Goal: Entertainment & Leisure: Browse casually

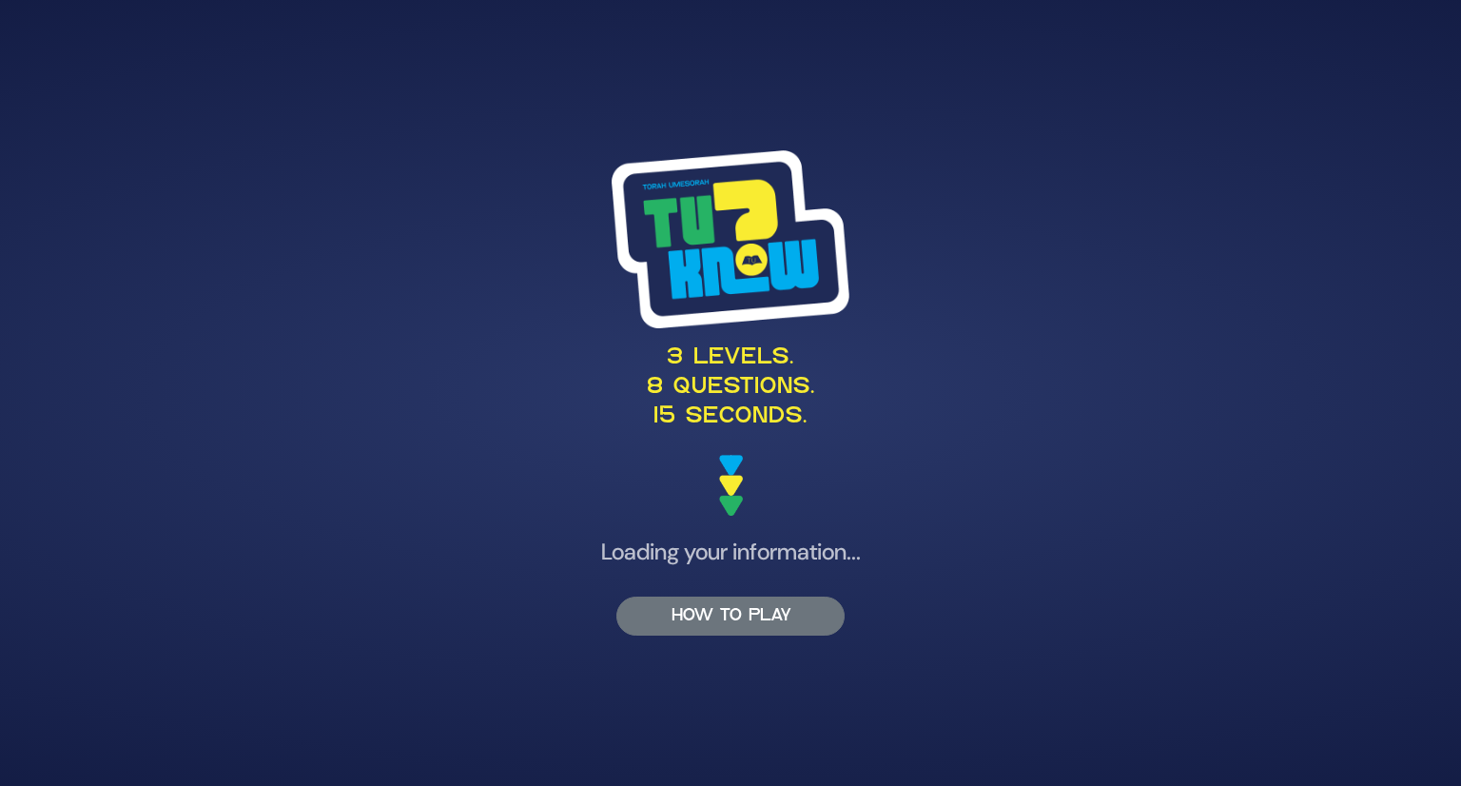
click at [709, 617] on button "HOW TO PLAY" at bounding box center [730, 616] width 228 height 39
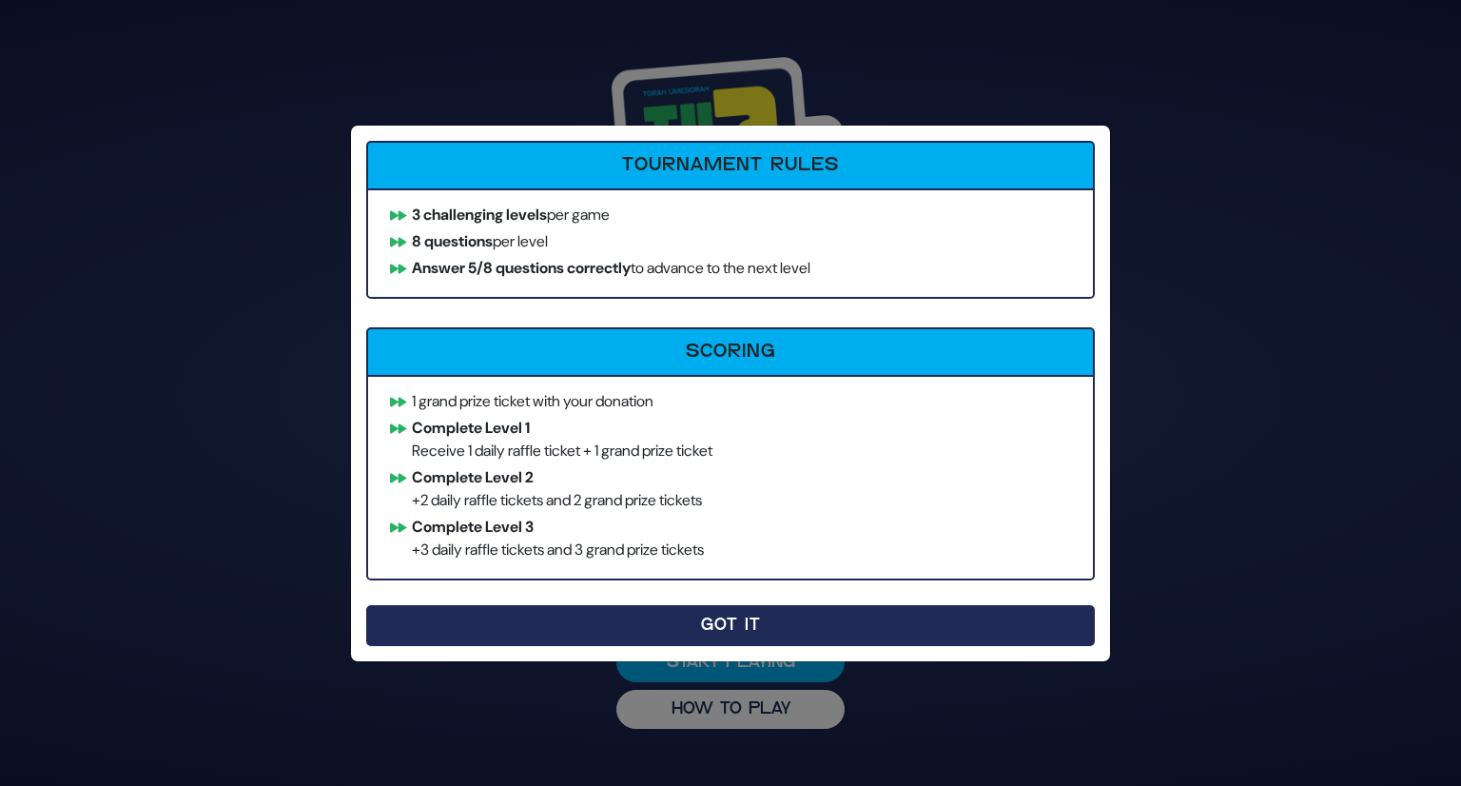
click at [776, 628] on button "Got It" at bounding box center [730, 625] width 729 height 41
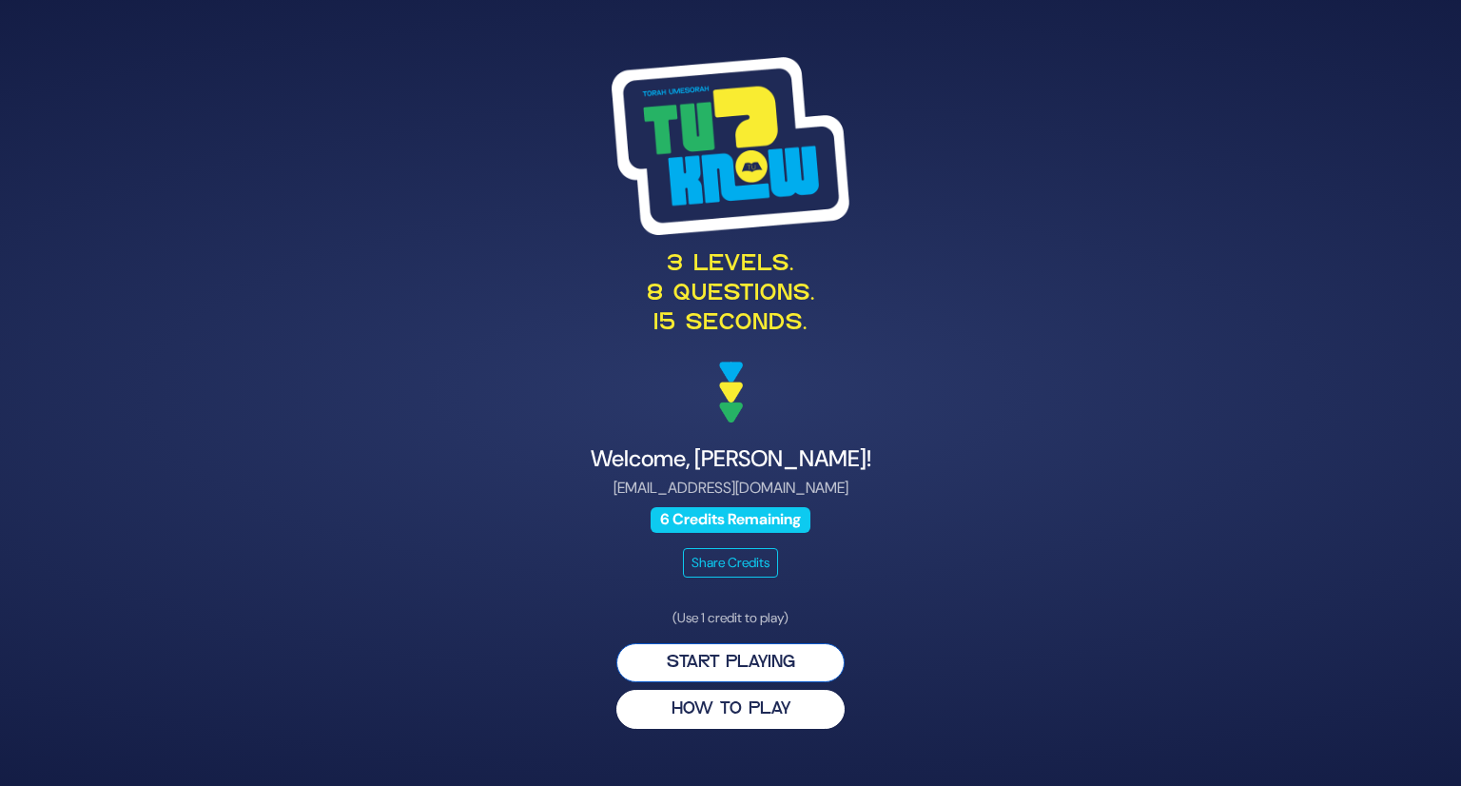
click at [713, 666] on button "Start Playing" at bounding box center [730, 662] width 228 height 39
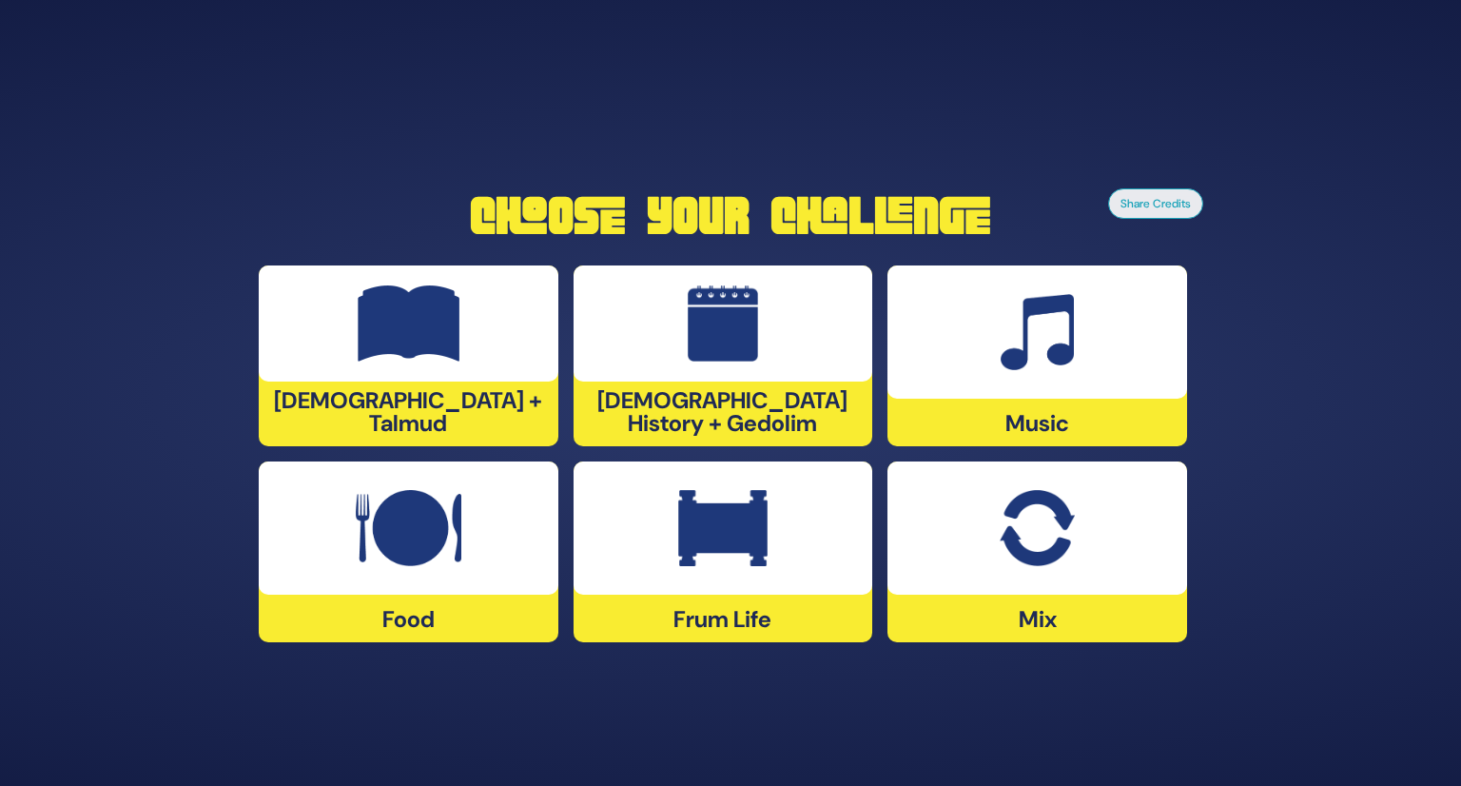
click at [369, 506] on img at bounding box center [409, 528] width 106 height 76
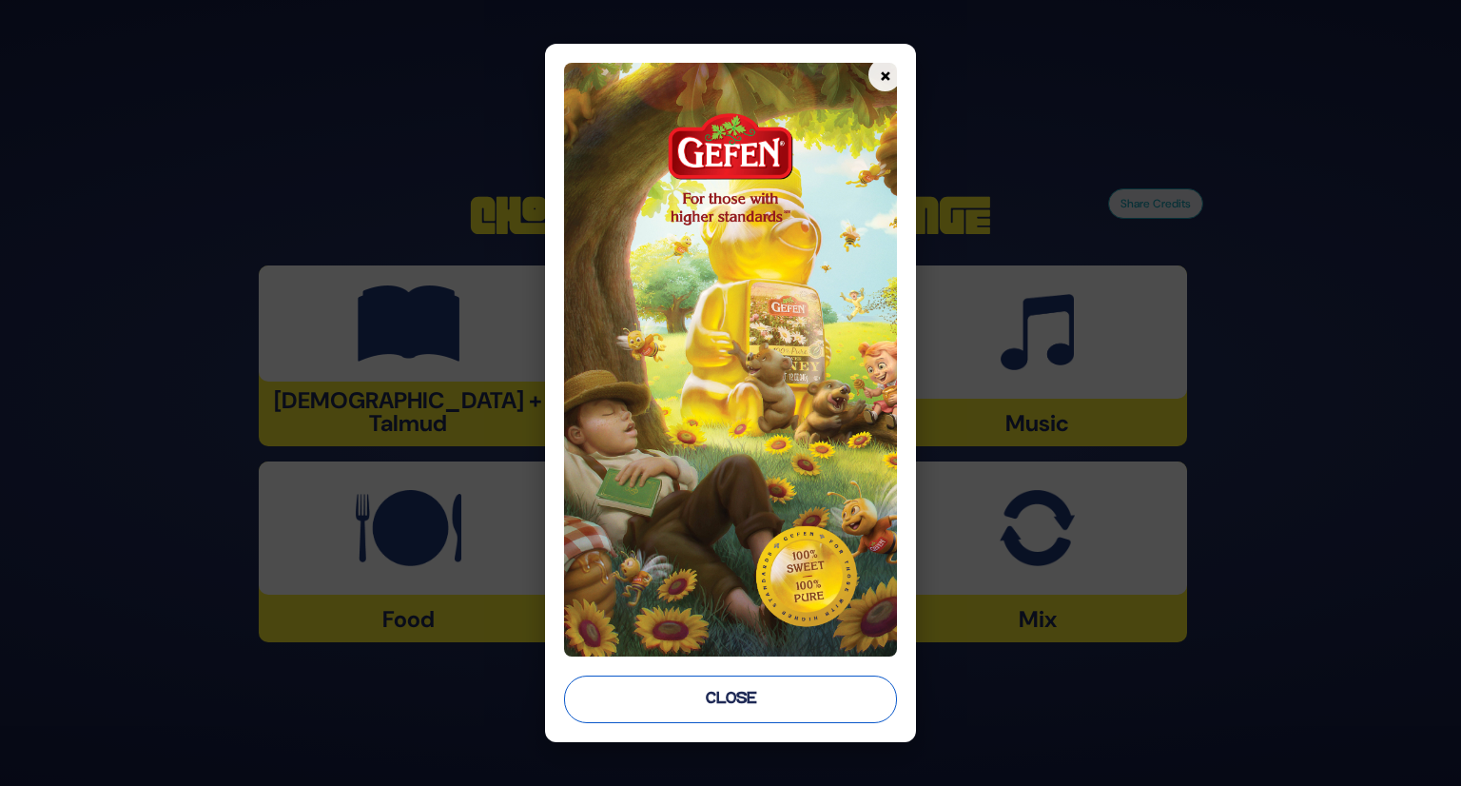
click at [776, 701] on button "Close" at bounding box center [731, 699] width 334 height 48
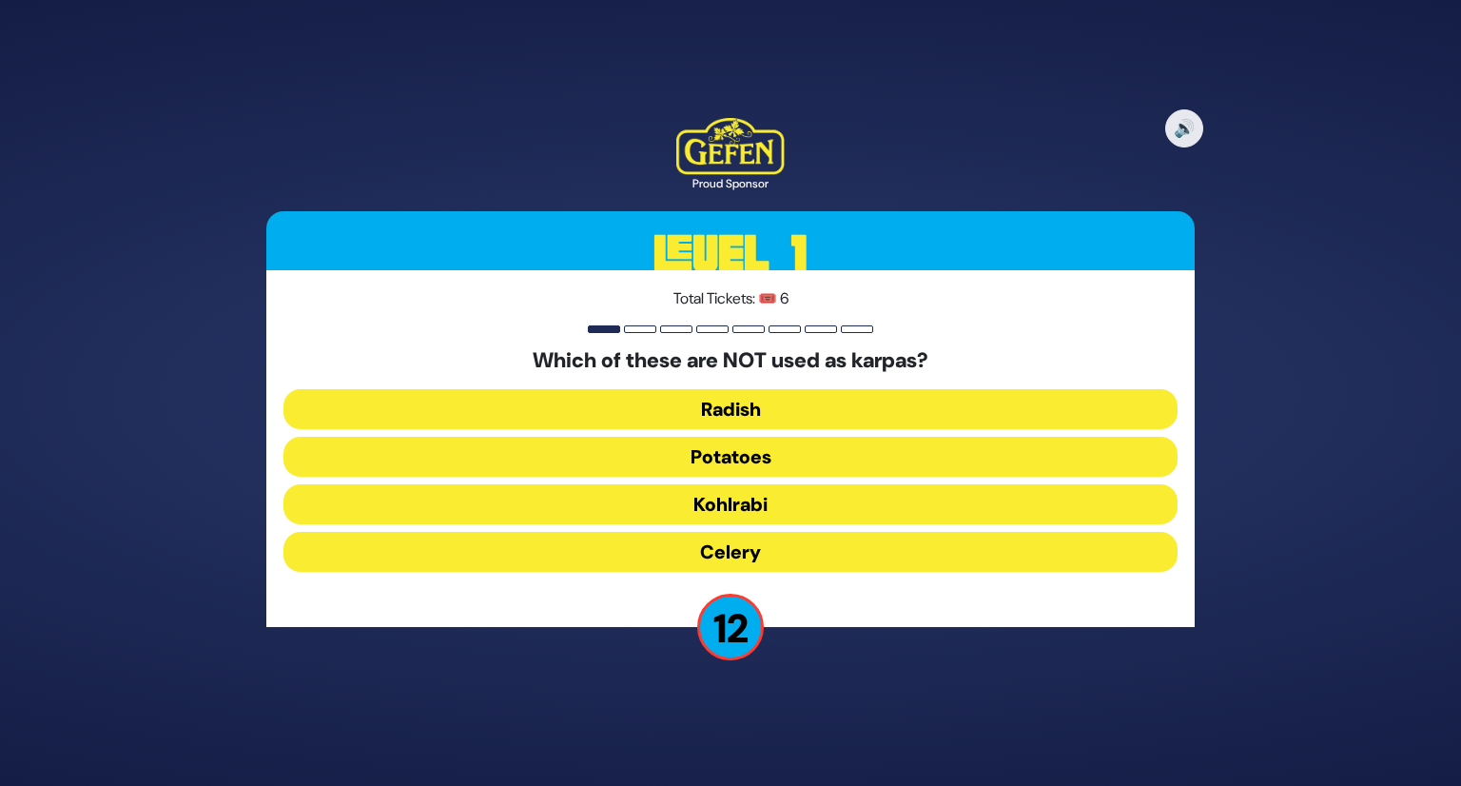
click at [761, 506] on button "Kohlrabi" at bounding box center [731, 504] width 894 height 40
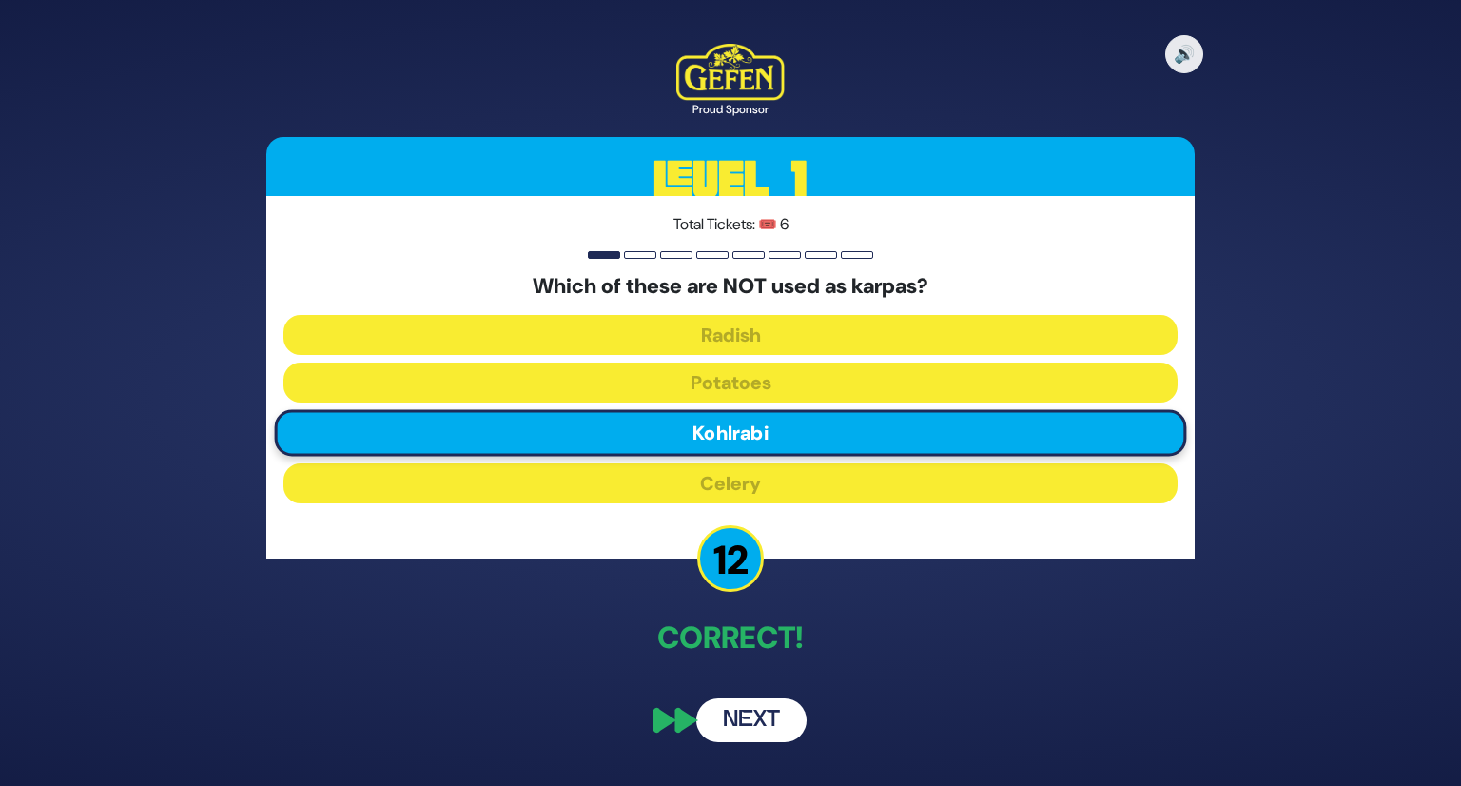
click at [755, 734] on button "Next" at bounding box center [751, 720] width 110 height 44
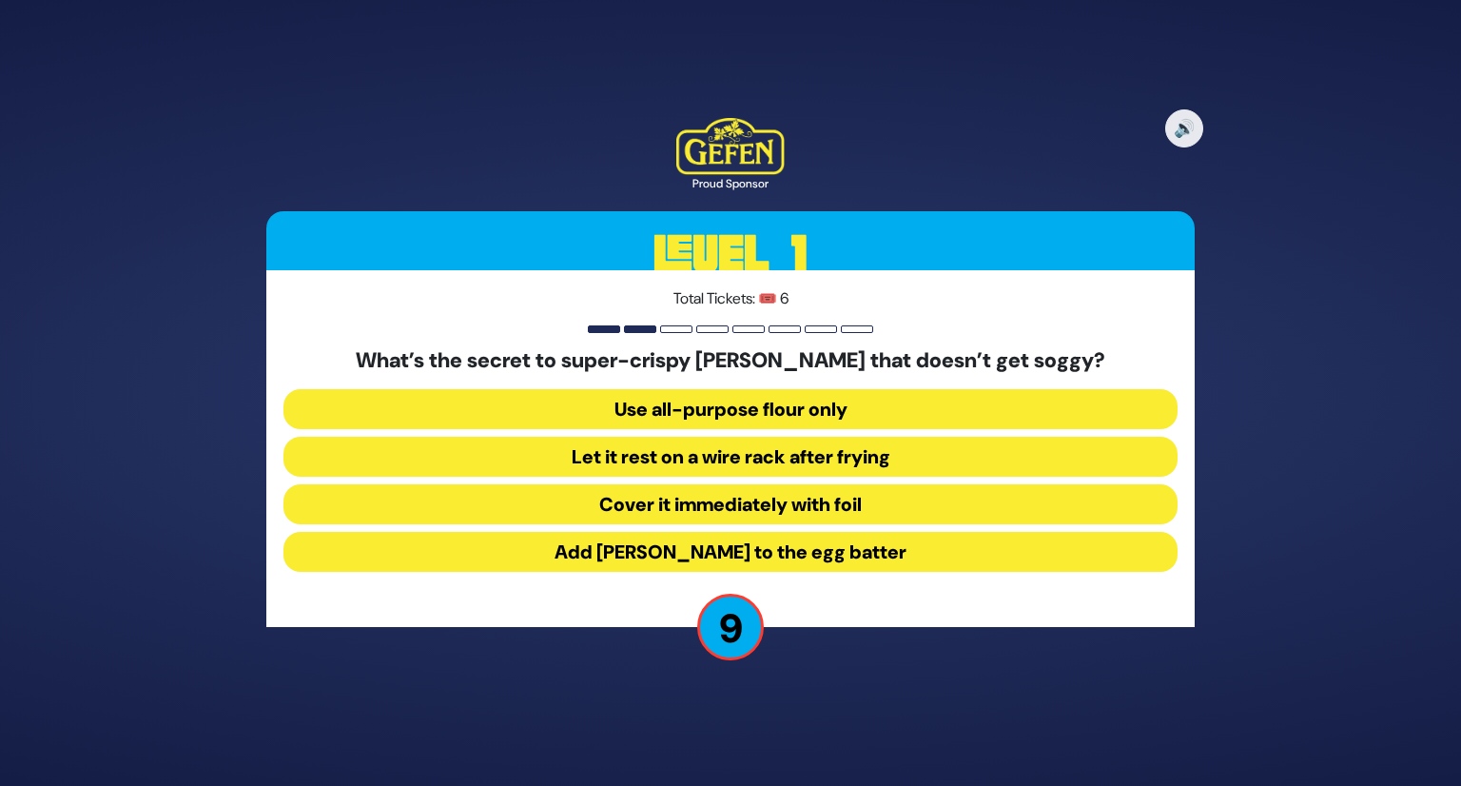
click at [850, 555] on button "Add seltzer to the egg batter" at bounding box center [731, 552] width 894 height 40
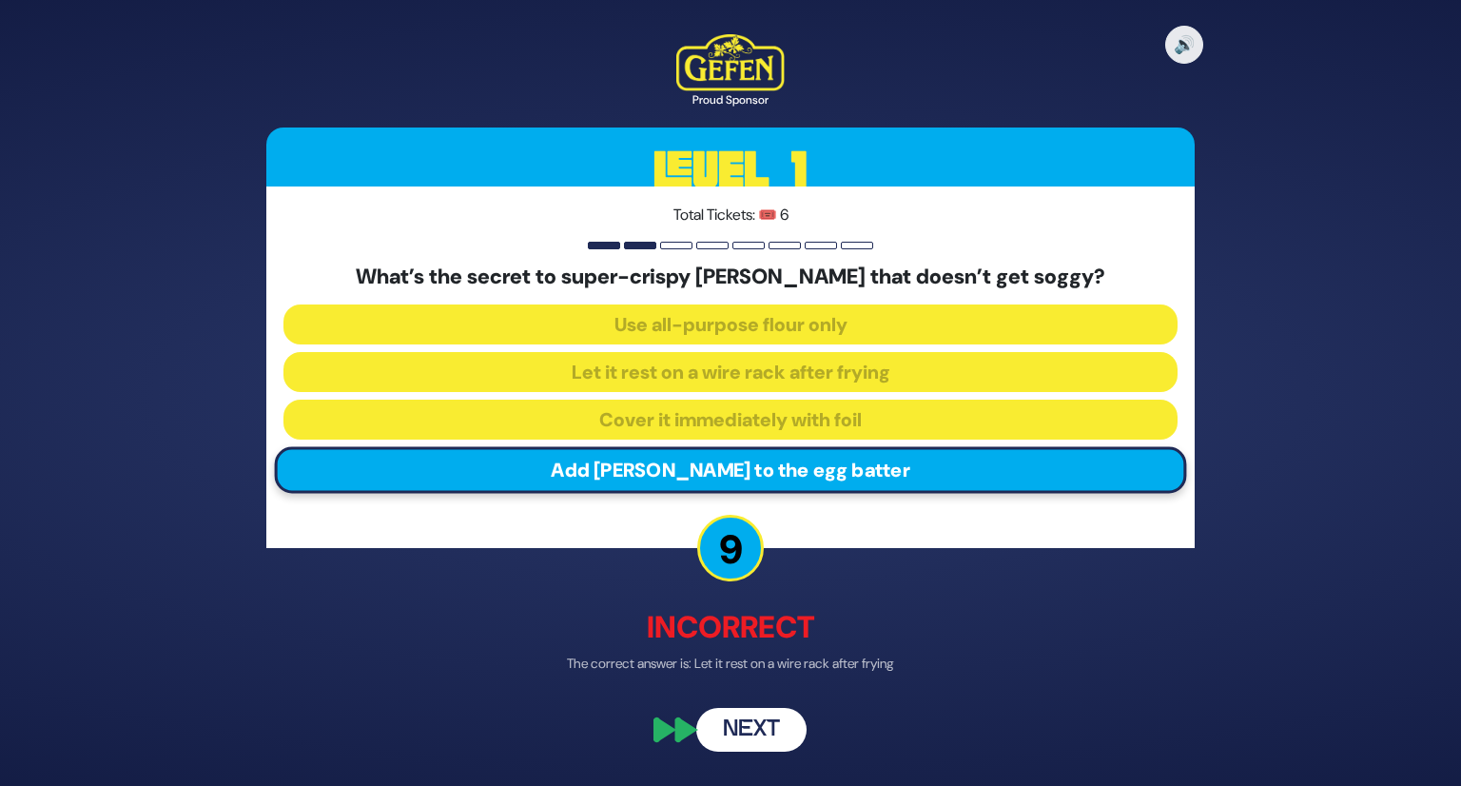
click at [777, 701] on div "🔊 Proud Sponsor Level 1 Total Tickets: 🎟️ 6 What’s the secret to super-crispy s…" at bounding box center [731, 392] width 974 height 763
click at [741, 733] on button "Next" at bounding box center [751, 730] width 110 height 44
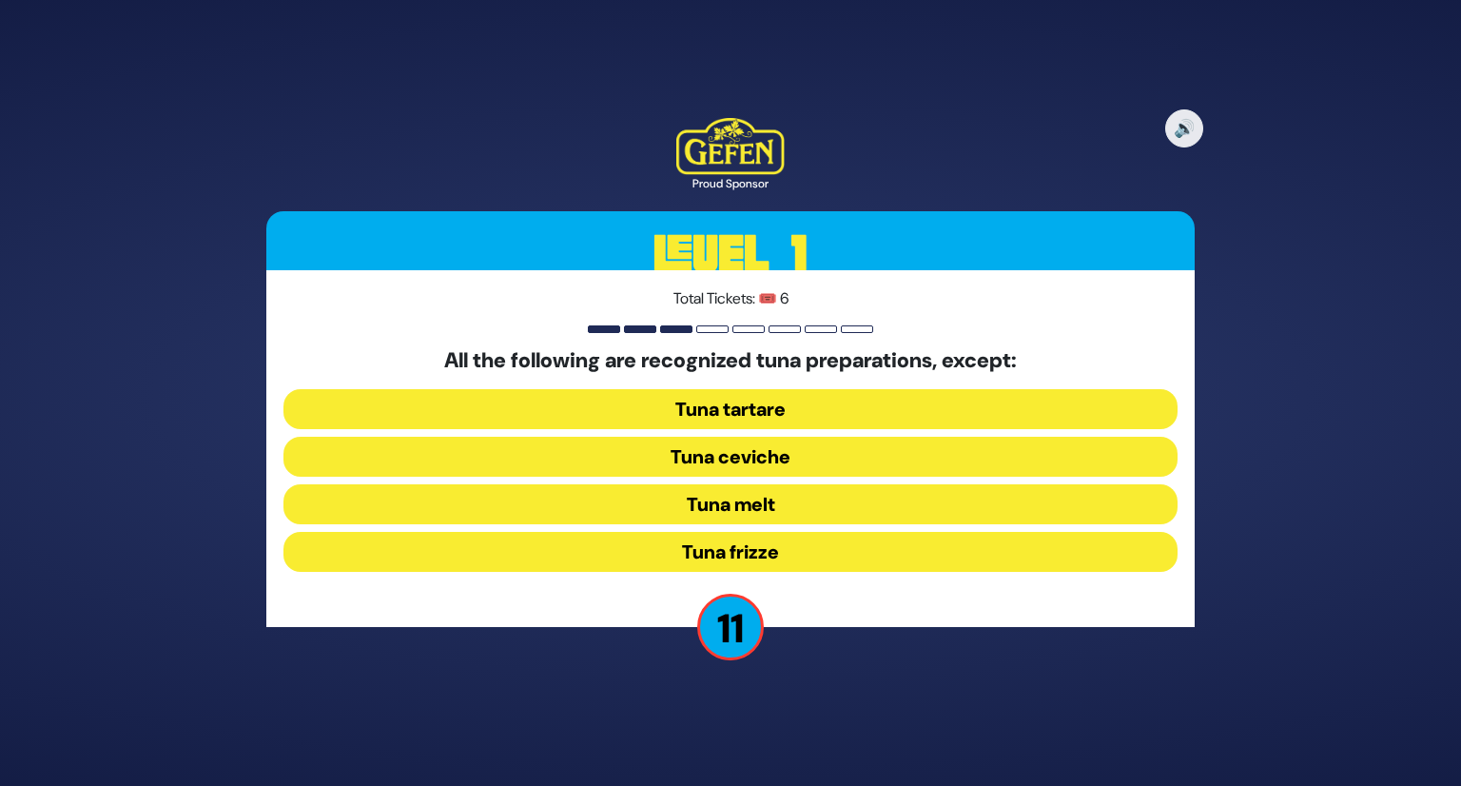
click at [794, 555] on button "Tuna frizze" at bounding box center [731, 552] width 894 height 40
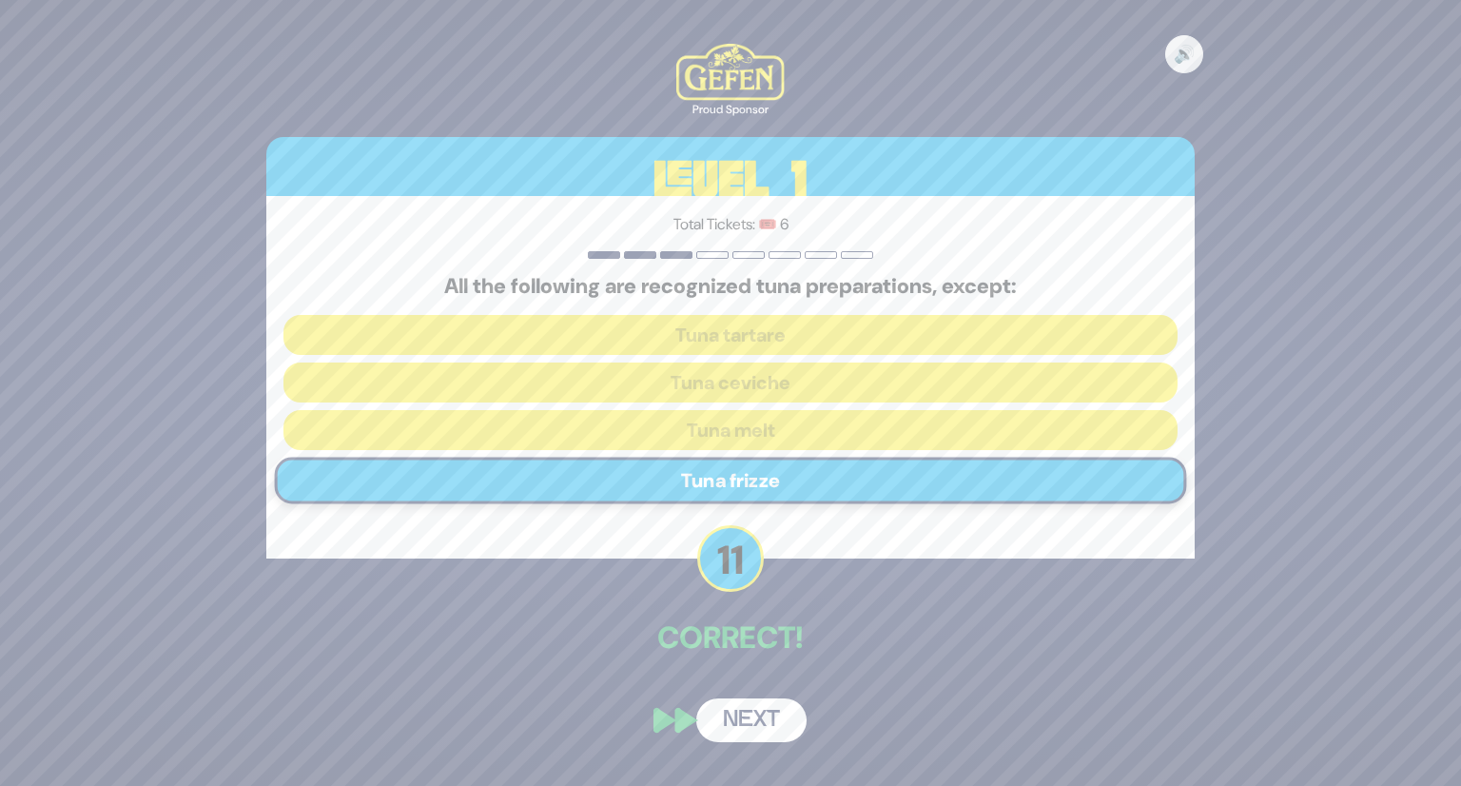
click at [760, 713] on button "Next" at bounding box center [751, 720] width 110 height 44
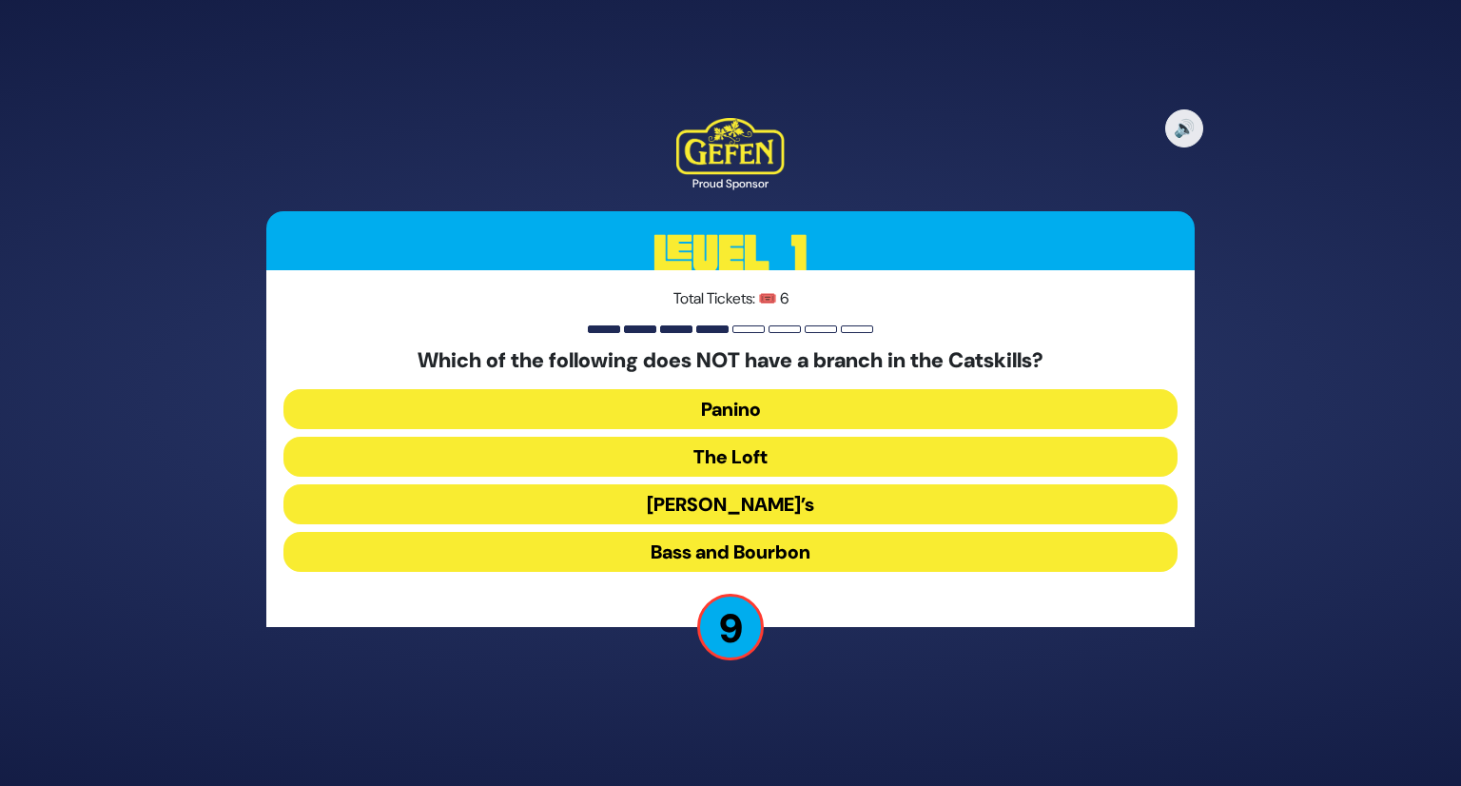
click at [721, 405] on button "Panino" at bounding box center [731, 409] width 894 height 40
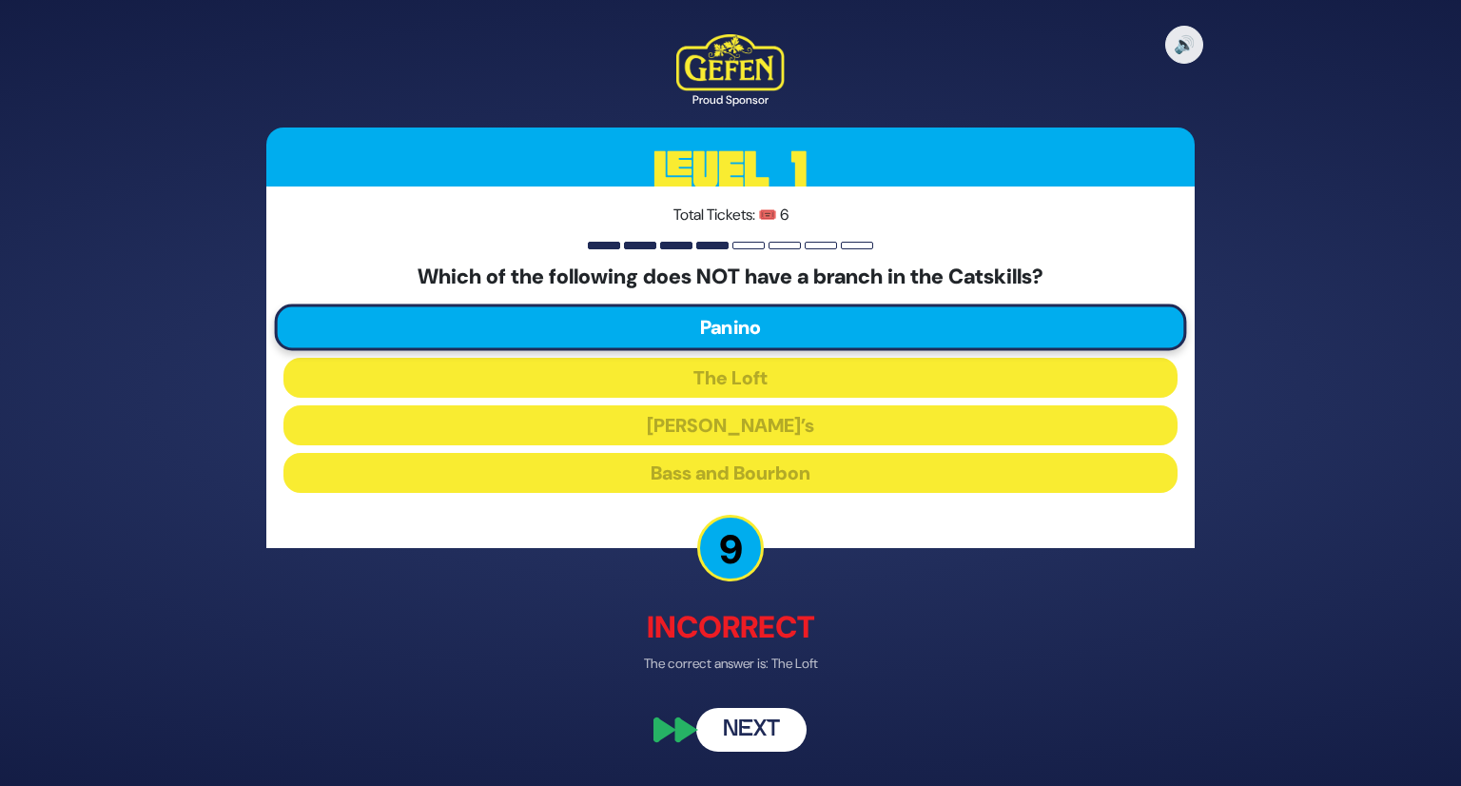
click at [753, 728] on button "Next" at bounding box center [751, 730] width 110 height 44
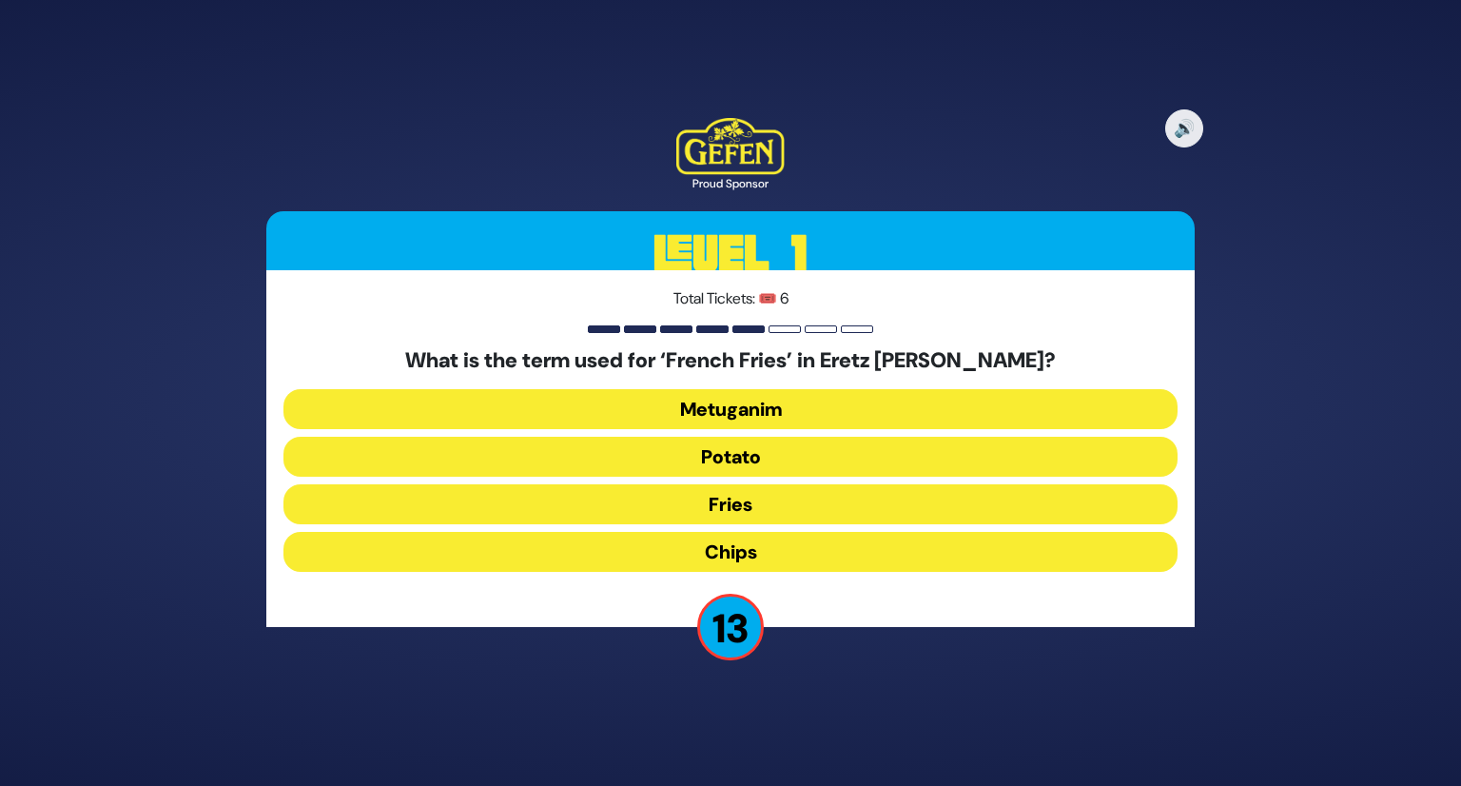
click at [717, 566] on button "Chips" at bounding box center [731, 552] width 894 height 40
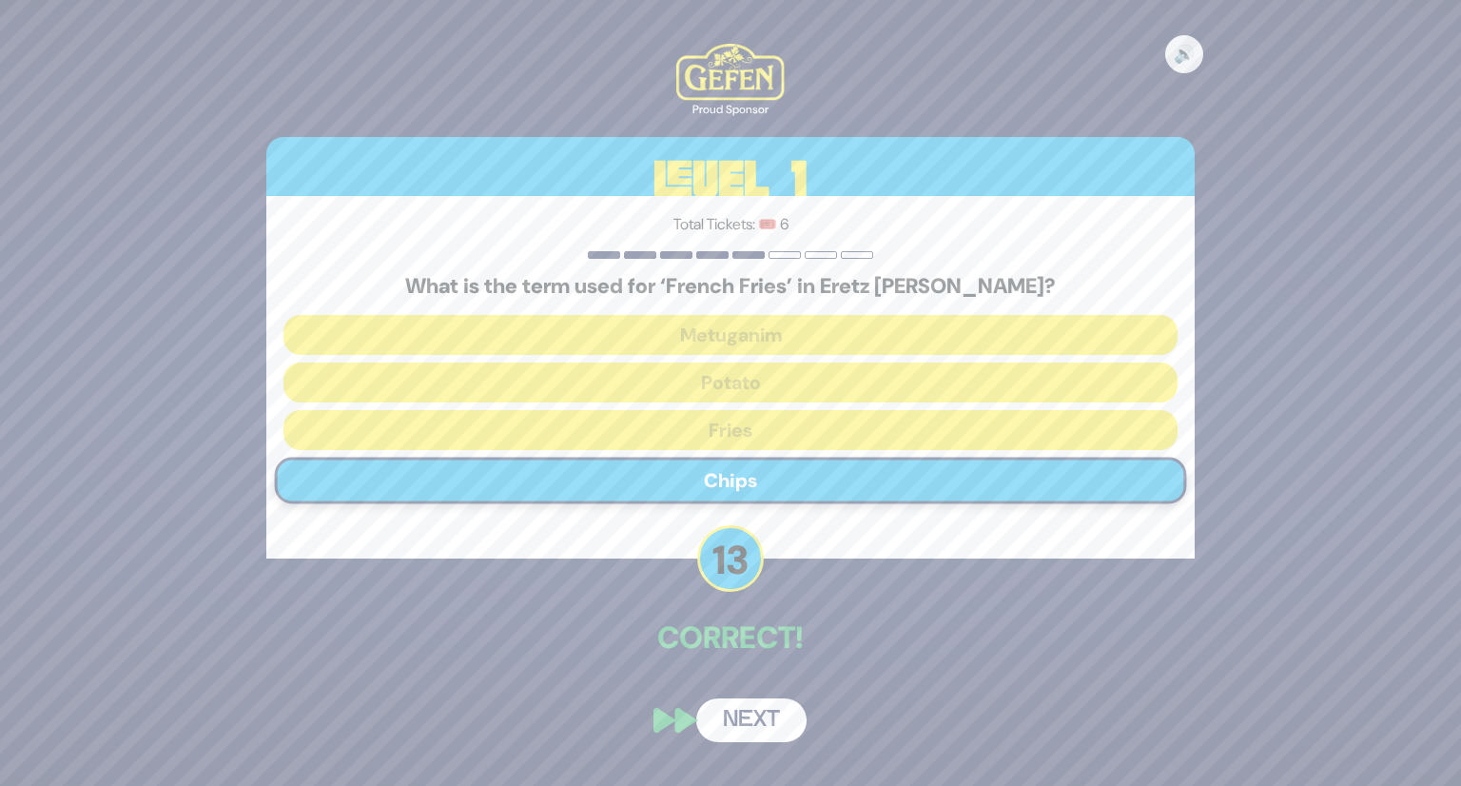
click at [763, 705] on button "Next" at bounding box center [751, 720] width 110 height 44
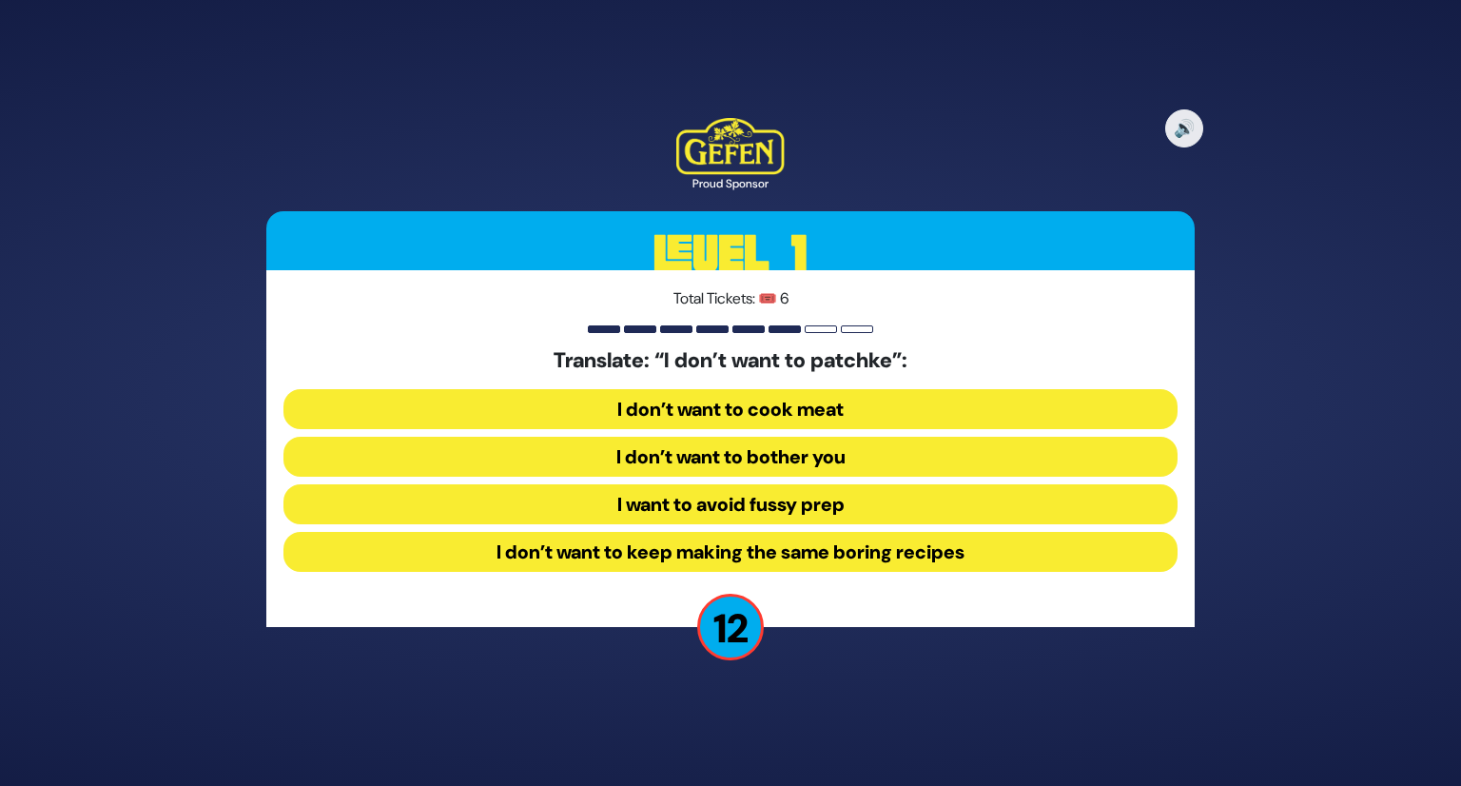
click at [773, 506] on button "I want to avoid fussy prep" at bounding box center [731, 504] width 894 height 40
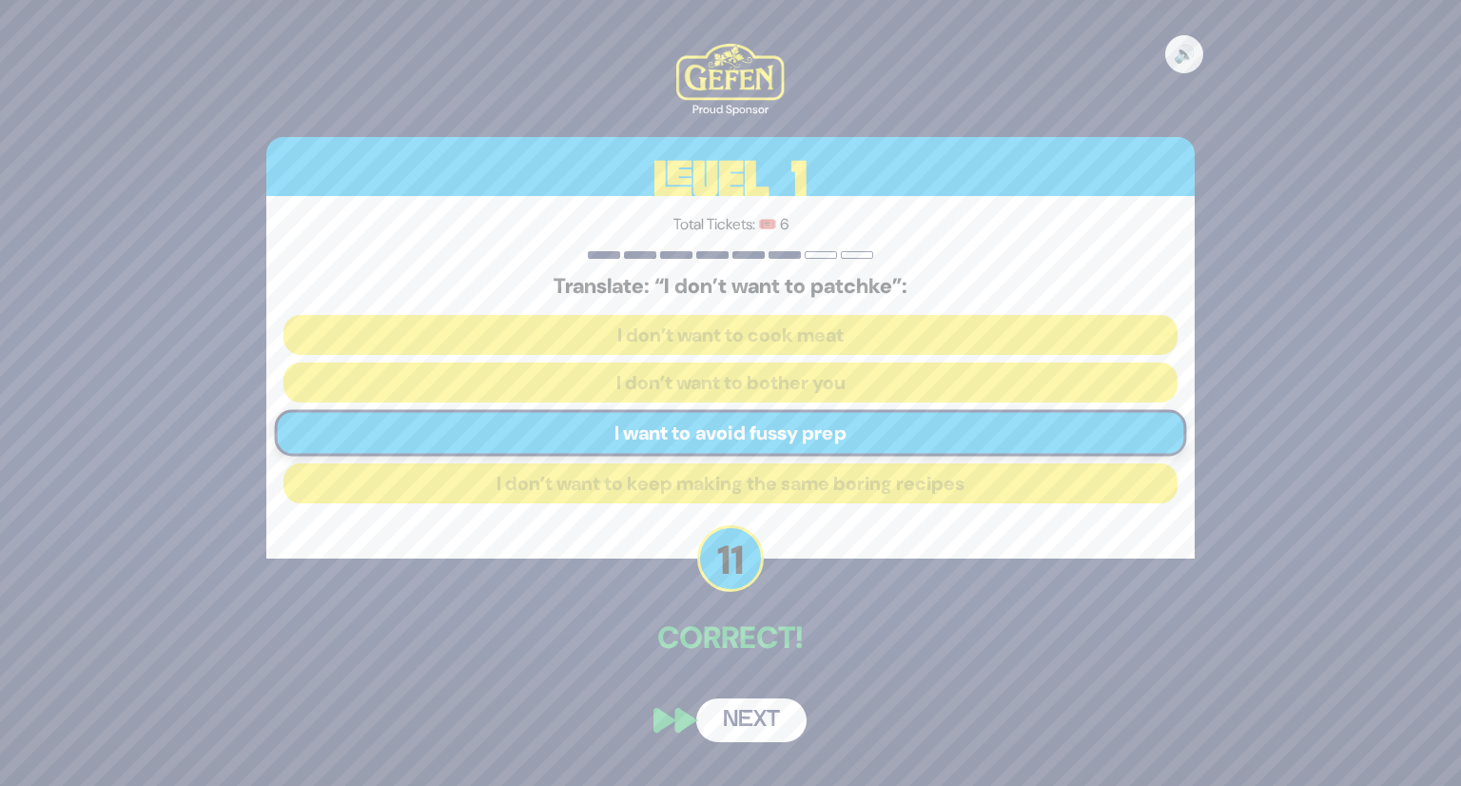
click at [780, 726] on button "Next" at bounding box center [751, 720] width 110 height 44
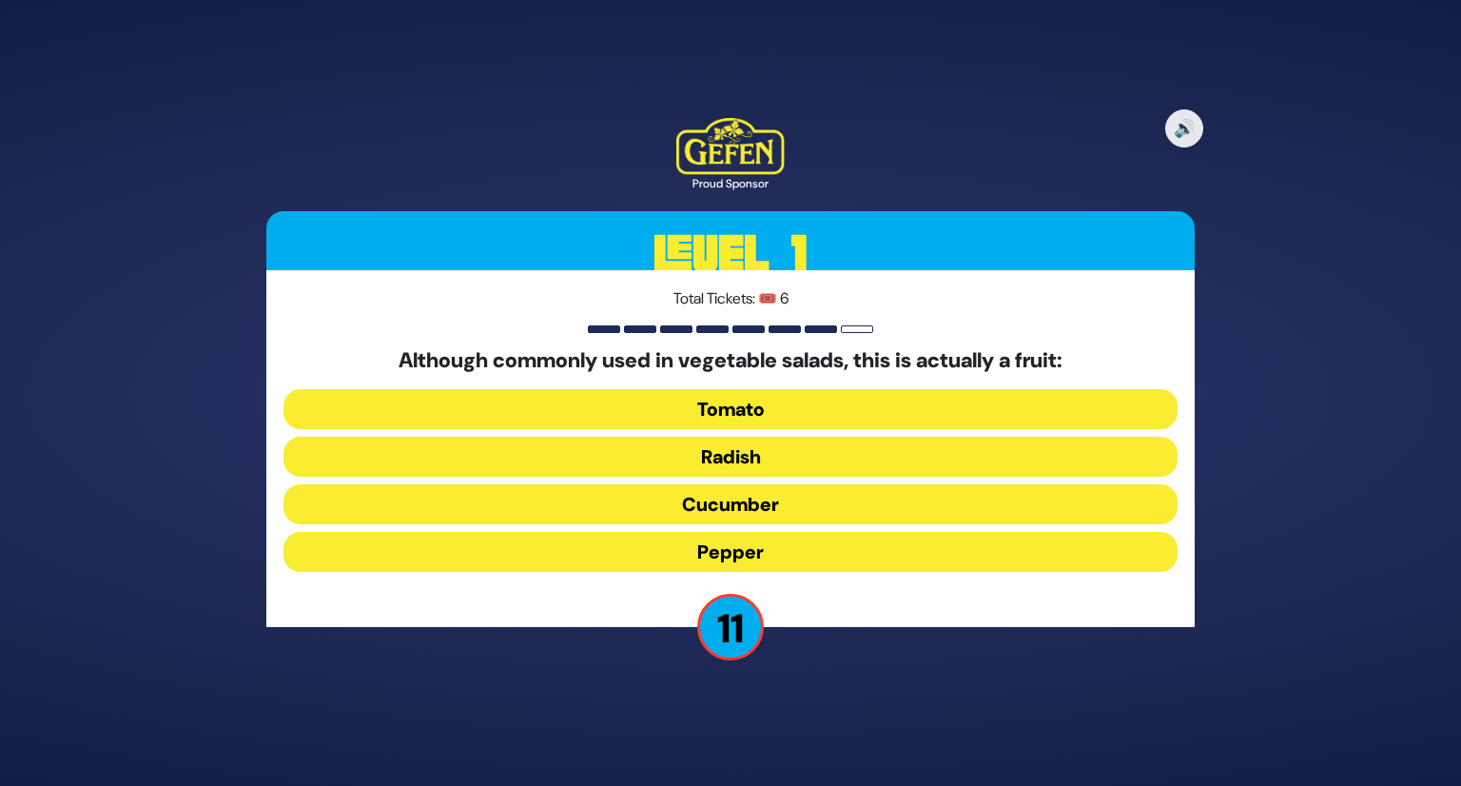
click at [741, 411] on button "Tomato" at bounding box center [731, 409] width 894 height 40
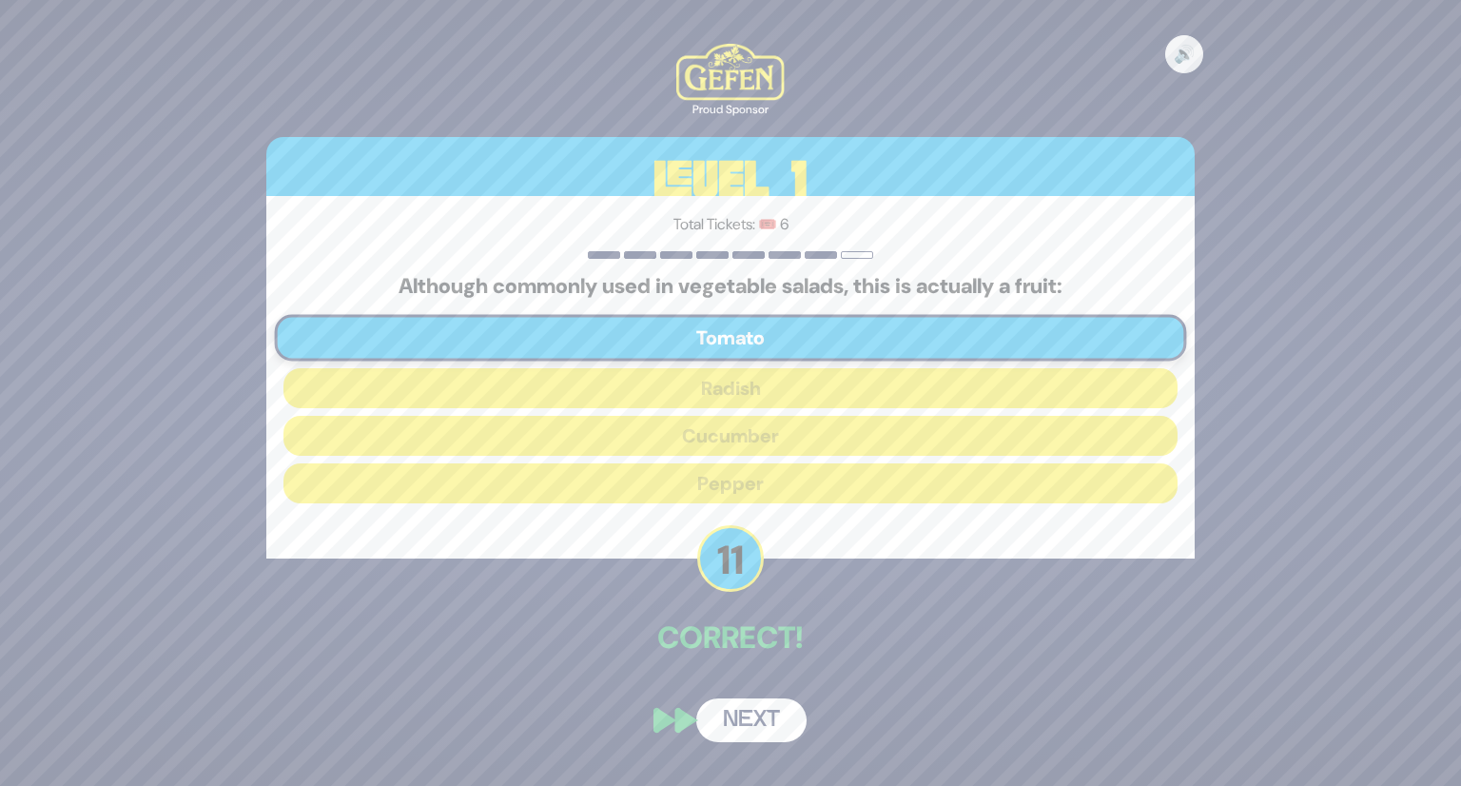
click at [760, 725] on button "Next" at bounding box center [751, 720] width 110 height 44
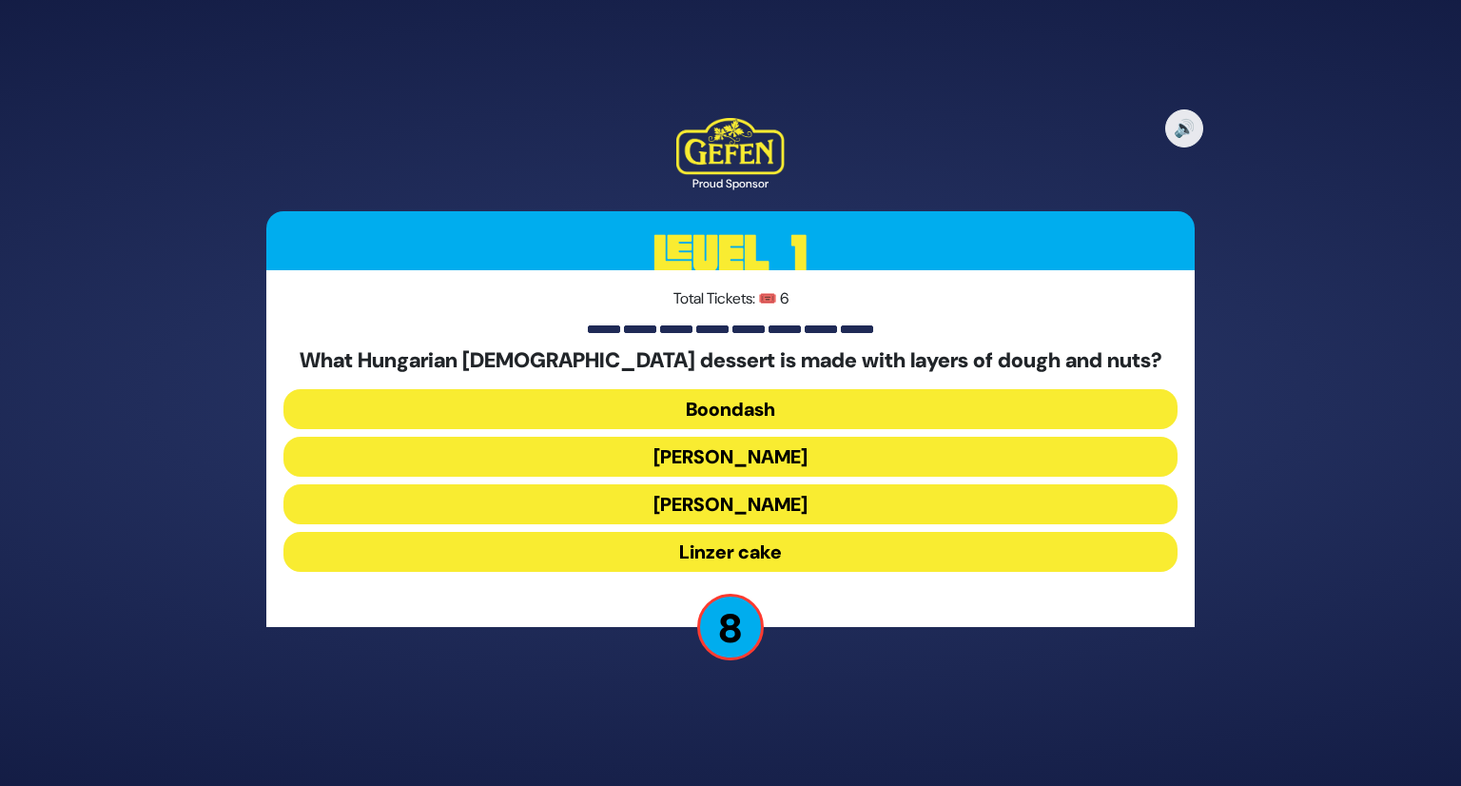
click at [744, 496] on button "Kindel" at bounding box center [731, 504] width 894 height 40
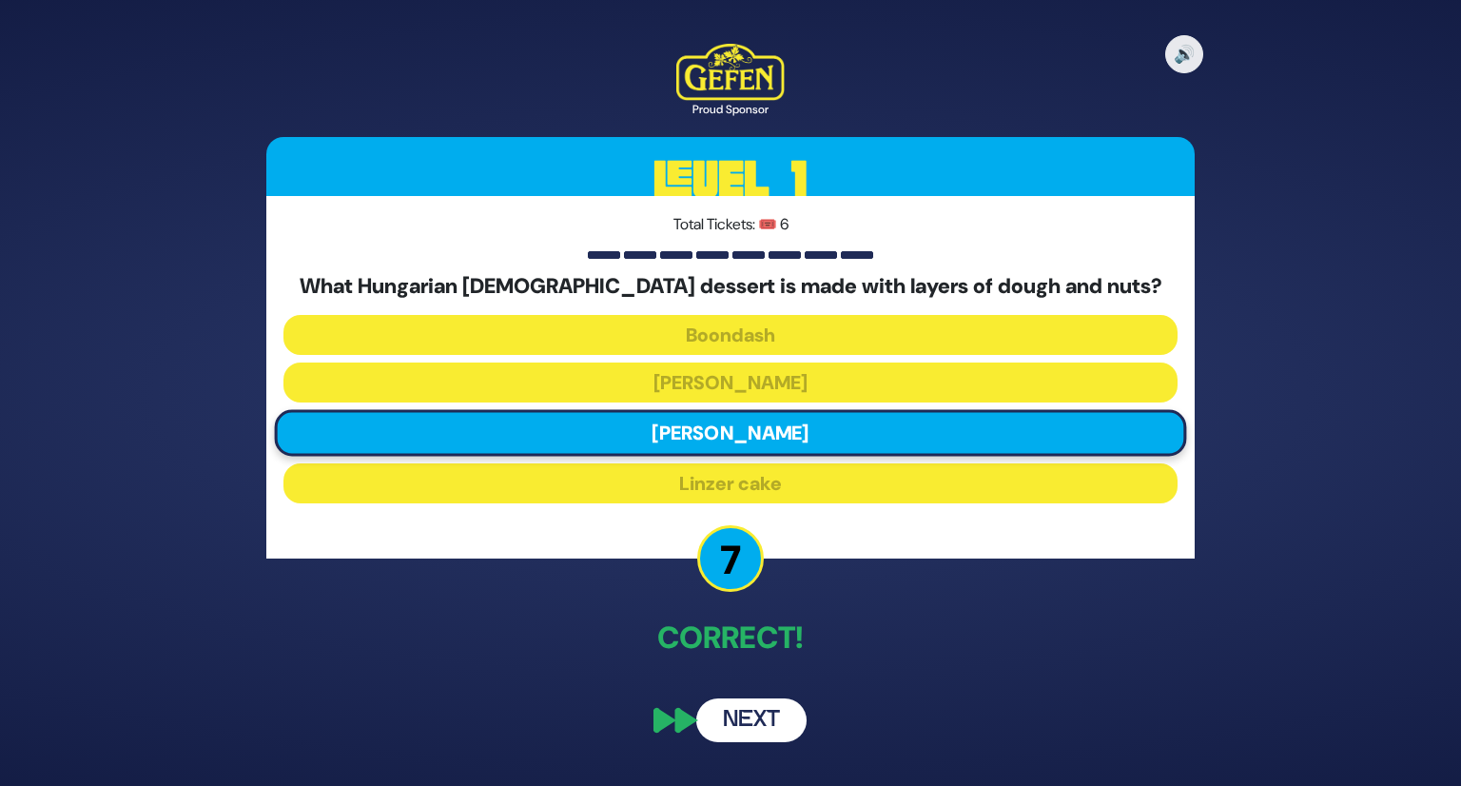
click at [753, 720] on button "Next" at bounding box center [751, 720] width 110 height 44
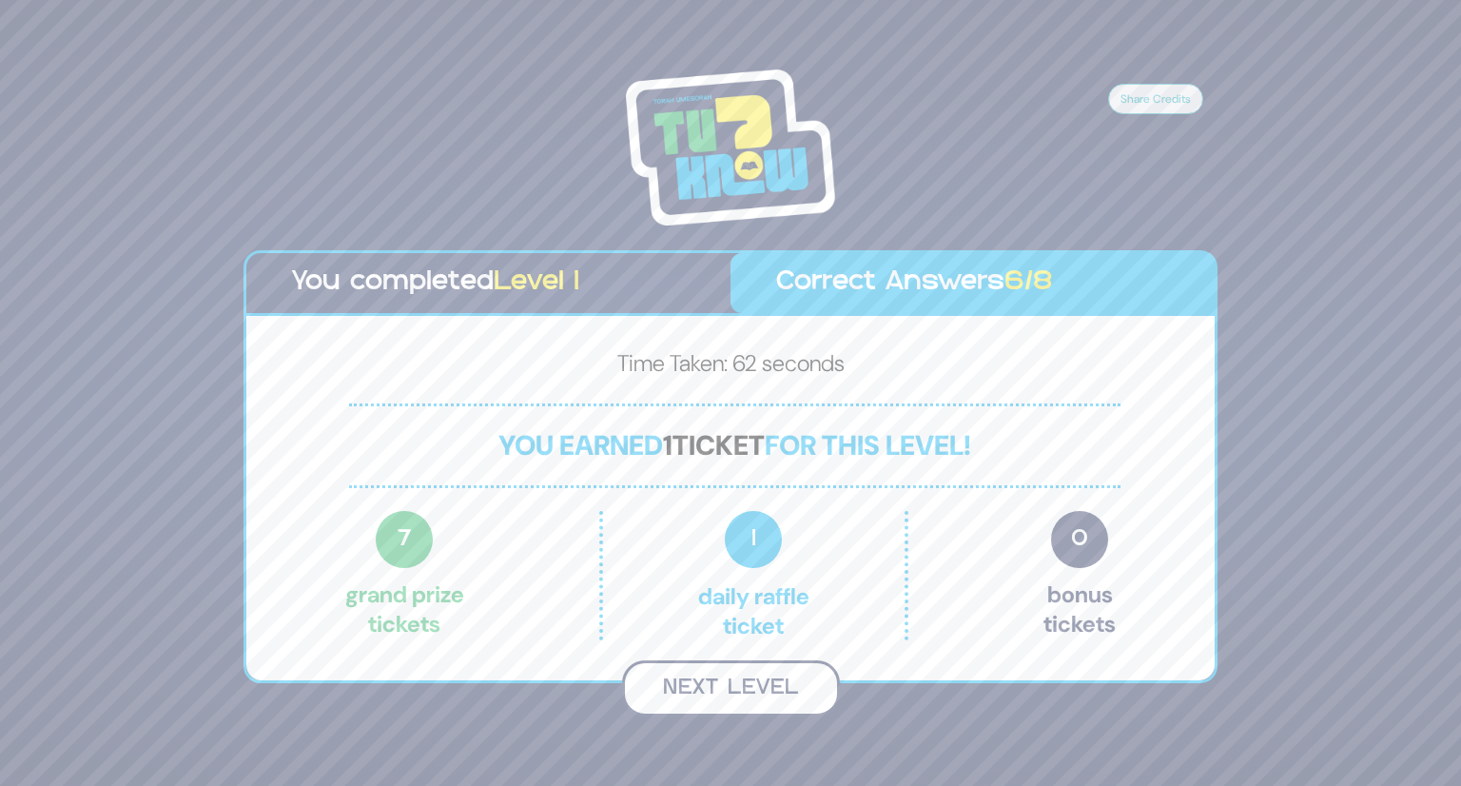
click at [724, 670] on button "Next Level" at bounding box center [731, 688] width 218 height 56
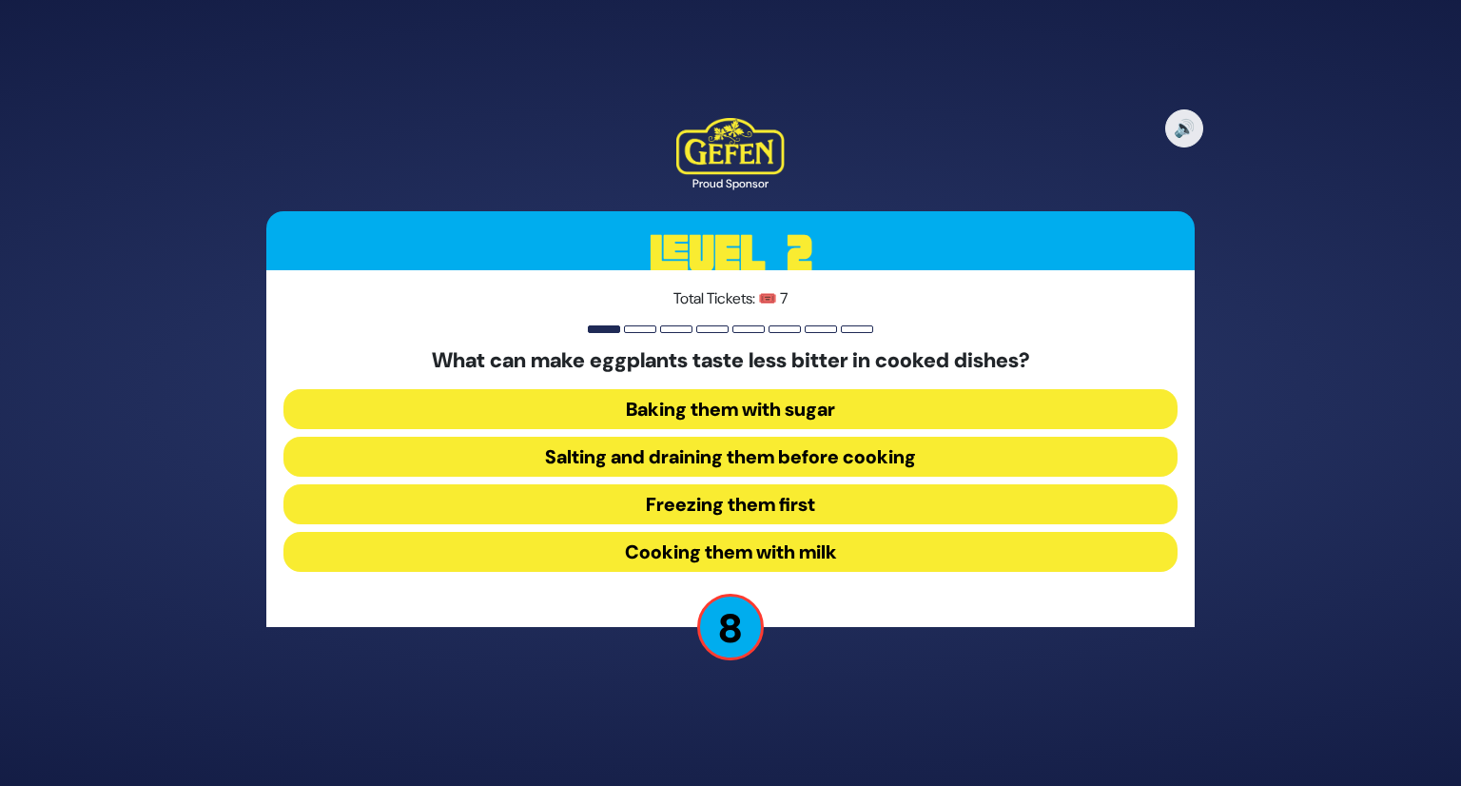
click at [736, 459] on button "Salting and draining them before cooking" at bounding box center [731, 457] width 894 height 40
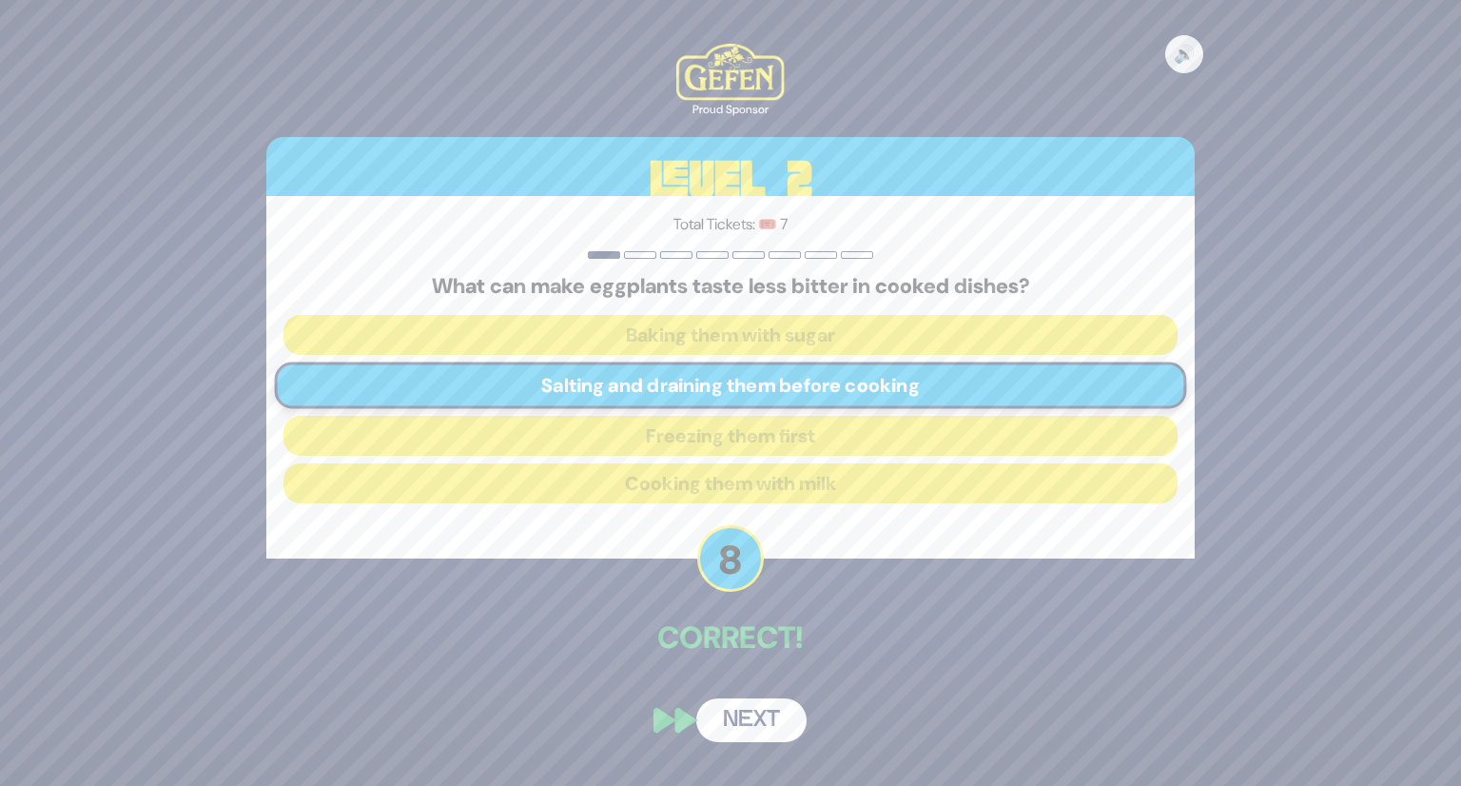
click at [752, 718] on button "Next" at bounding box center [751, 720] width 110 height 44
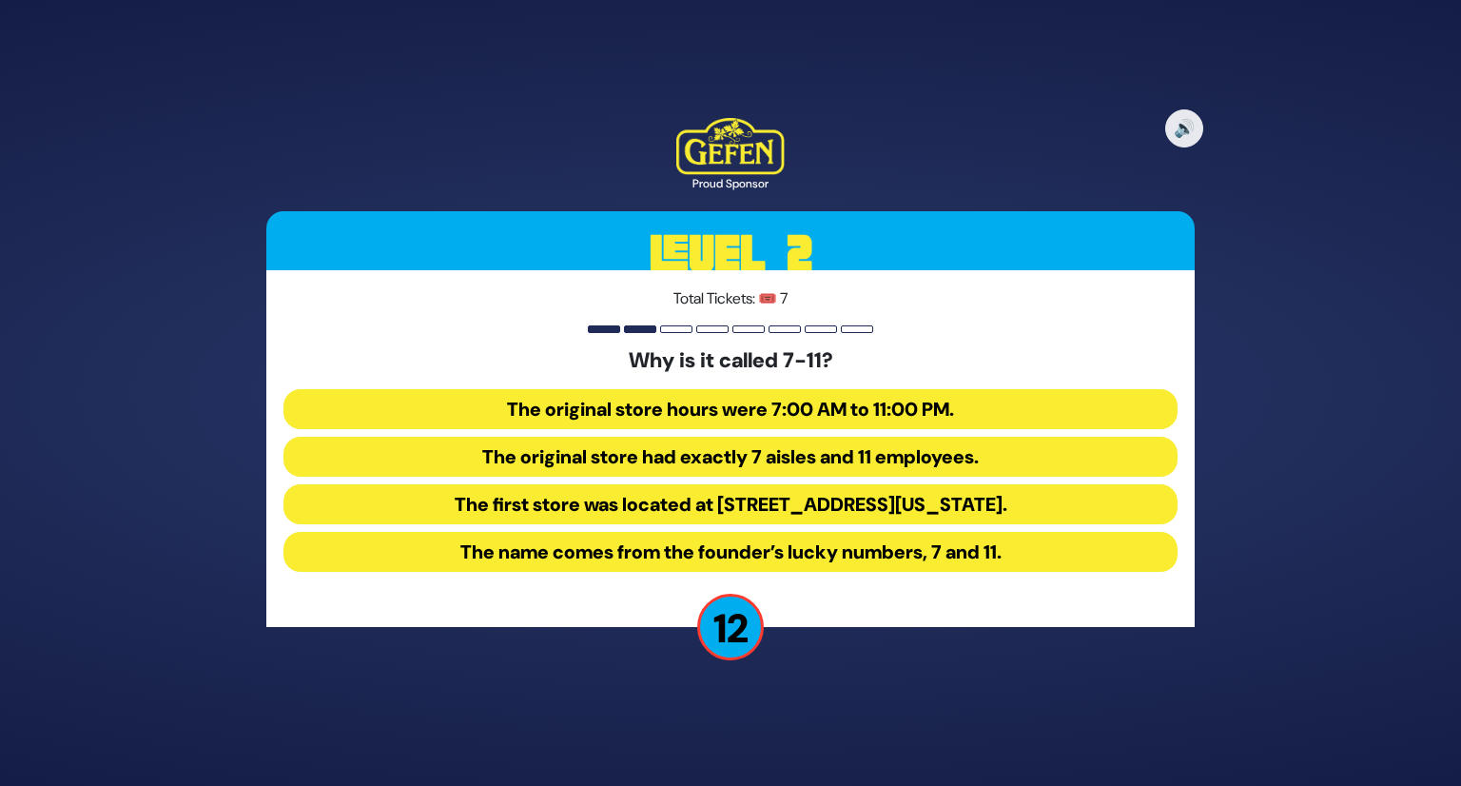
click at [808, 417] on button "The original store hours were 7:00 AM to 11:00 PM." at bounding box center [731, 409] width 894 height 40
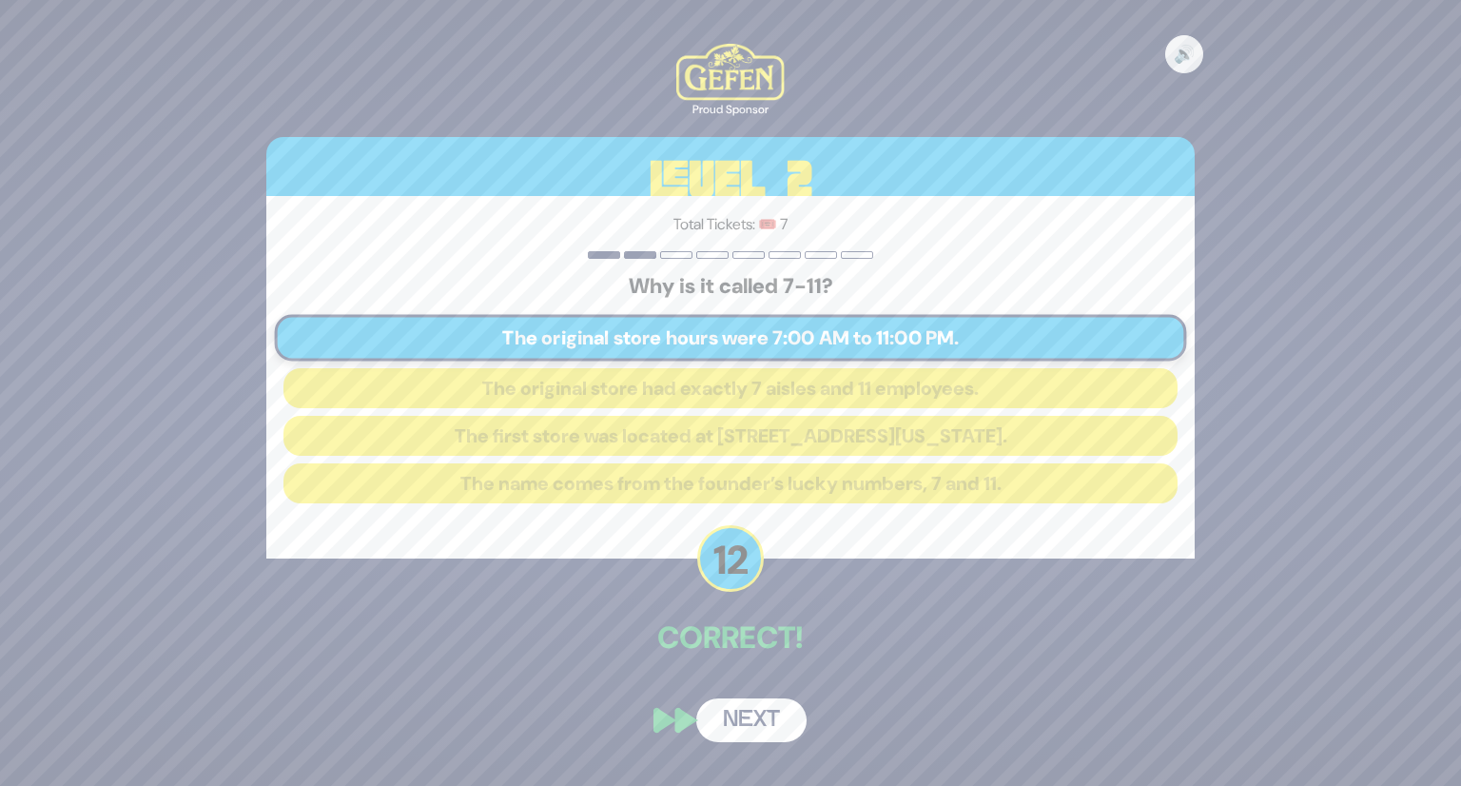
click at [767, 719] on button "Next" at bounding box center [751, 720] width 110 height 44
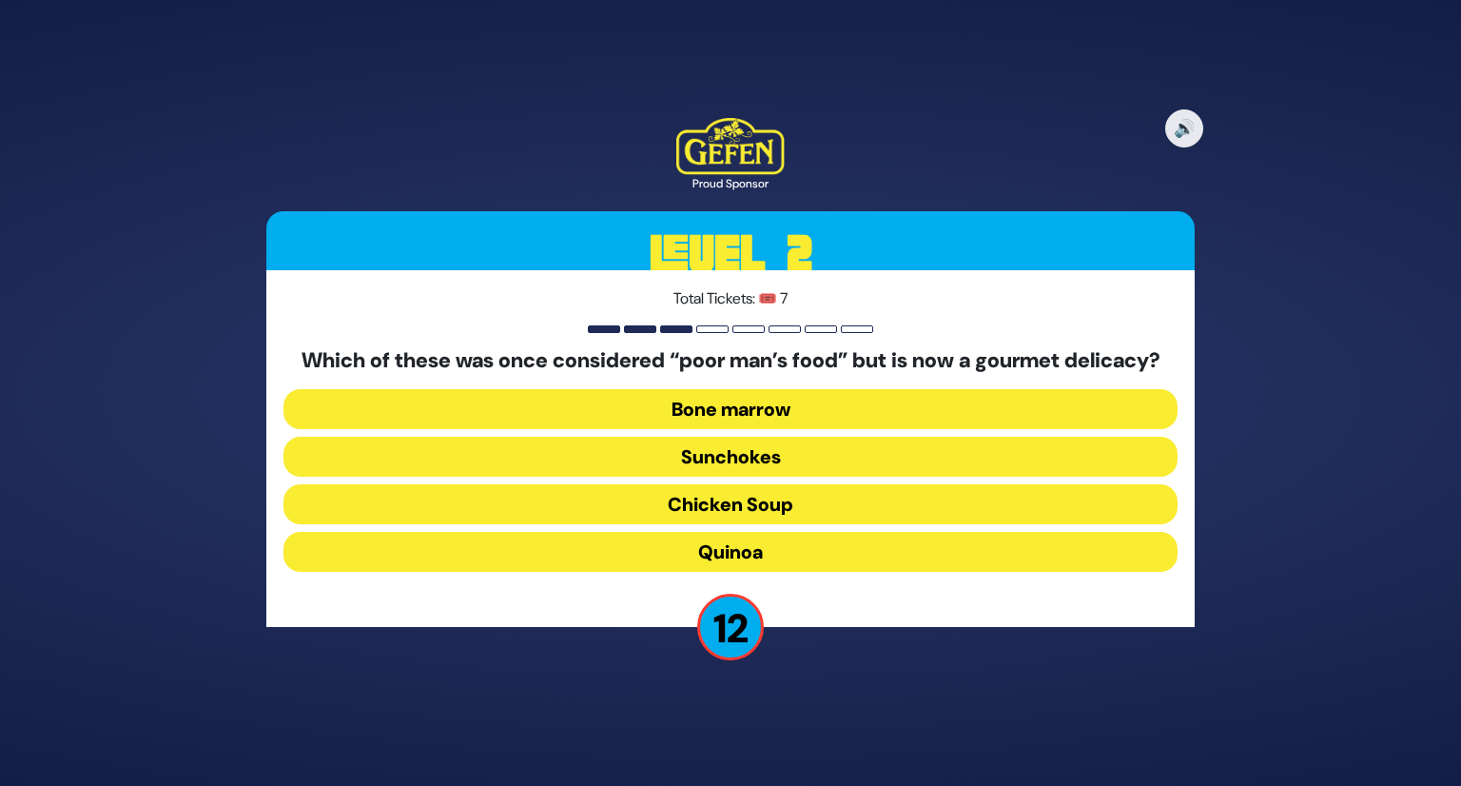
click at [763, 427] on button "Bone marrow" at bounding box center [731, 409] width 894 height 40
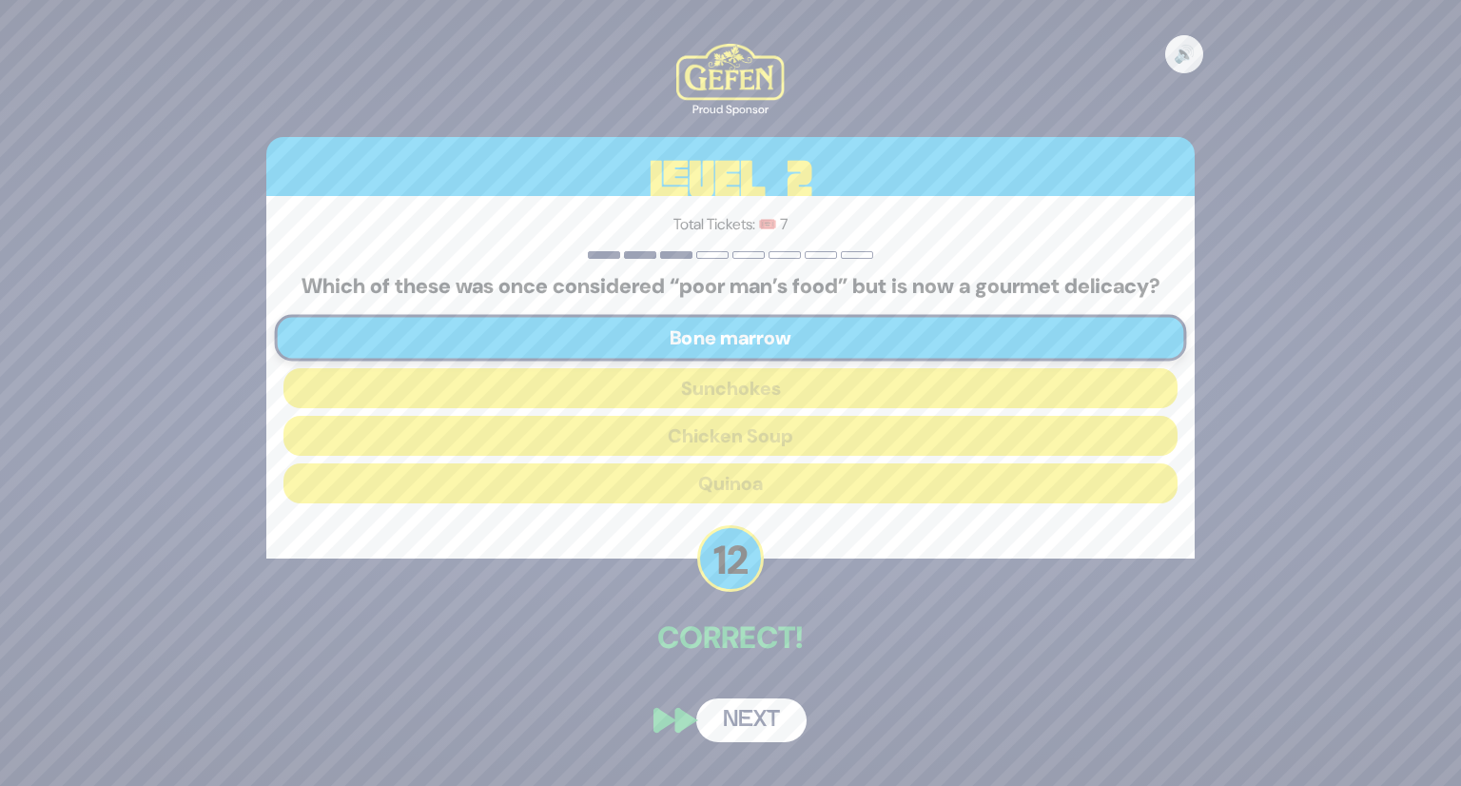
click at [745, 732] on button "Next" at bounding box center [751, 720] width 110 height 44
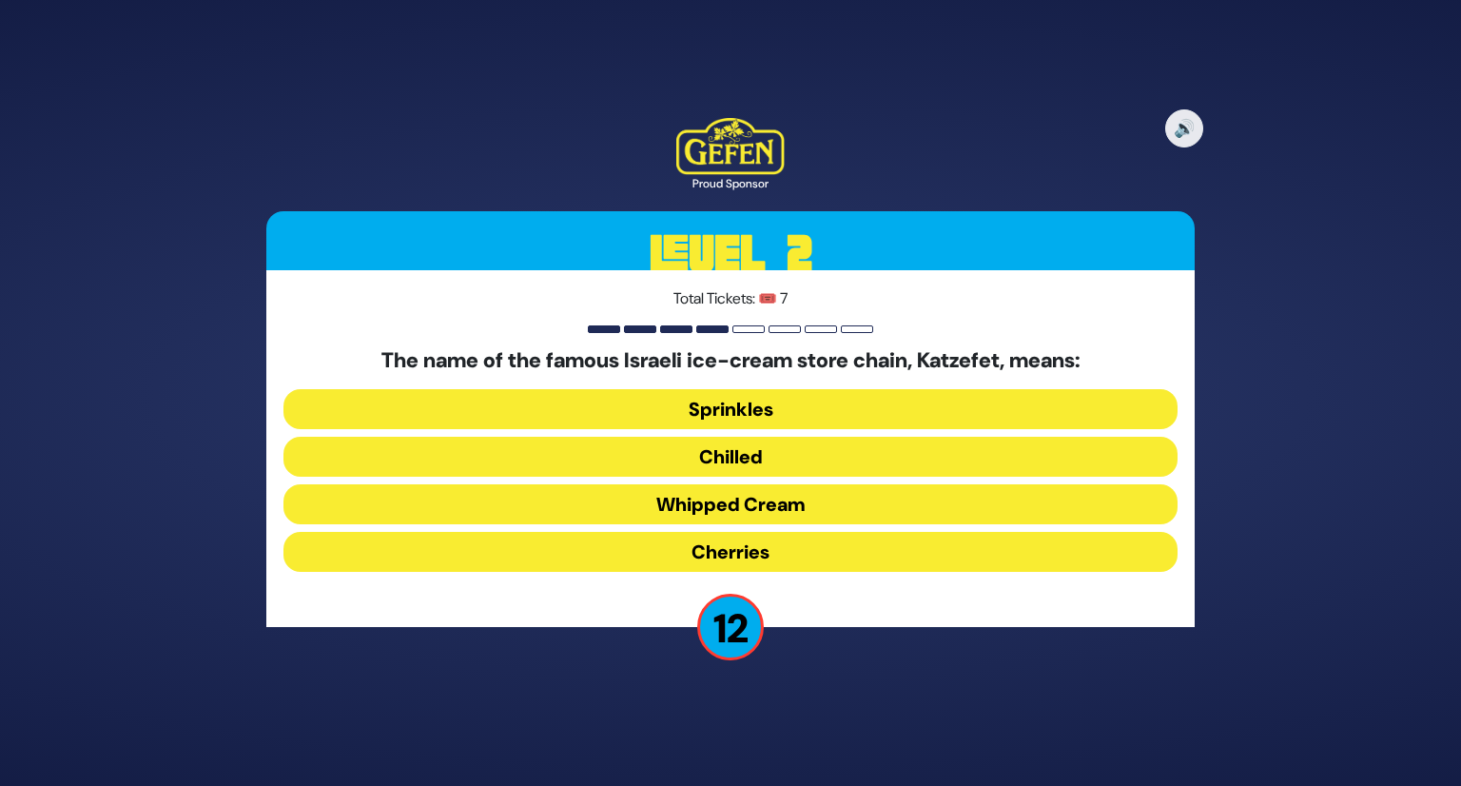
click at [783, 500] on button "Whipped Cream" at bounding box center [731, 504] width 894 height 40
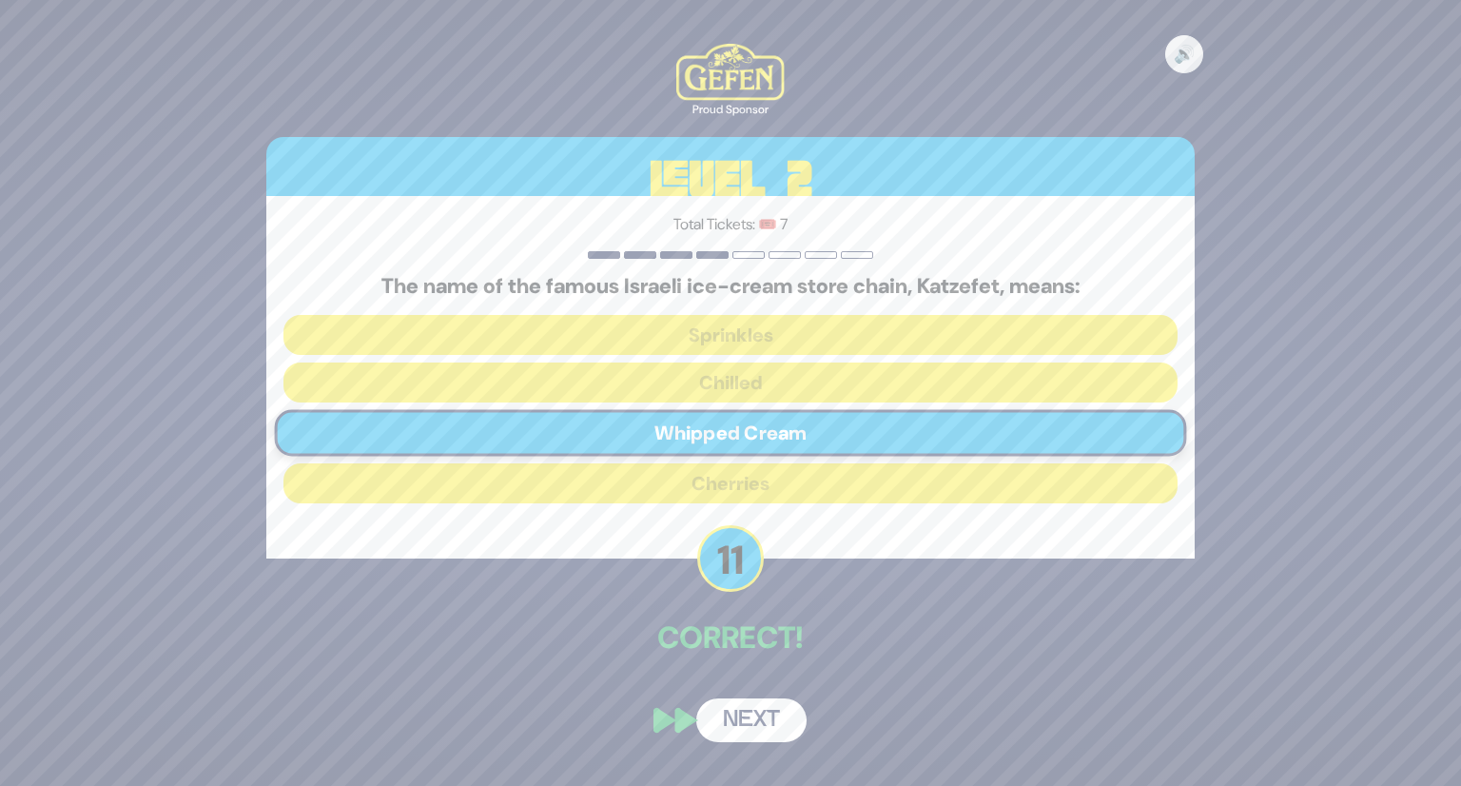
click at [761, 724] on button "Next" at bounding box center [751, 720] width 110 height 44
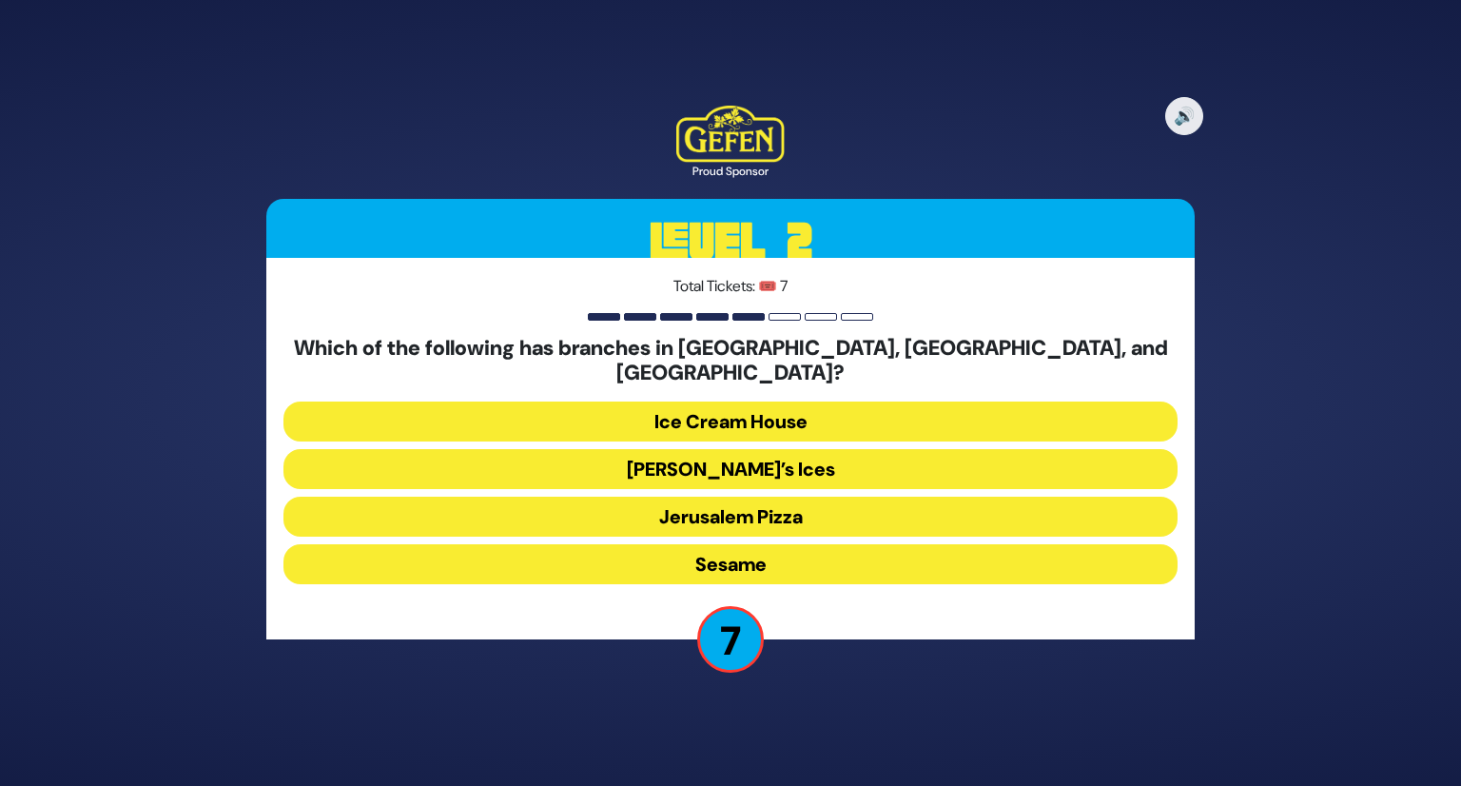
click at [727, 555] on button "Sesame" at bounding box center [731, 564] width 894 height 40
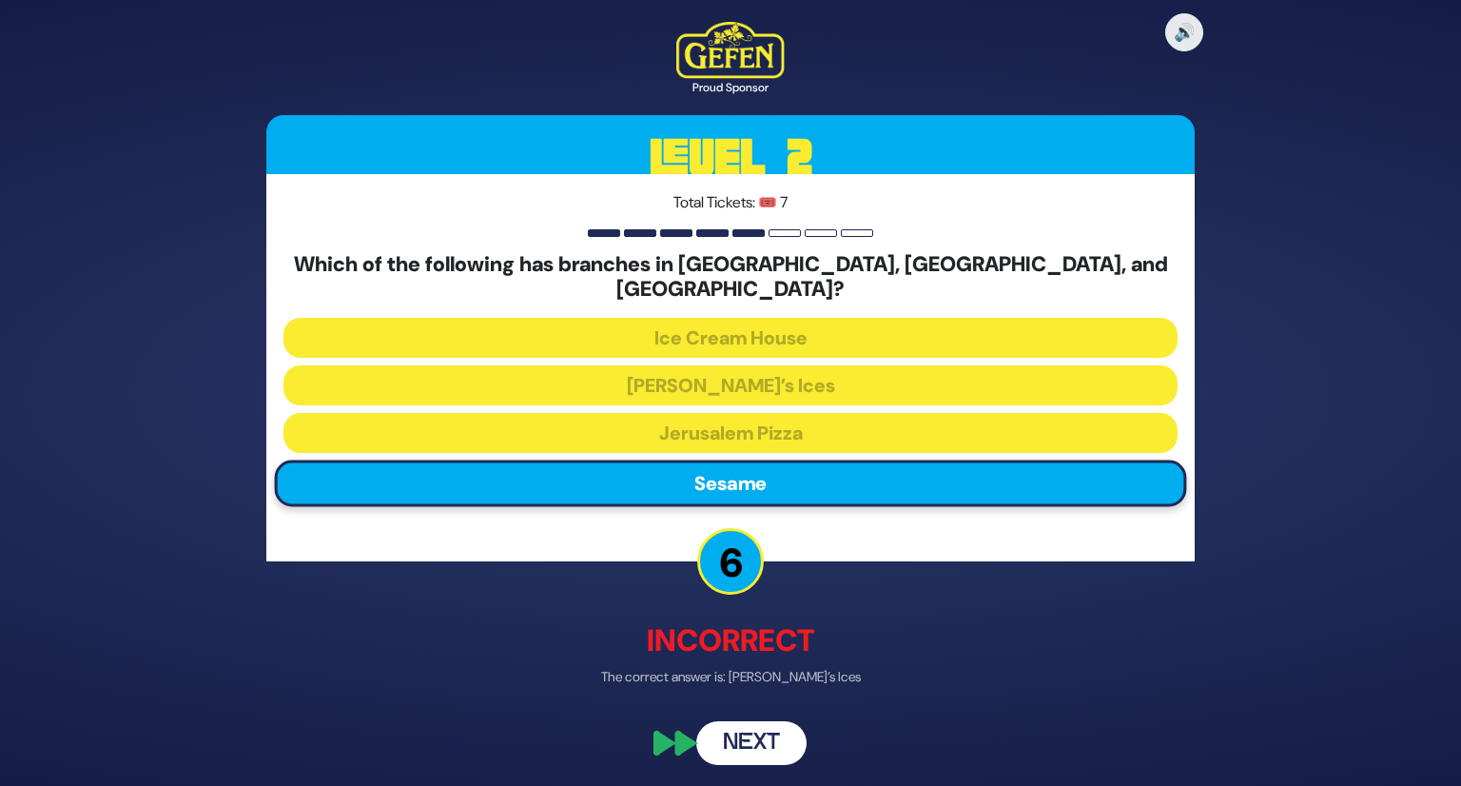
click at [760, 723] on button "Next" at bounding box center [751, 742] width 110 height 44
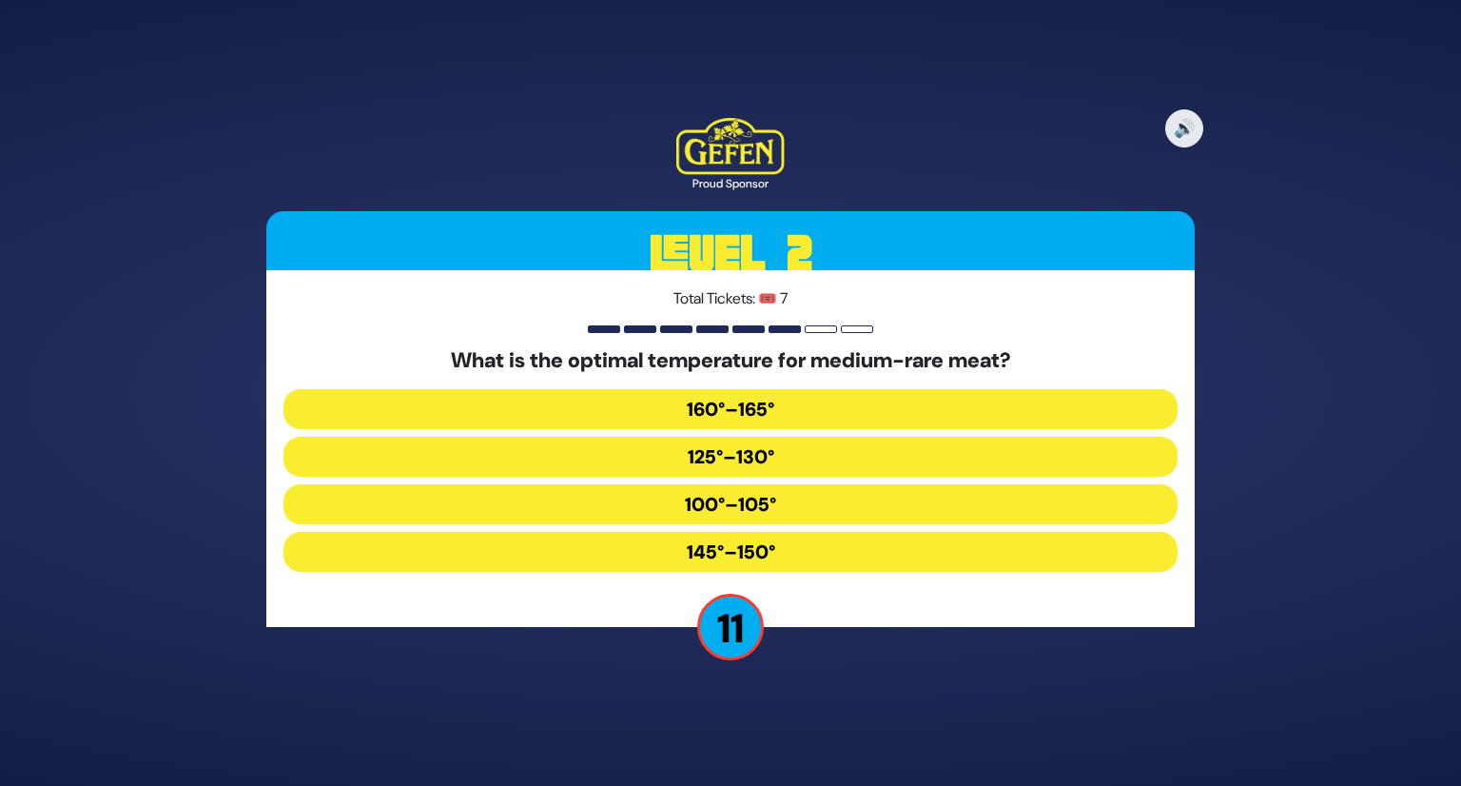
click at [779, 550] on button "145°–150°" at bounding box center [731, 552] width 894 height 40
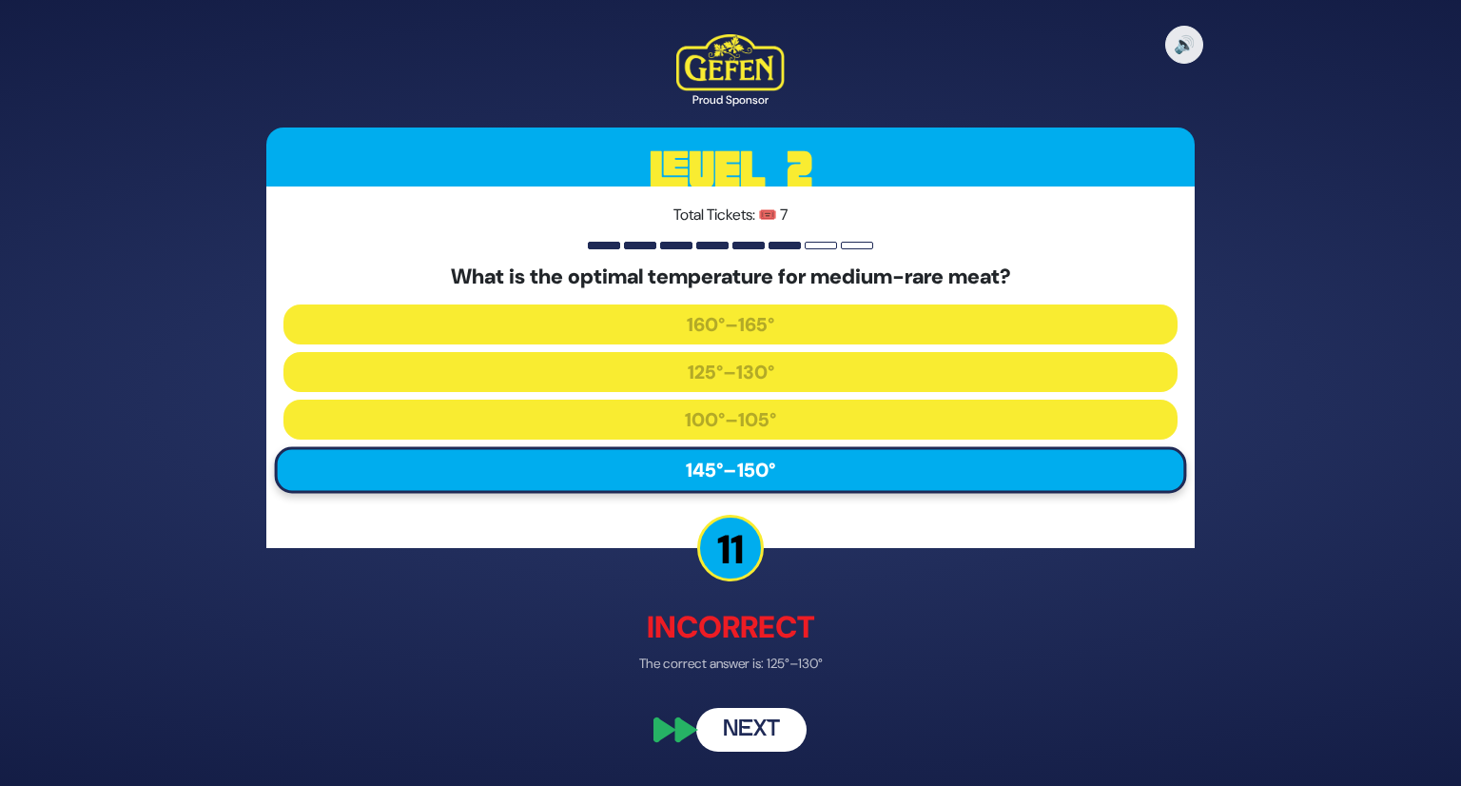
click at [780, 733] on button "Next" at bounding box center [751, 730] width 110 height 44
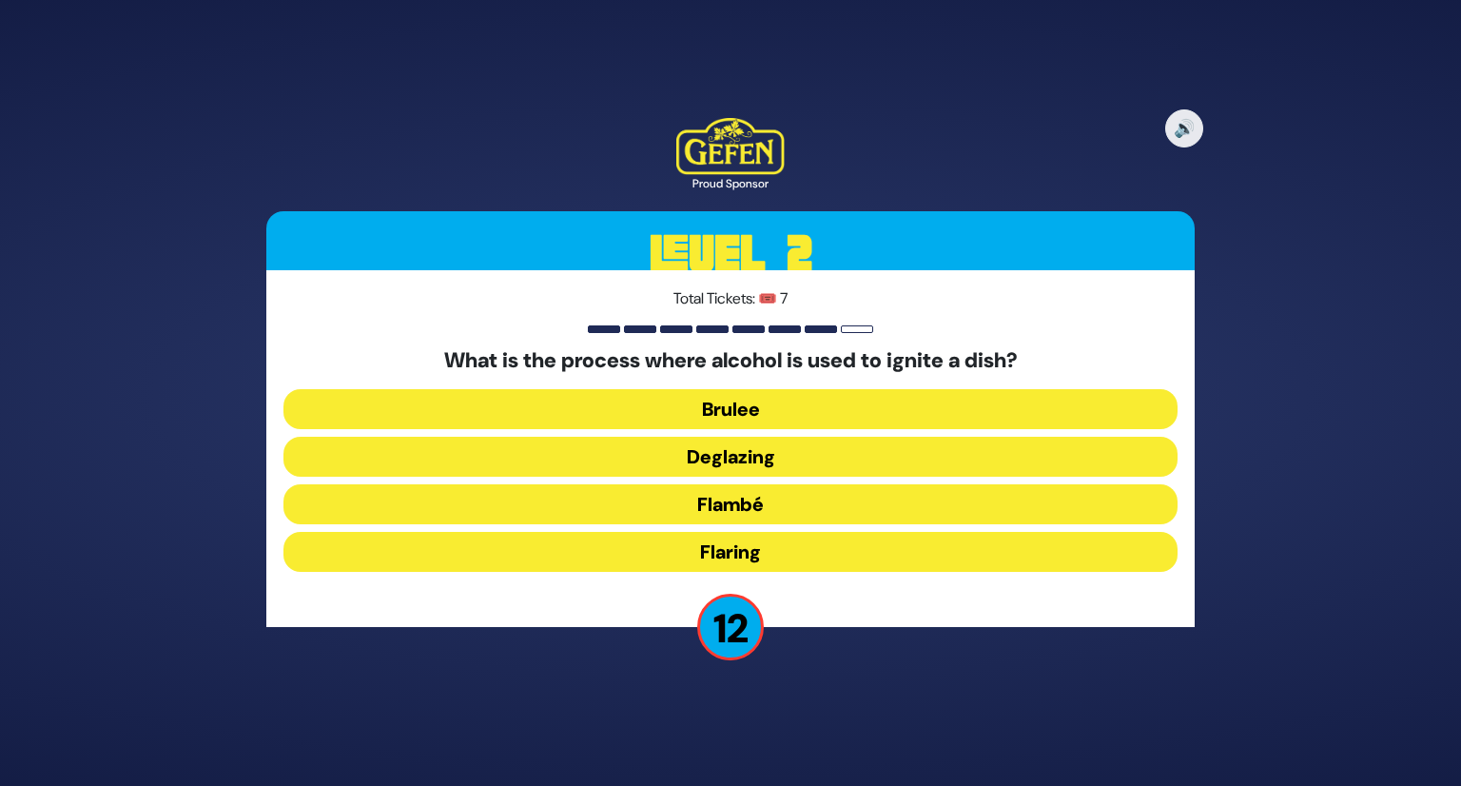
click at [729, 510] on button "Flambé" at bounding box center [731, 504] width 894 height 40
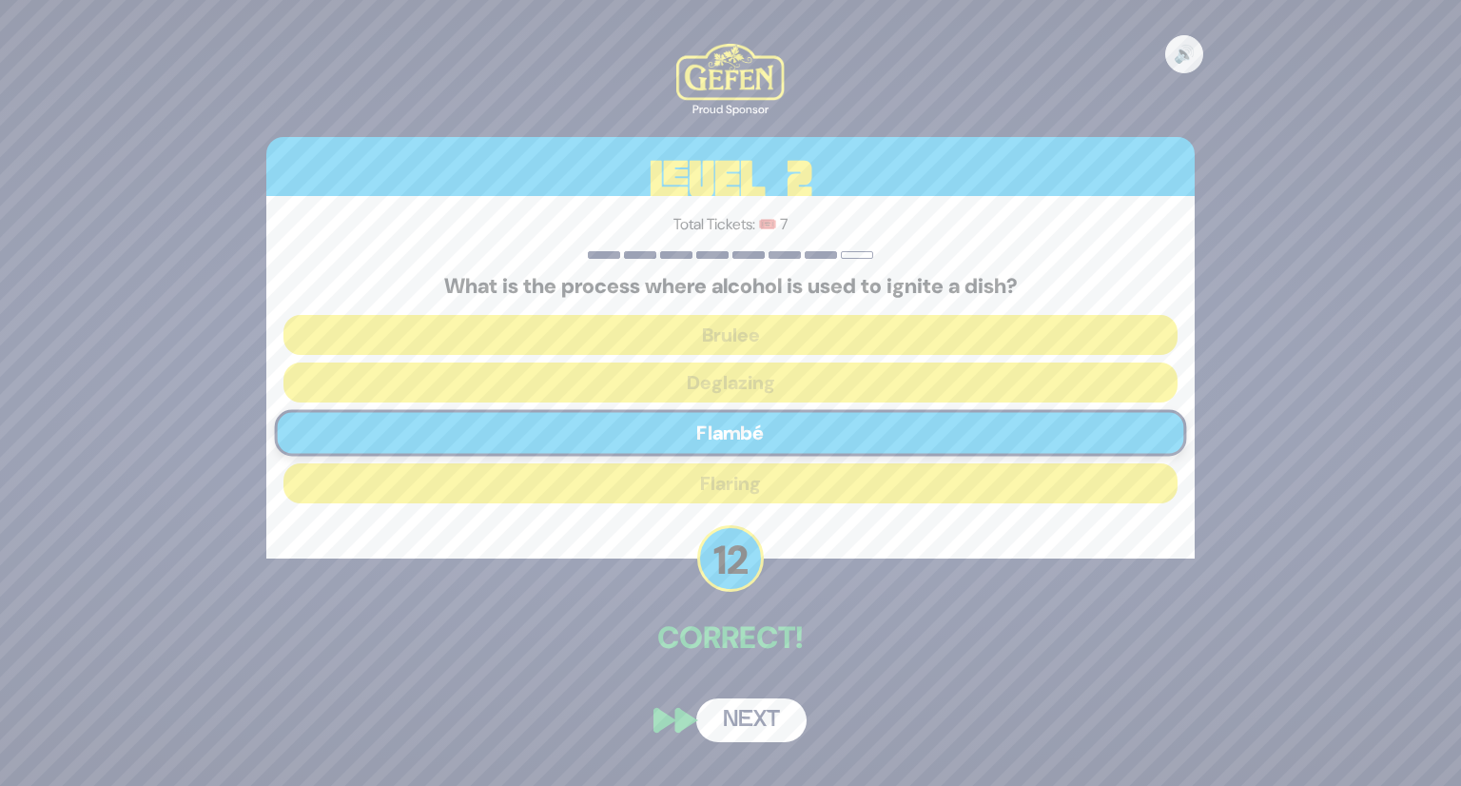
click at [753, 728] on button "Next" at bounding box center [751, 720] width 110 height 44
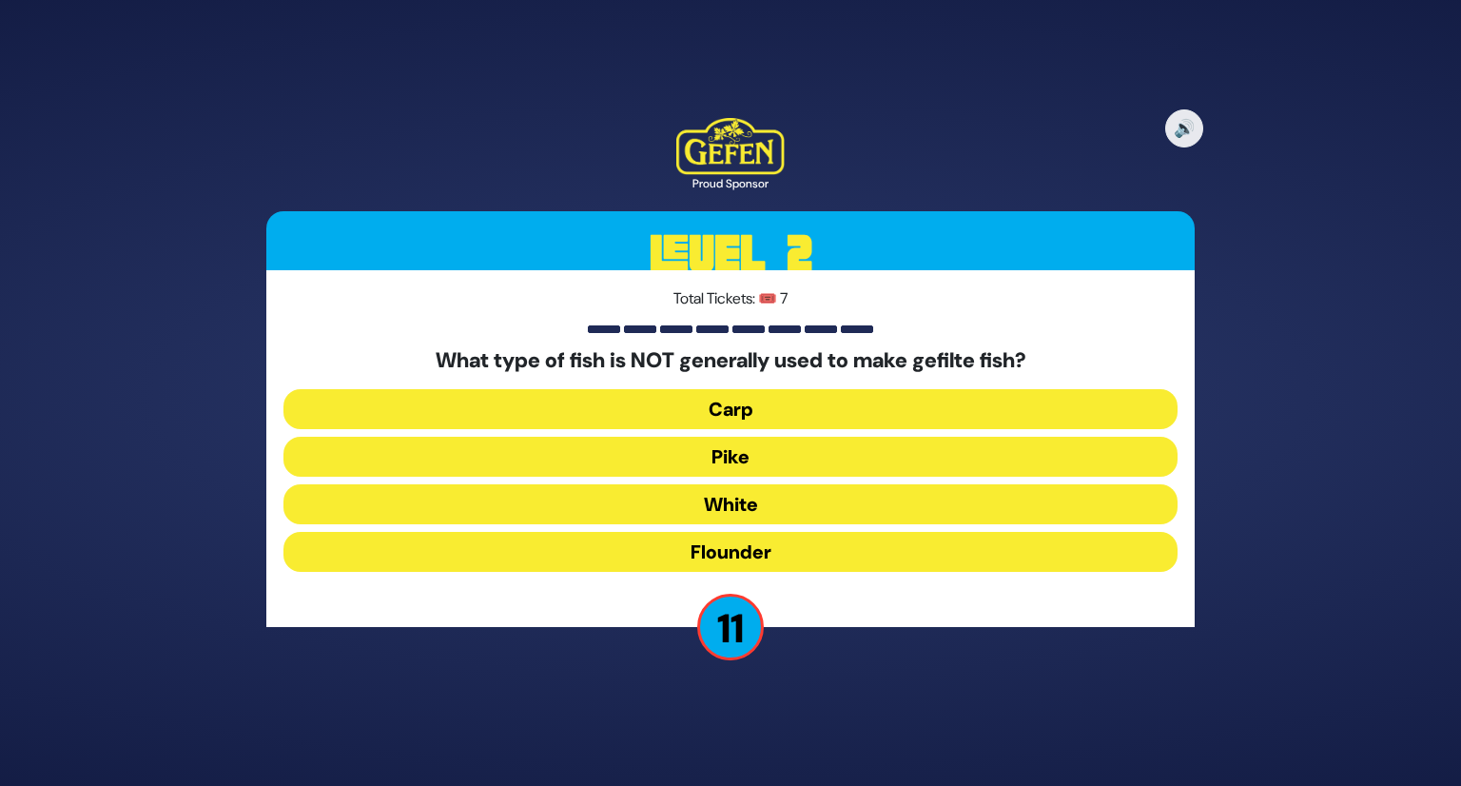
click at [742, 515] on button "White" at bounding box center [731, 504] width 894 height 40
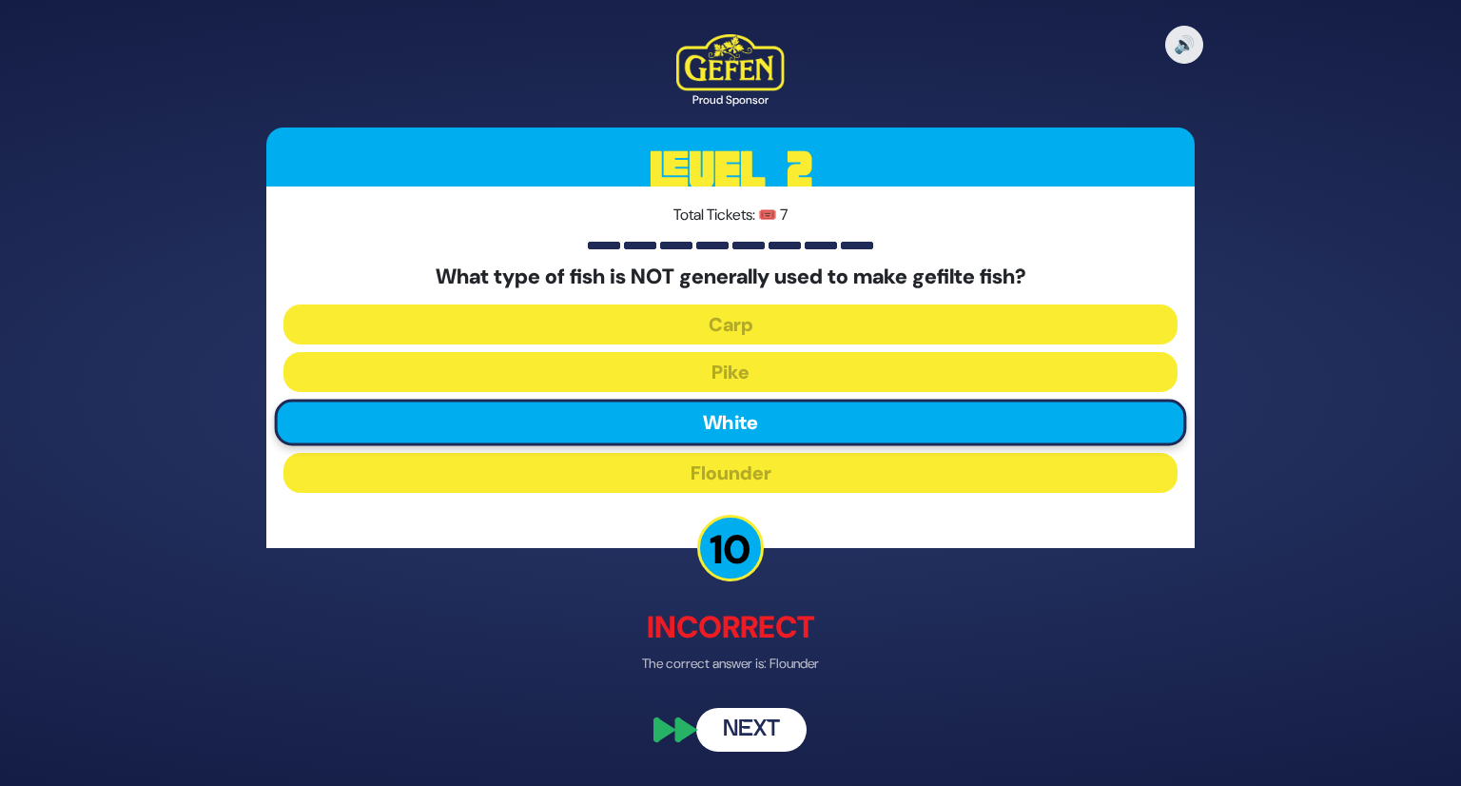
click at [760, 739] on button "Next" at bounding box center [751, 730] width 110 height 44
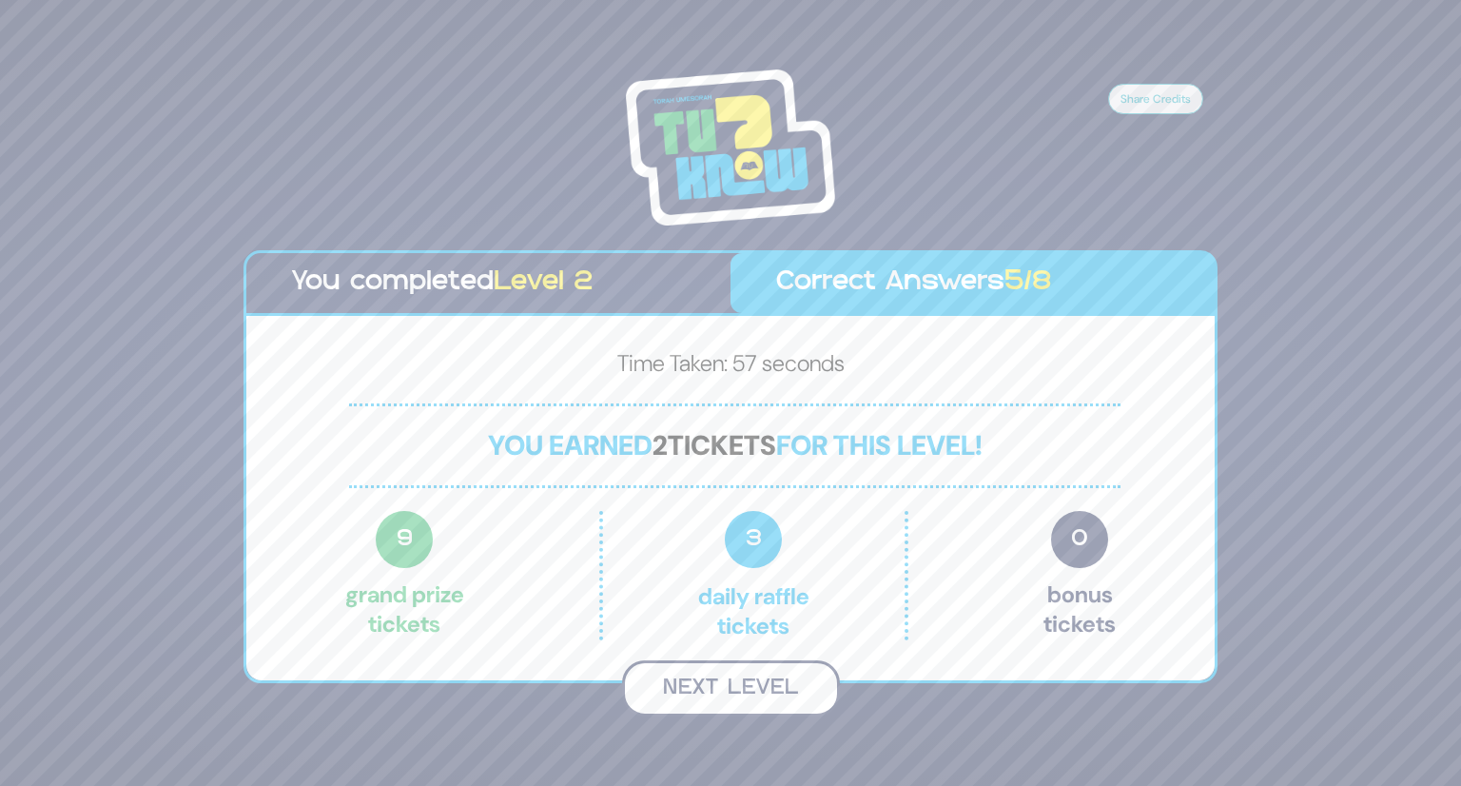
click at [727, 692] on button "Next Level" at bounding box center [731, 688] width 218 height 56
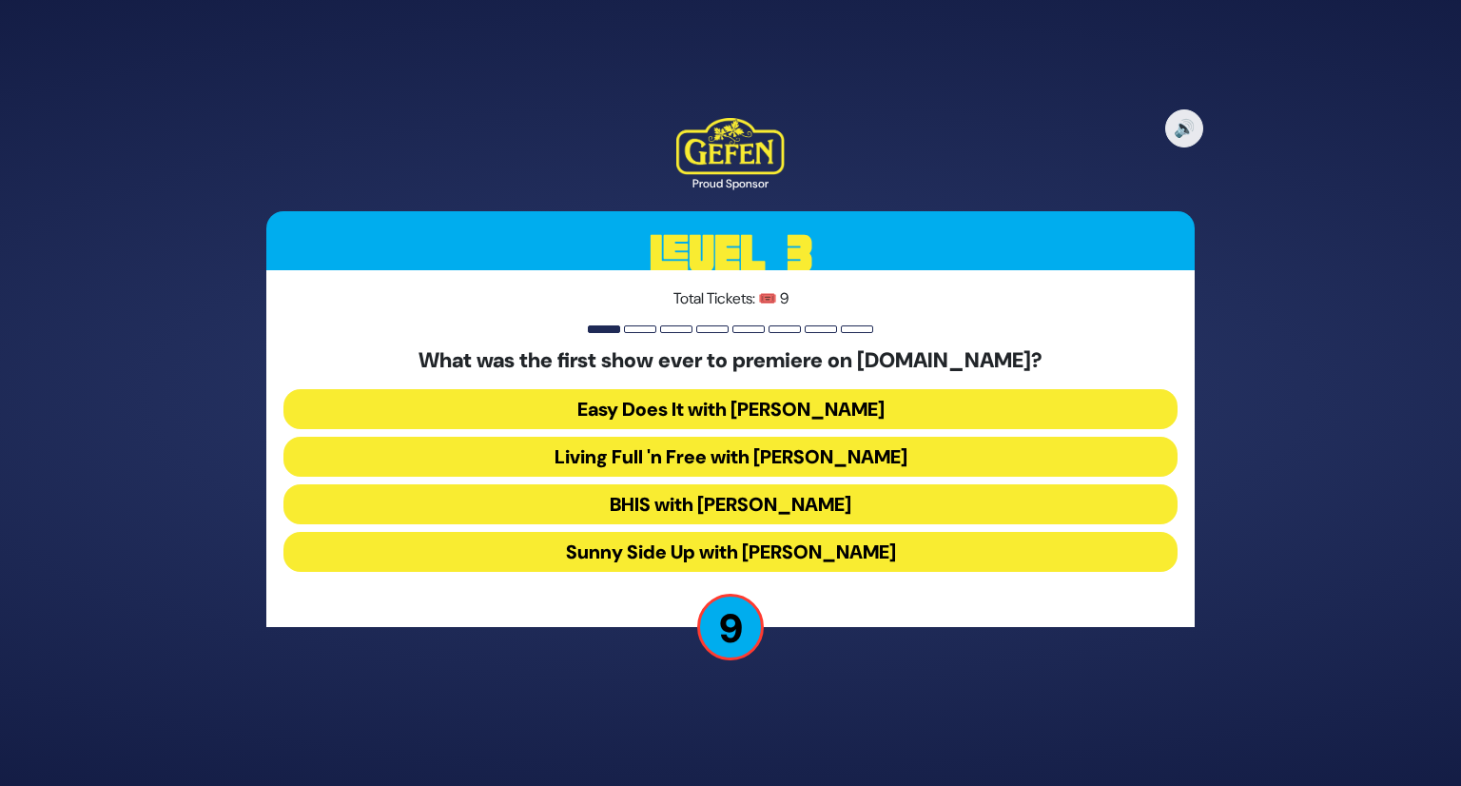
click at [851, 403] on button "Easy Does It with Esty Wolbe" at bounding box center [731, 409] width 894 height 40
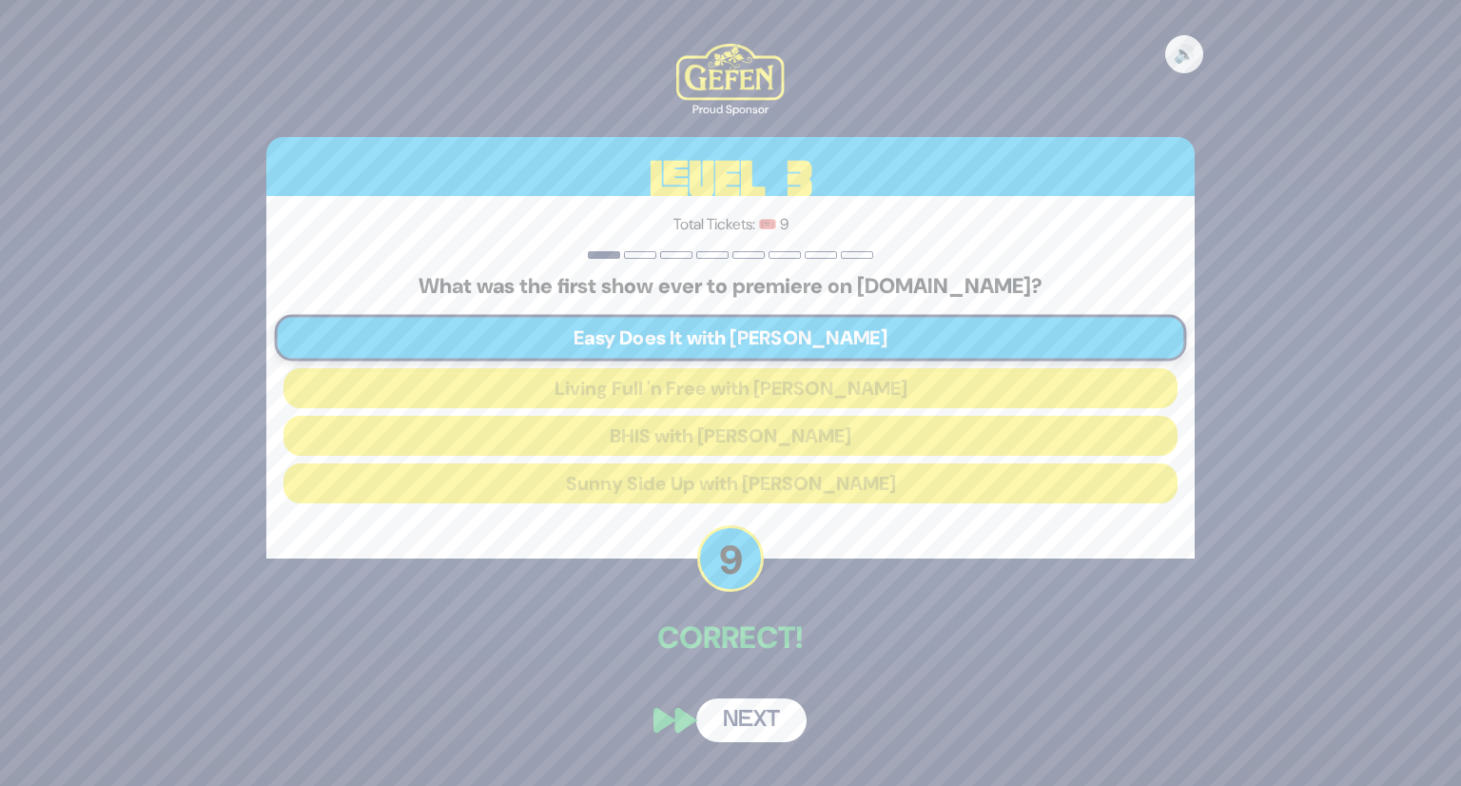
click at [772, 715] on button "Next" at bounding box center [751, 720] width 110 height 44
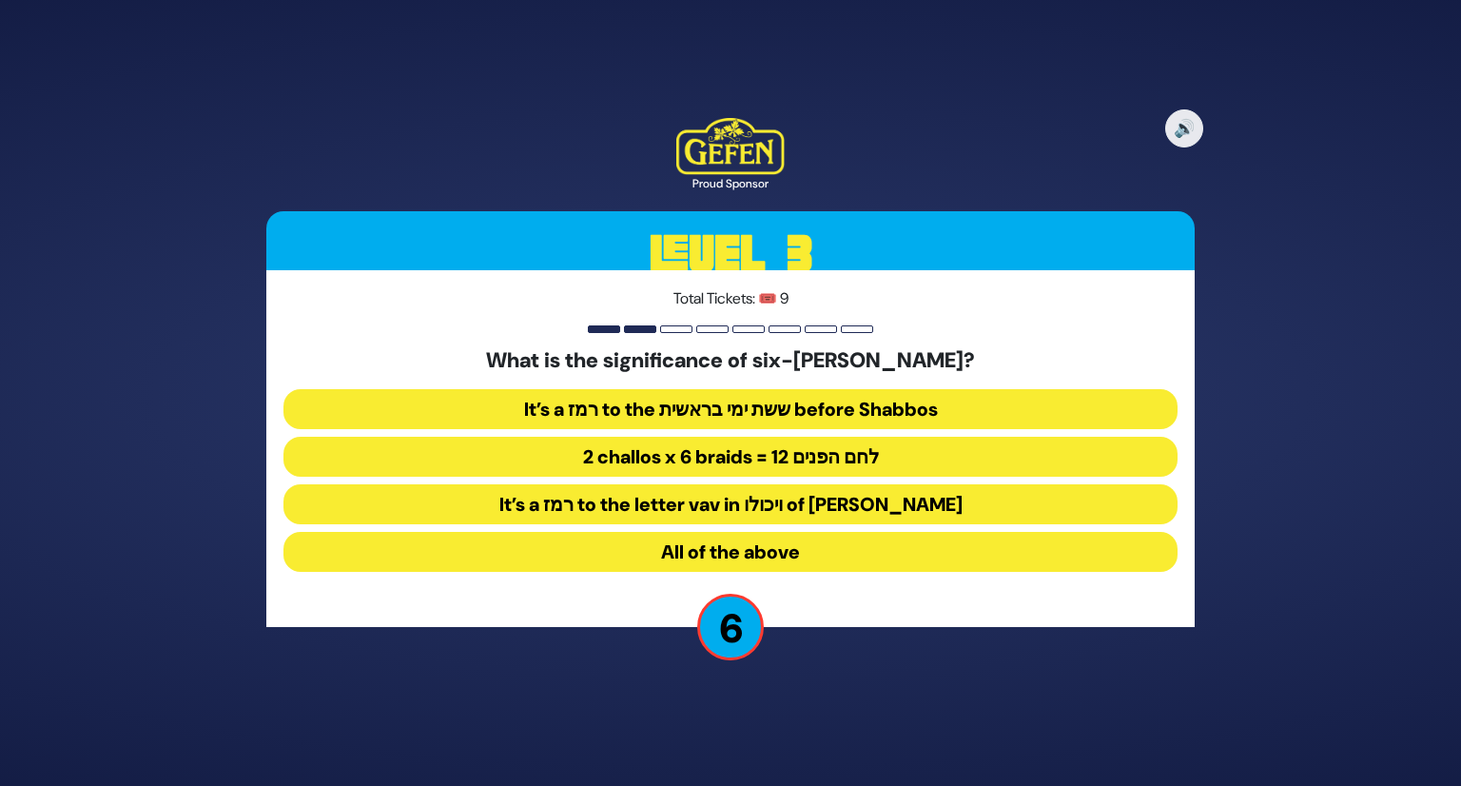
click at [817, 562] on button "All of the above" at bounding box center [731, 552] width 894 height 40
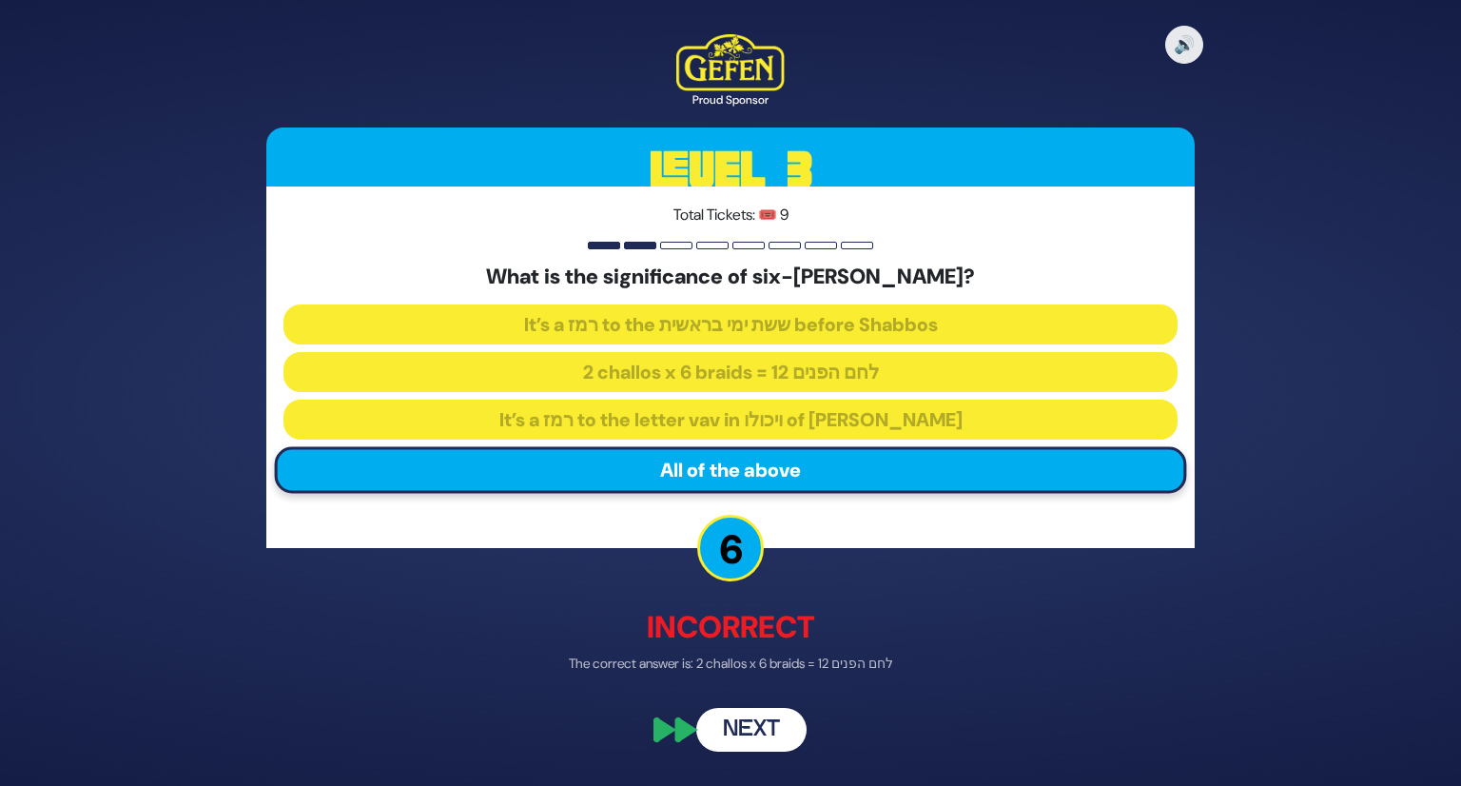
click at [755, 728] on button "Next" at bounding box center [751, 730] width 110 height 44
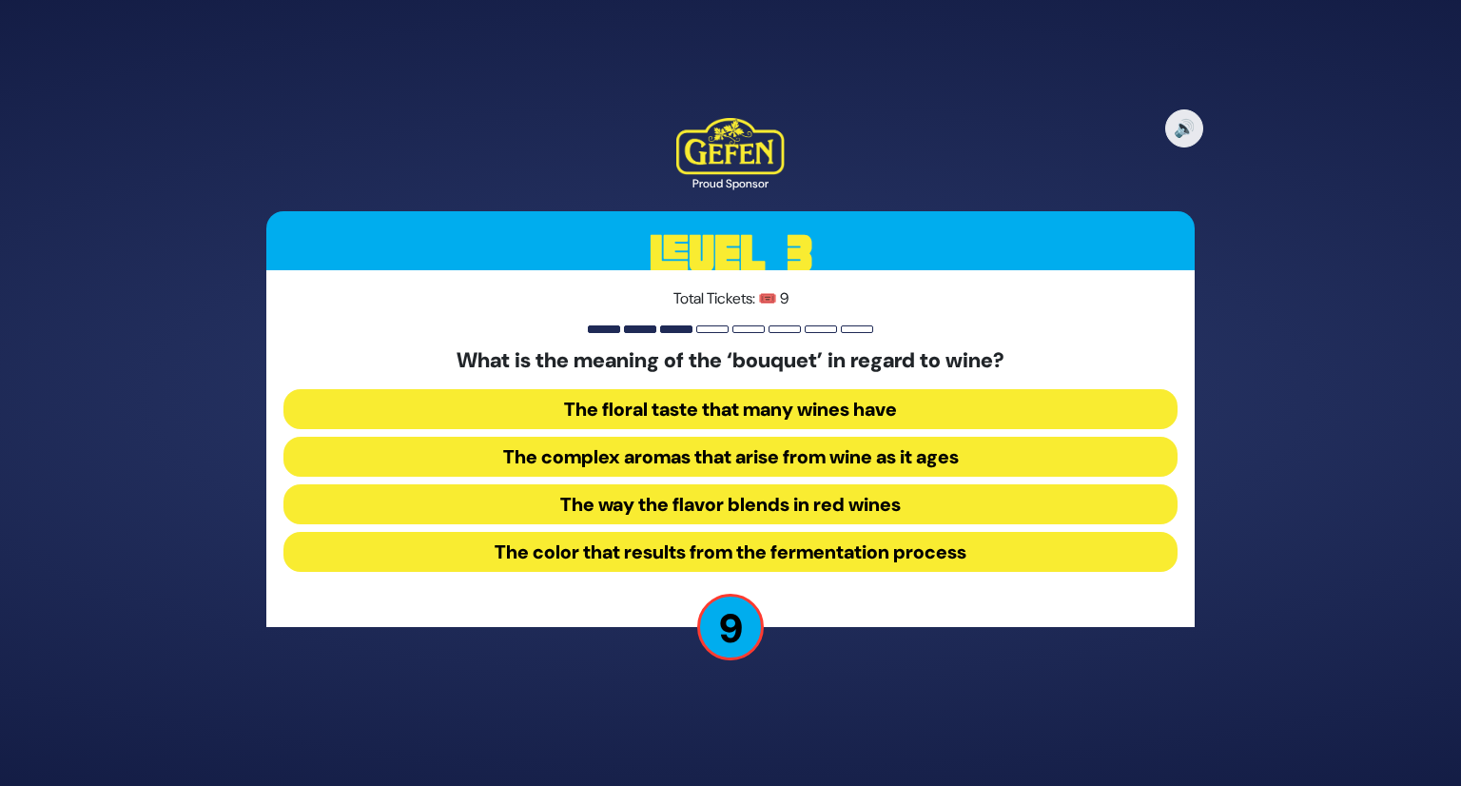
click at [936, 447] on button "The complex aromas that arise from wine as it ages" at bounding box center [731, 457] width 894 height 40
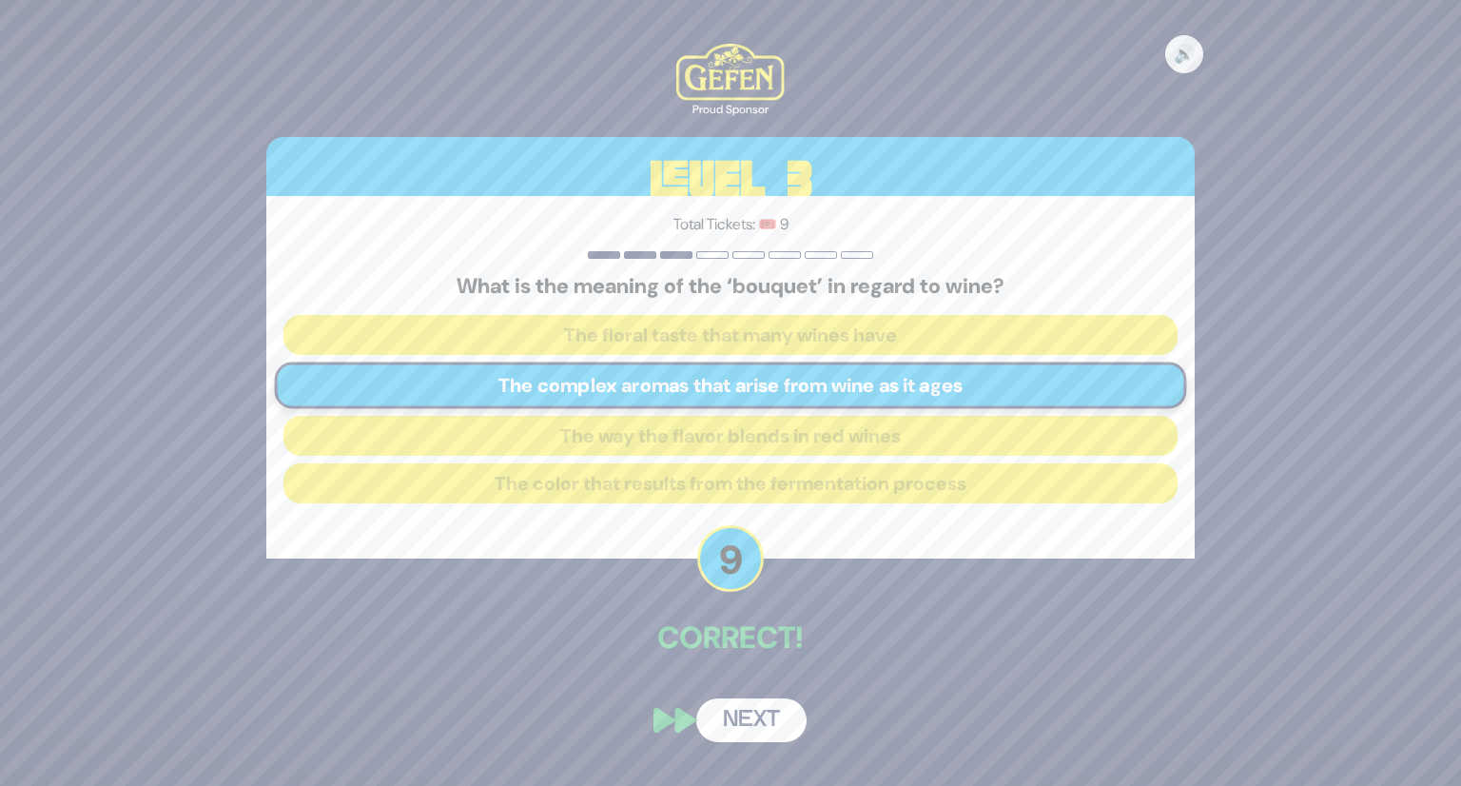
click at [738, 726] on button "Next" at bounding box center [751, 720] width 110 height 44
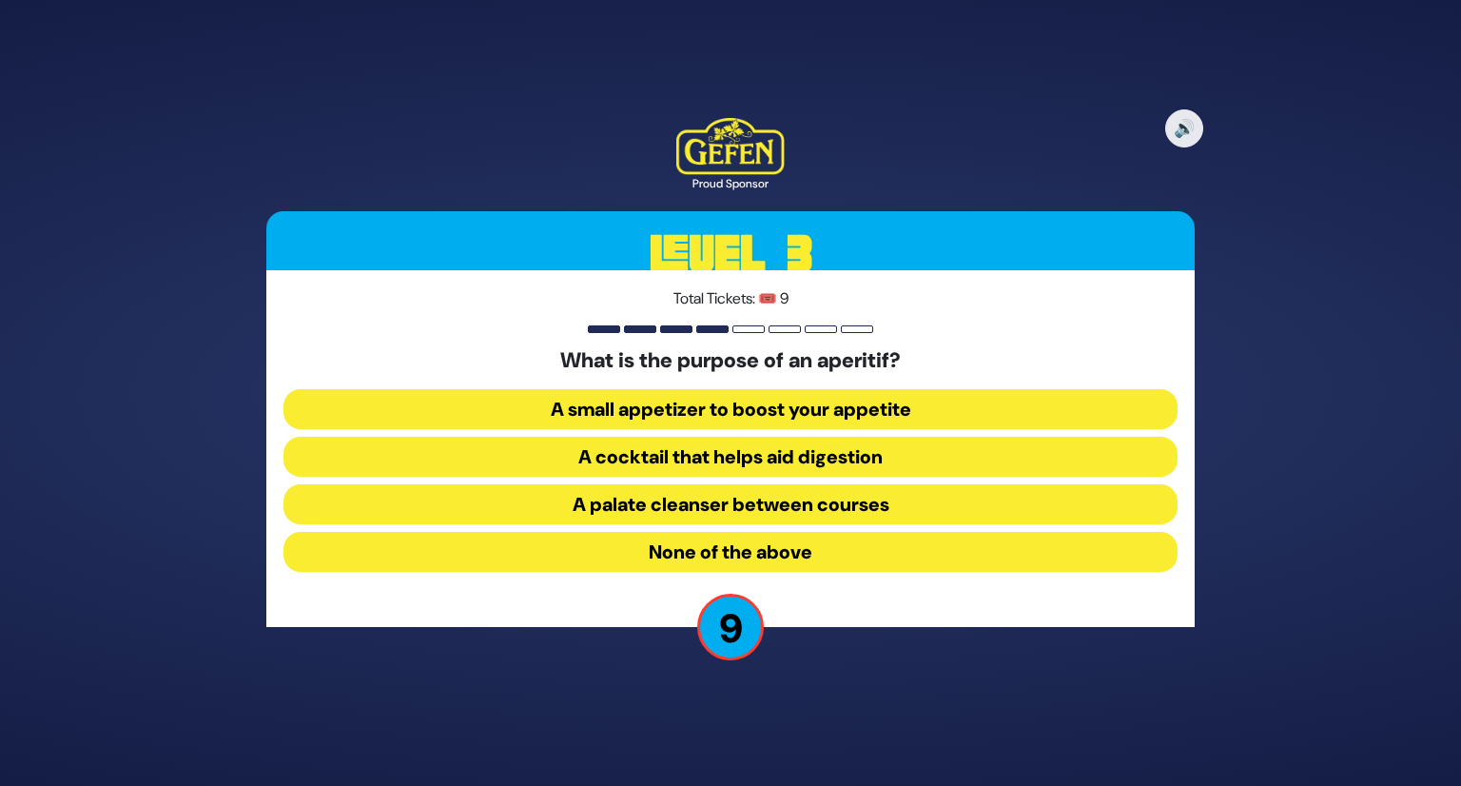
click at [730, 513] on button "A palate cleanser between courses" at bounding box center [731, 504] width 894 height 40
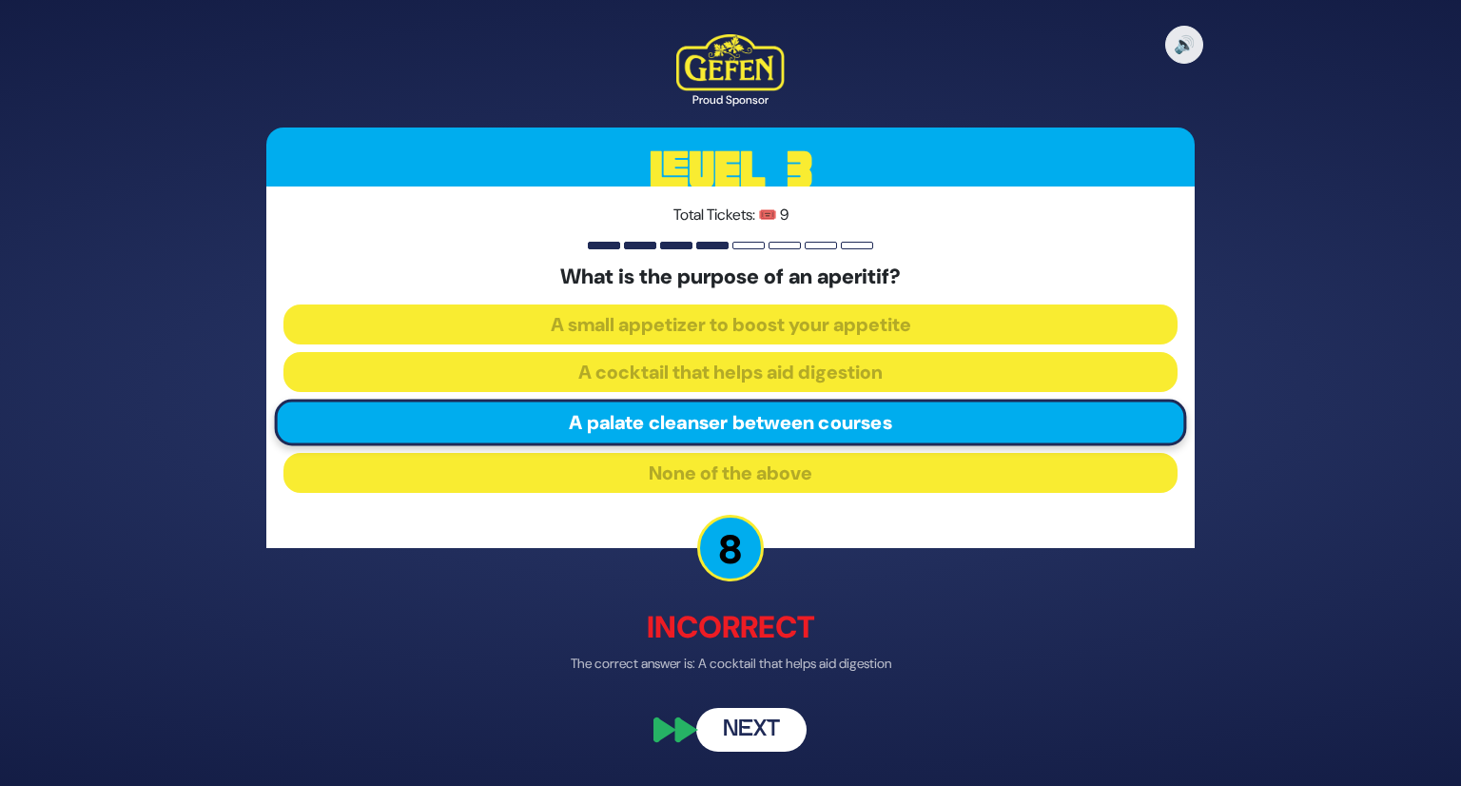
click at [770, 720] on button "Next" at bounding box center [751, 730] width 110 height 44
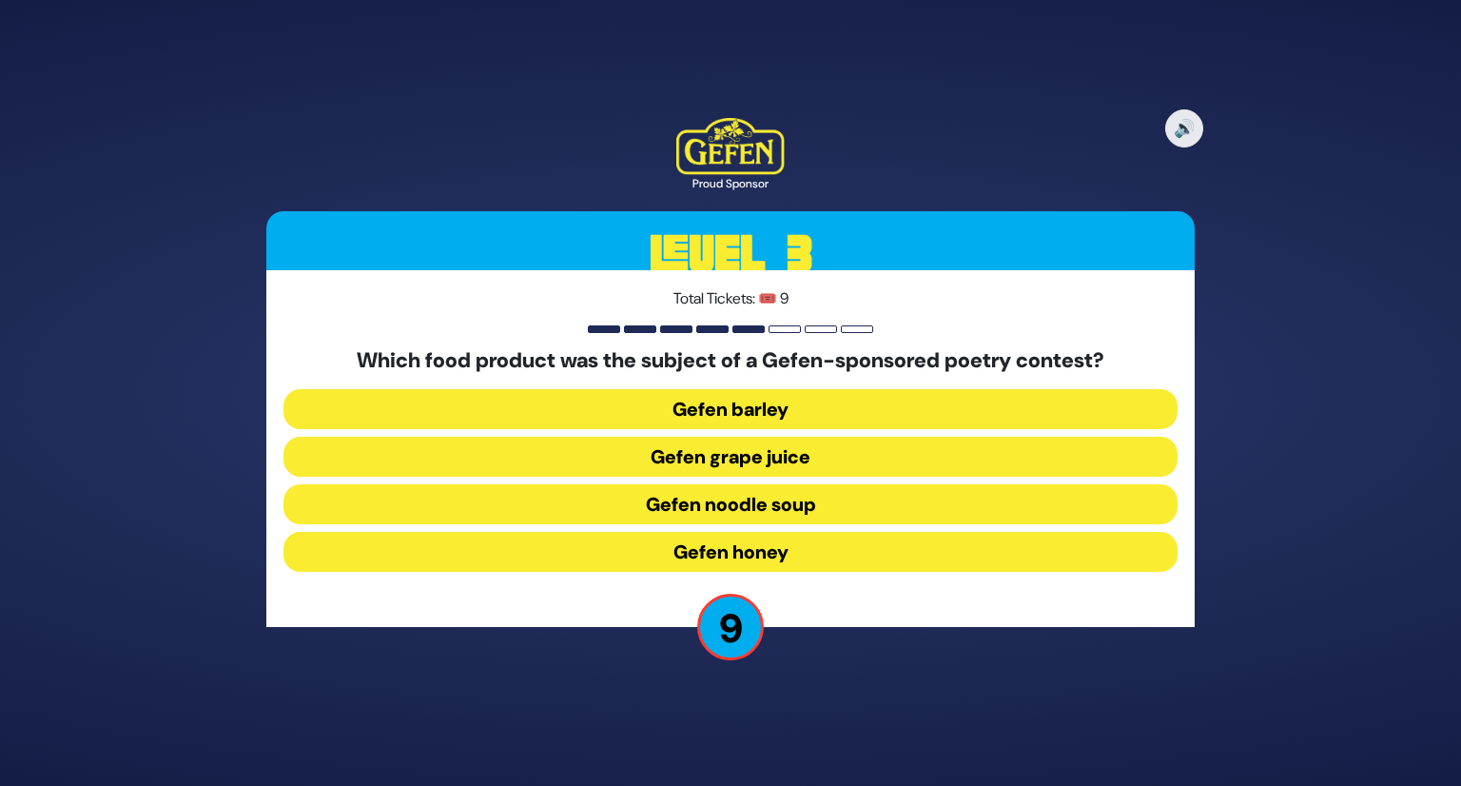
click at [799, 505] on button "Gefen noodle soup" at bounding box center [731, 504] width 894 height 40
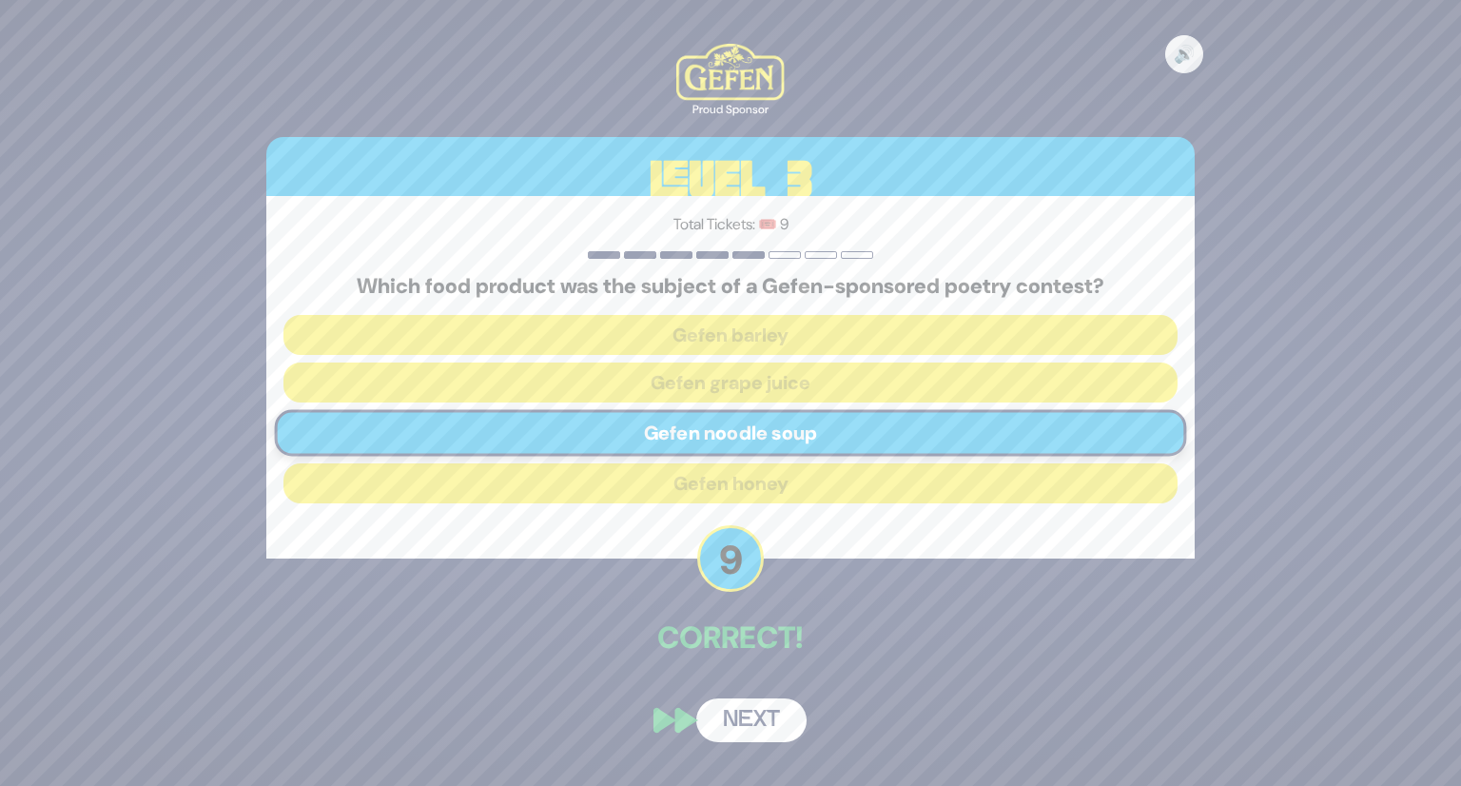
click at [747, 717] on button "Next" at bounding box center [751, 720] width 110 height 44
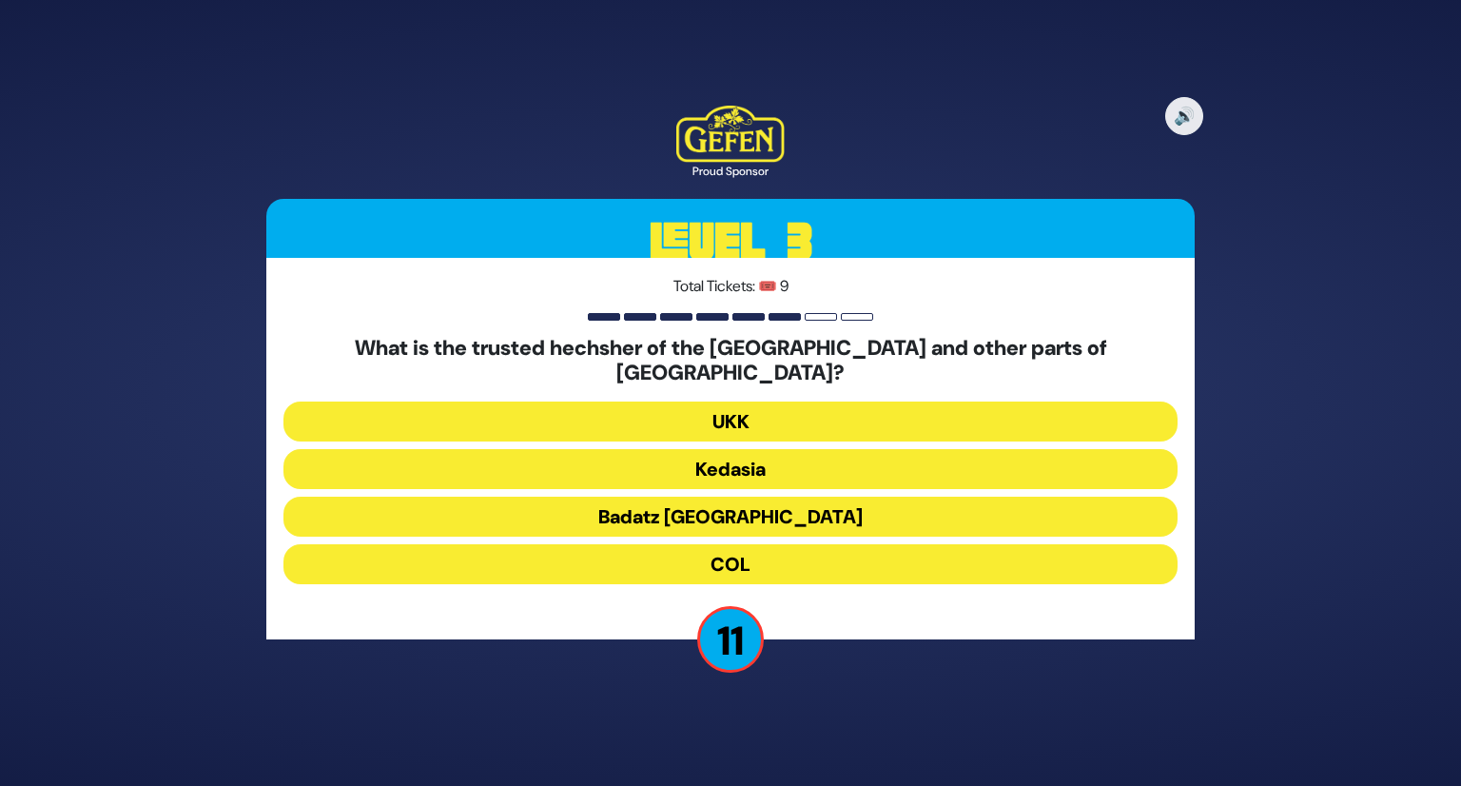
click at [714, 497] on button "Badatz London" at bounding box center [731, 517] width 894 height 40
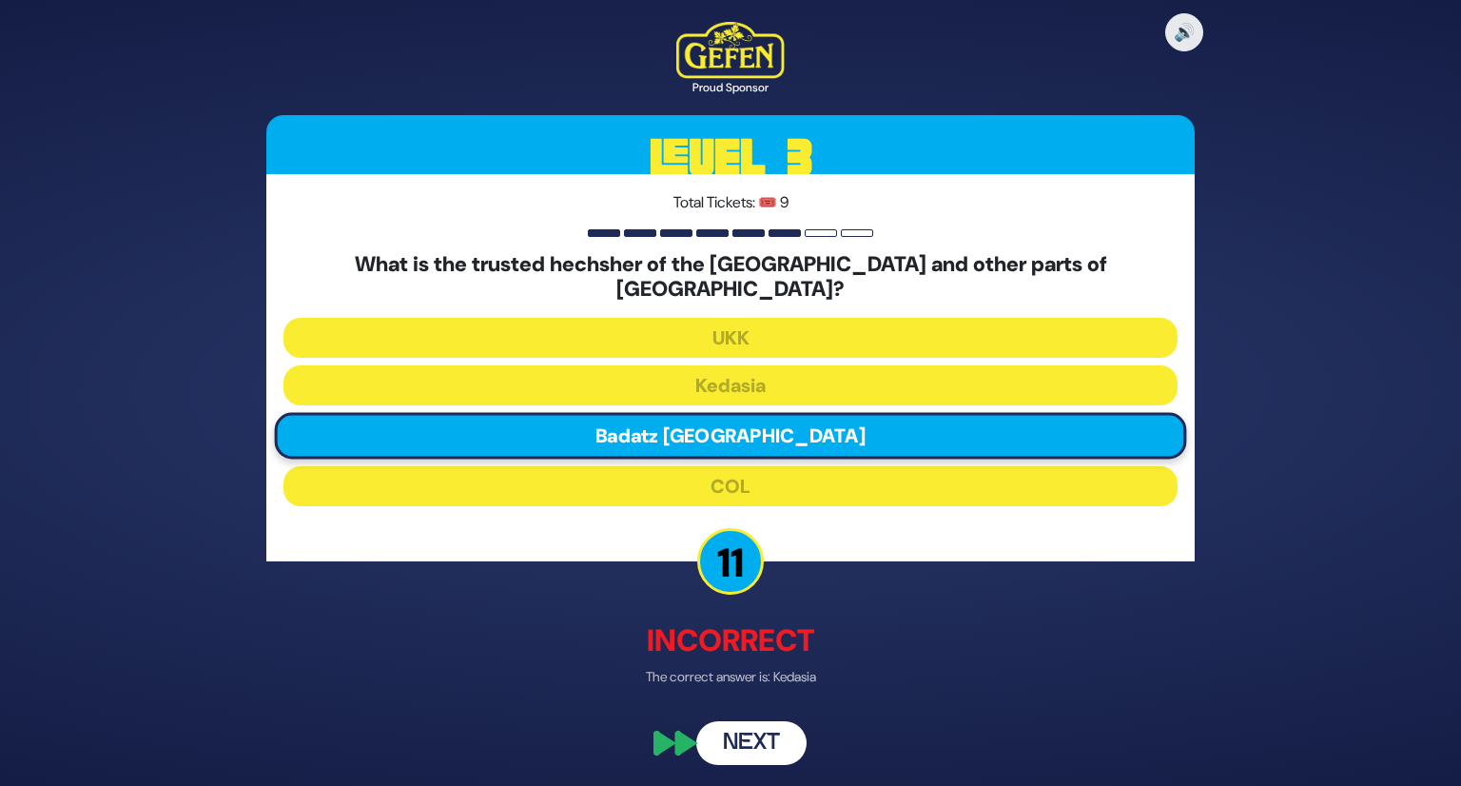
click at [753, 720] on button "Next" at bounding box center [751, 742] width 110 height 44
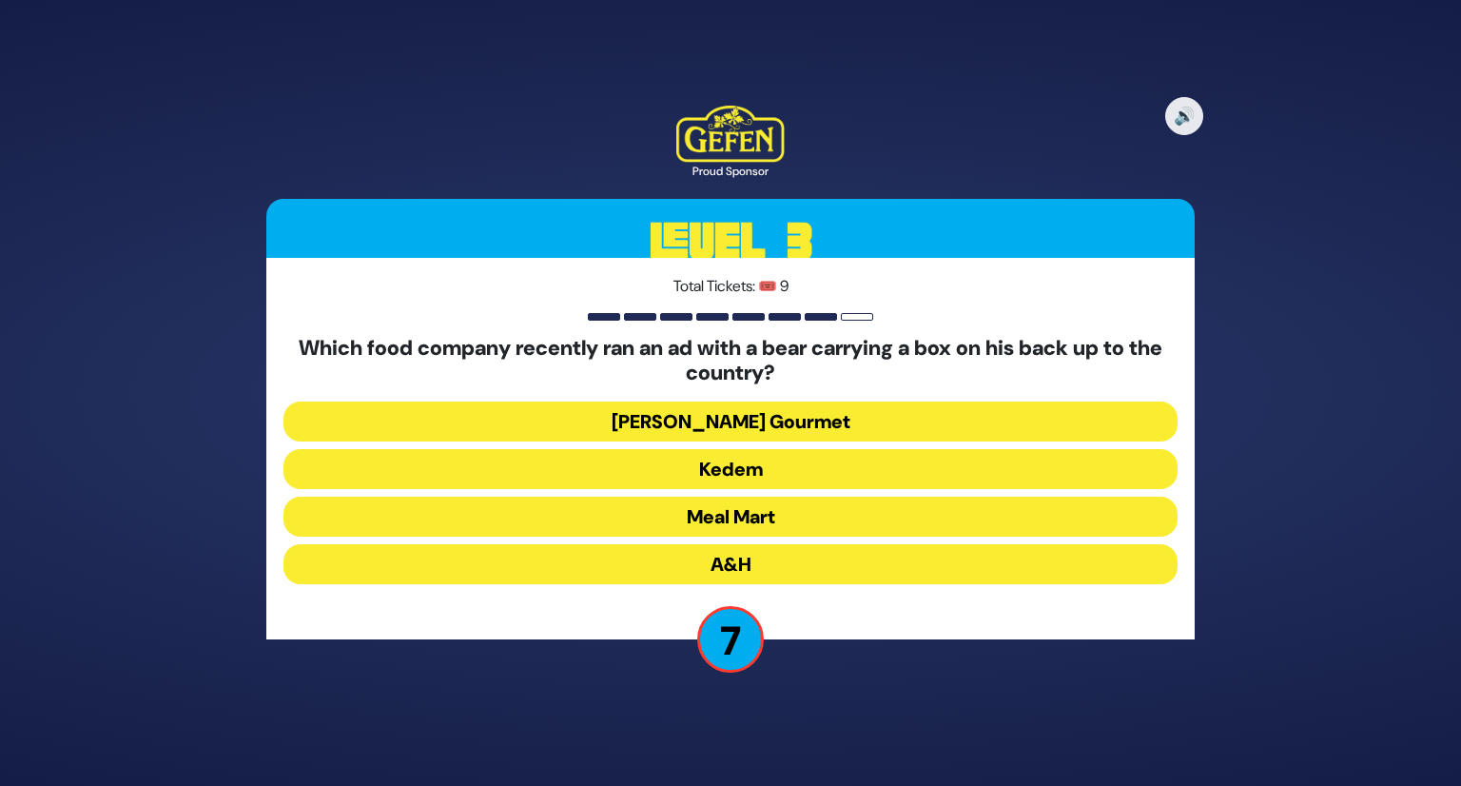
click at [734, 515] on button "Meal Mart" at bounding box center [731, 517] width 894 height 40
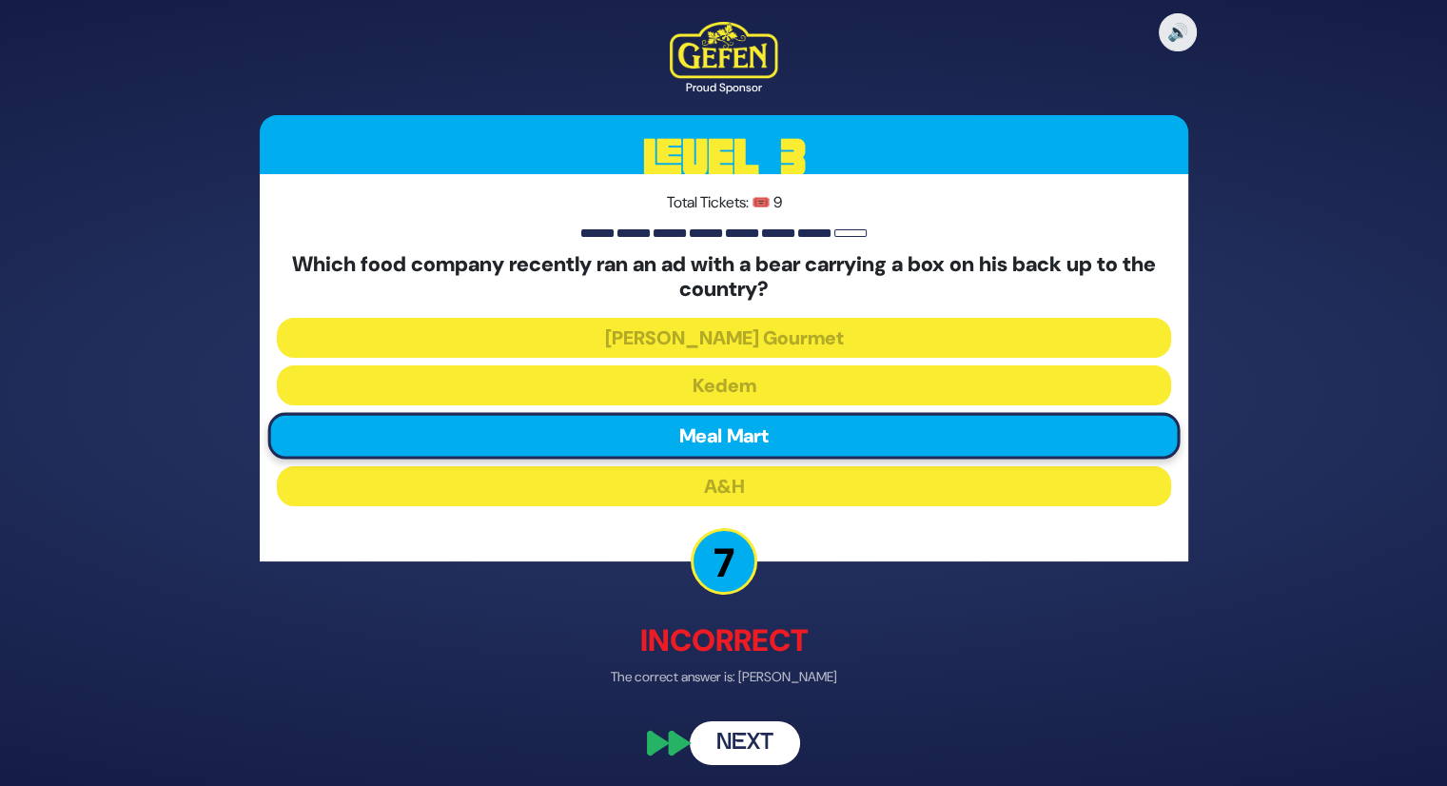
click at [744, 729] on button "Next" at bounding box center [745, 742] width 110 height 44
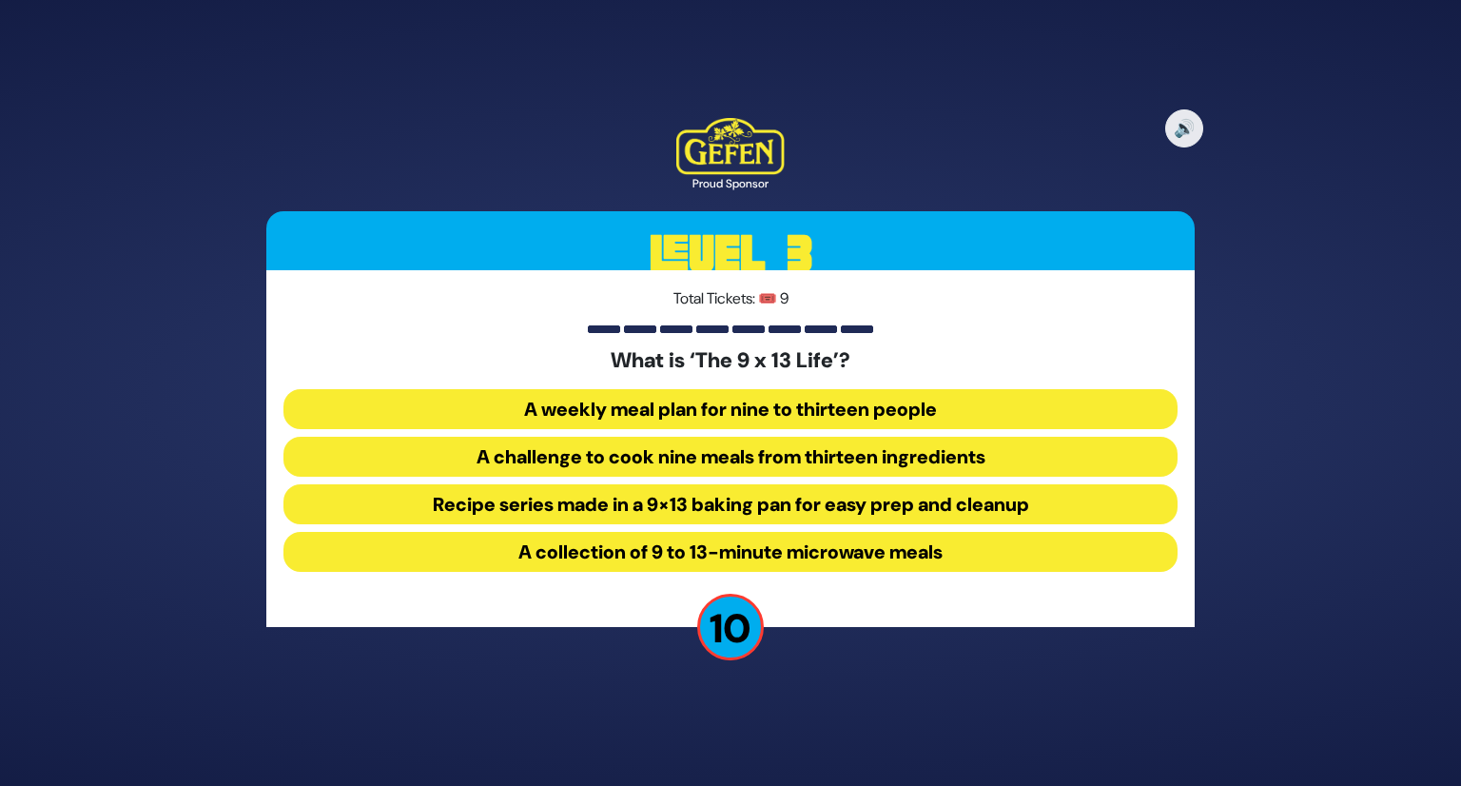
click at [714, 520] on button "Recipe series made in a 9×13 baking pan for easy prep and cleanup" at bounding box center [731, 504] width 894 height 40
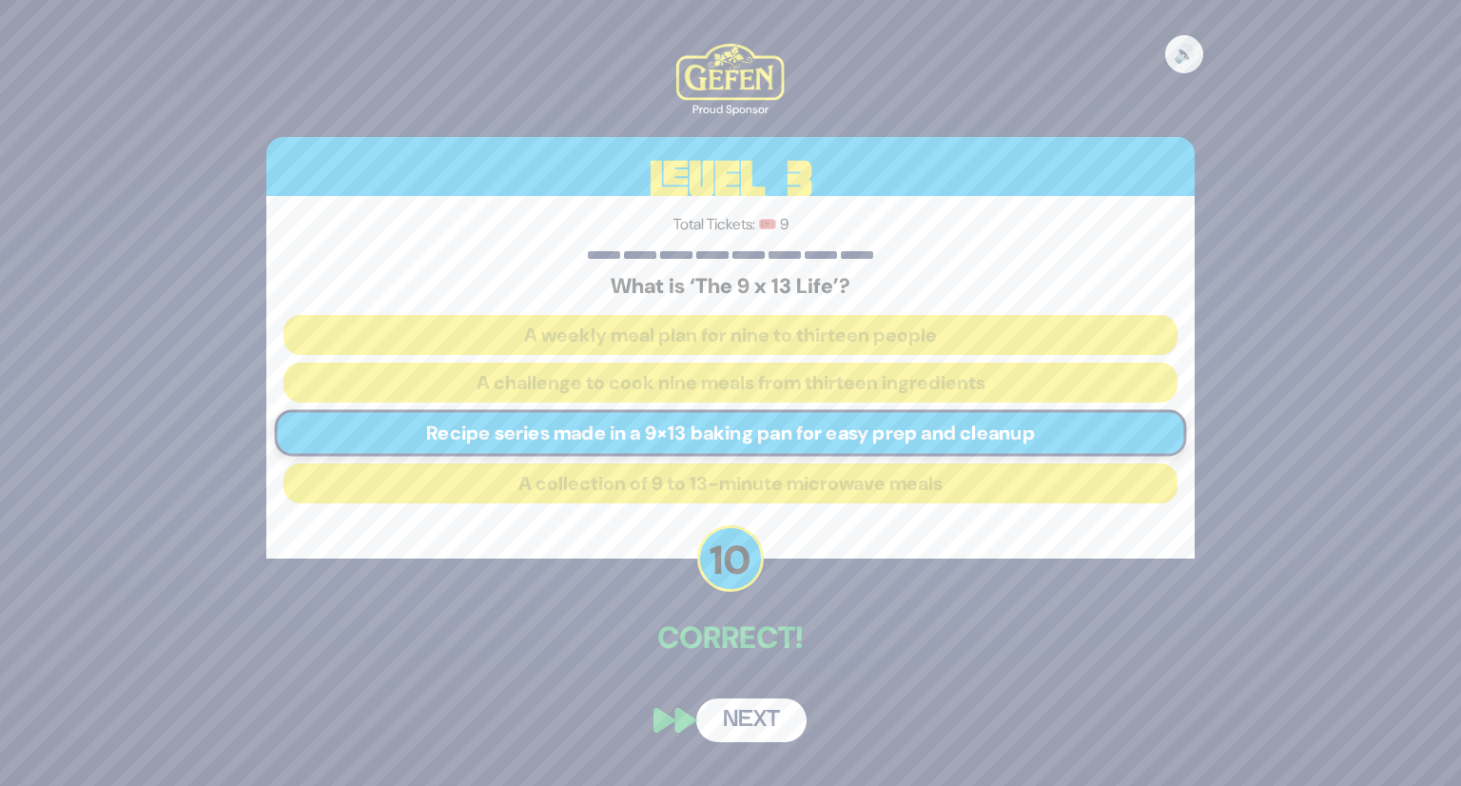
click at [770, 717] on button "Next" at bounding box center [751, 720] width 110 height 44
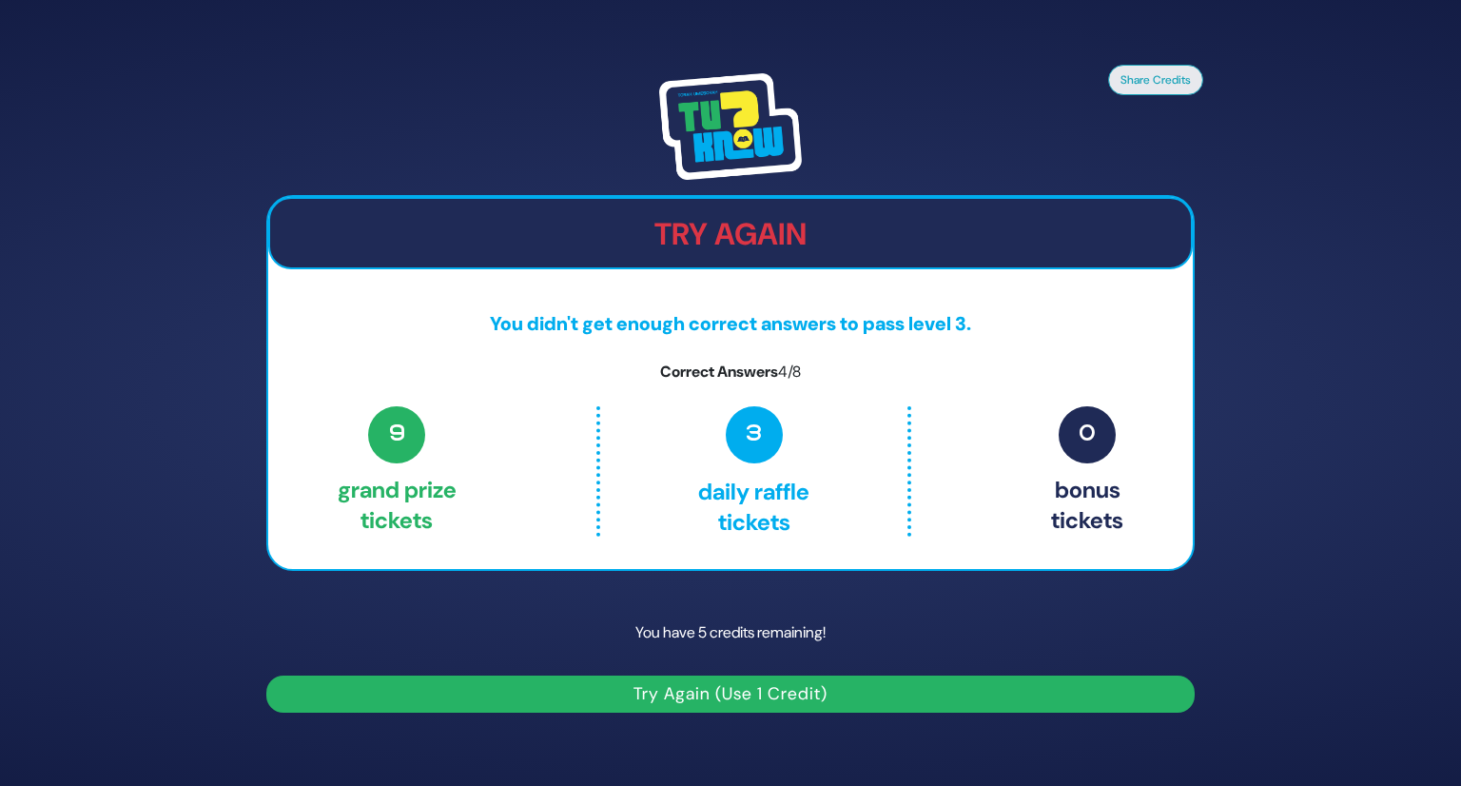
click at [760, 698] on button "Try Again (Use 1 Credit)" at bounding box center [730, 693] width 929 height 37
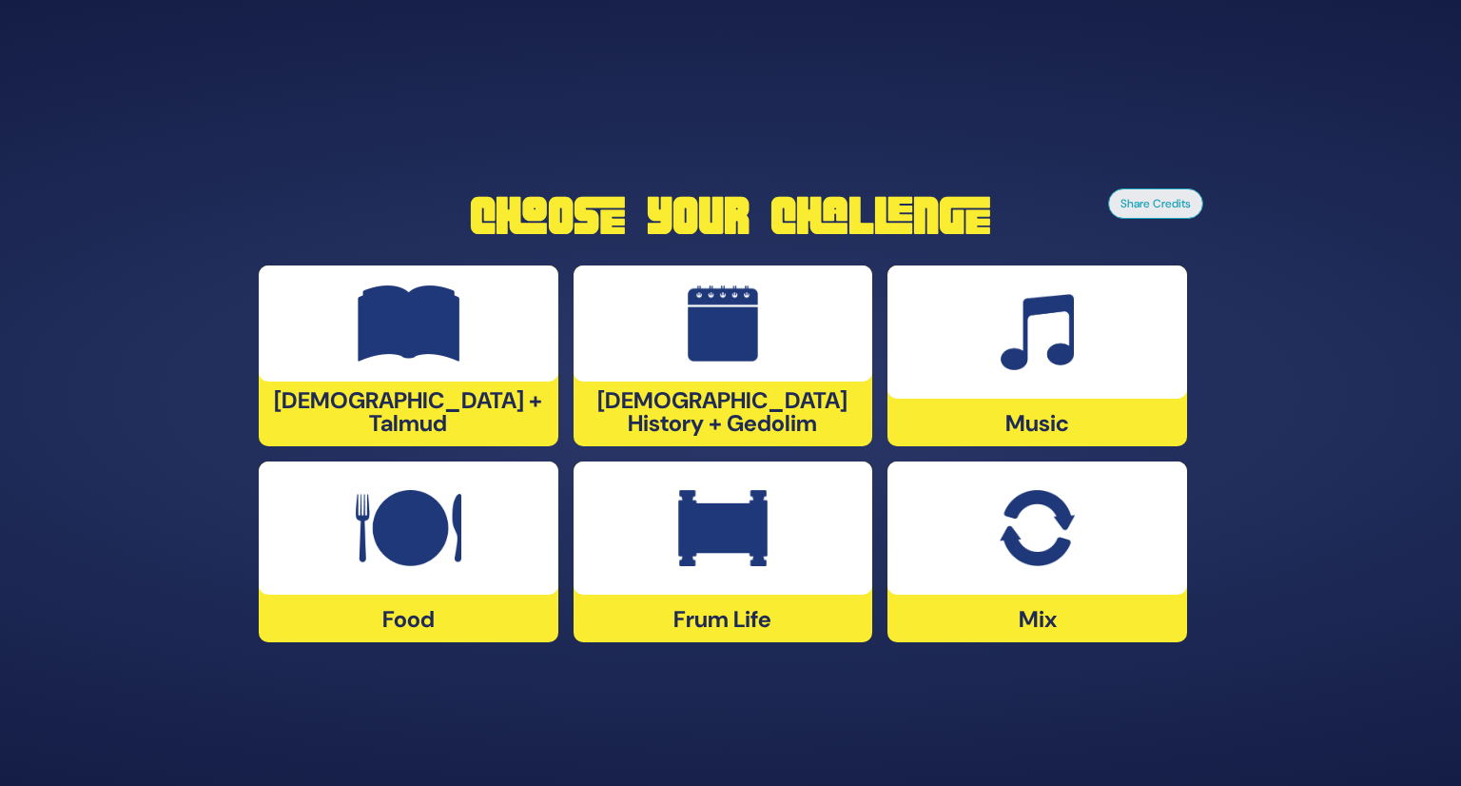
click at [440, 322] on img at bounding box center [409, 323] width 103 height 76
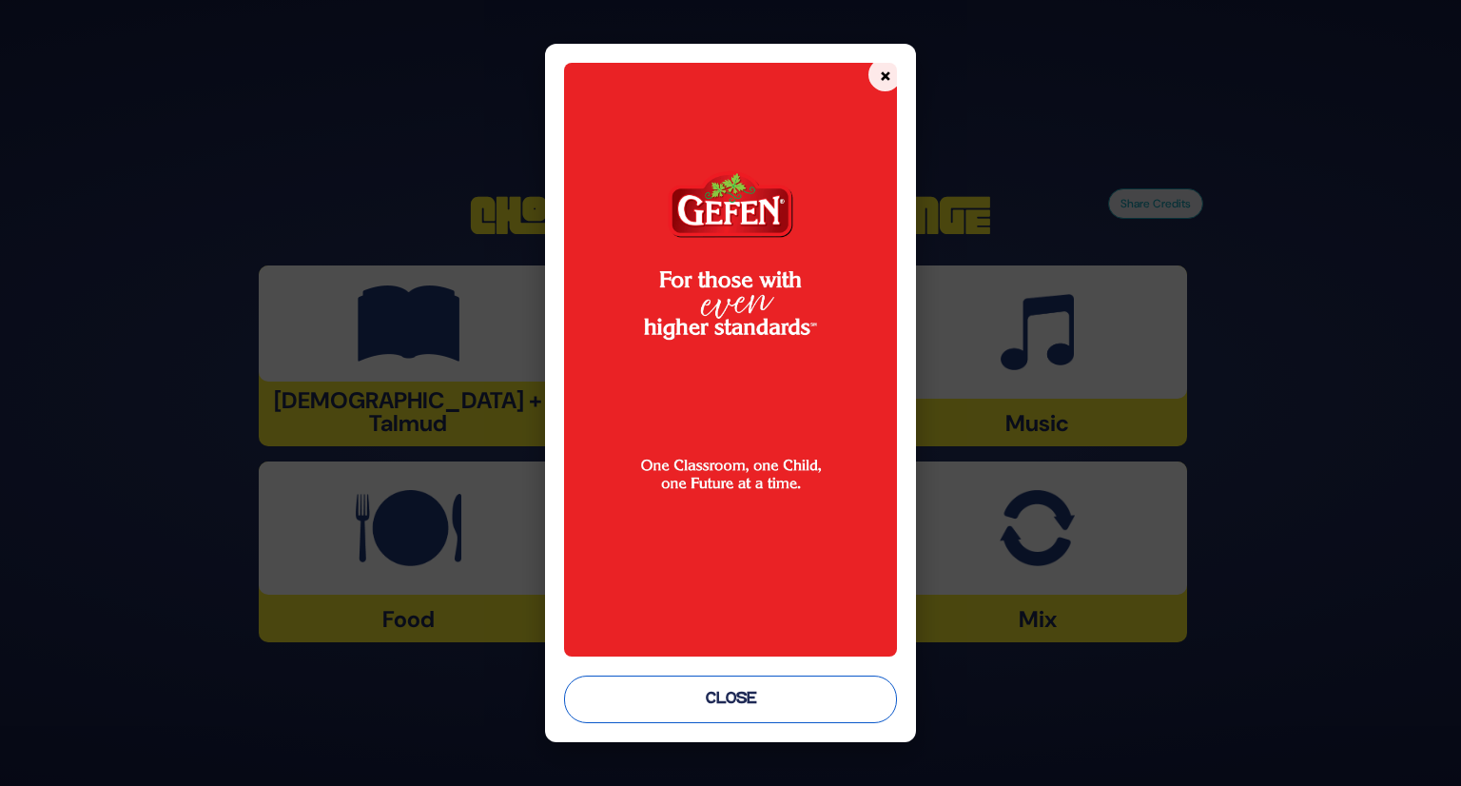
click at [715, 710] on button "Close" at bounding box center [731, 699] width 334 height 48
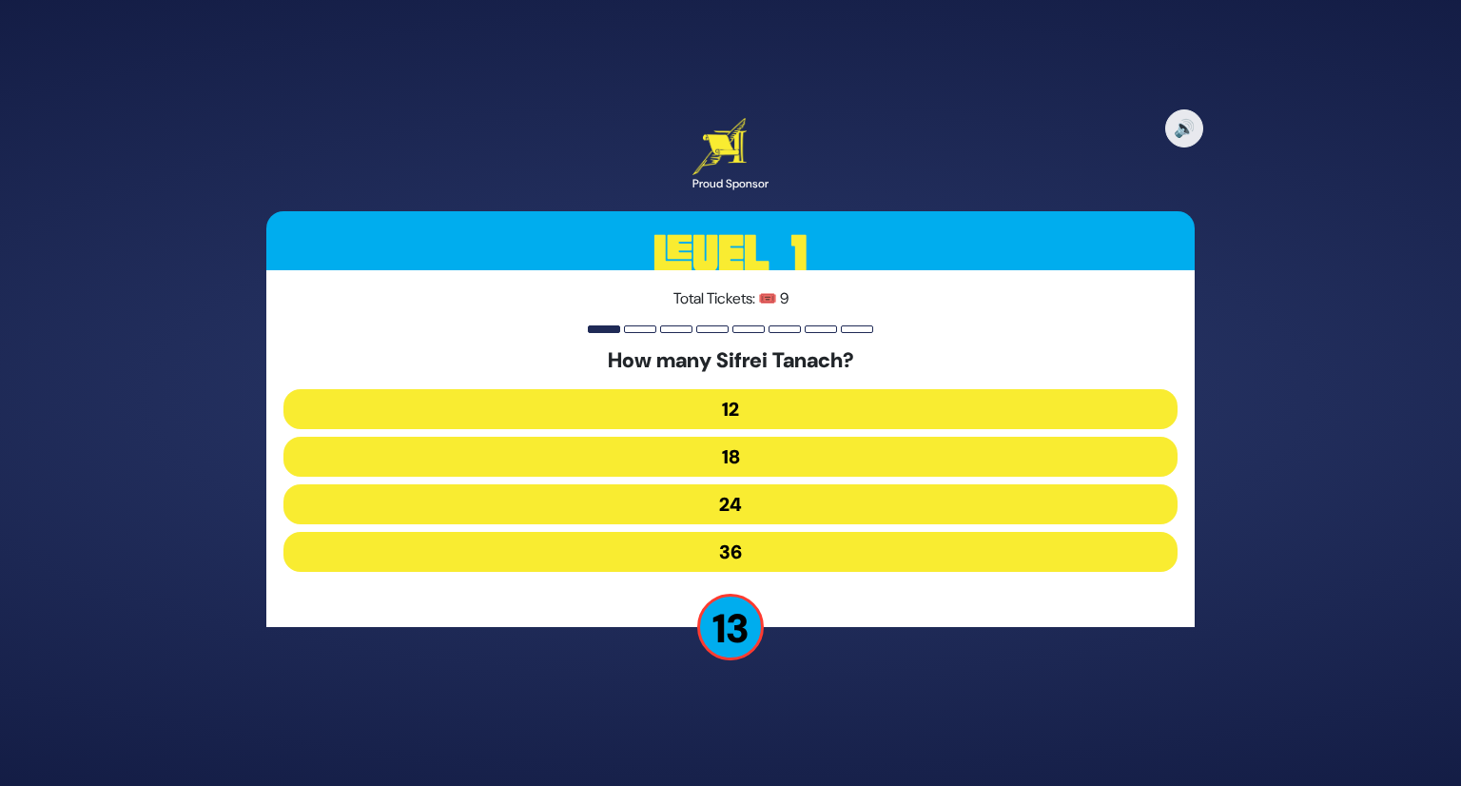
click at [753, 494] on button "24" at bounding box center [731, 504] width 894 height 40
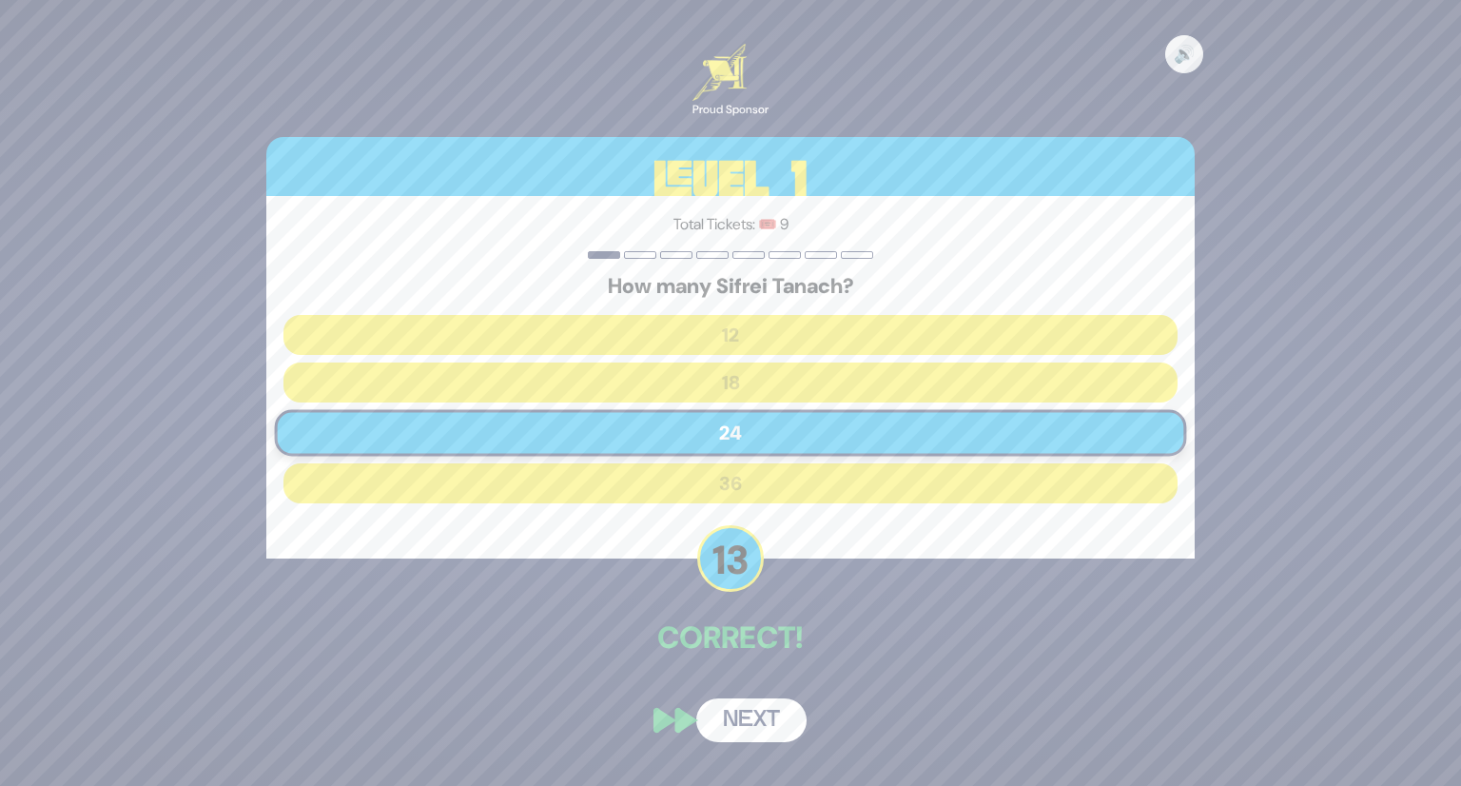
click at [747, 717] on button "Next" at bounding box center [751, 720] width 110 height 44
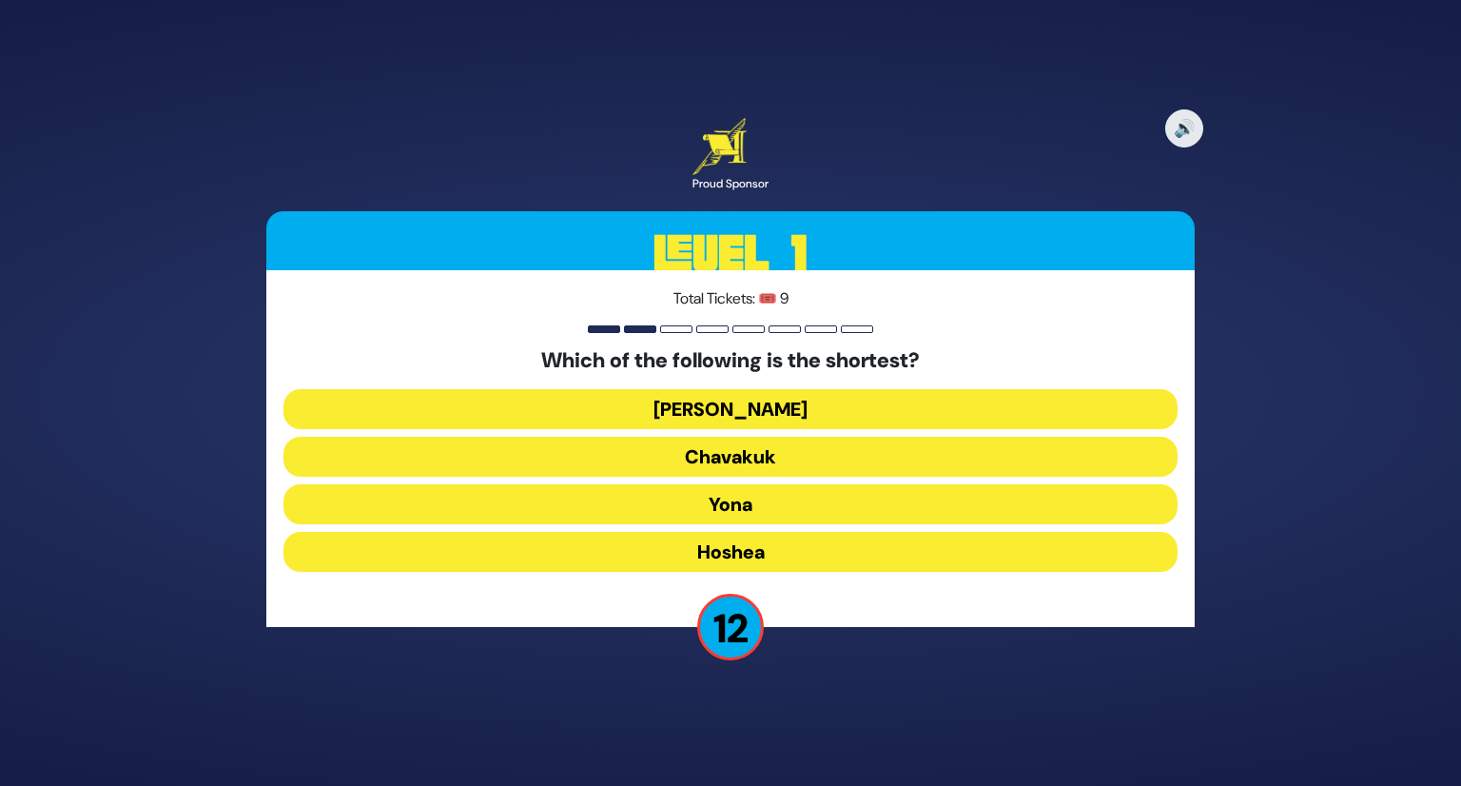
click at [770, 413] on button "Ovadia" at bounding box center [731, 409] width 894 height 40
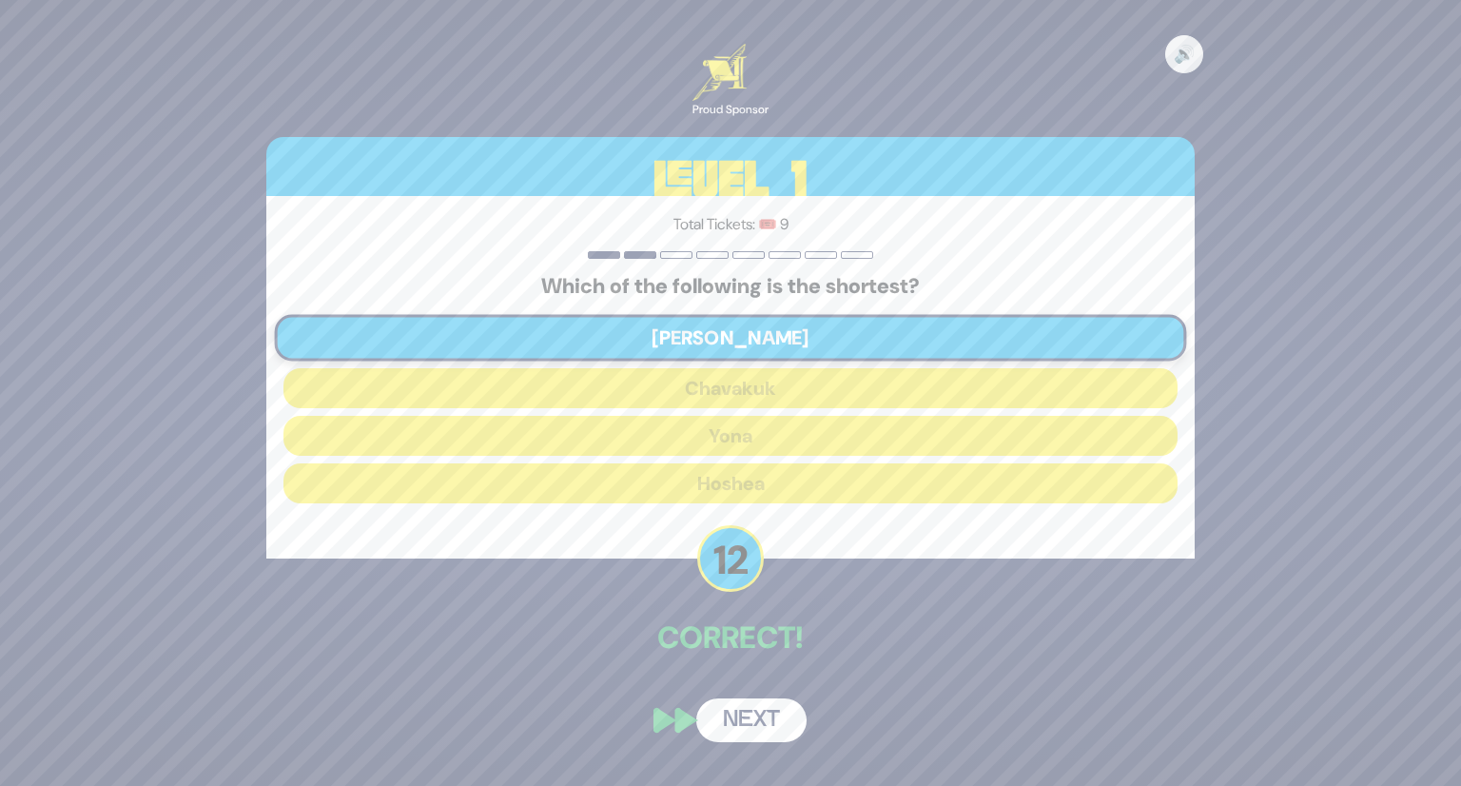
click at [753, 712] on button "Next" at bounding box center [751, 720] width 110 height 44
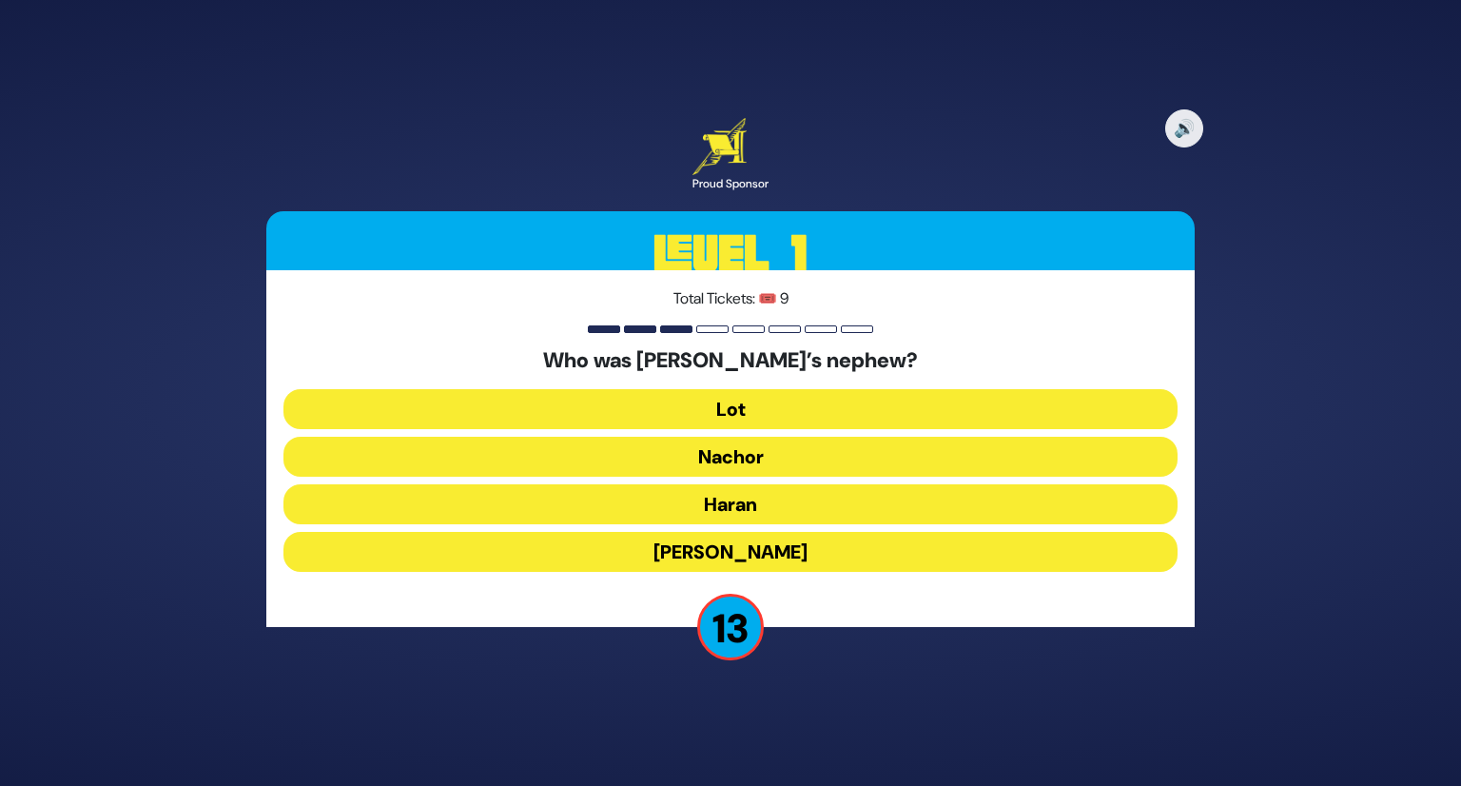
click at [734, 401] on button "Lot" at bounding box center [731, 409] width 894 height 40
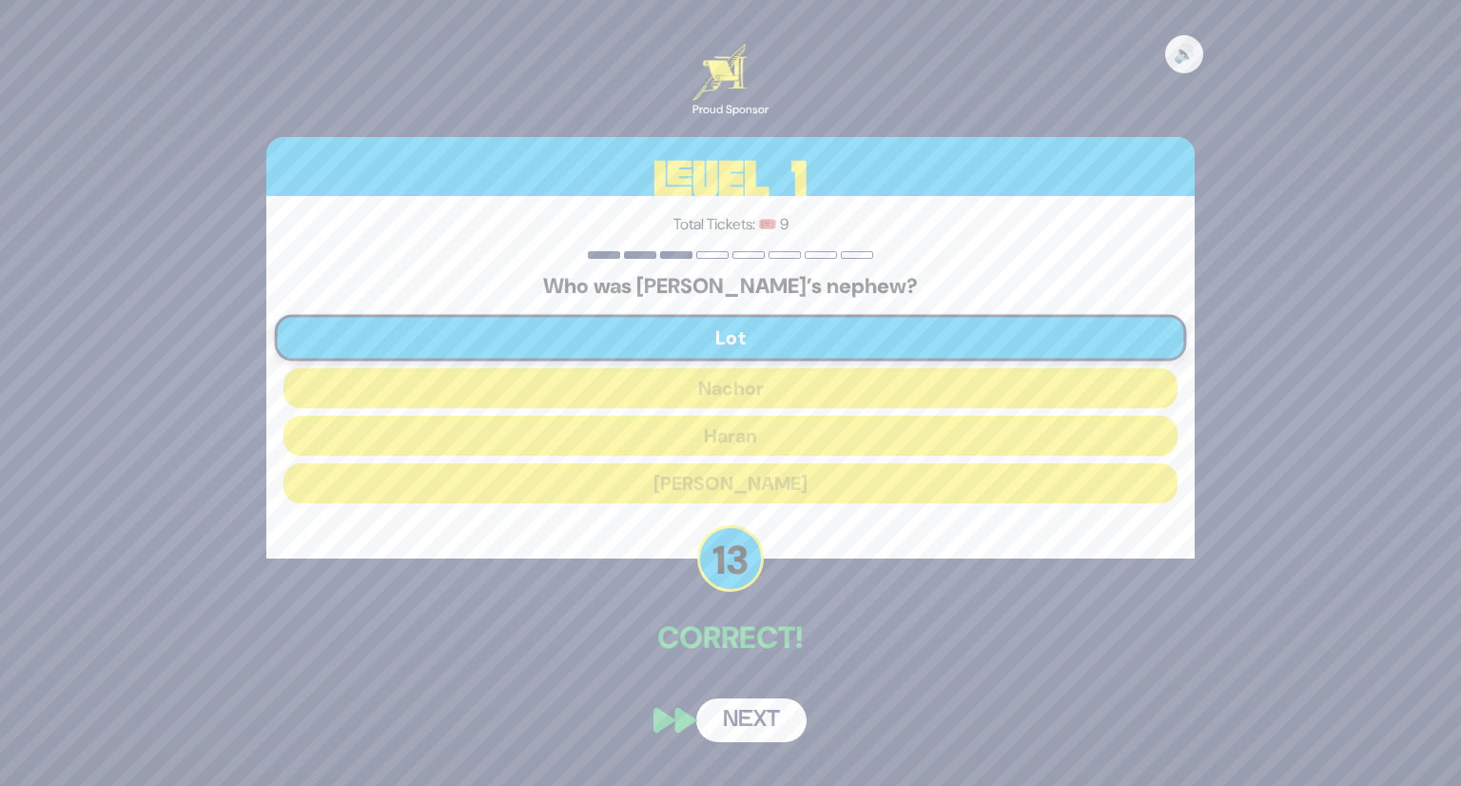
click at [742, 711] on button "Next" at bounding box center [751, 720] width 110 height 44
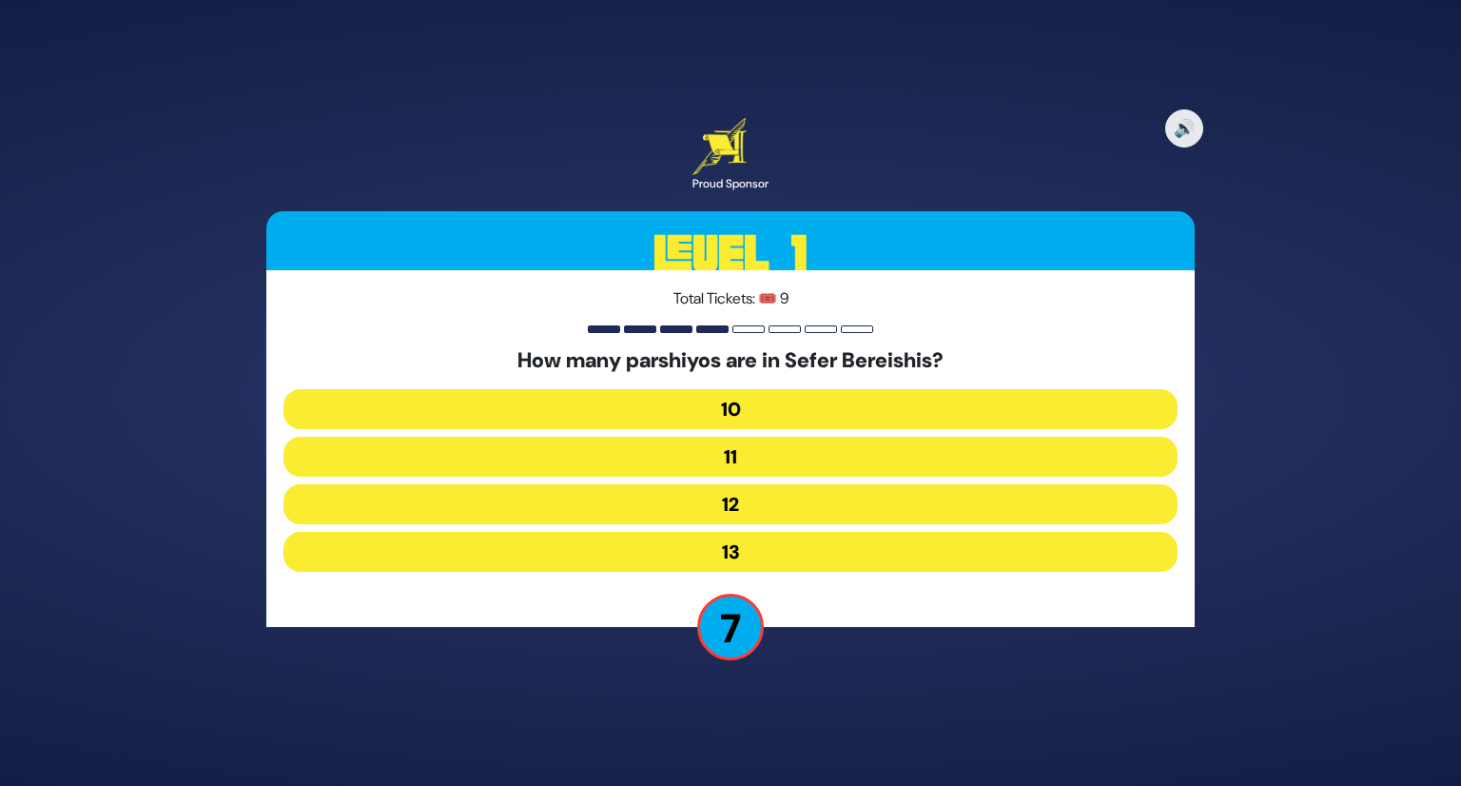
click at [741, 509] on button "12" at bounding box center [731, 504] width 894 height 40
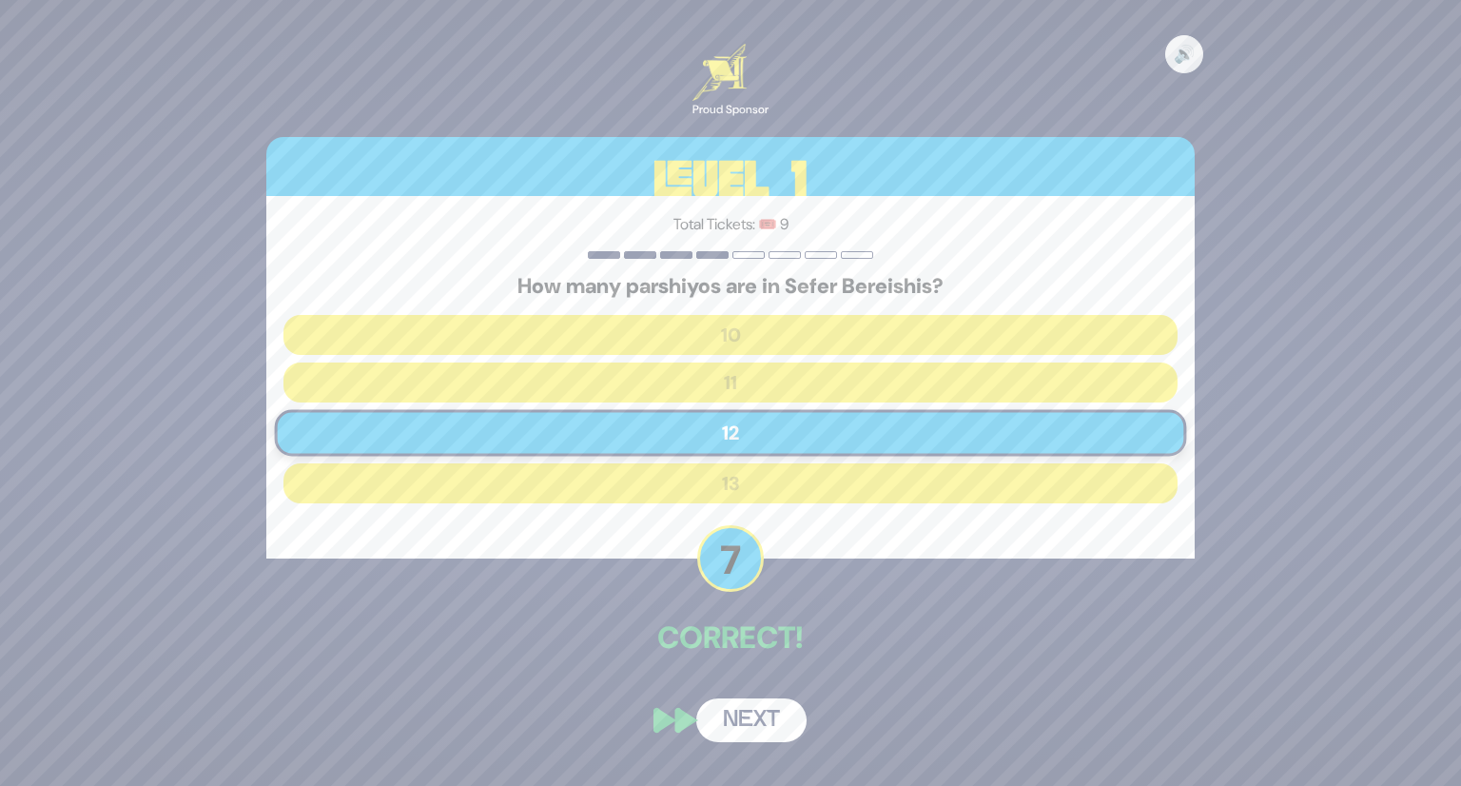
click at [742, 713] on button "Next" at bounding box center [751, 720] width 110 height 44
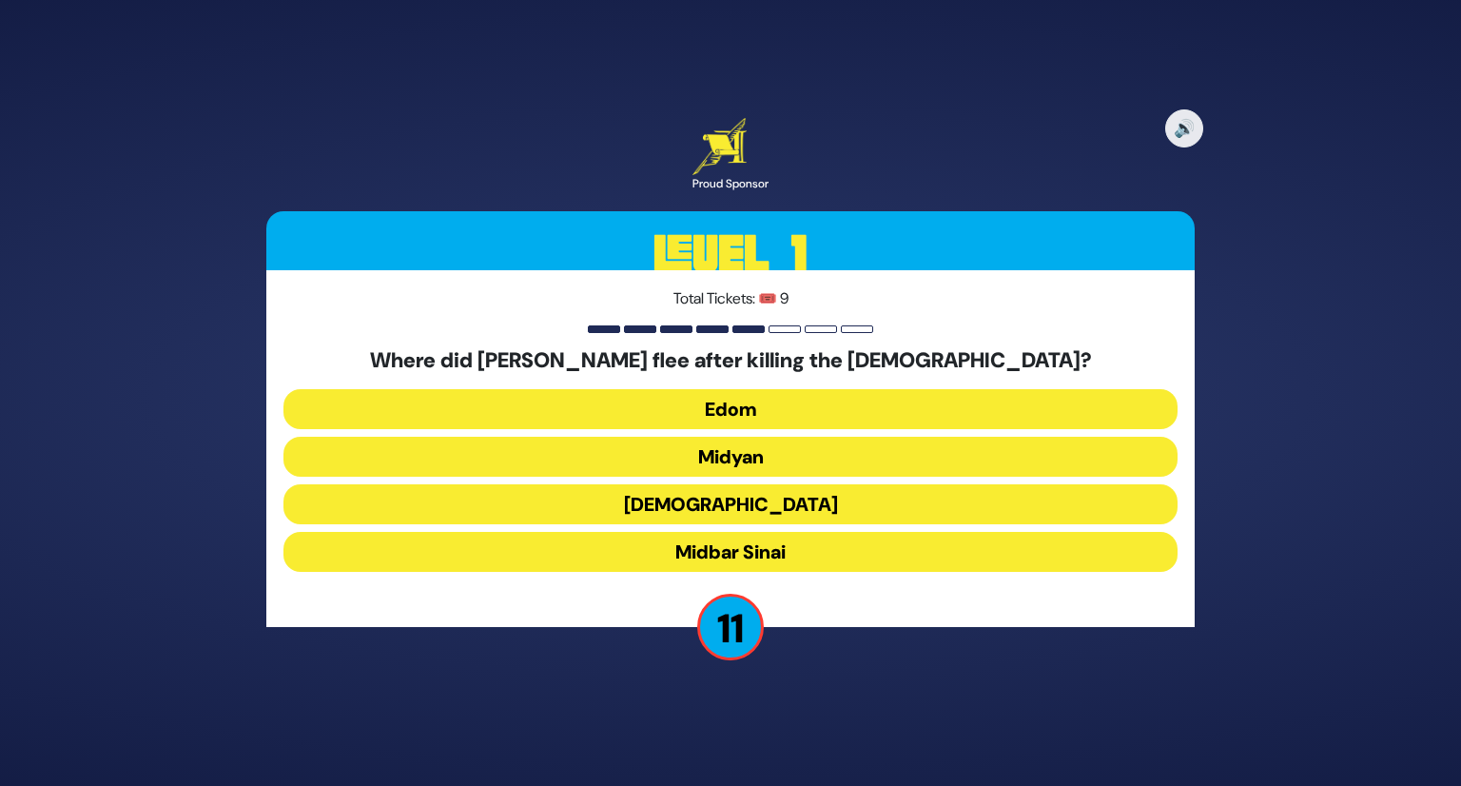
click at [743, 460] on button "Midyan" at bounding box center [731, 457] width 894 height 40
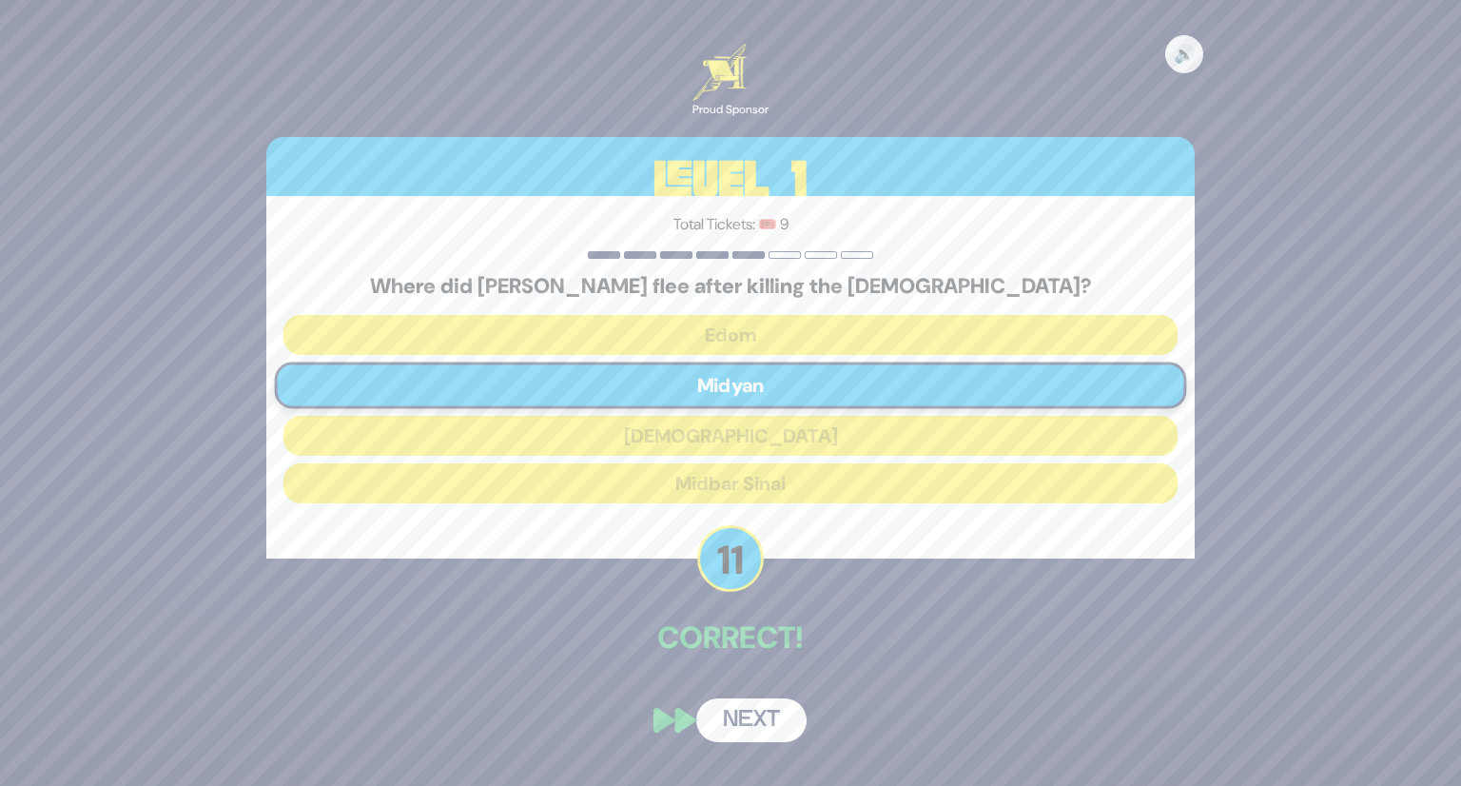
click at [736, 709] on button "Next" at bounding box center [751, 720] width 110 height 44
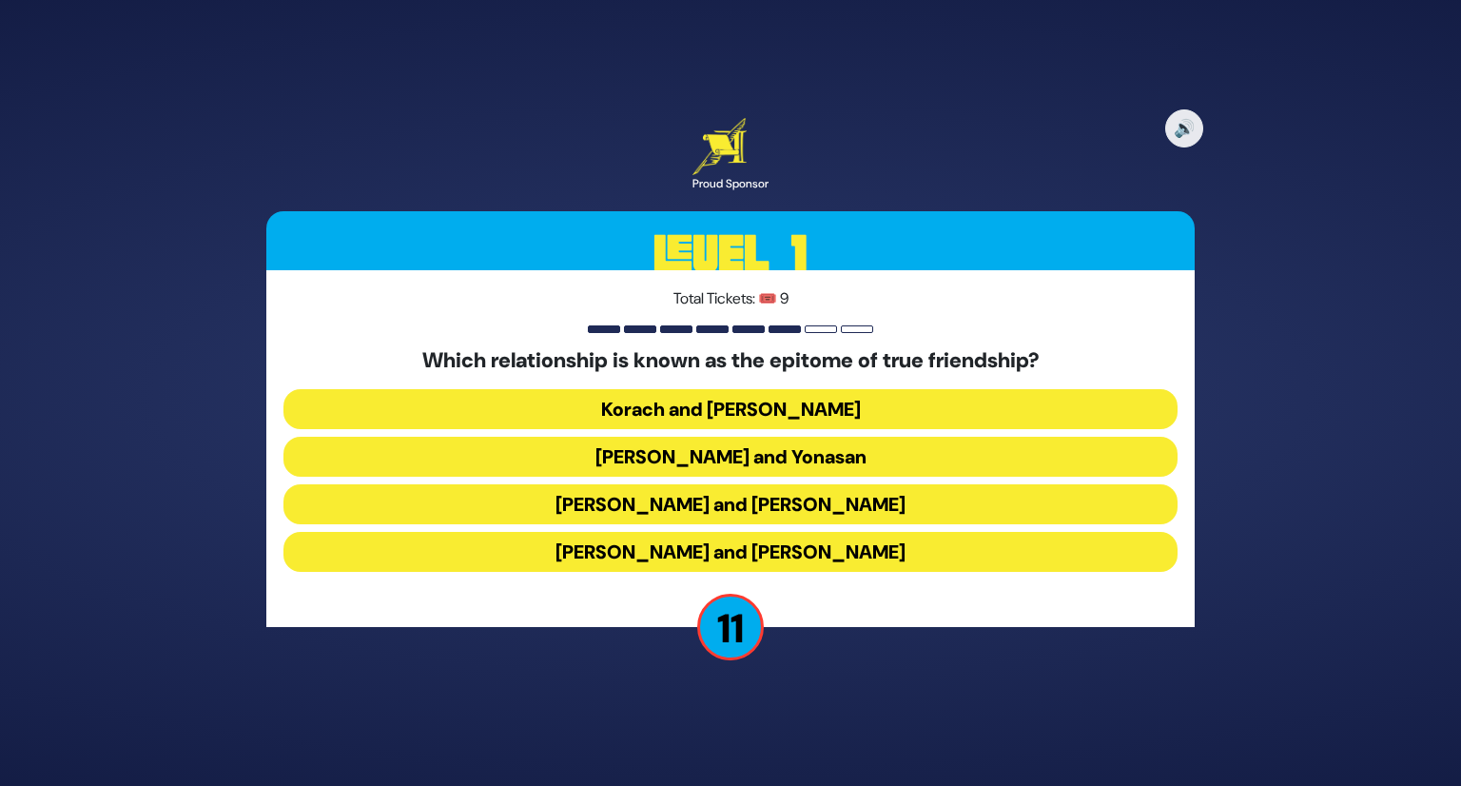
click at [748, 457] on button "Dovid and Yonasan" at bounding box center [731, 457] width 894 height 40
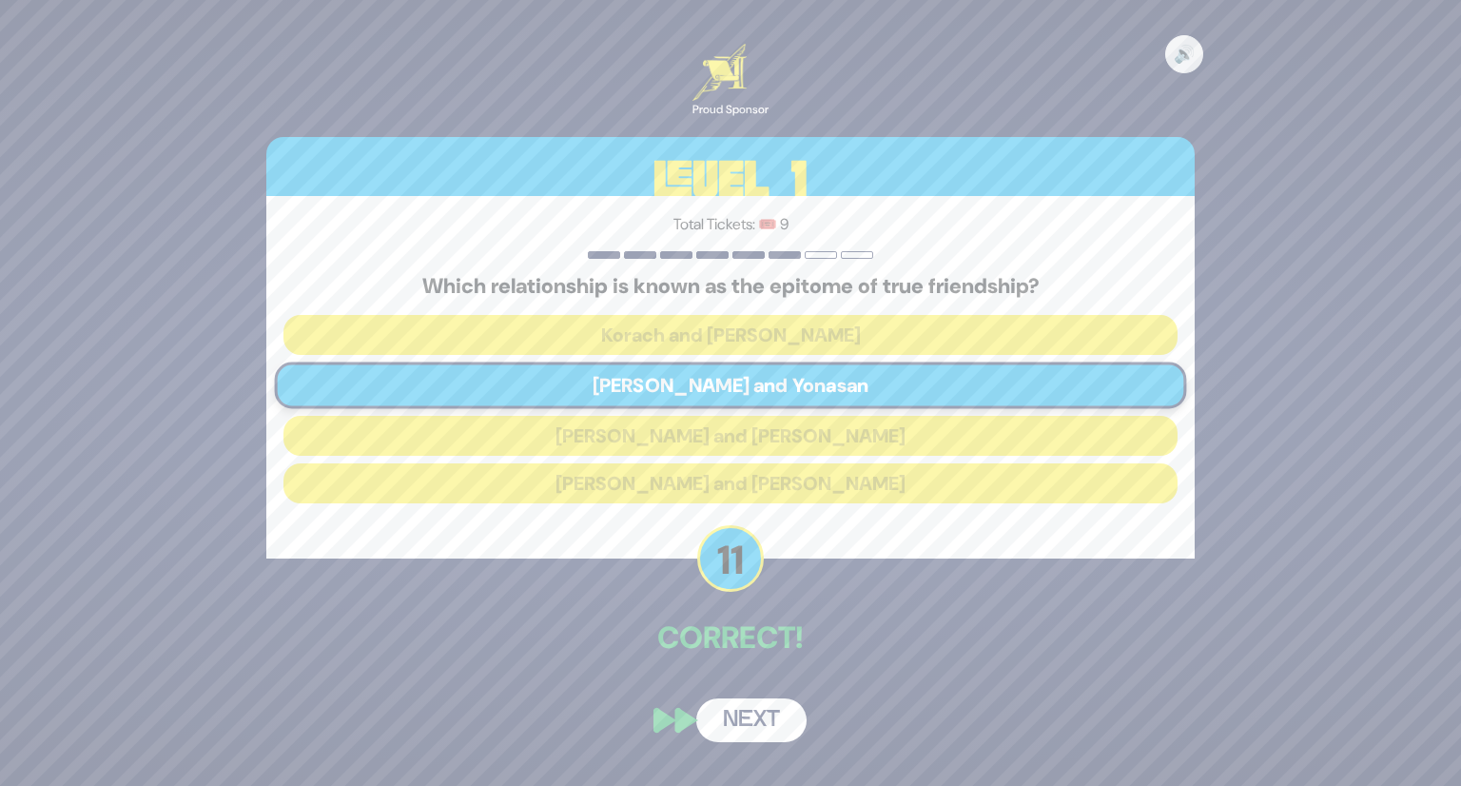
click at [748, 719] on button "Next" at bounding box center [751, 720] width 110 height 44
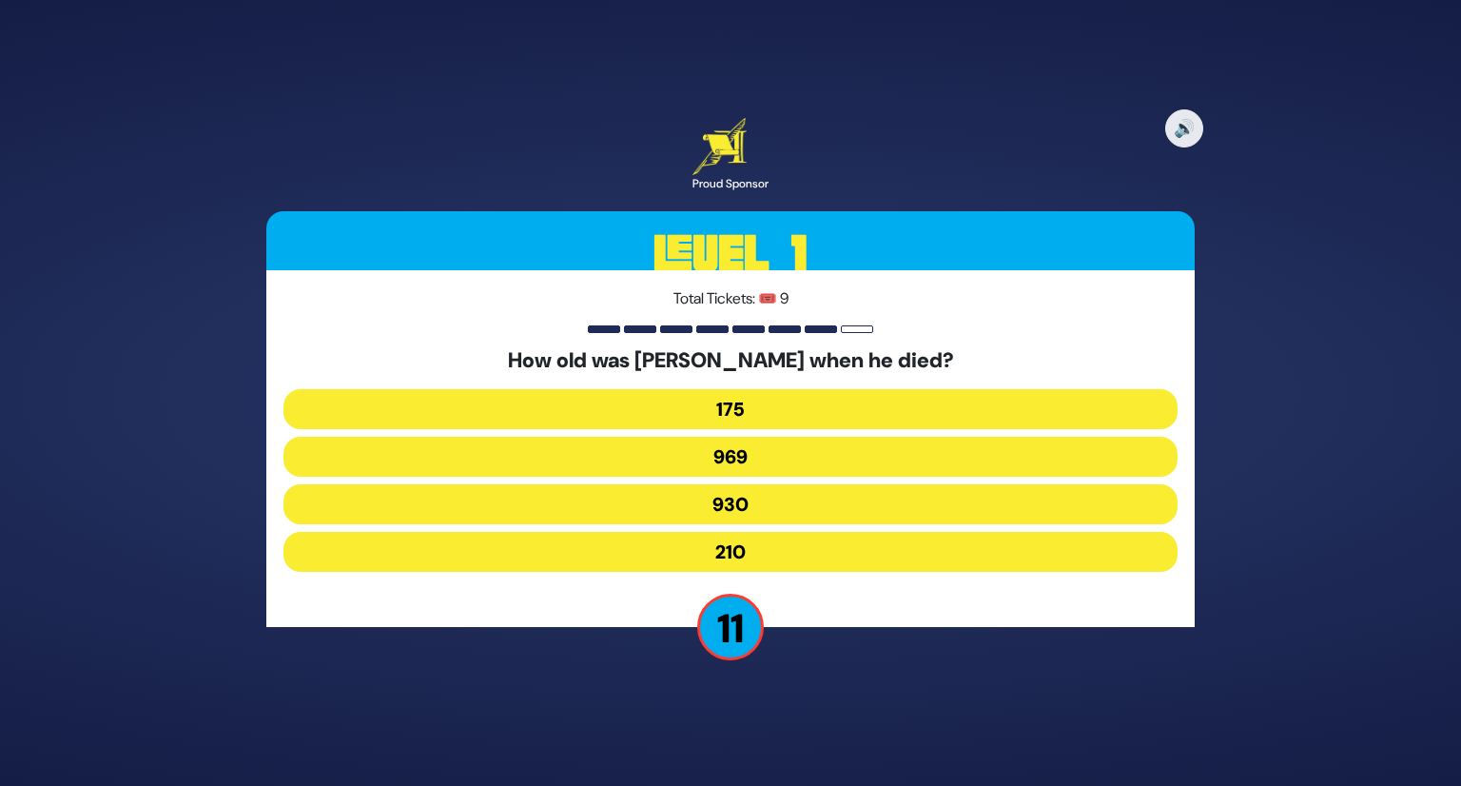
click at [761, 465] on button "969" at bounding box center [731, 457] width 894 height 40
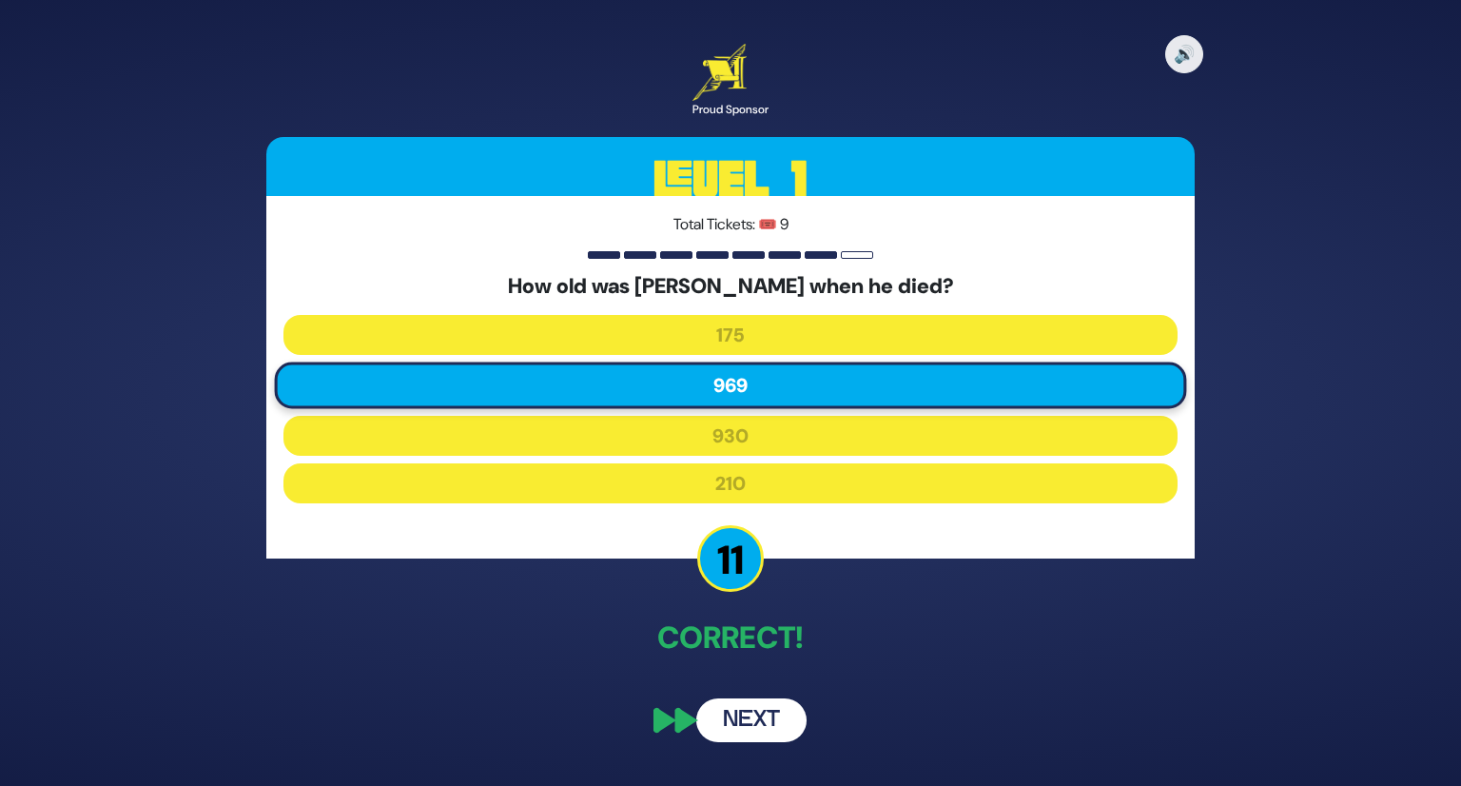
click at [729, 720] on button "Next" at bounding box center [751, 720] width 110 height 44
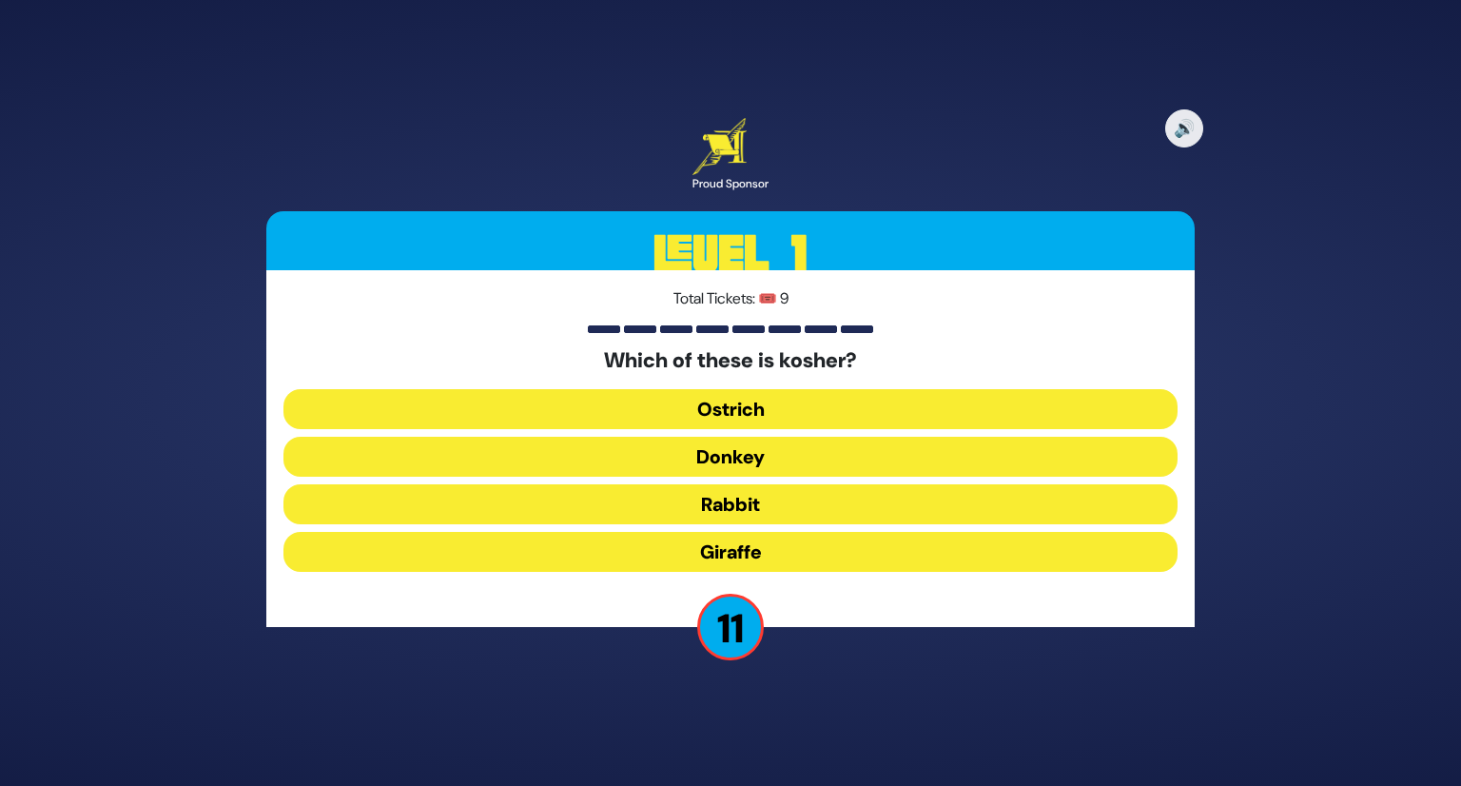
click at [745, 554] on button "Giraffe" at bounding box center [731, 552] width 894 height 40
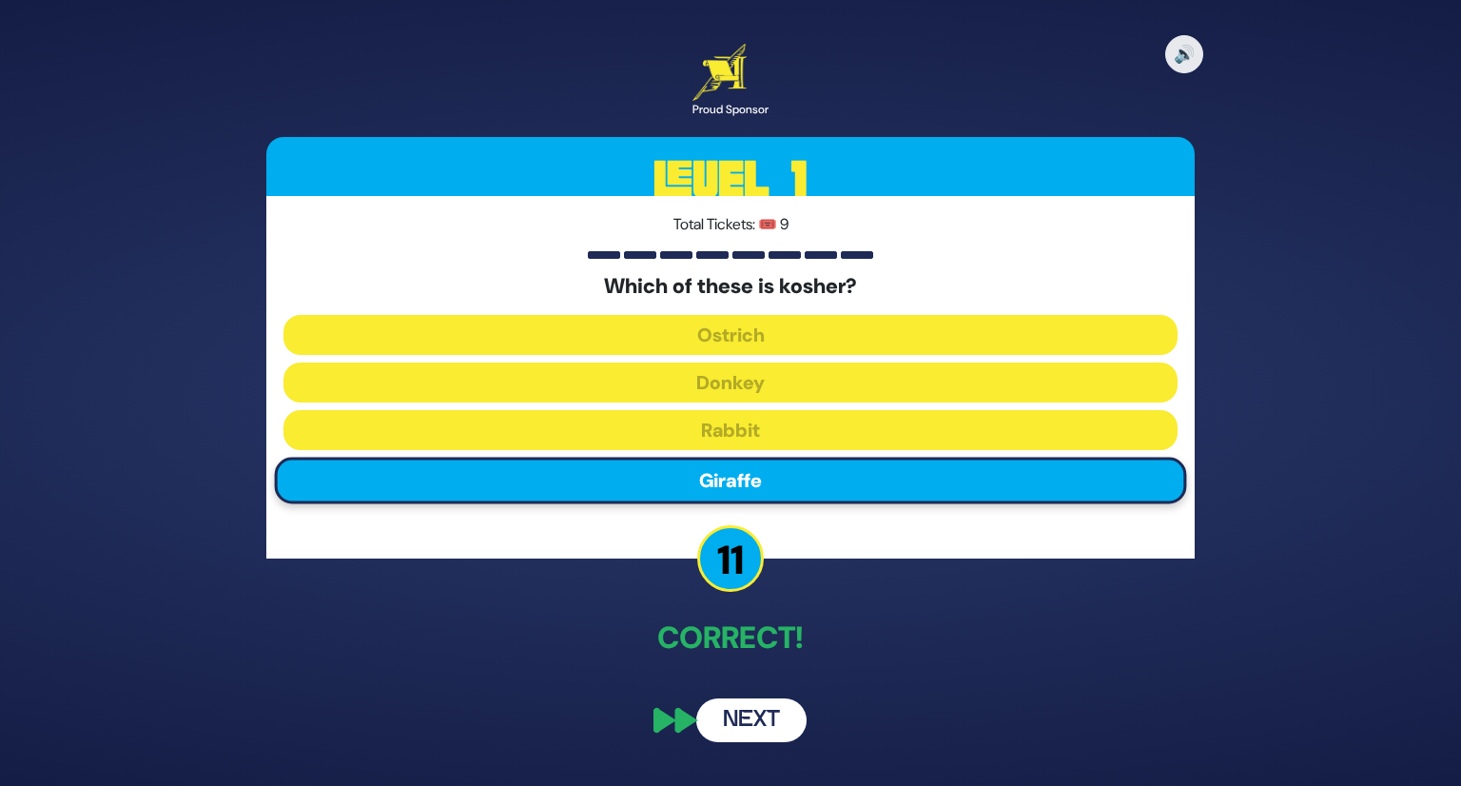
click at [761, 720] on button "Next" at bounding box center [751, 720] width 110 height 44
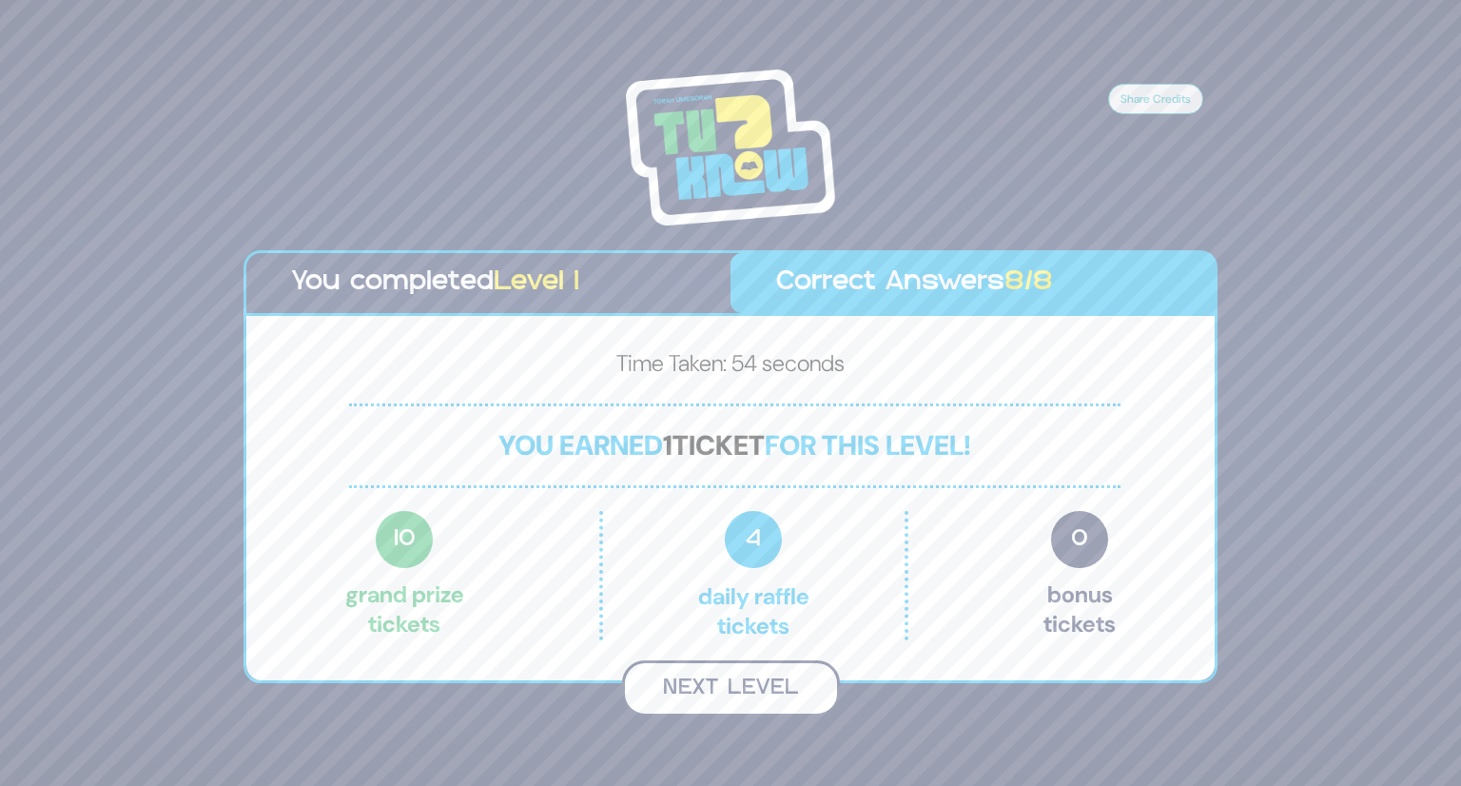
click at [724, 681] on button "Next Level" at bounding box center [731, 688] width 218 height 56
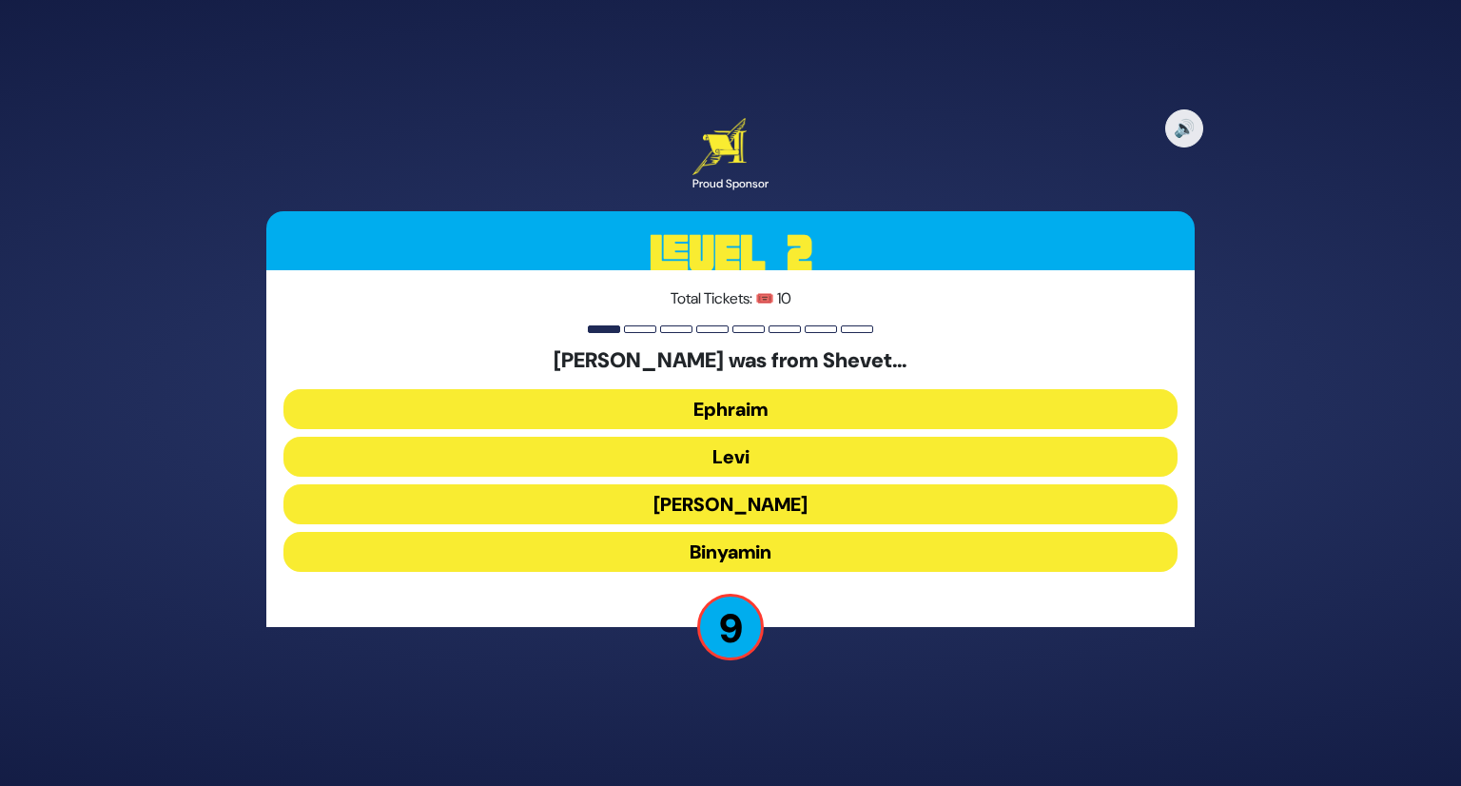
click at [742, 422] on button "Ephraim" at bounding box center [731, 409] width 894 height 40
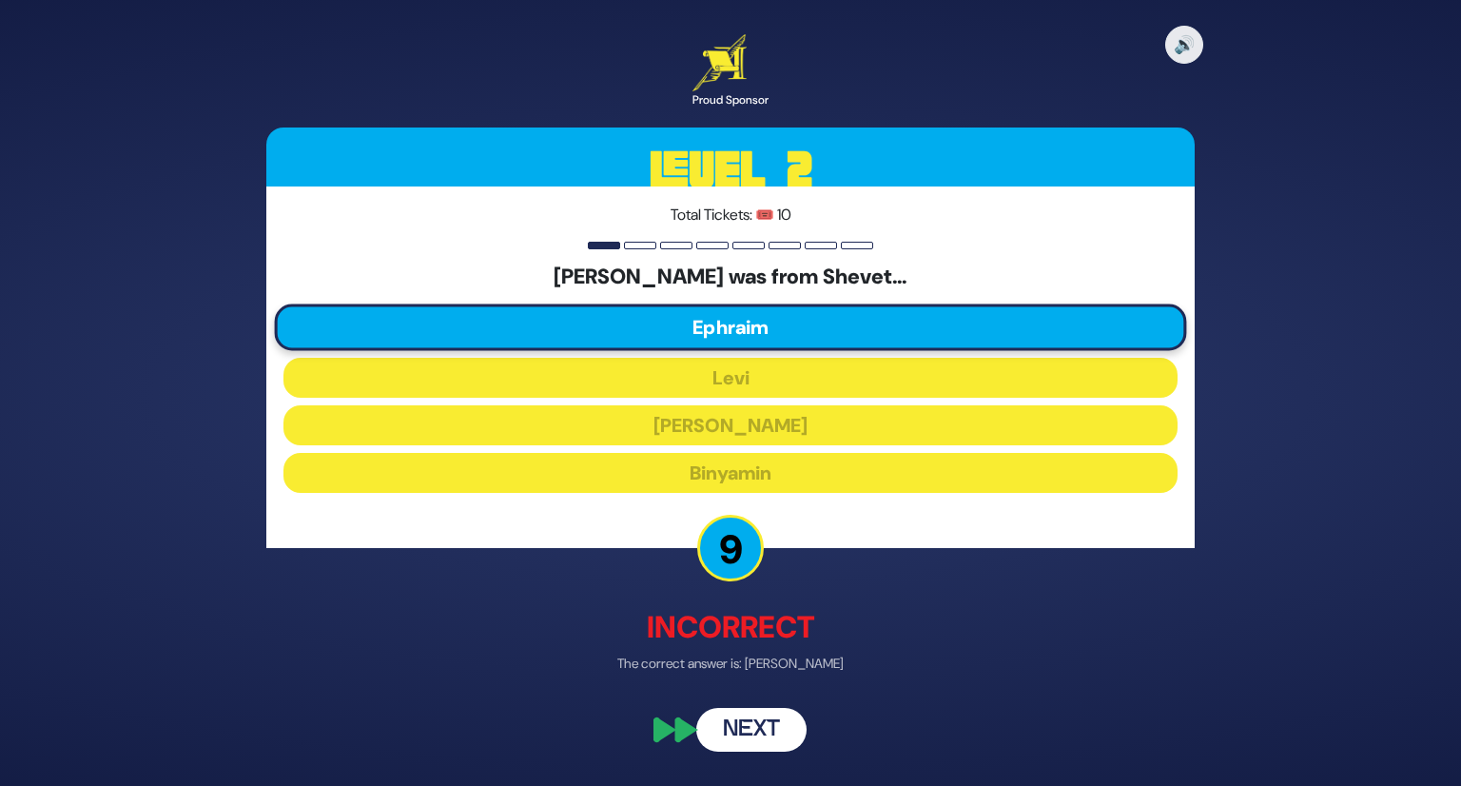
click at [754, 723] on button "Next" at bounding box center [751, 730] width 110 height 44
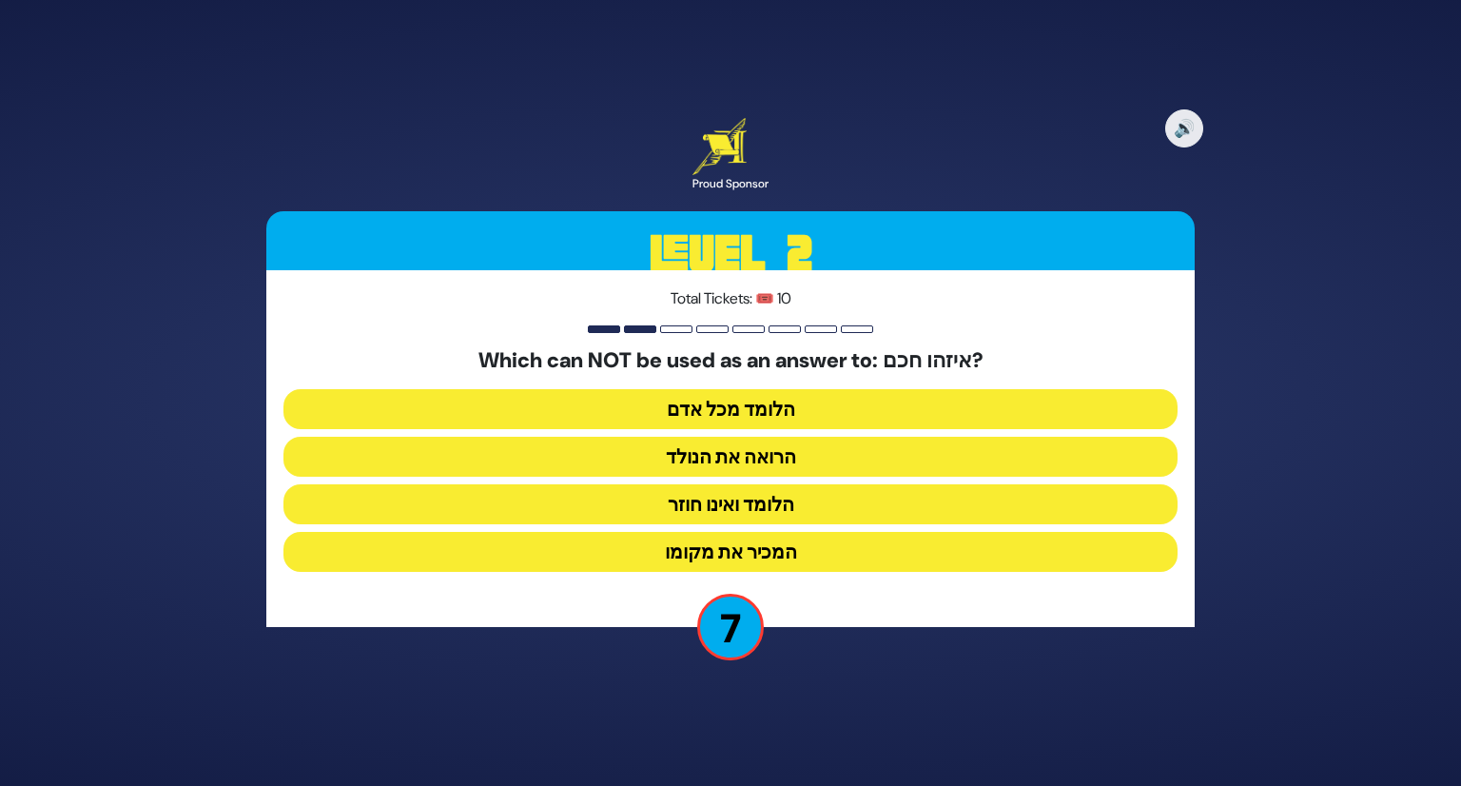
click at [801, 499] on button "הלומד ואינו חוזר" at bounding box center [731, 504] width 894 height 40
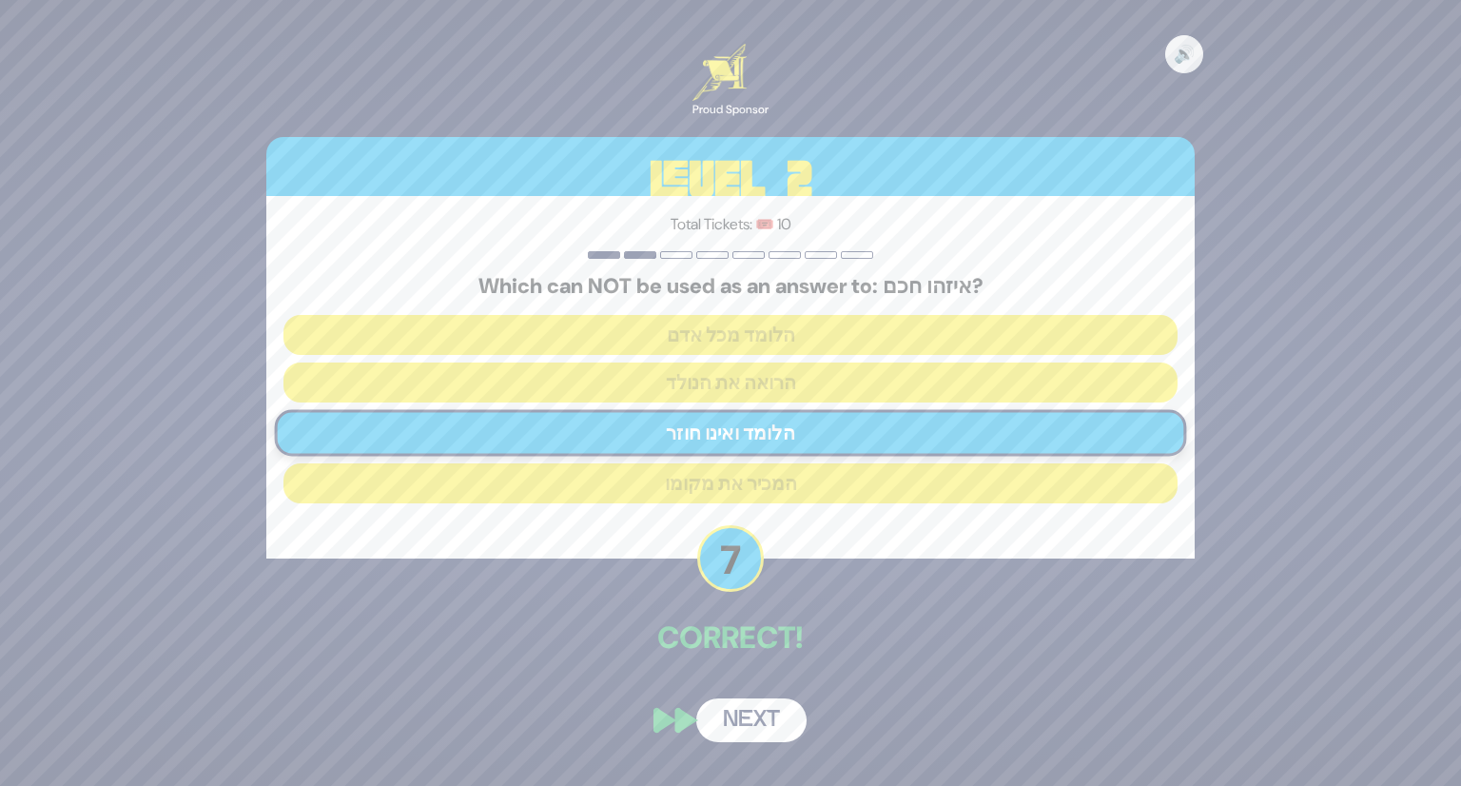
click at [762, 705] on button "Next" at bounding box center [751, 720] width 110 height 44
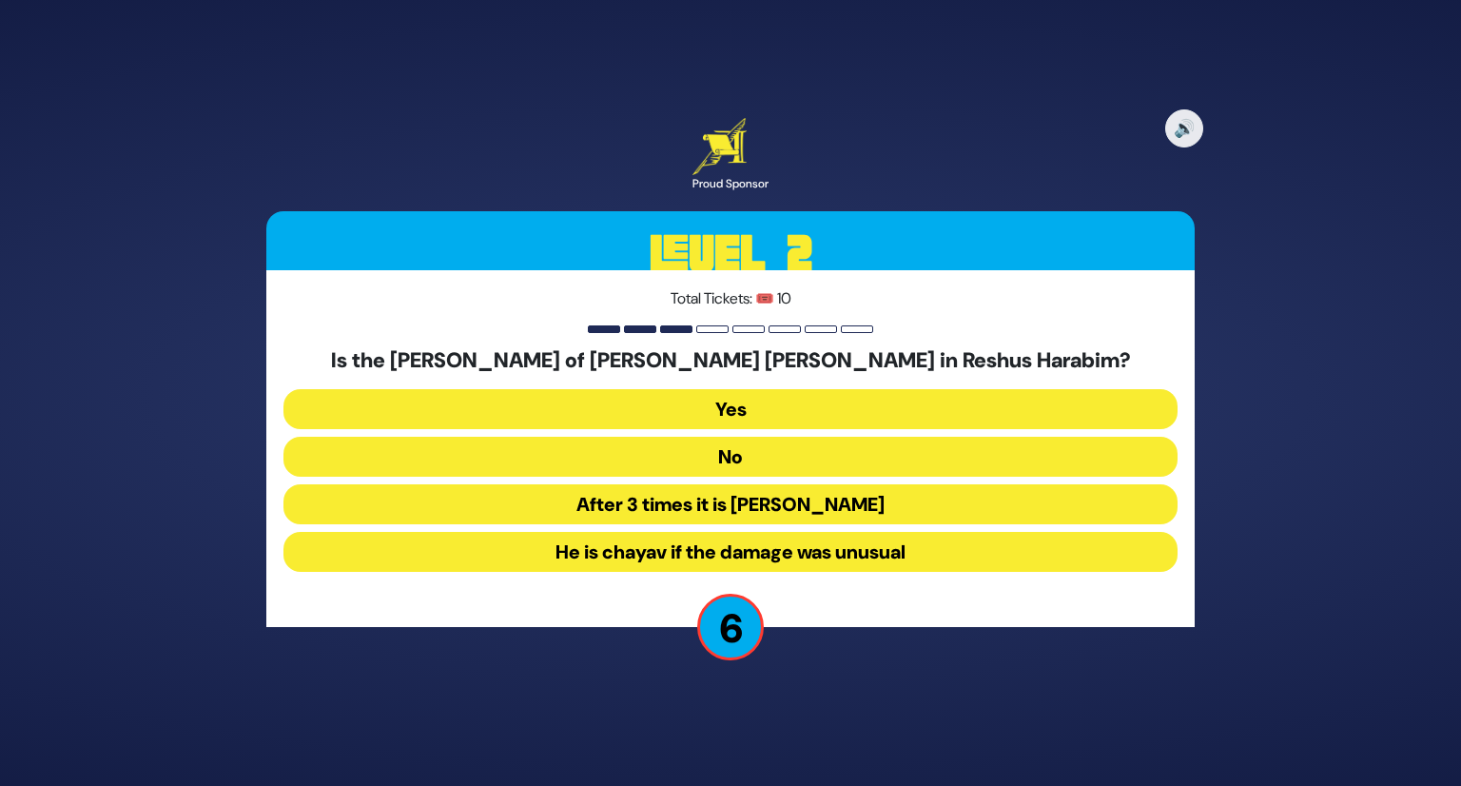
click at [734, 461] on button "No" at bounding box center [731, 457] width 894 height 40
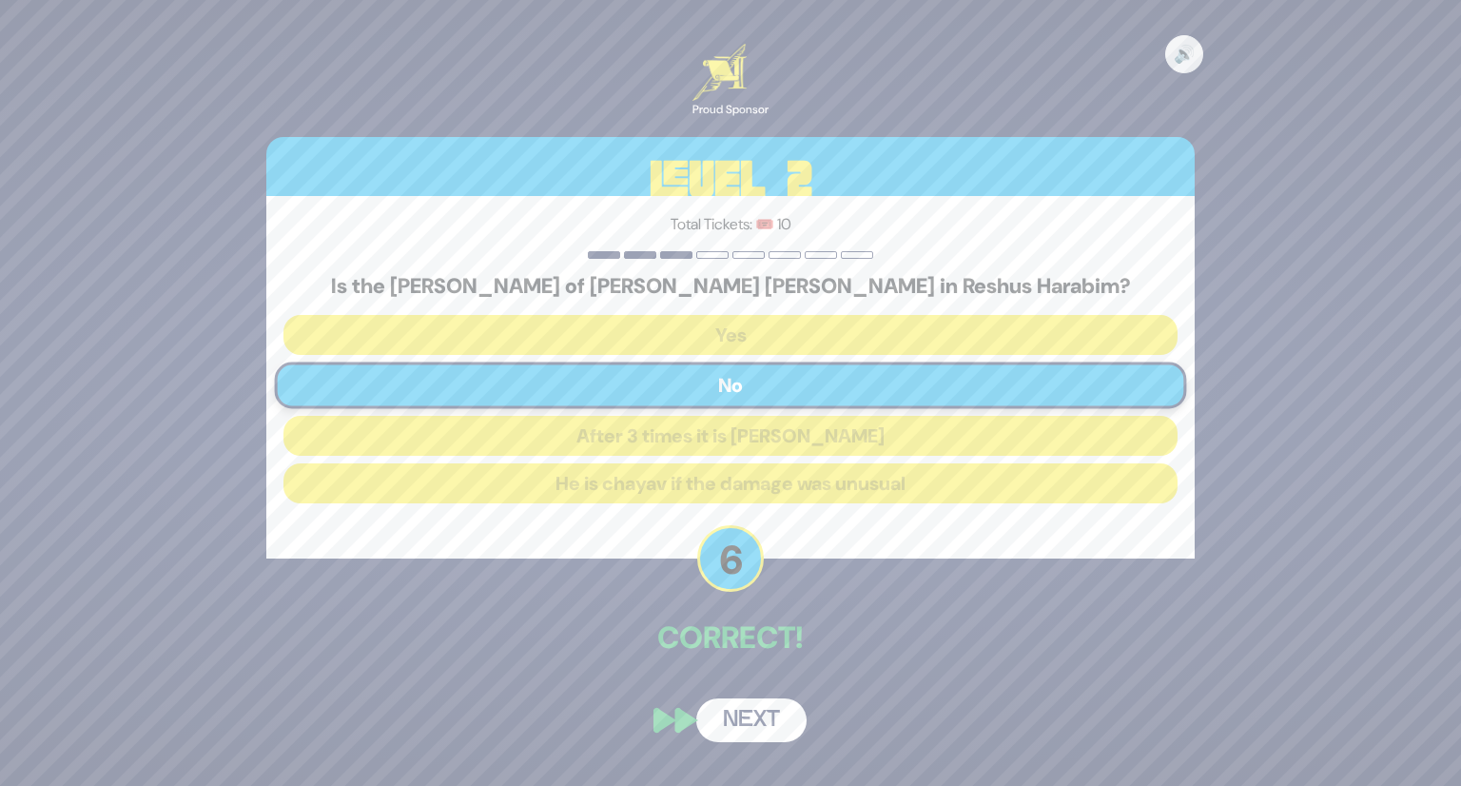
click at [734, 715] on button "Next" at bounding box center [751, 720] width 110 height 44
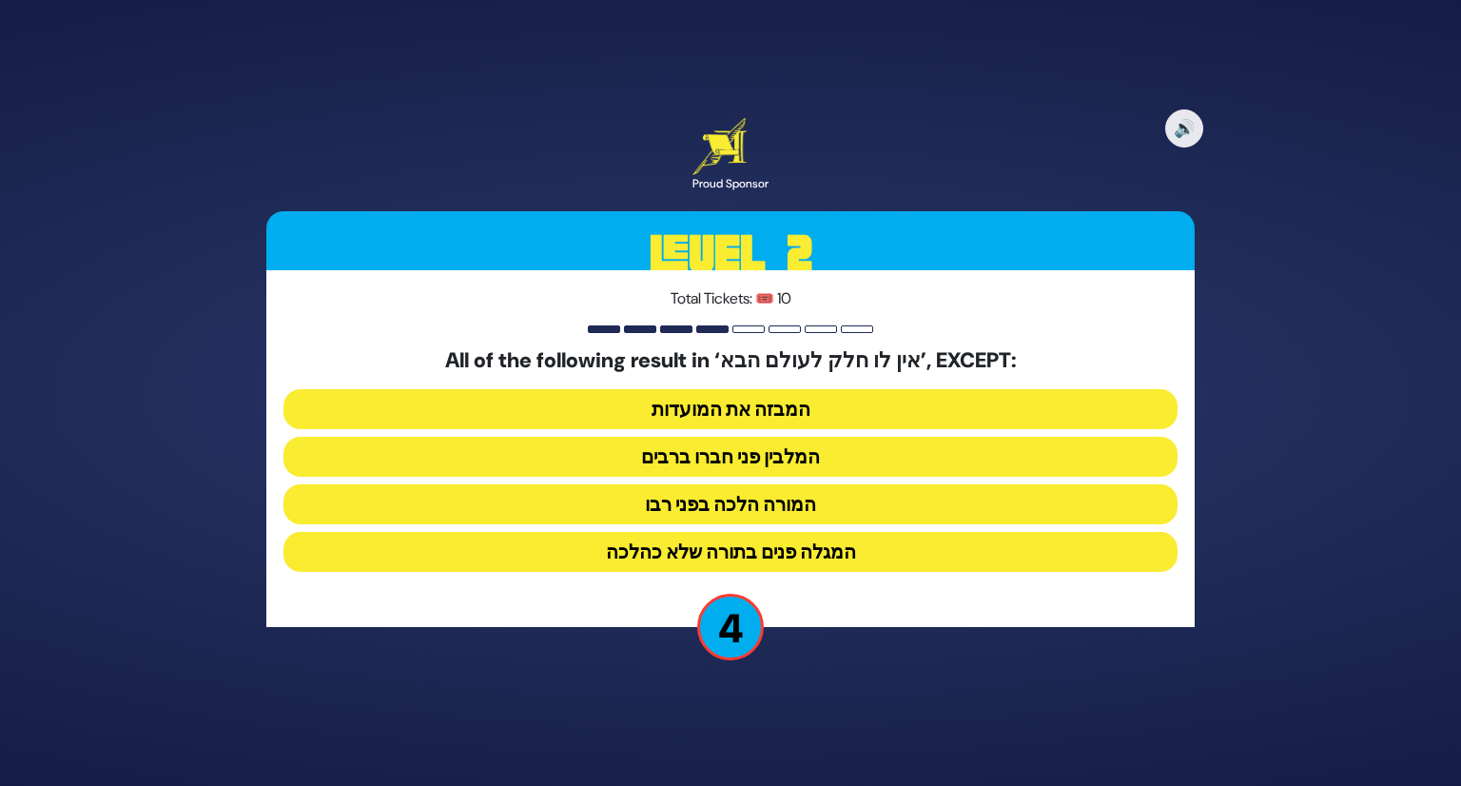
click at [778, 414] on button "המבזה את המועדות" at bounding box center [731, 409] width 894 height 40
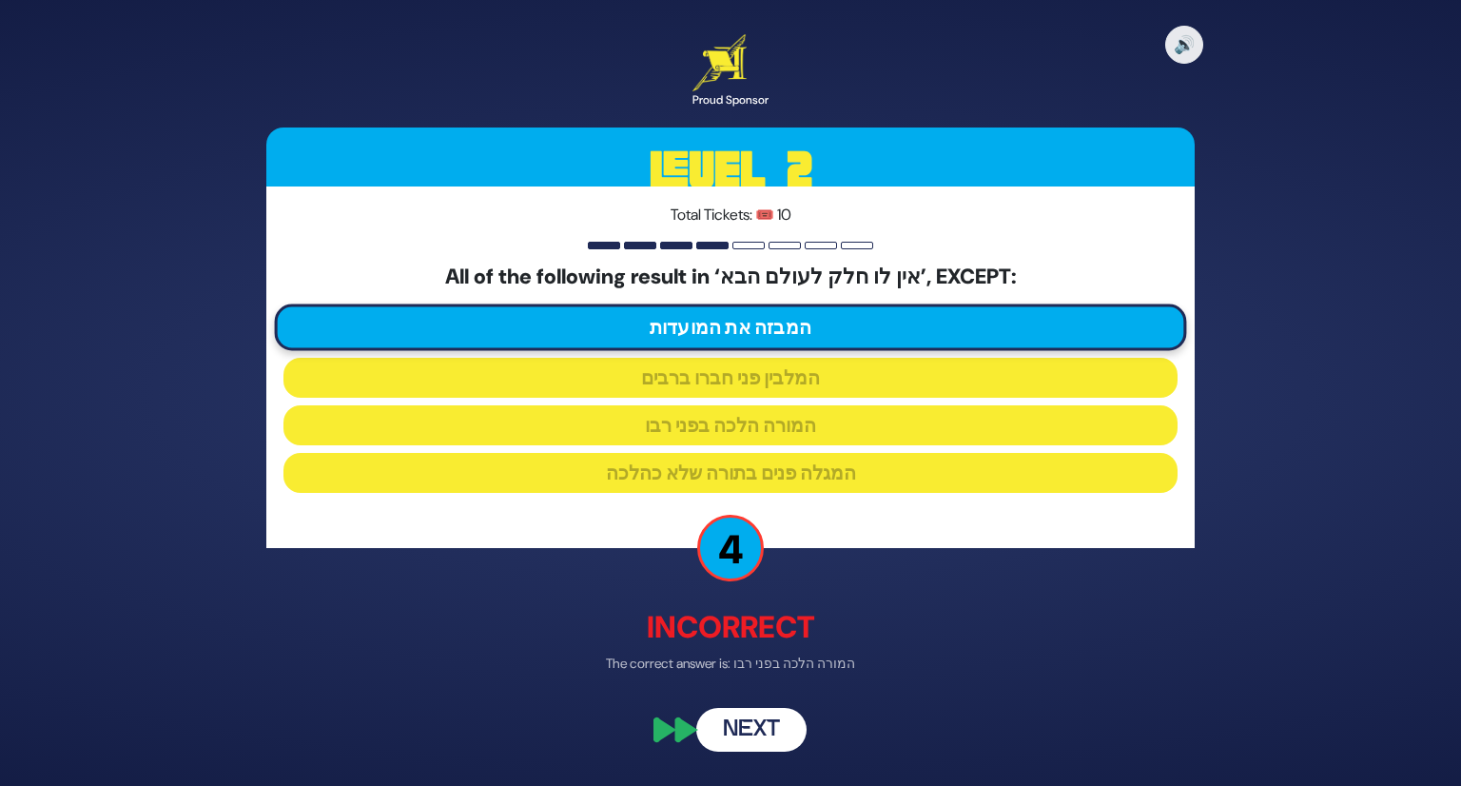
click at [748, 712] on button "Next" at bounding box center [751, 730] width 110 height 44
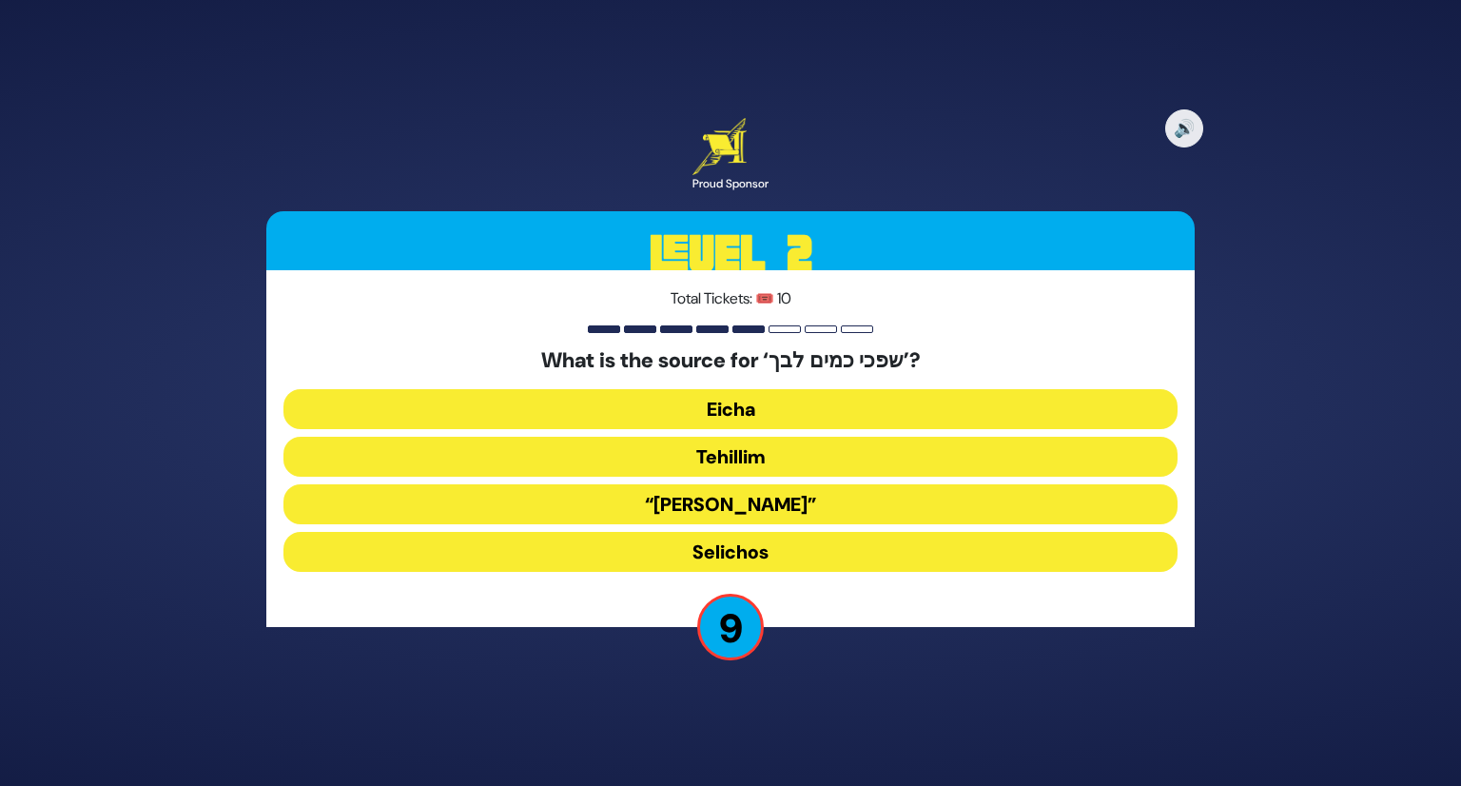
click at [728, 455] on button "Tehillim" at bounding box center [731, 457] width 894 height 40
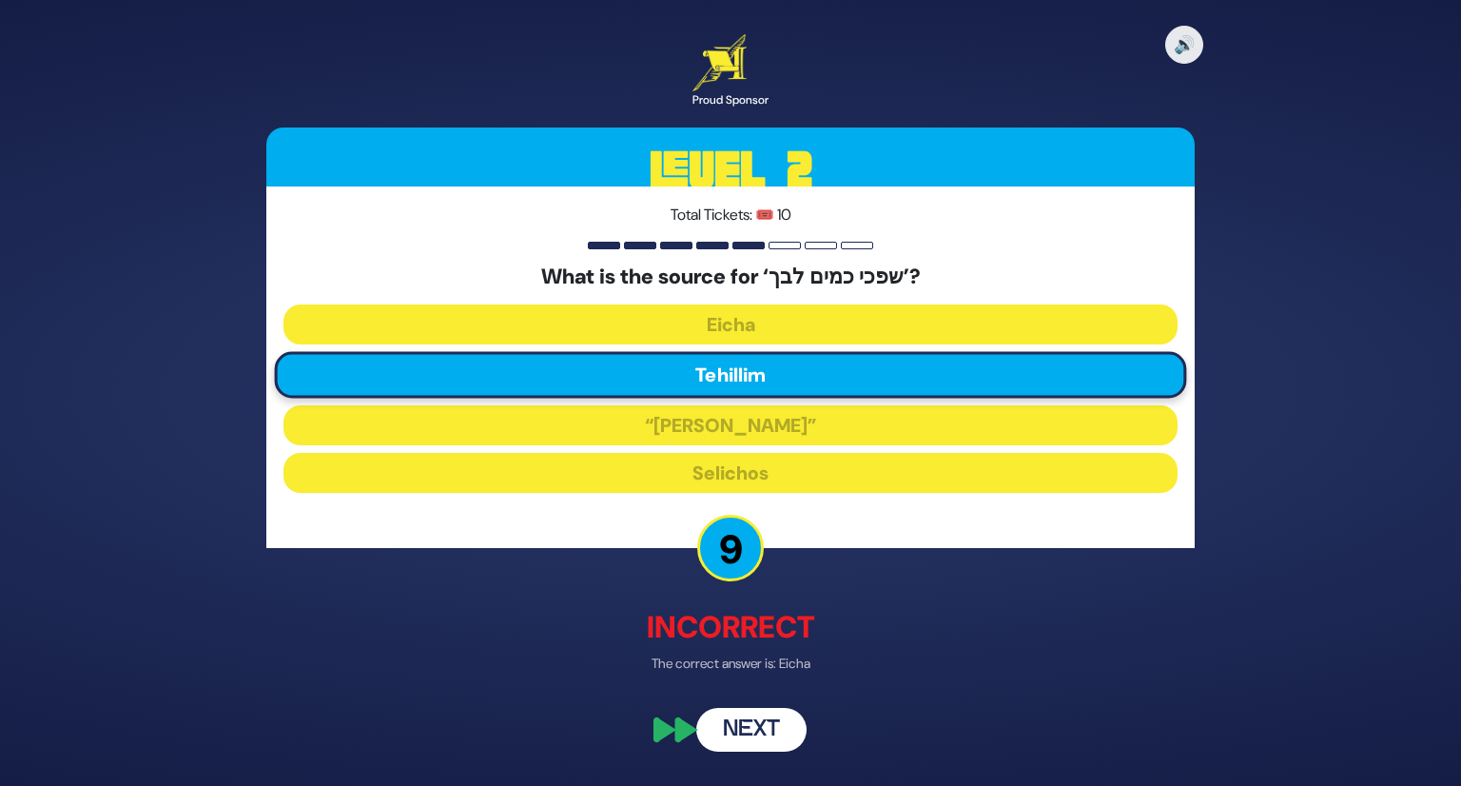
click at [764, 735] on button "Next" at bounding box center [751, 730] width 110 height 44
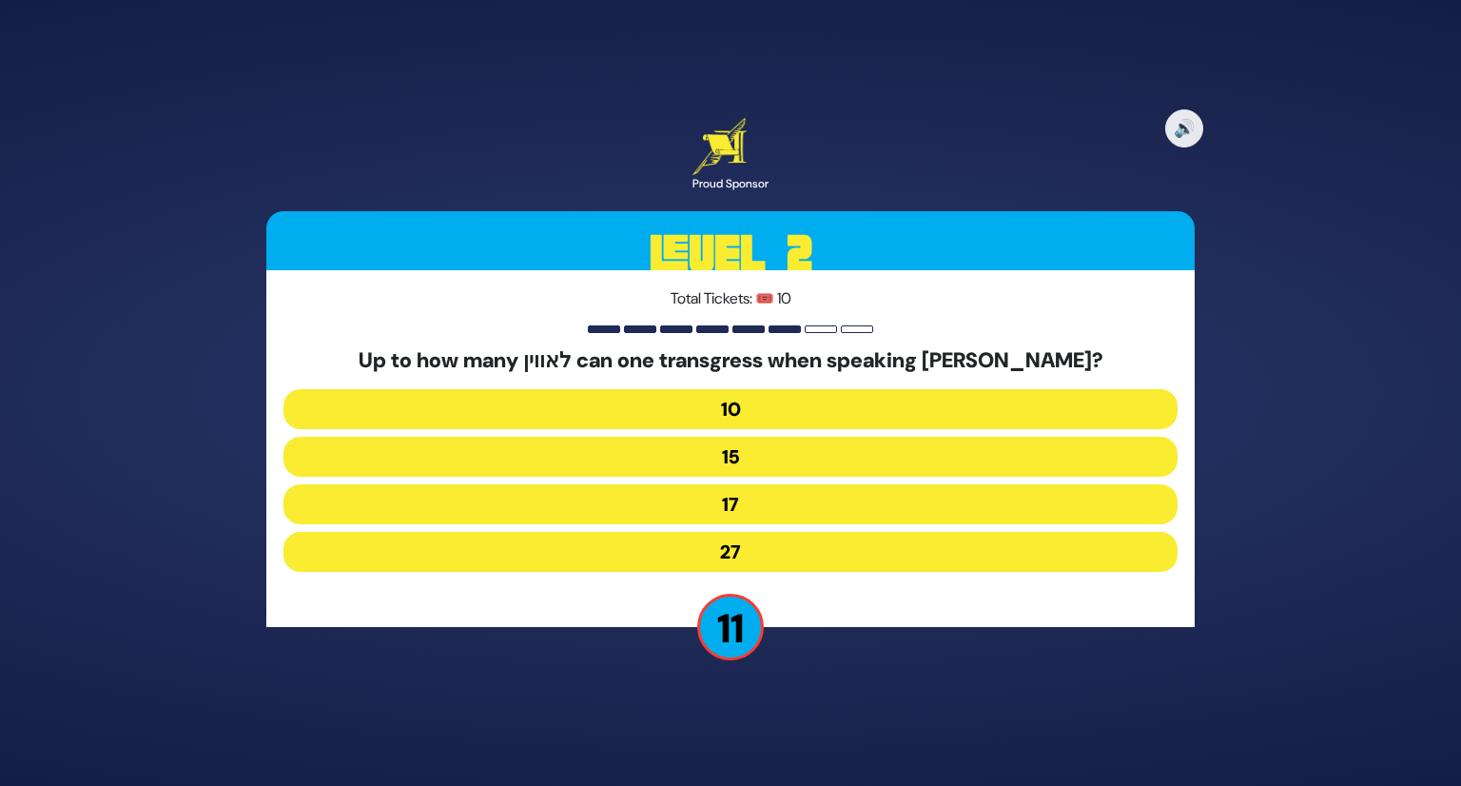
click at [771, 489] on button "17" at bounding box center [731, 504] width 894 height 40
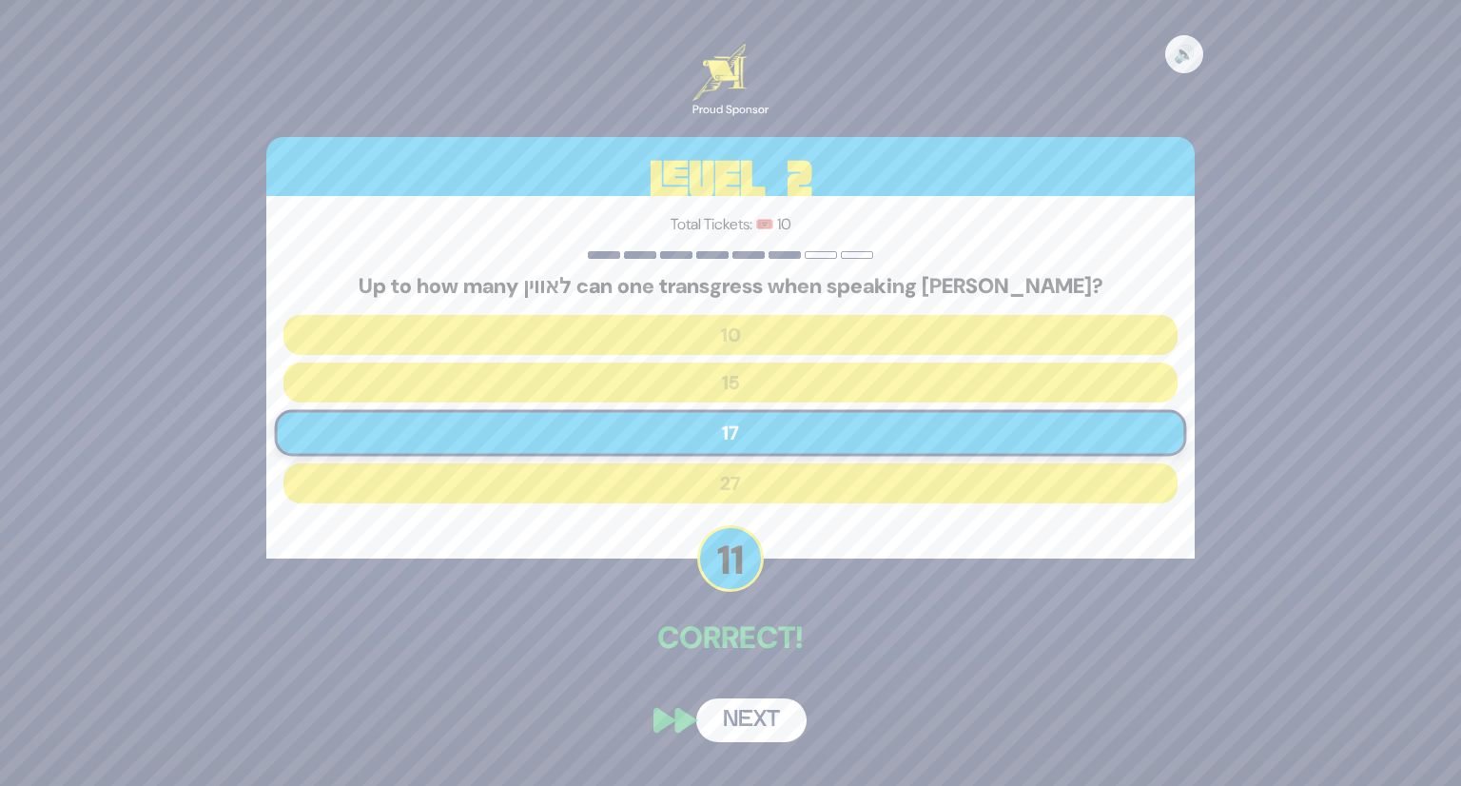
click at [735, 719] on button "Next" at bounding box center [751, 720] width 110 height 44
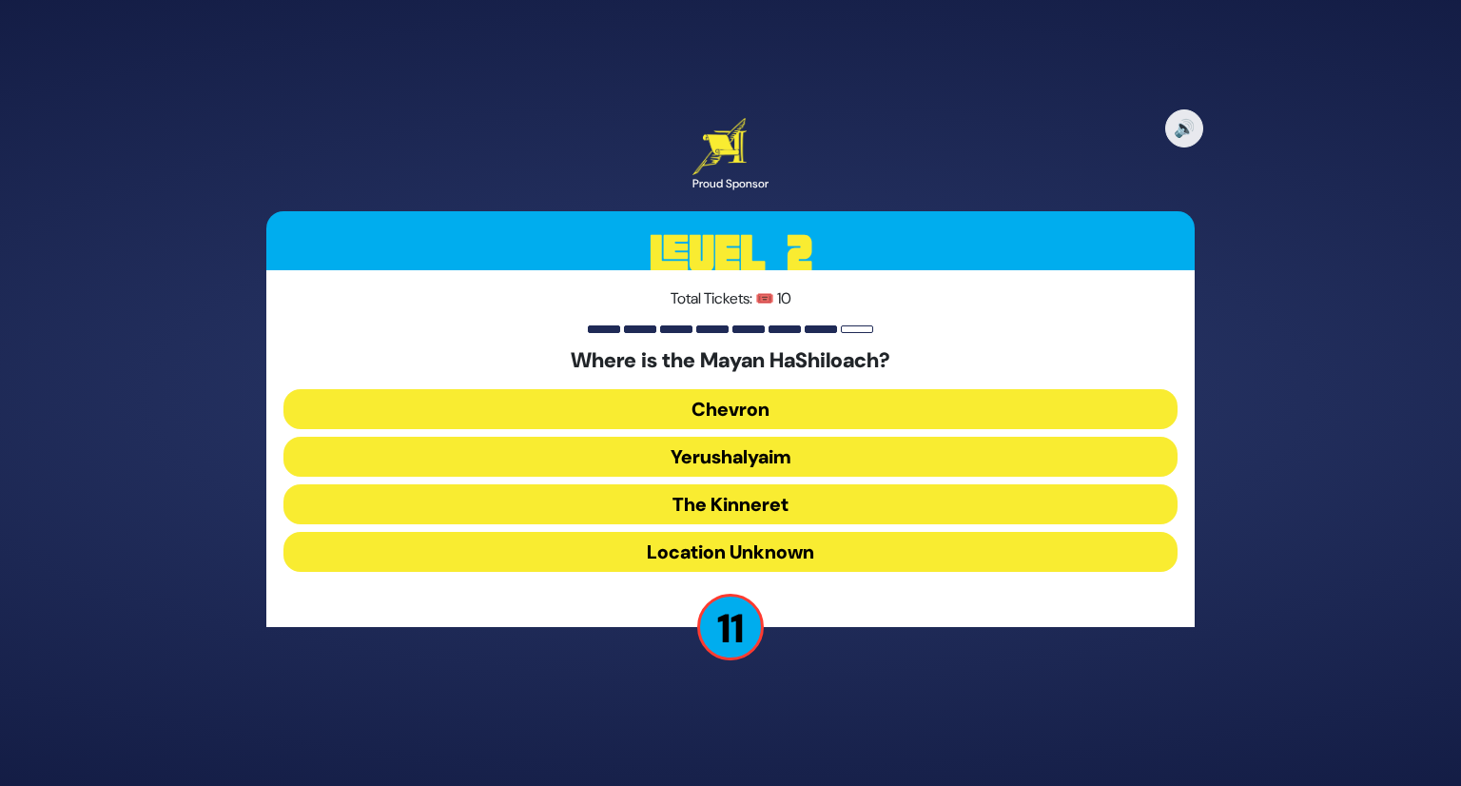
click at [778, 465] on button "Yerushalyaim" at bounding box center [731, 457] width 894 height 40
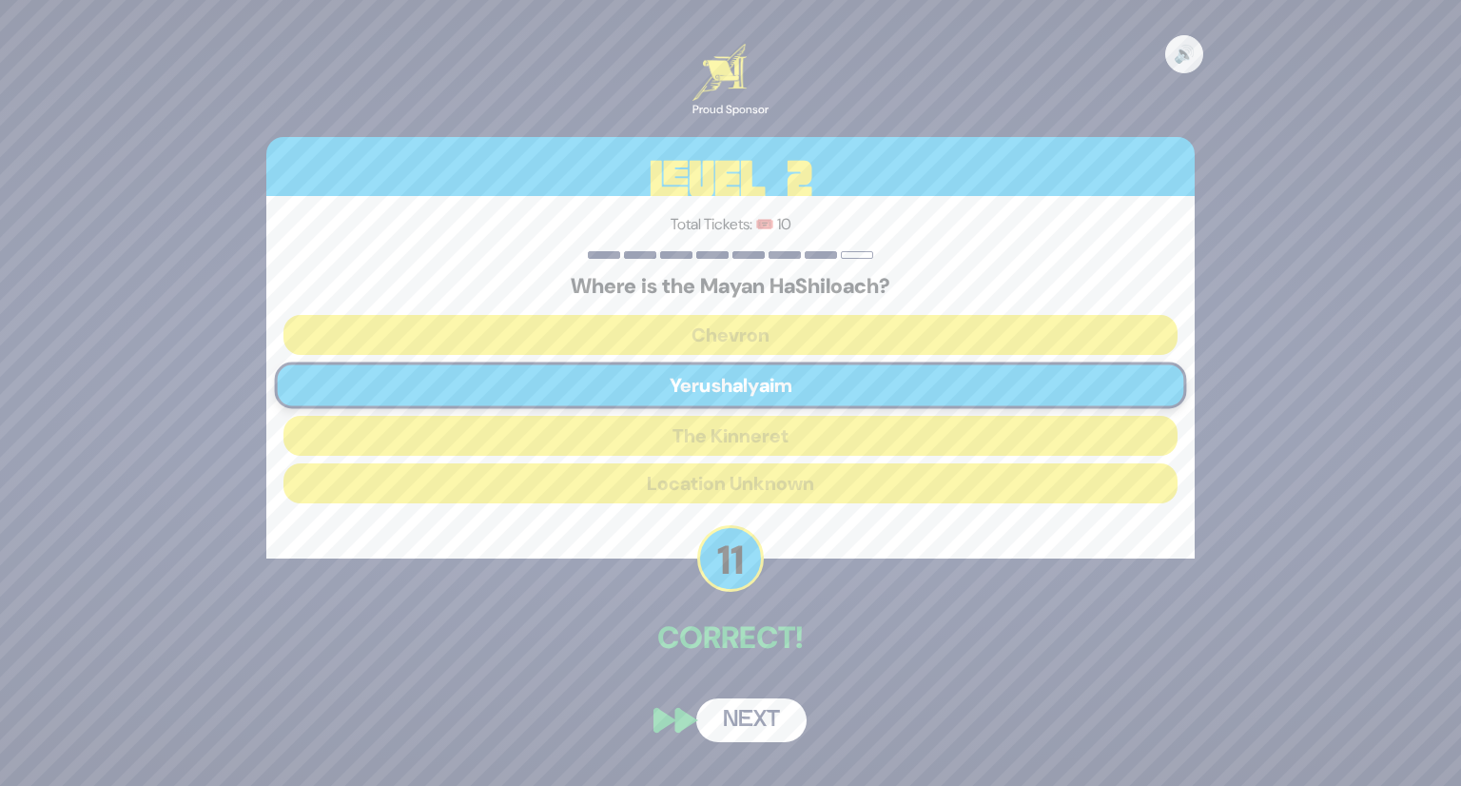
click at [742, 722] on button "Next" at bounding box center [751, 720] width 110 height 44
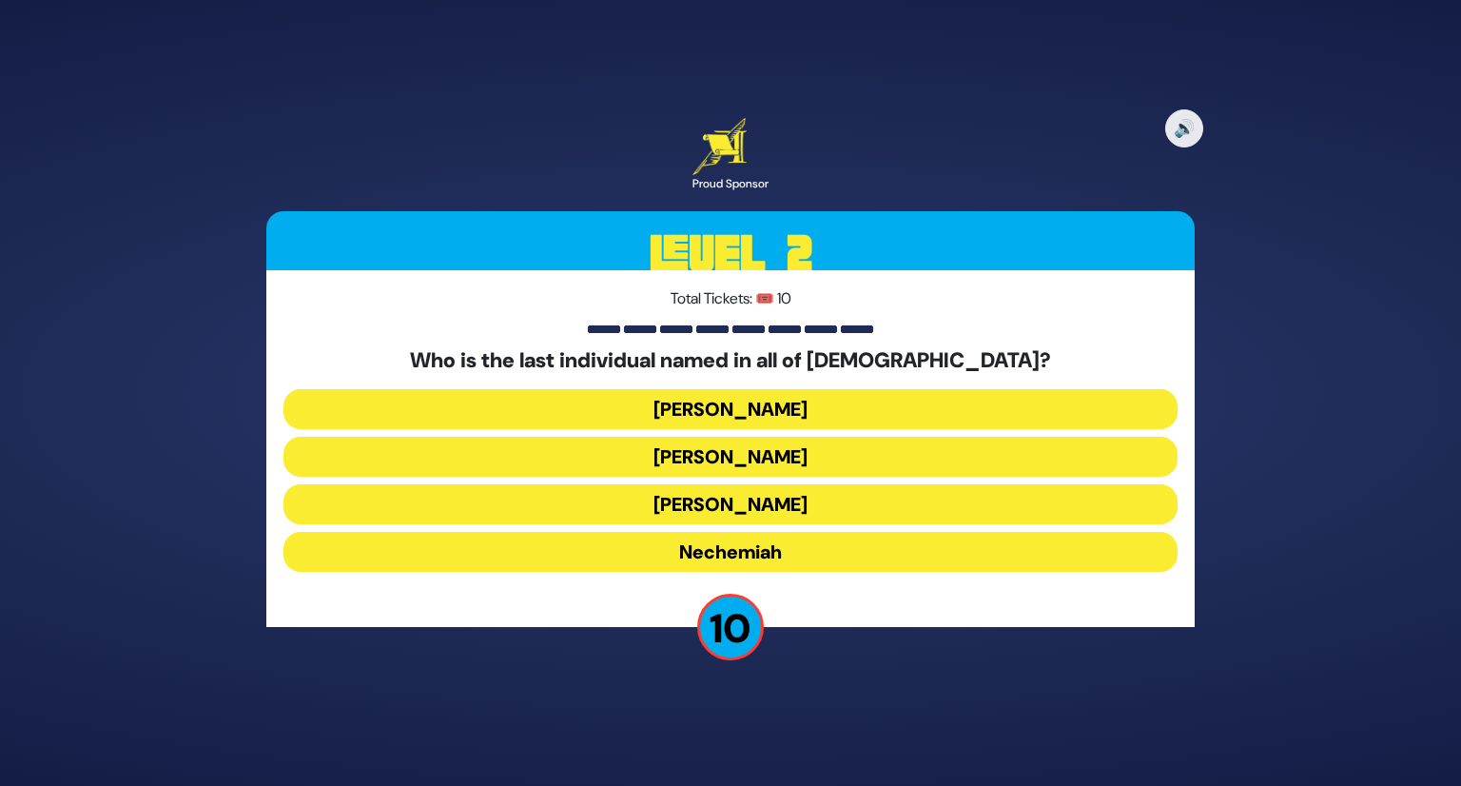
click at [763, 442] on button "Koresh" at bounding box center [731, 457] width 894 height 40
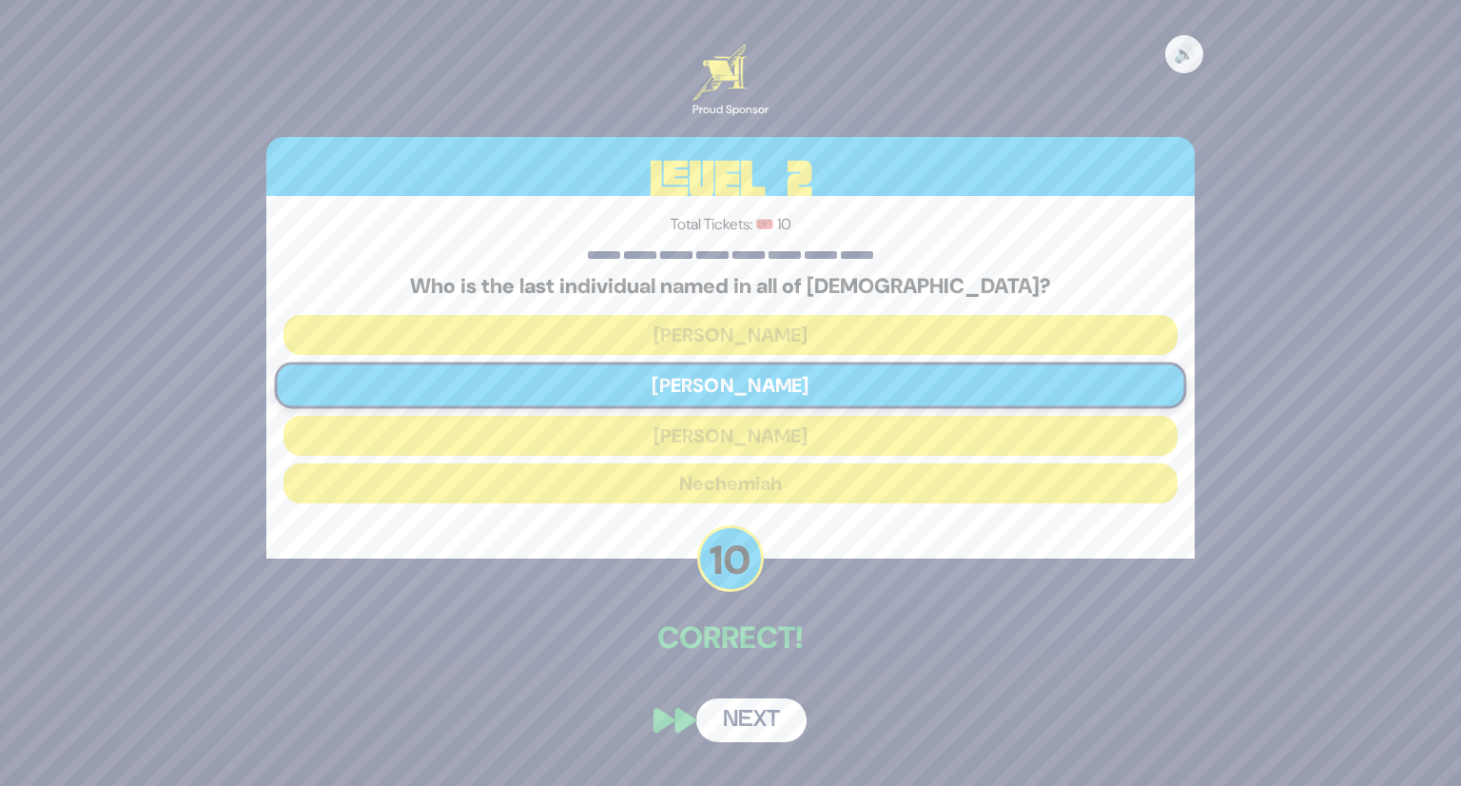
click at [743, 723] on button "Next" at bounding box center [751, 720] width 110 height 44
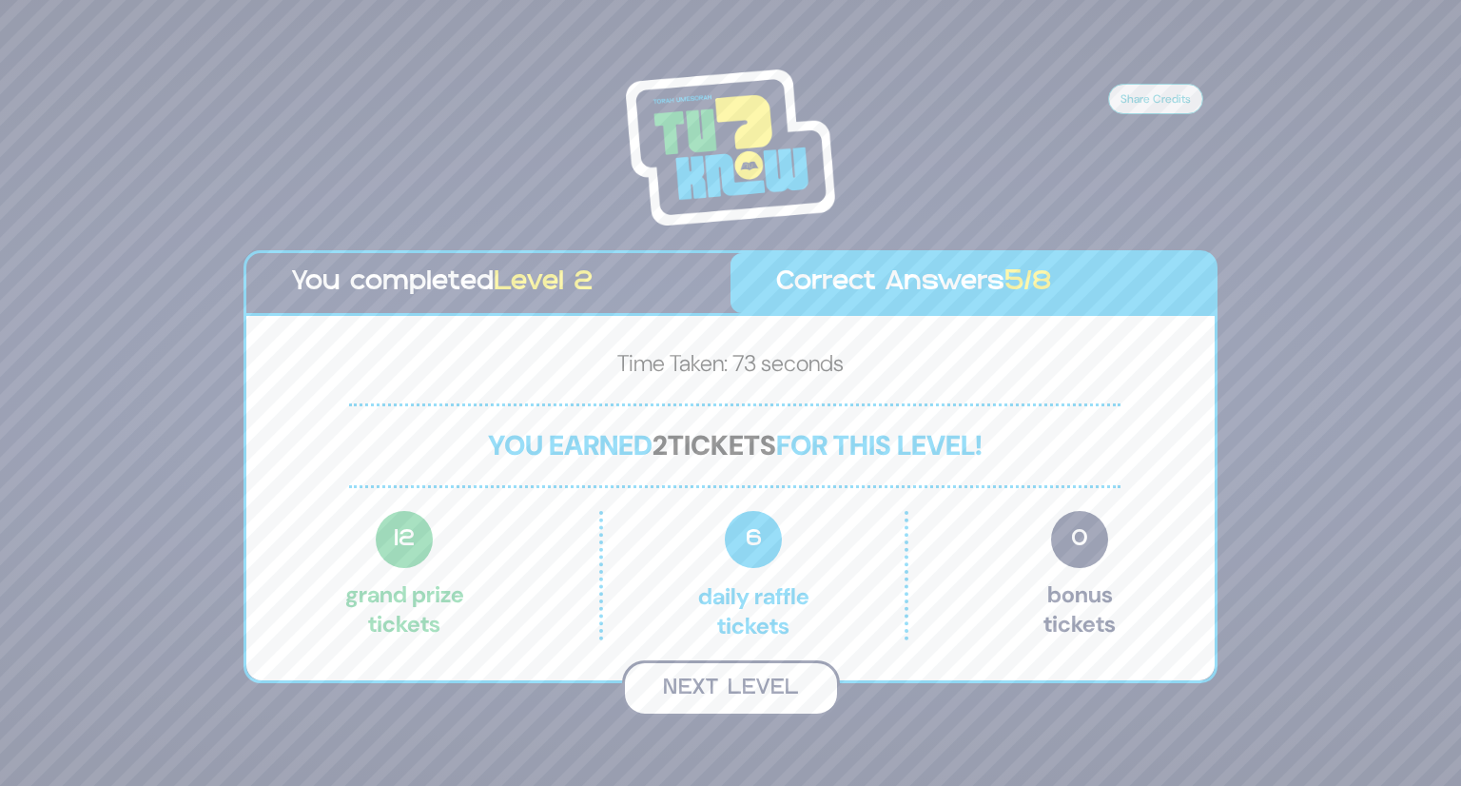
click at [744, 704] on button "Next Level" at bounding box center [731, 688] width 218 height 56
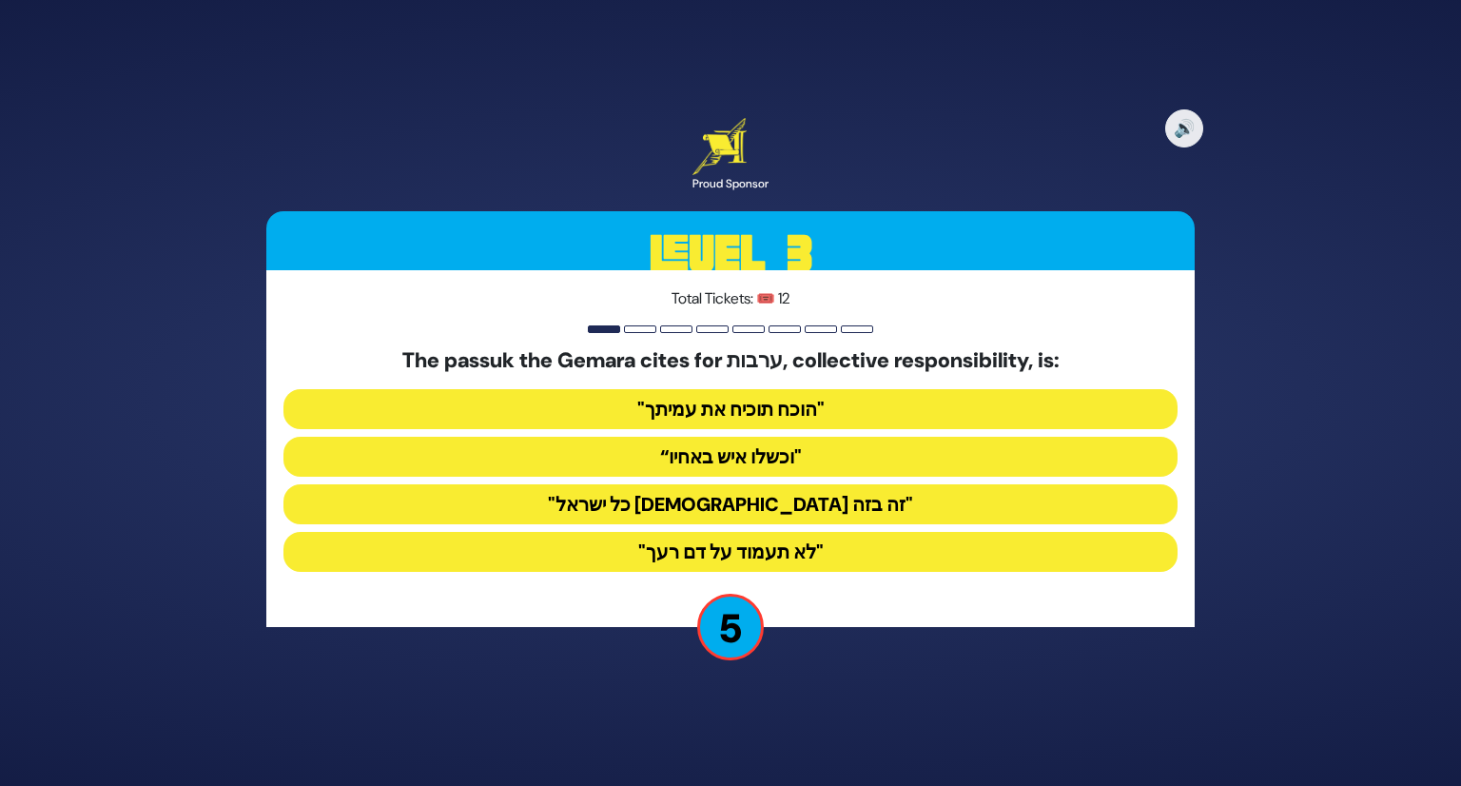
click at [812, 515] on button ""כל ישראל ערבים זה בזה"" at bounding box center [731, 504] width 894 height 40
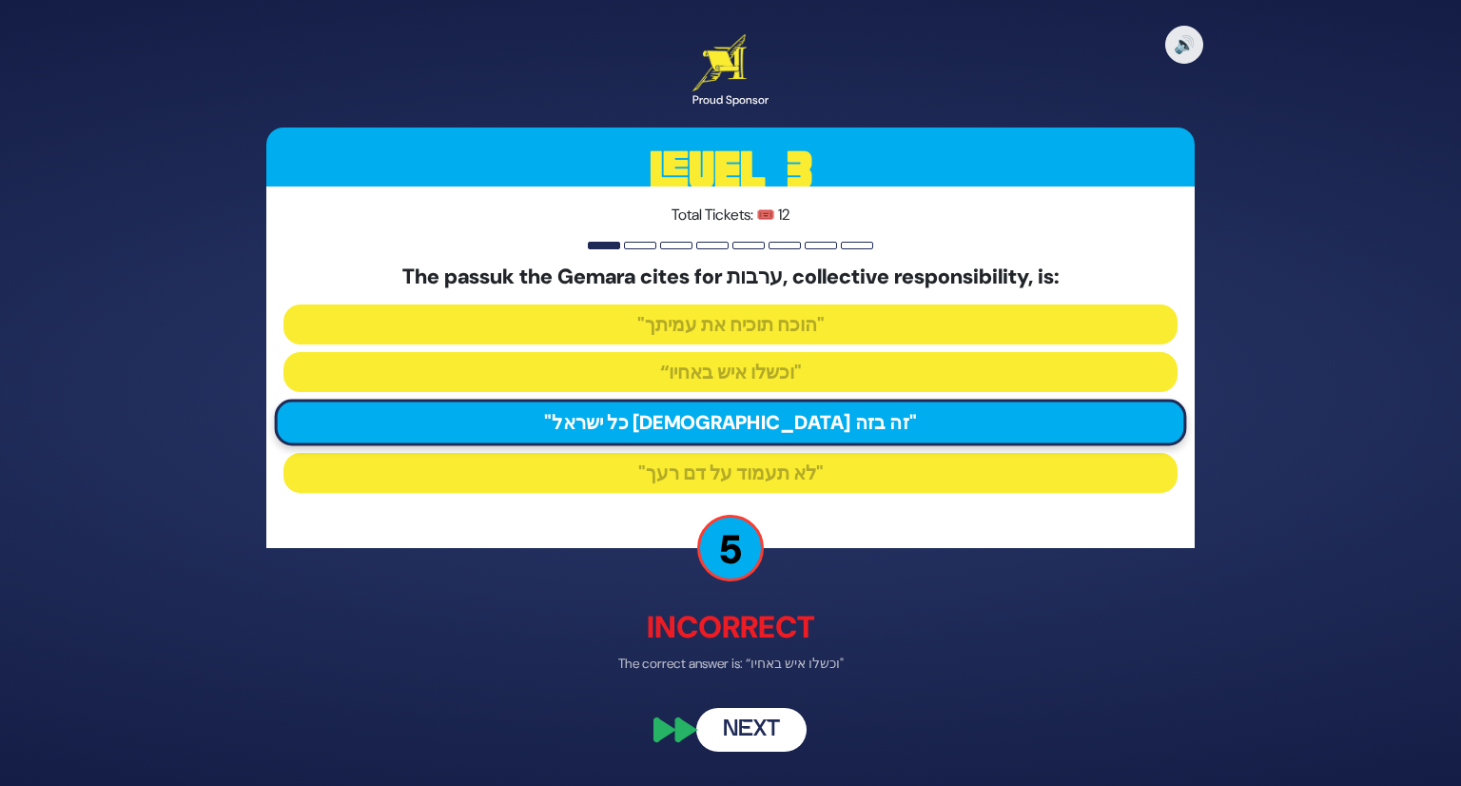
click at [753, 723] on button "Next" at bounding box center [751, 730] width 110 height 44
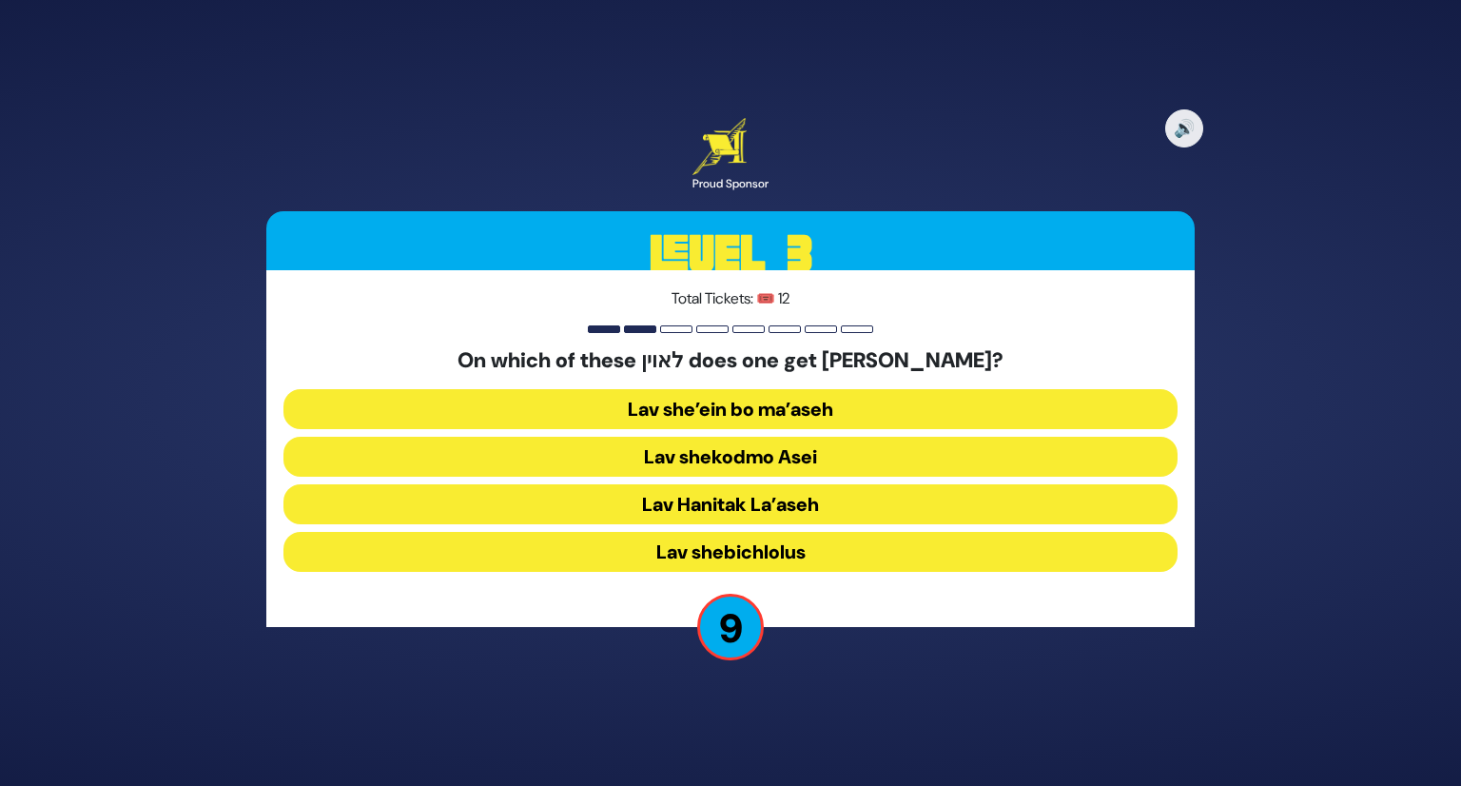
click at [829, 401] on button "Lav she’ein bo ma’aseh" at bounding box center [731, 409] width 894 height 40
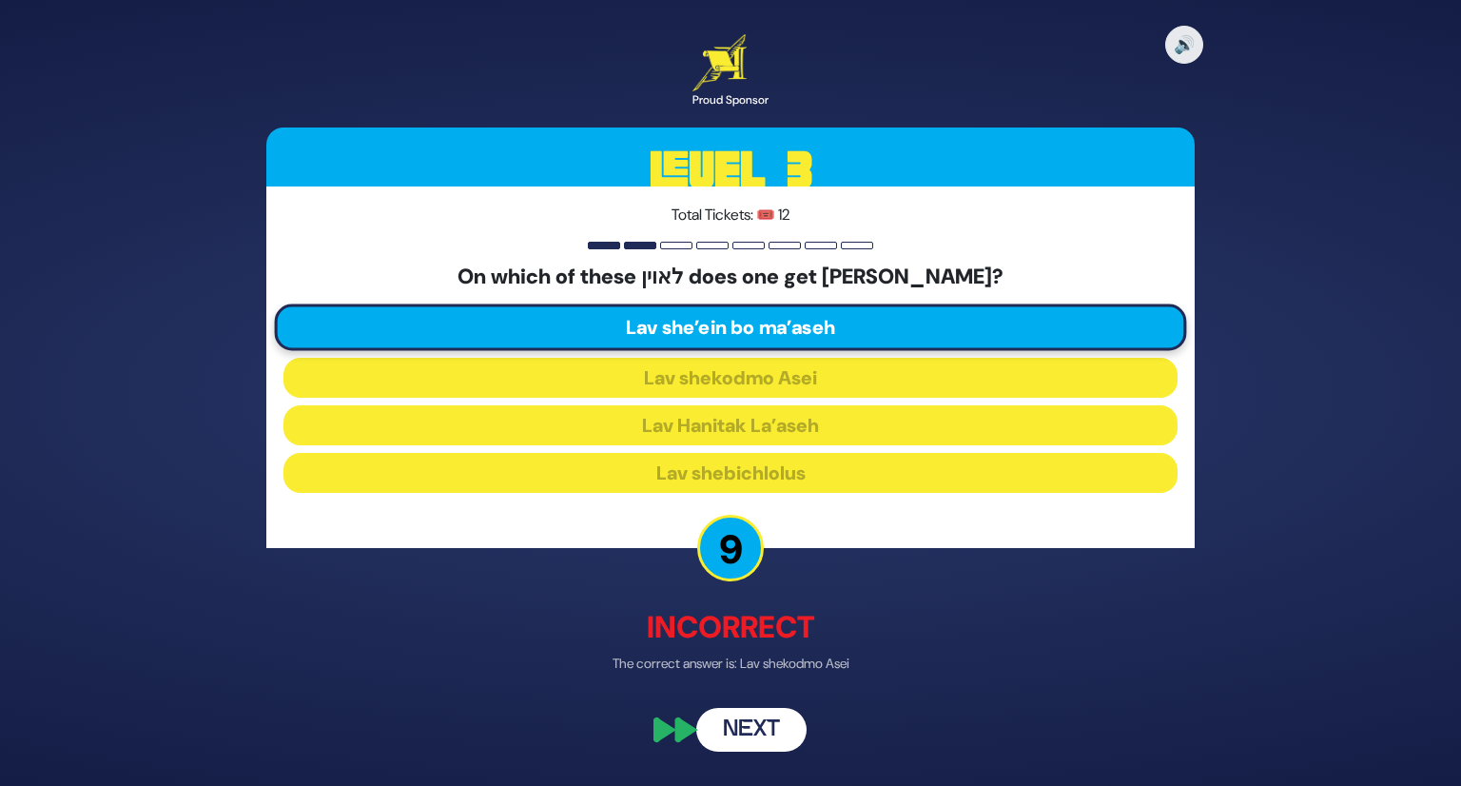
click at [749, 724] on button "Next" at bounding box center [751, 730] width 110 height 44
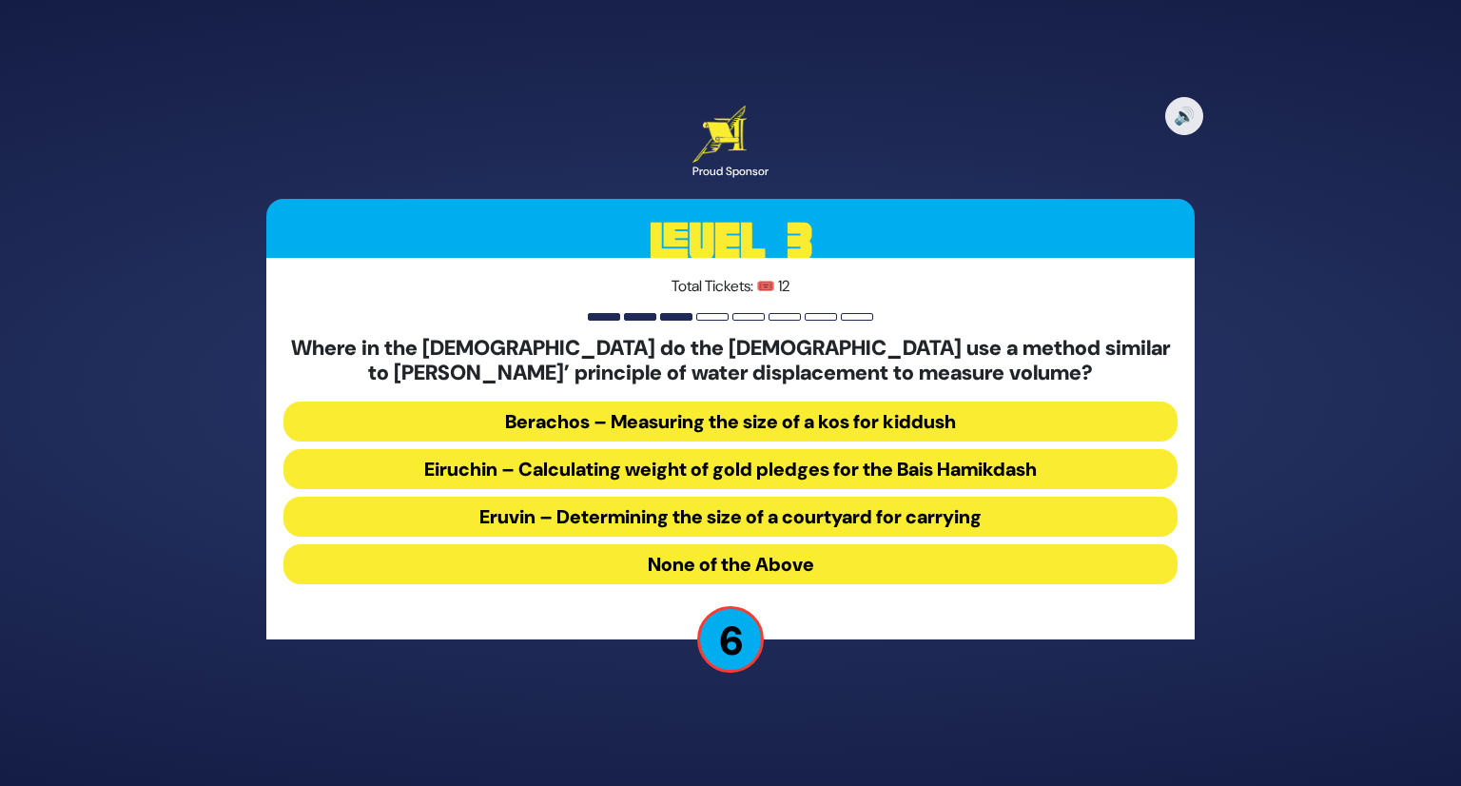
click at [766, 425] on button "Berachos – Measuring the size of a kos for kiddush" at bounding box center [731, 421] width 894 height 40
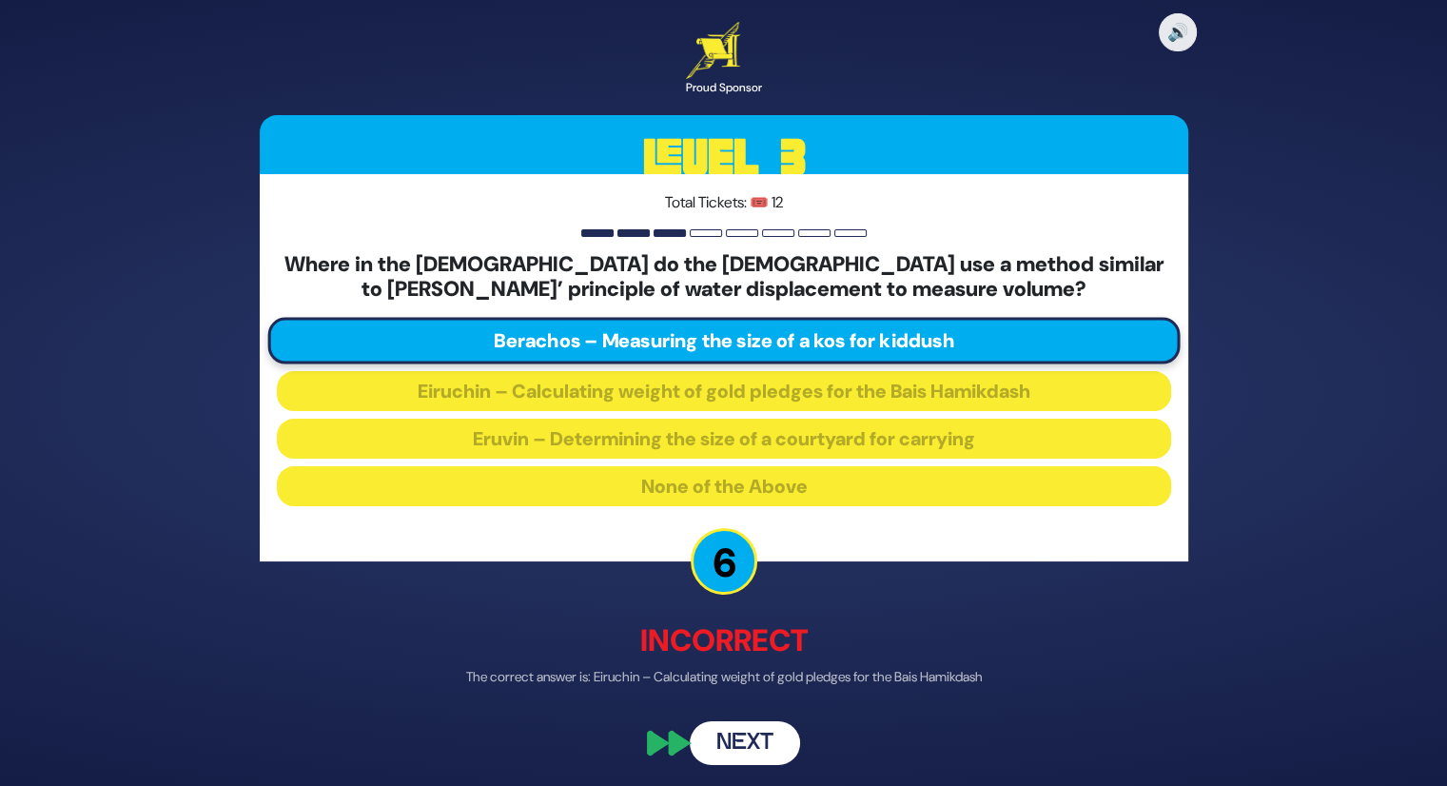
click at [749, 737] on button "Next" at bounding box center [745, 742] width 110 height 44
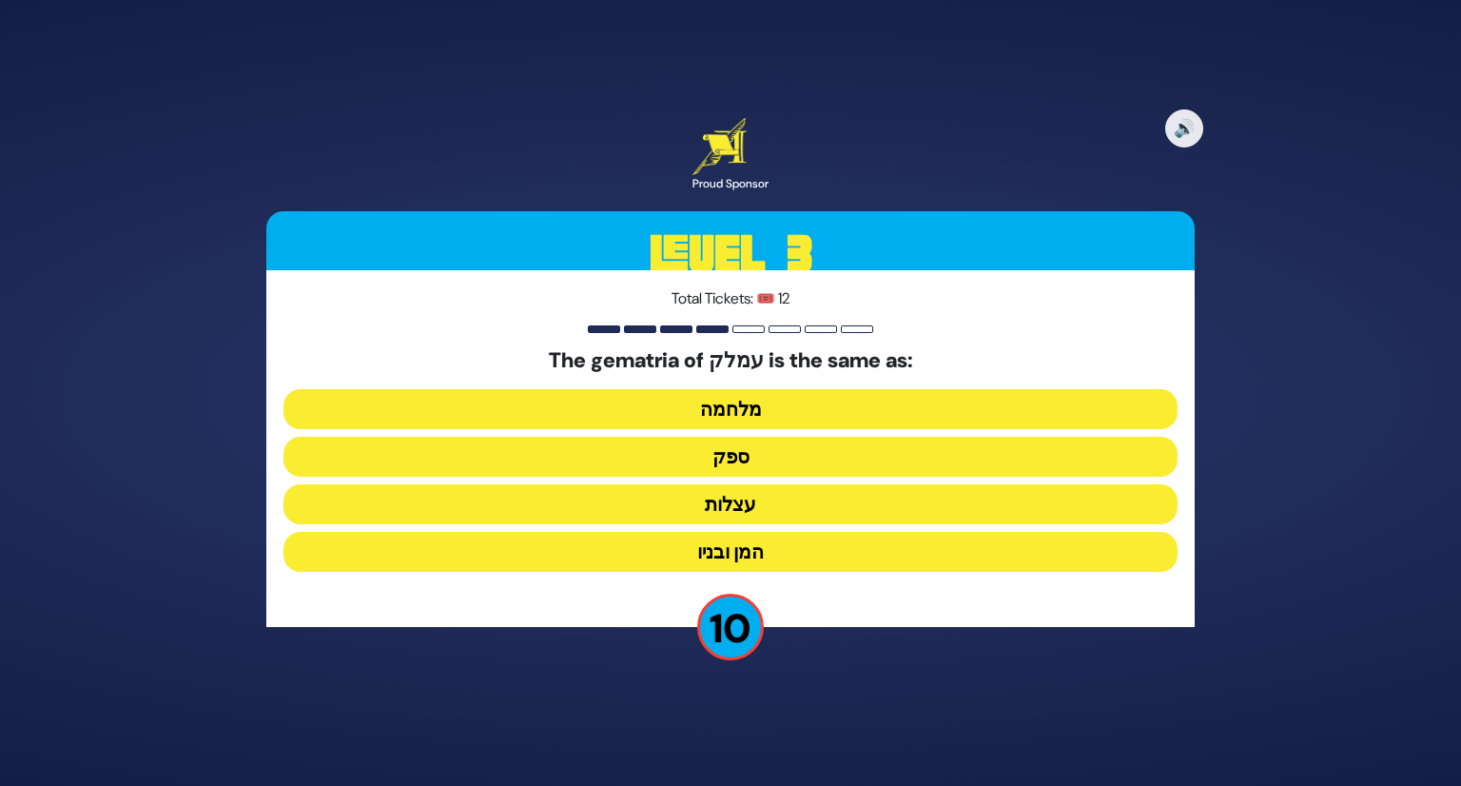
click at [743, 412] on button "מלחמה" at bounding box center [731, 409] width 894 height 40
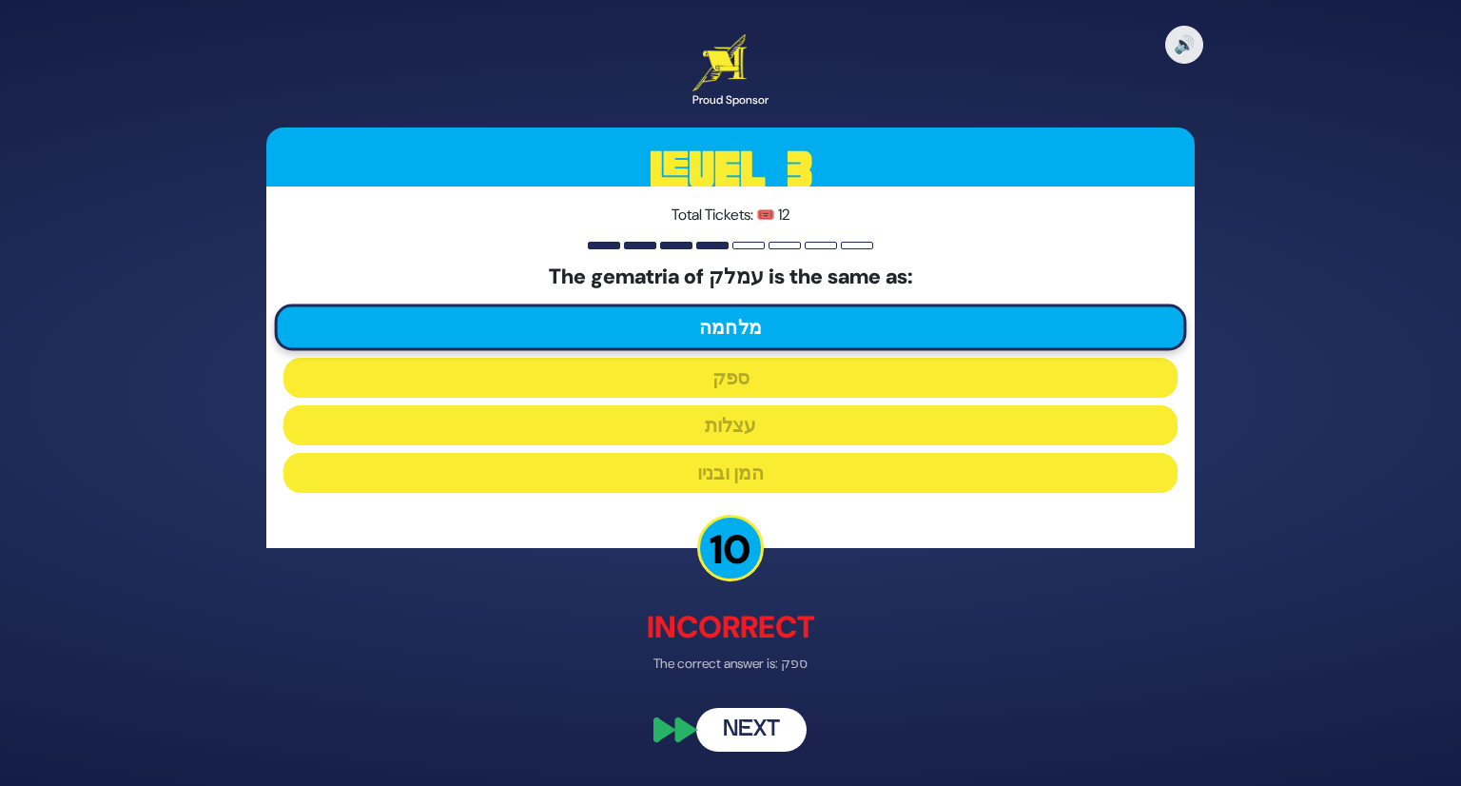
click at [753, 729] on button "Next" at bounding box center [751, 730] width 110 height 44
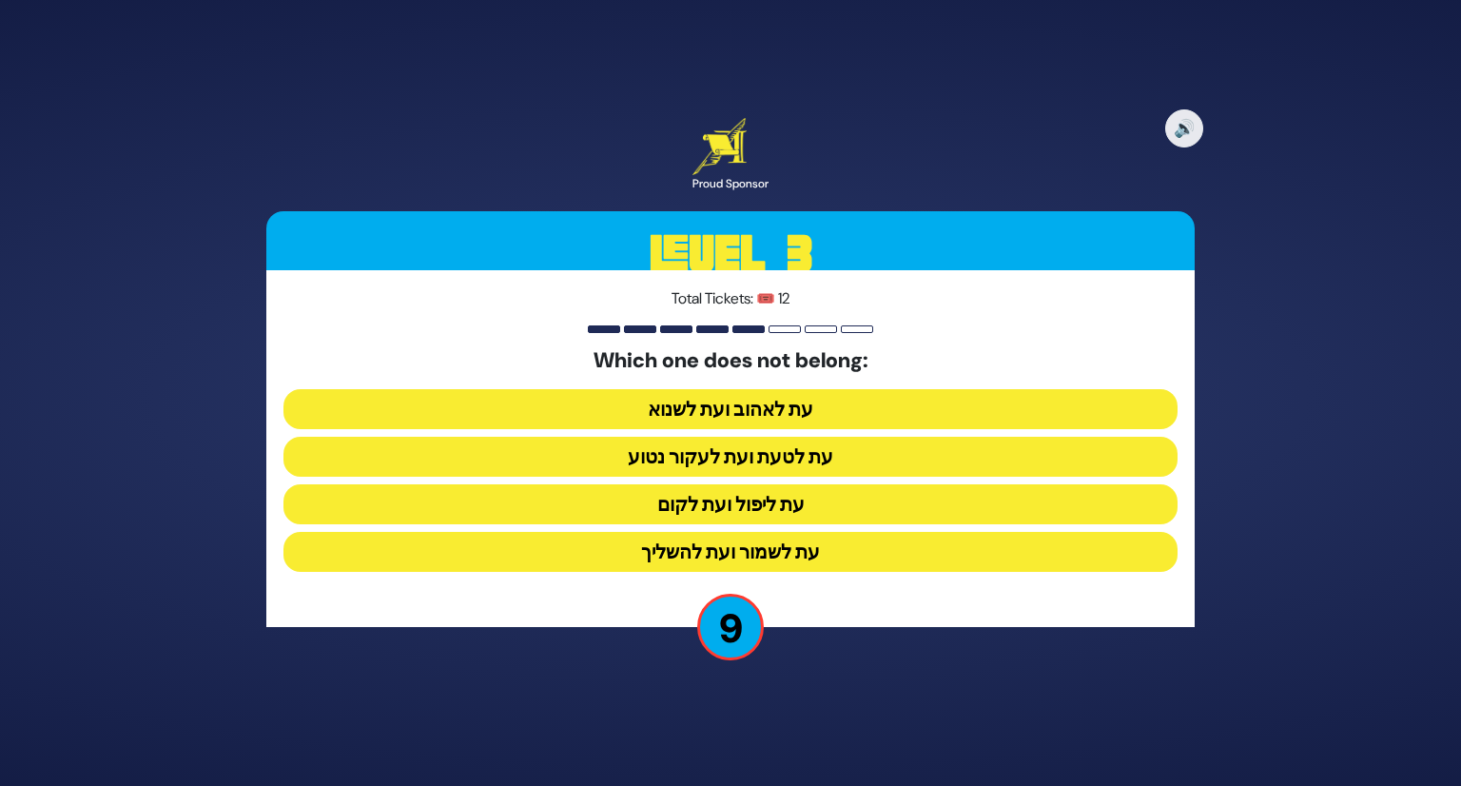
click at [808, 549] on button "עת לשמור ועת להשליך" at bounding box center [731, 552] width 894 height 40
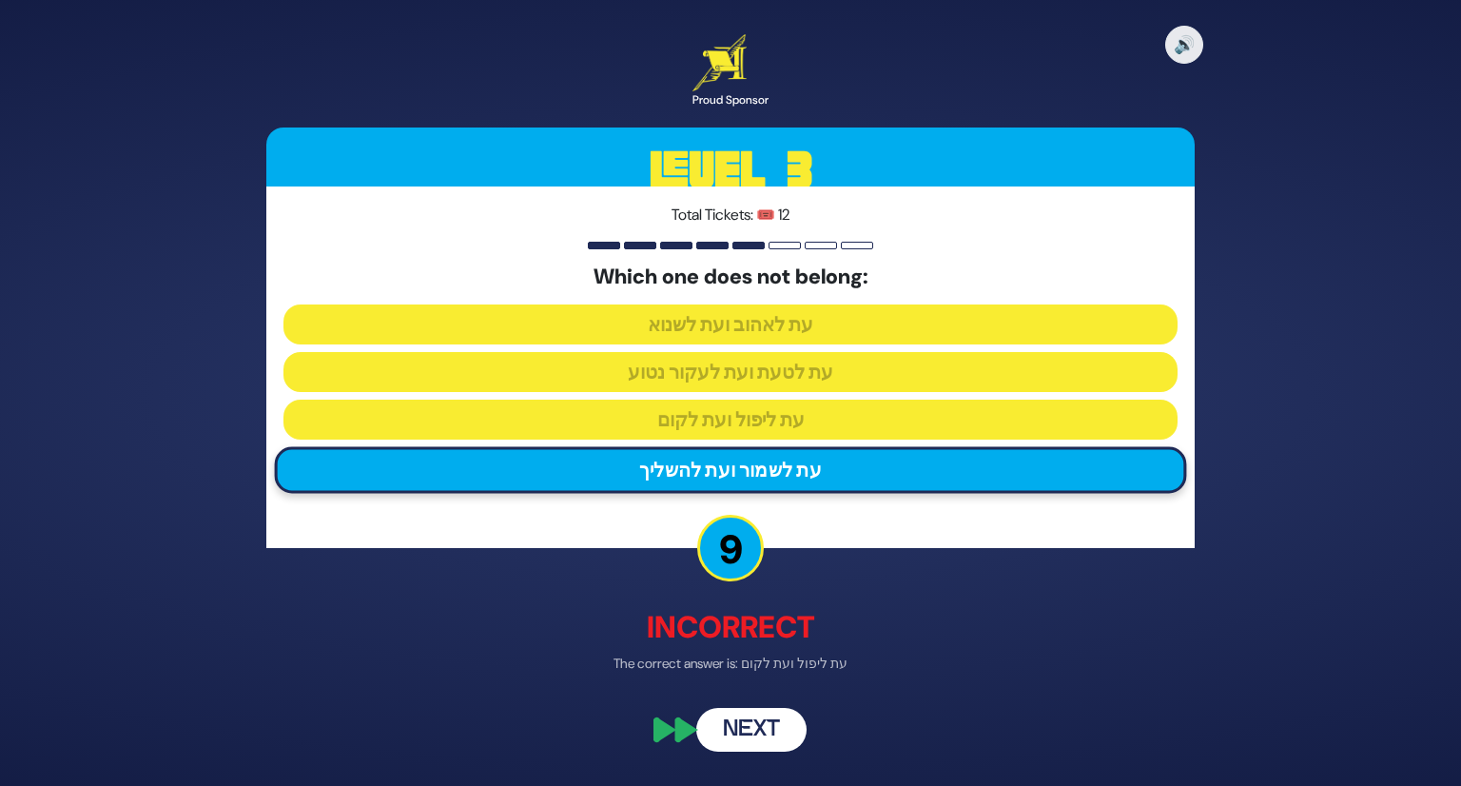
click at [744, 732] on button "Next" at bounding box center [751, 730] width 110 height 44
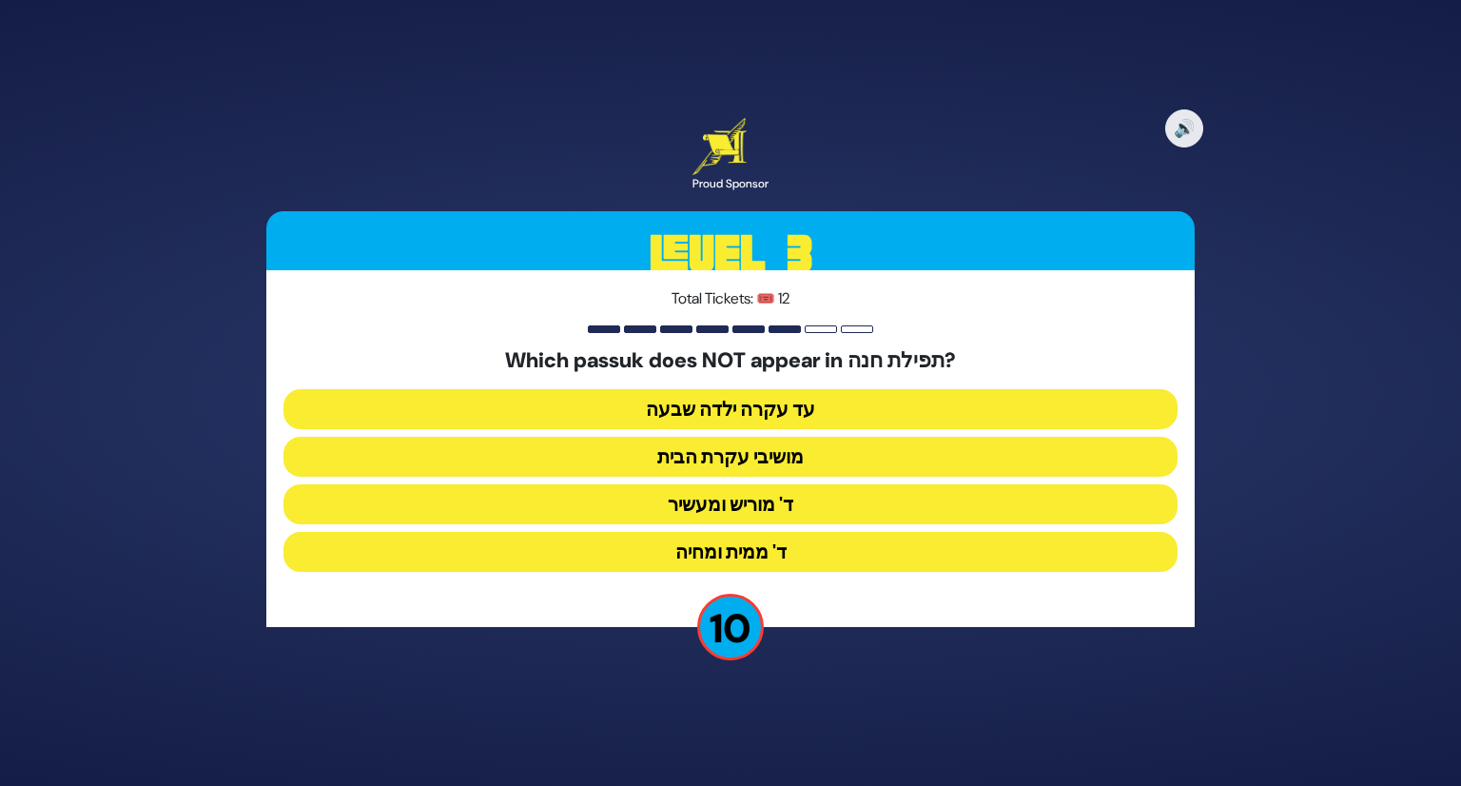
click at [795, 508] on button "ד' מוריש ומעשיר" at bounding box center [731, 504] width 894 height 40
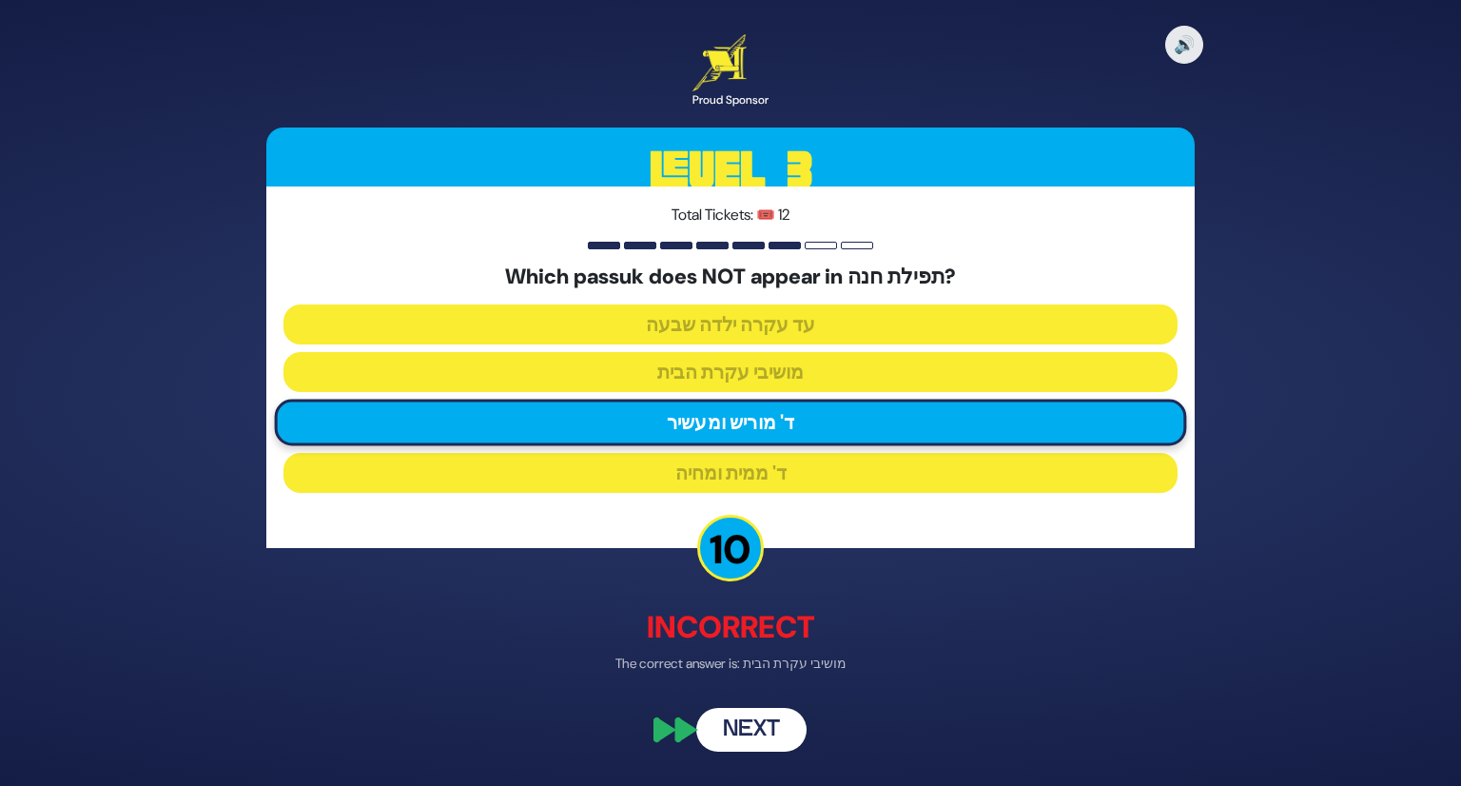
click at [740, 726] on button "Next" at bounding box center [751, 730] width 110 height 44
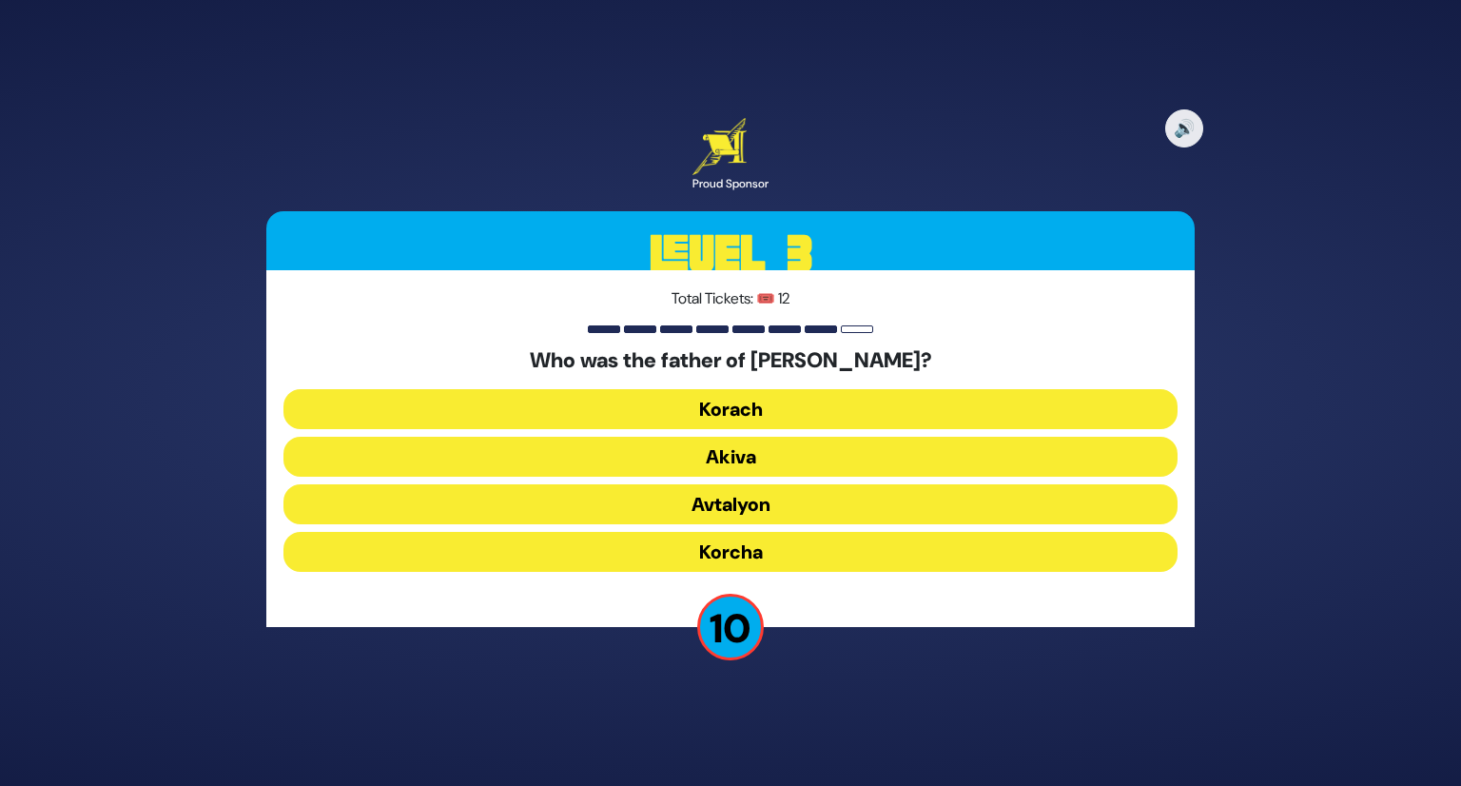
click at [734, 556] on button "Korcha" at bounding box center [731, 552] width 894 height 40
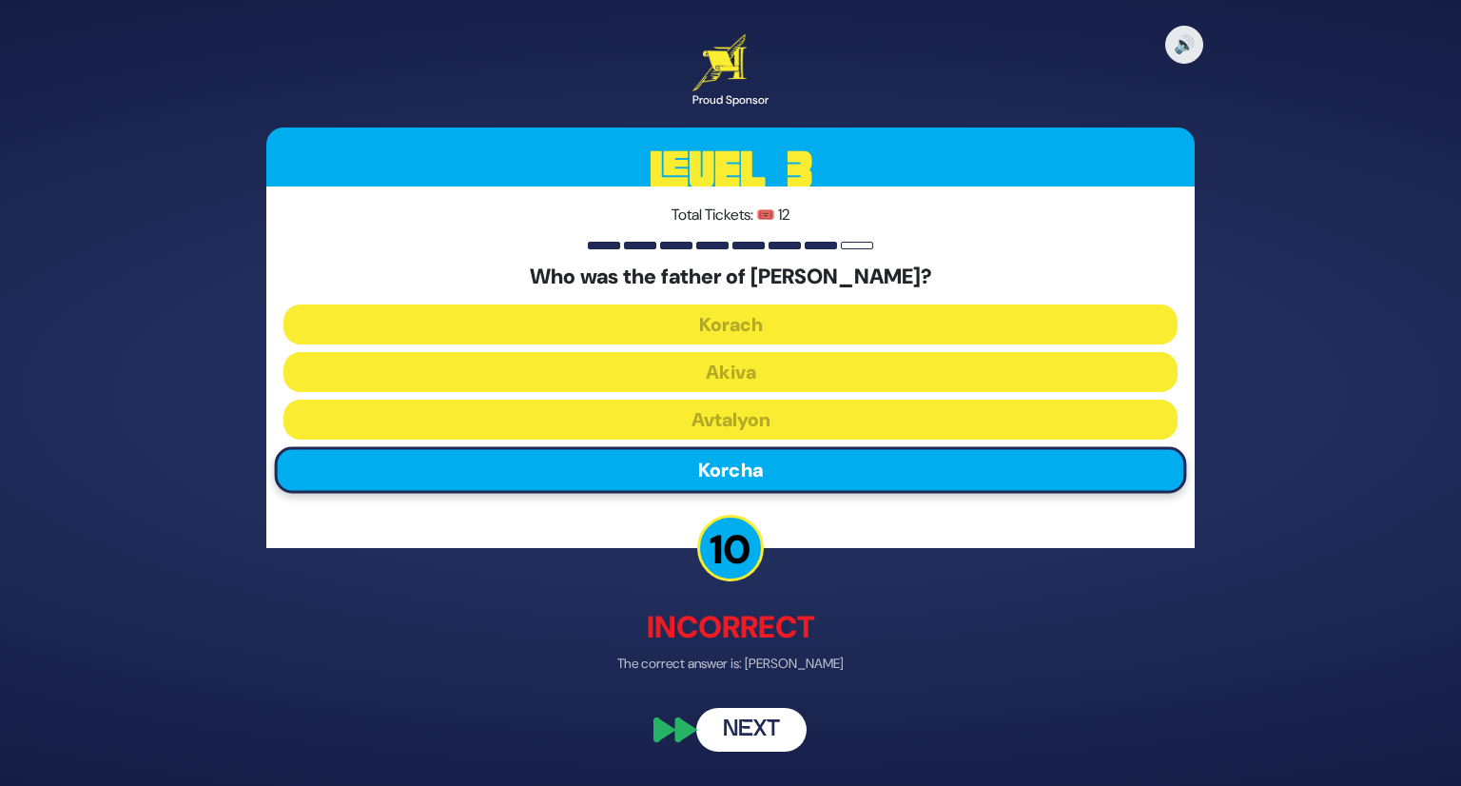
click at [739, 730] on button "Next" at bounding box center [751, 730] width 110 height 44
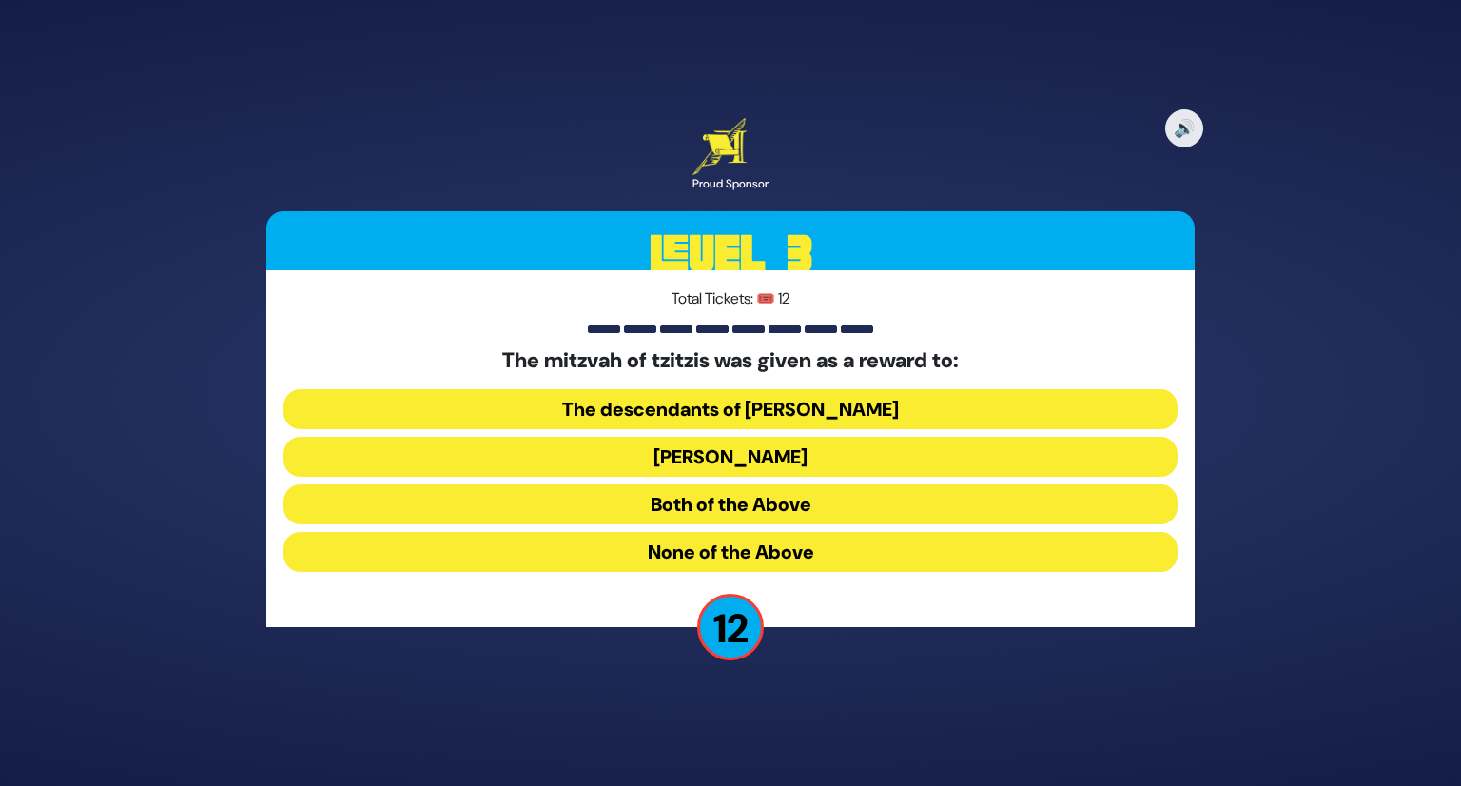
click at [731, 408] on button "The descendants of Shem" at bounding box center [731, 409] width 894 height 40
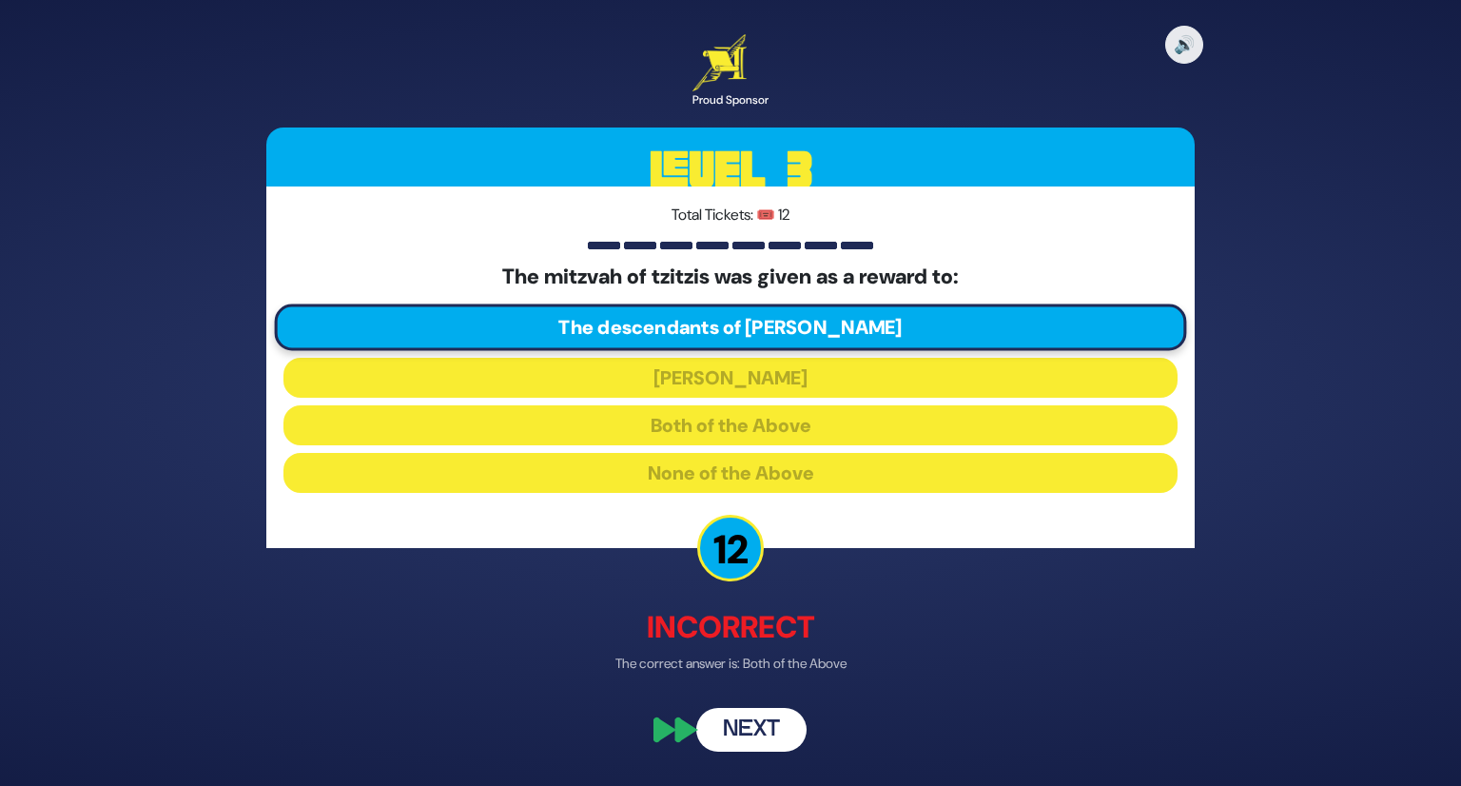
click at [764, 724] on button "Next" at bounding box center [751, 730] width 110 height 44
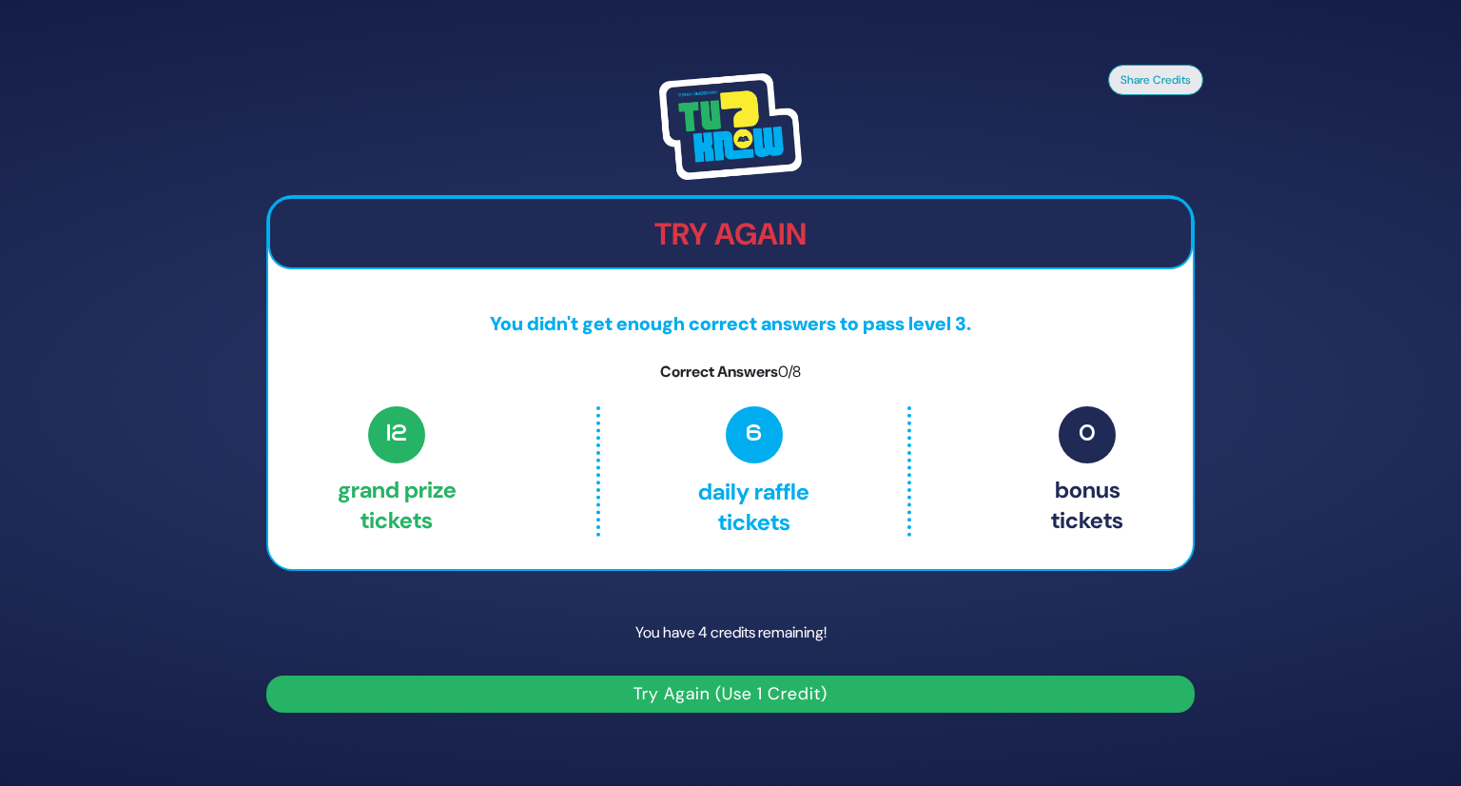
click at [773, 693] on button "Try Again (Use 1 Credit)" at bounding box center [730, 693] width 929 height 37
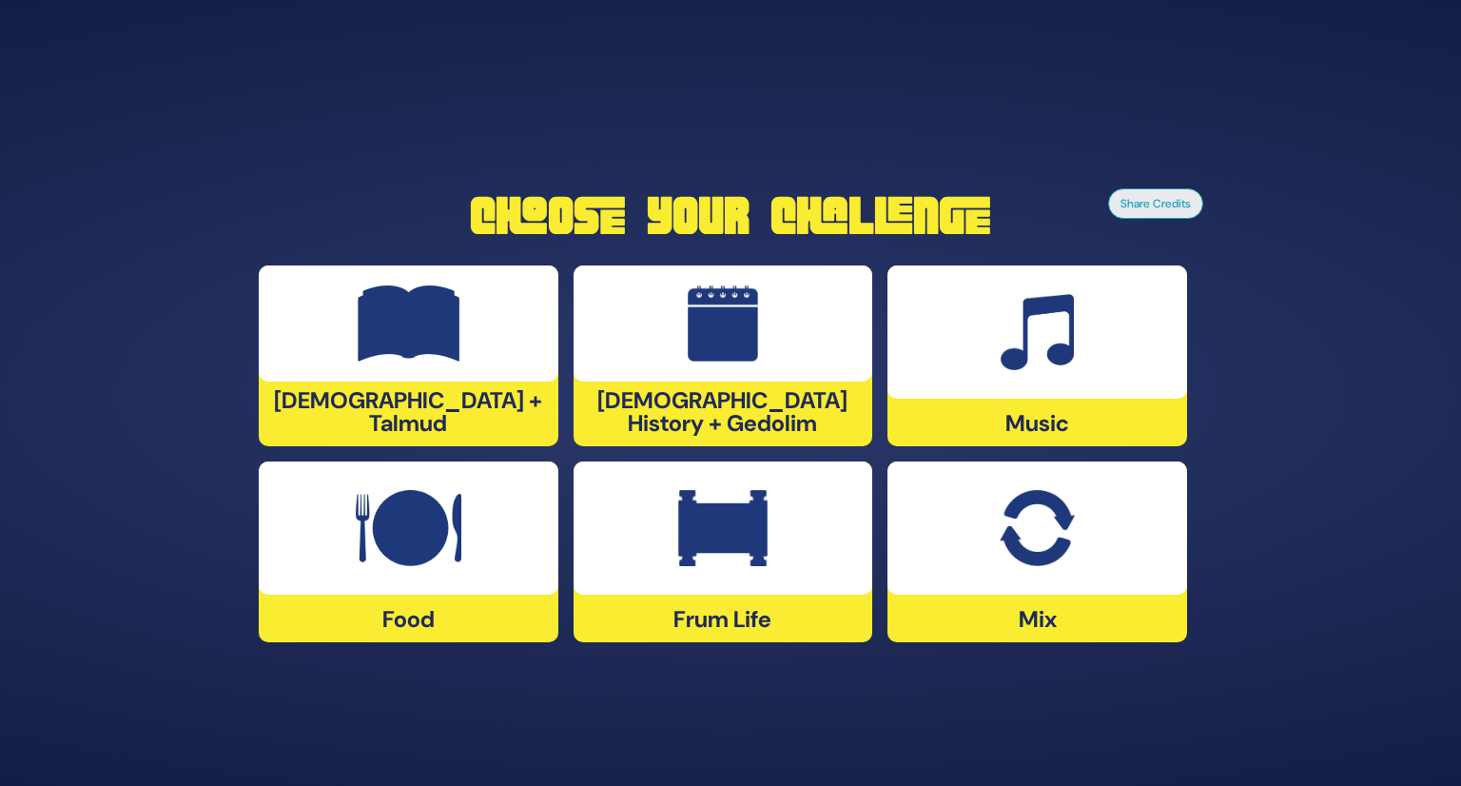
click at [985, 362] on div at bounding box center [1038, 331] width 300 height 133
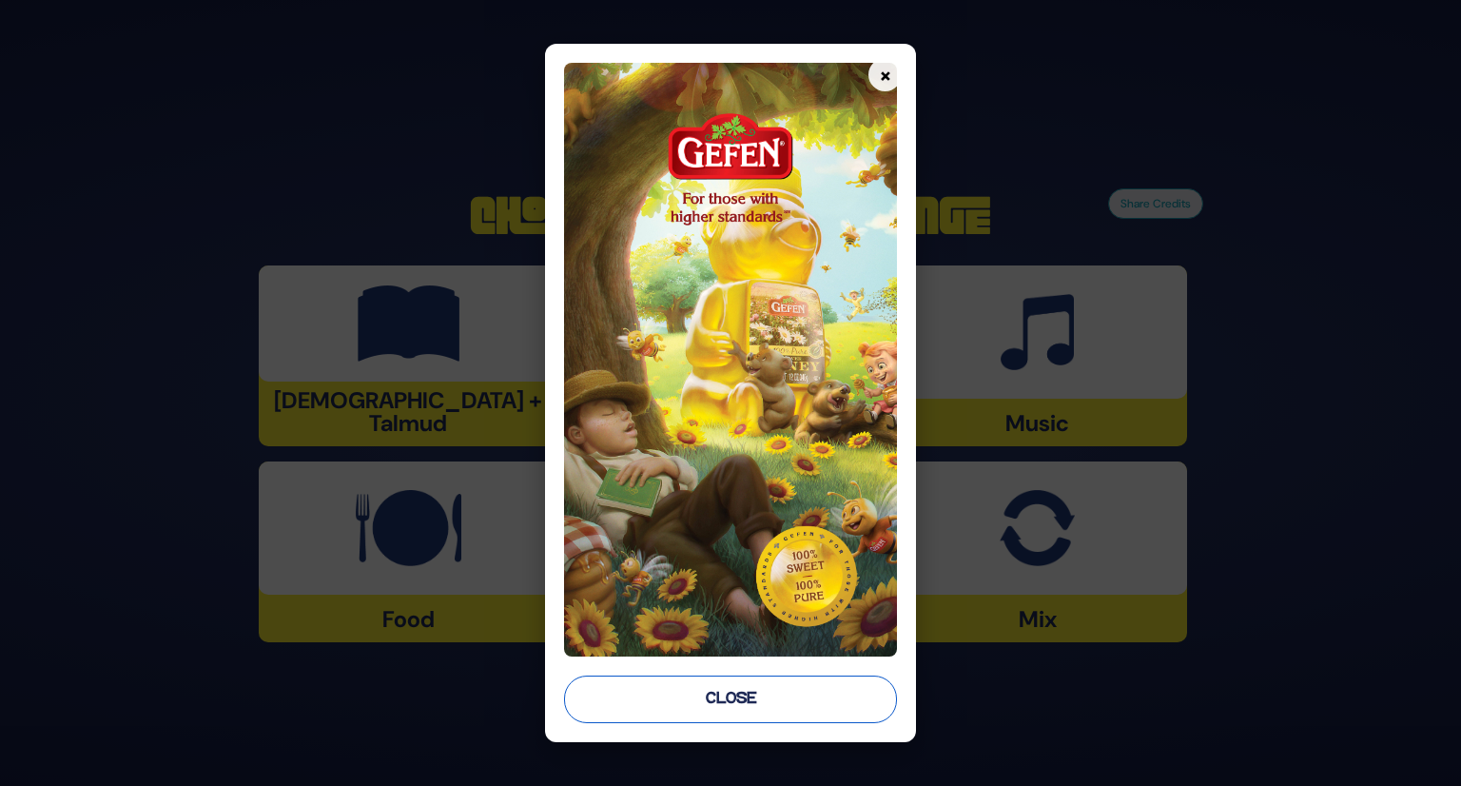
click at [771, 714] on button "Close" at bounding box center [731, 699] width 334 height 48
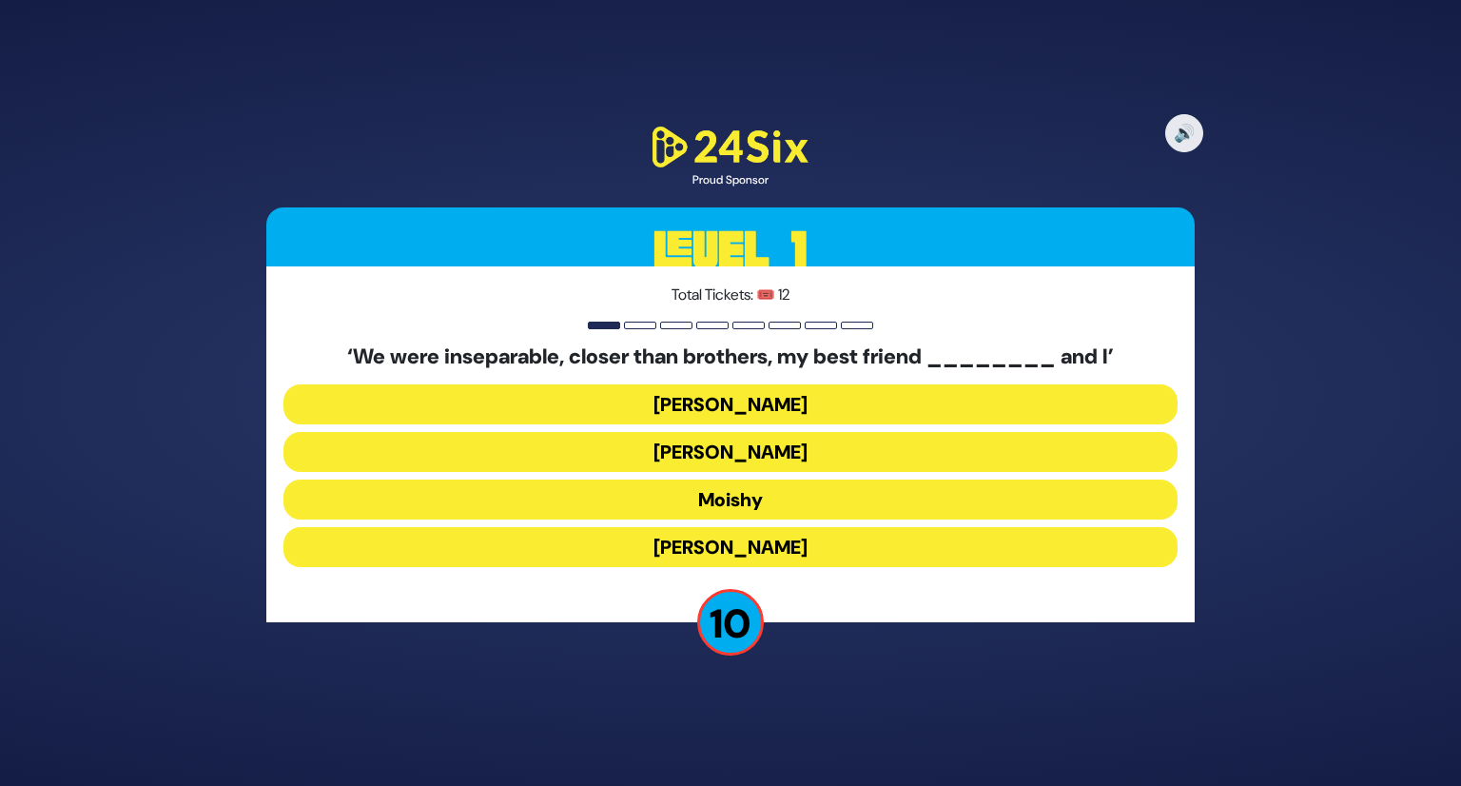
click at [766, 549] on button "[PERSON_NAME]" at bounding box center [731, 547] width 894 height 40
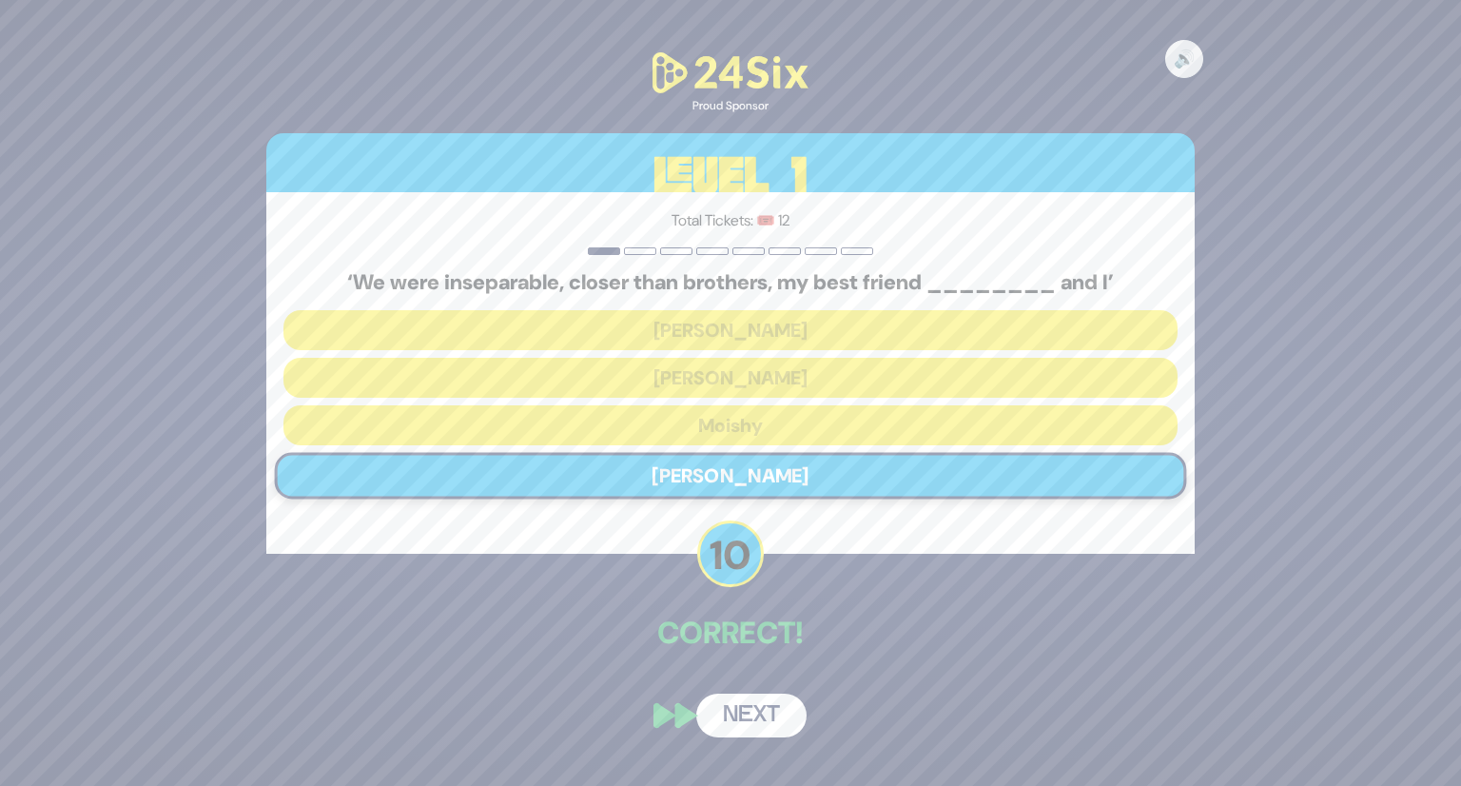
click at [742, 716] on button "Next" at bounding box center [751, 716] width 110 height 44
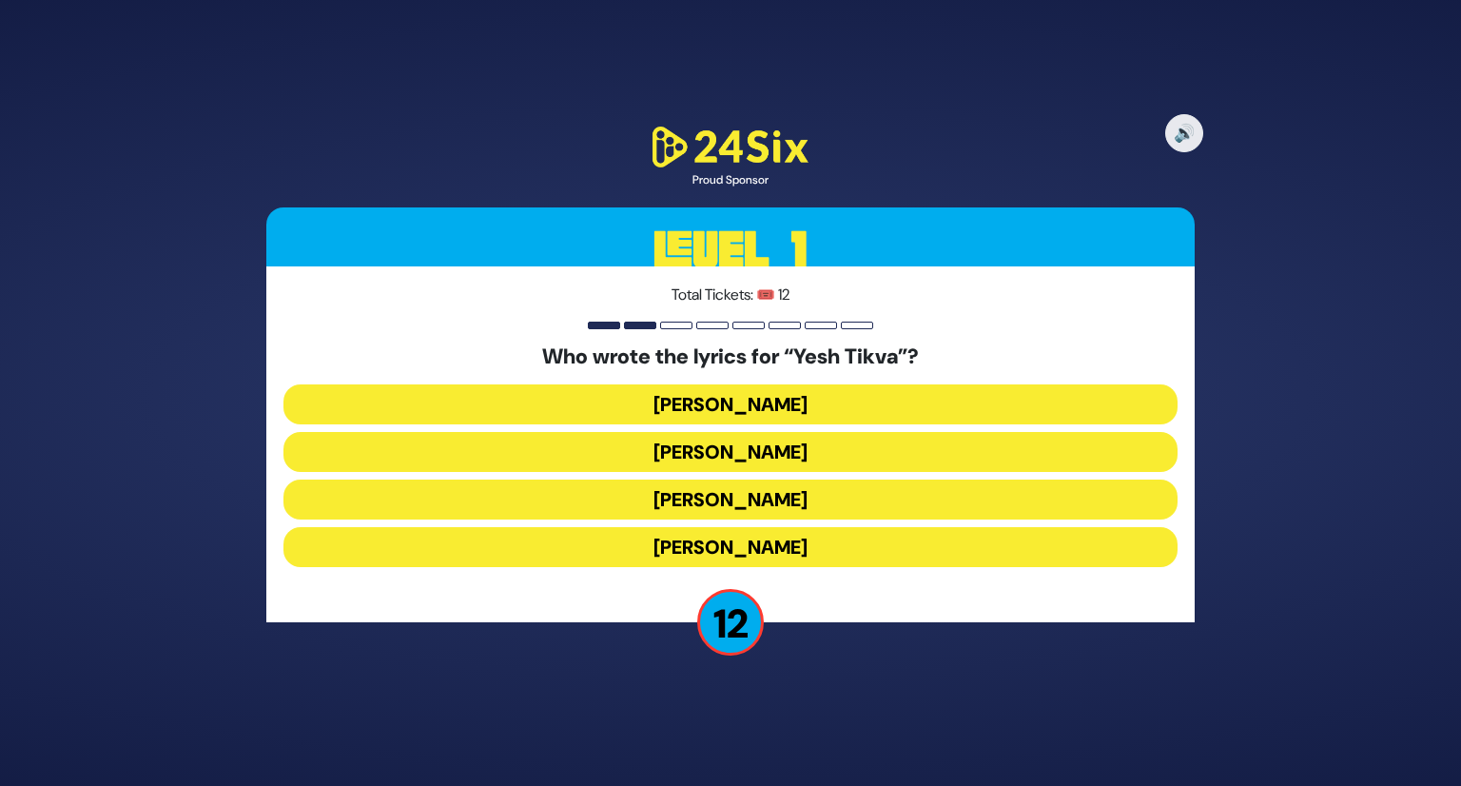
click at [768, 450] on button "[PERSON_NAME]" at bounding box center [731, 452] width 894 height 40
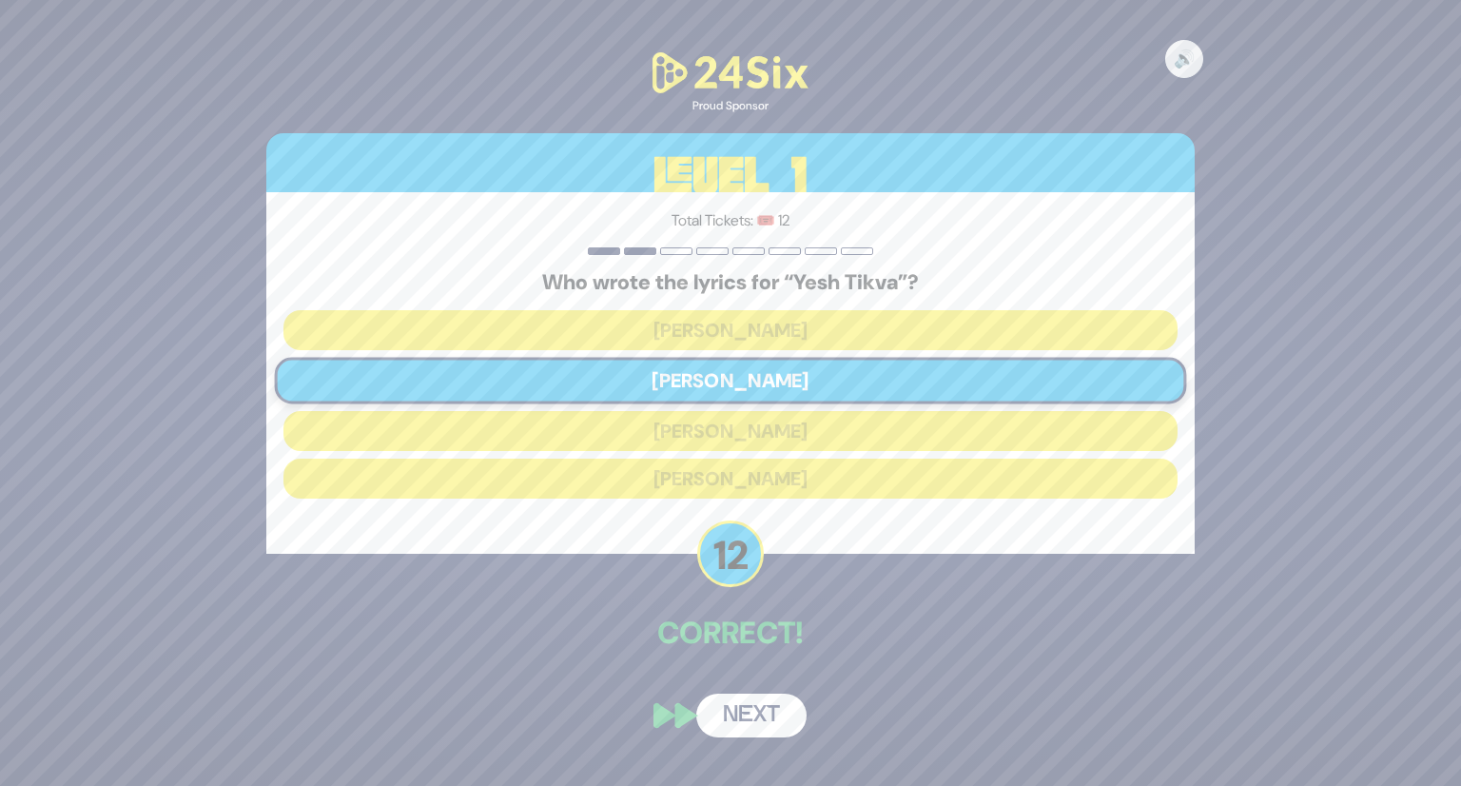
click at [757, 704] on button "Next" at bounding box center [751, 716] width 110 height 44
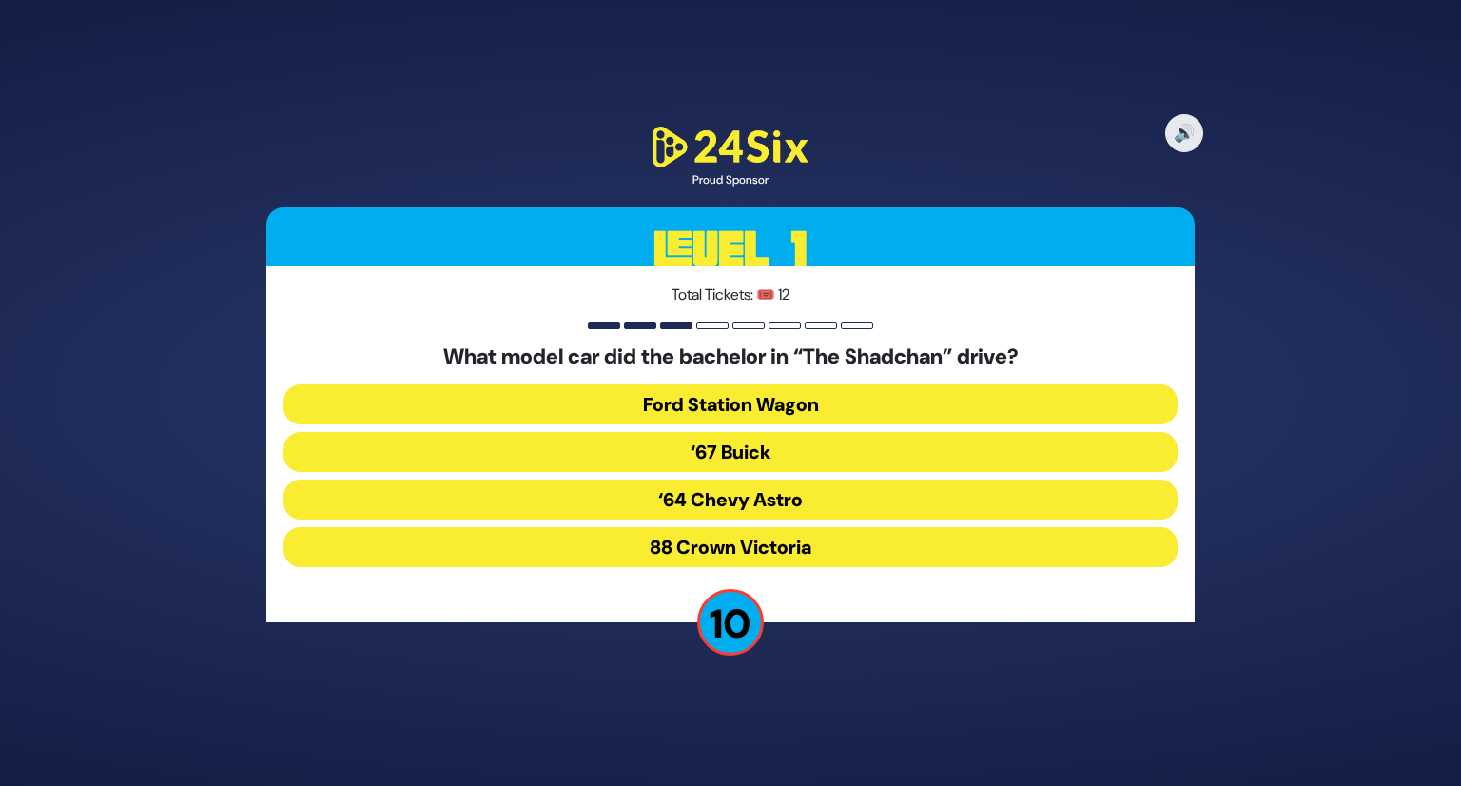
click at [748, 454] on button "‘67 Buick" at bounding box center [731, 452] width 894 height 40
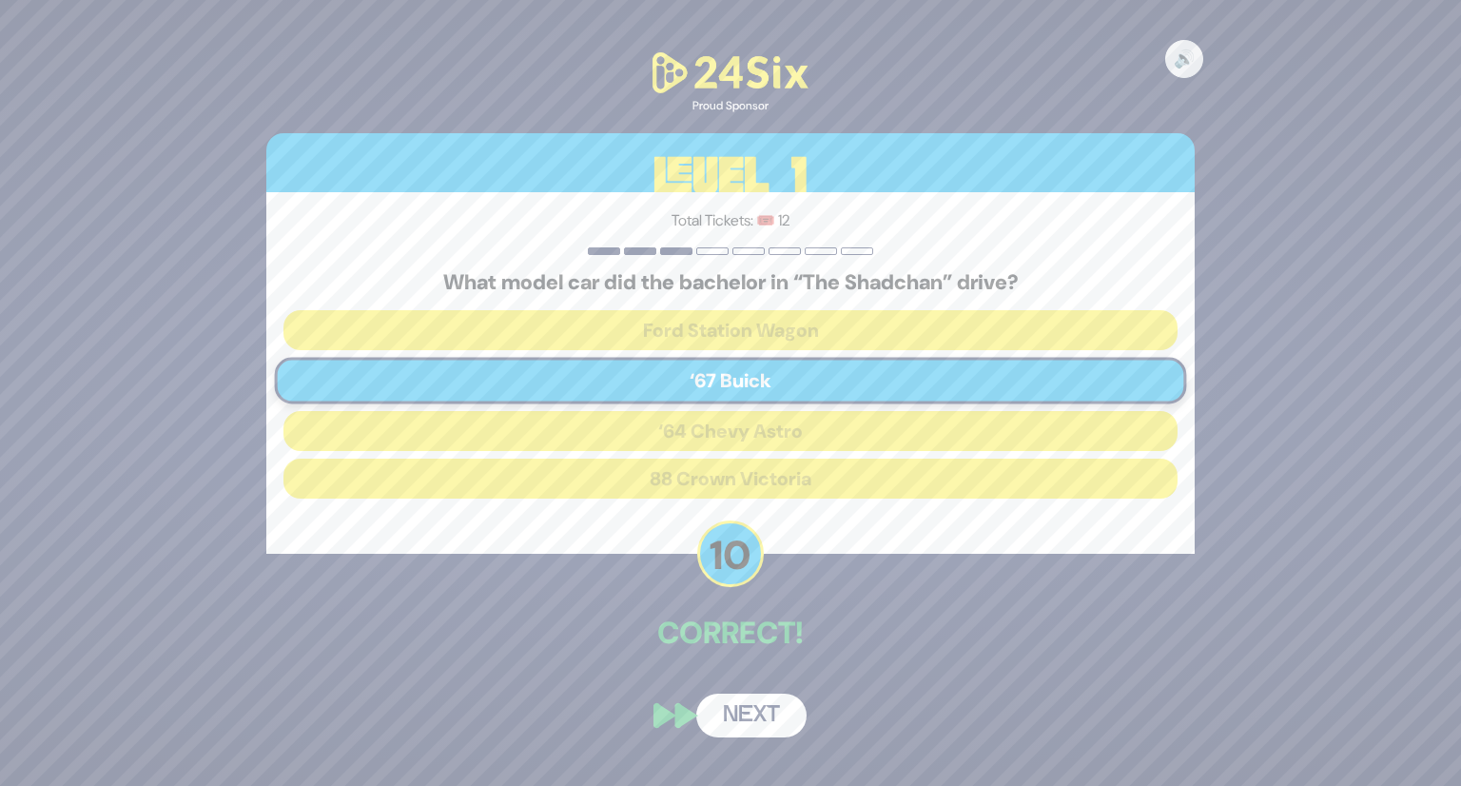
click at [763, 726] on button "Next" at bounding box center [751, 716] width 110 height 44
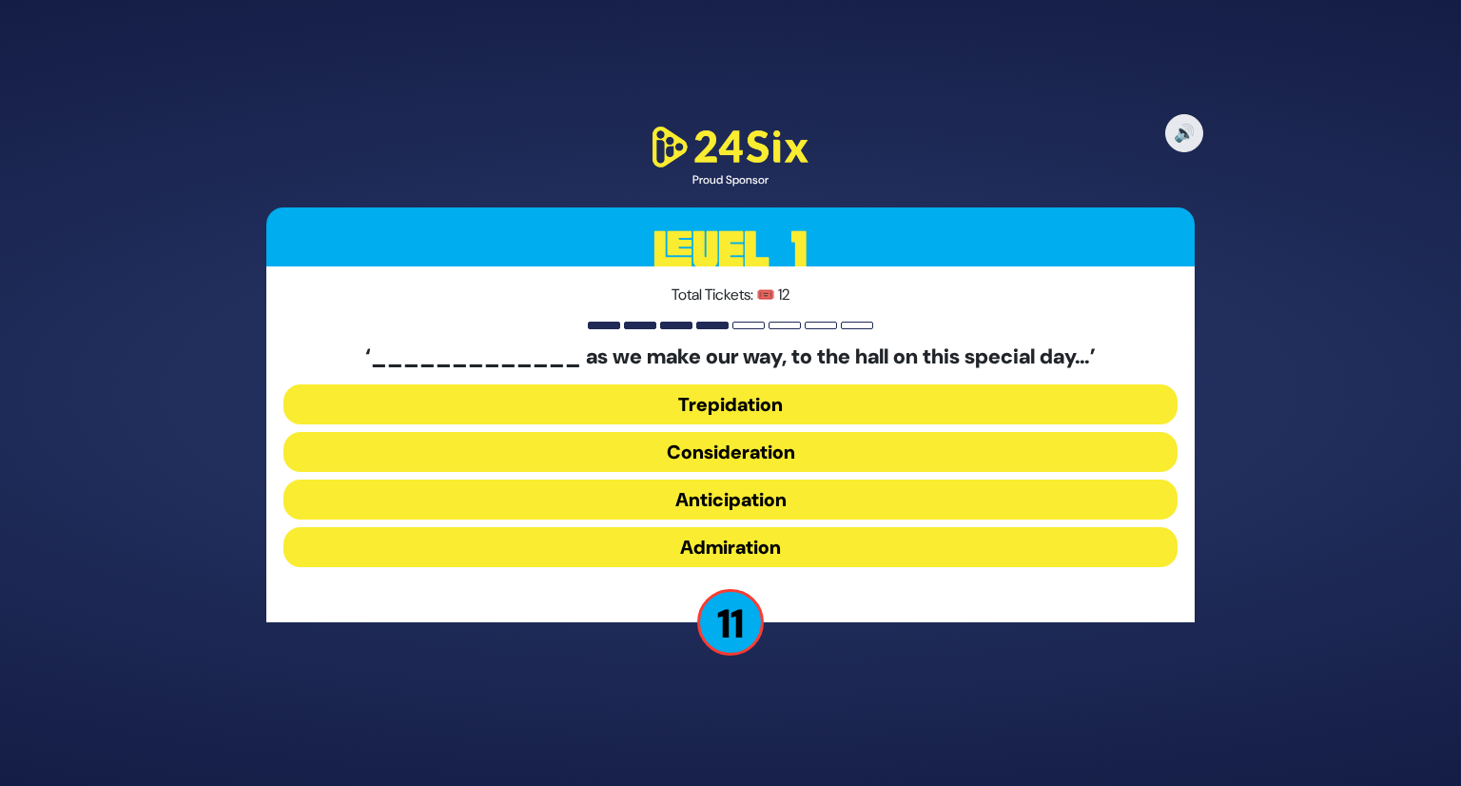
click at [750, 491] on button "Anticipation" at bounding box center [731, 499] width 894 height 40
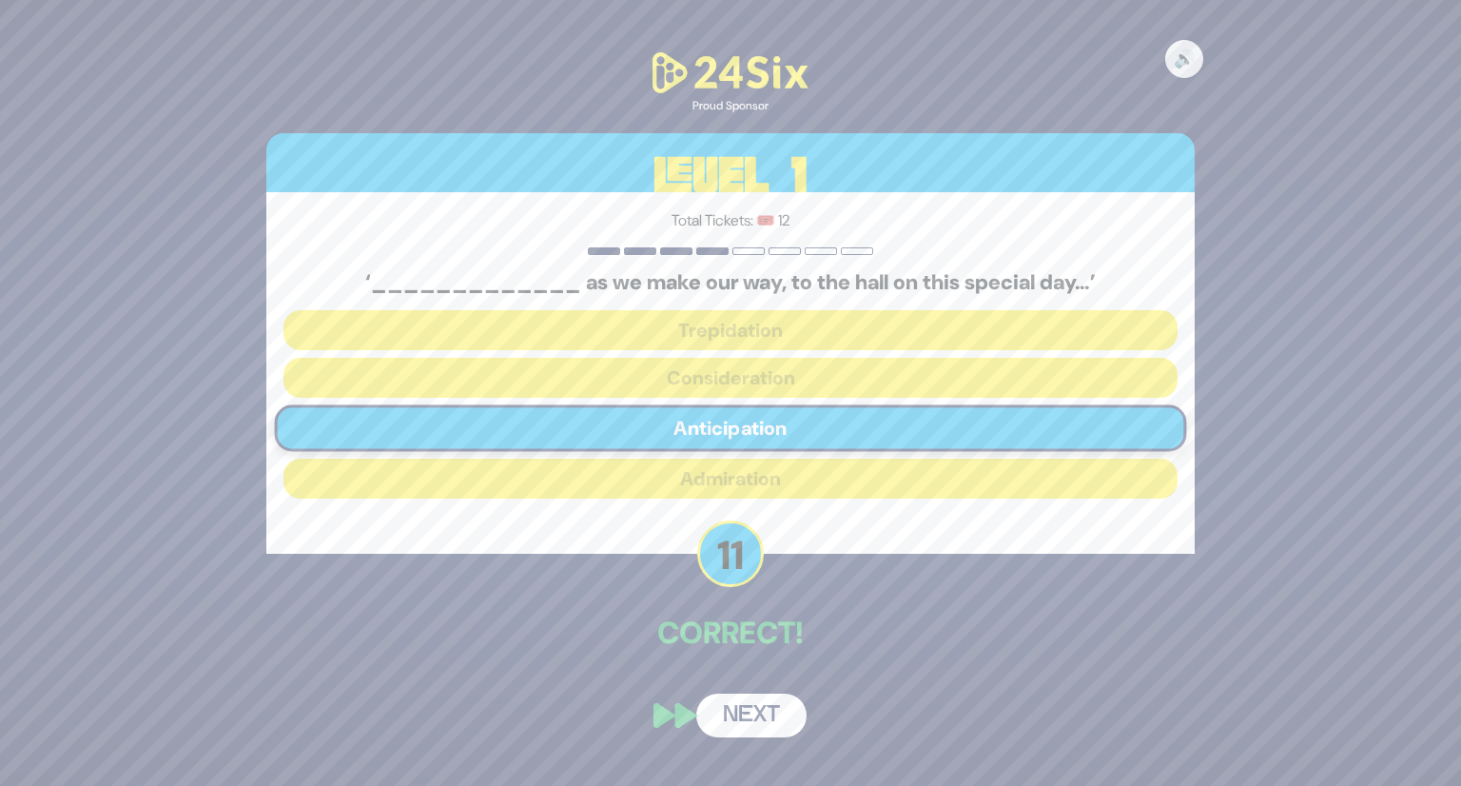
click at [754, 721] on button "Next" at bounding box center [751, 716] width 110 height 44
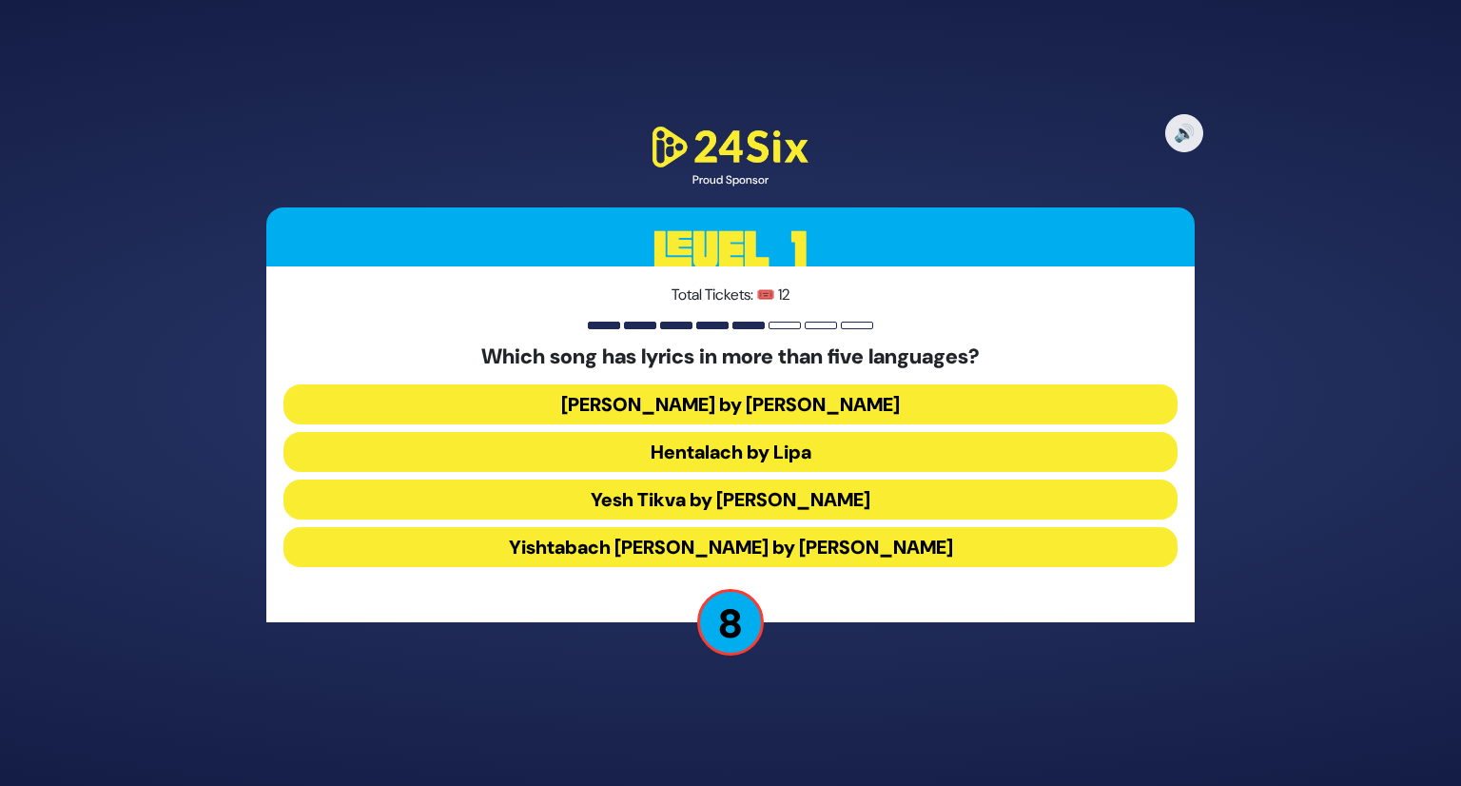
click at [759, 440] on button "Hentalach by Lipa" at bounding box center [731, 452] width 894 height 40
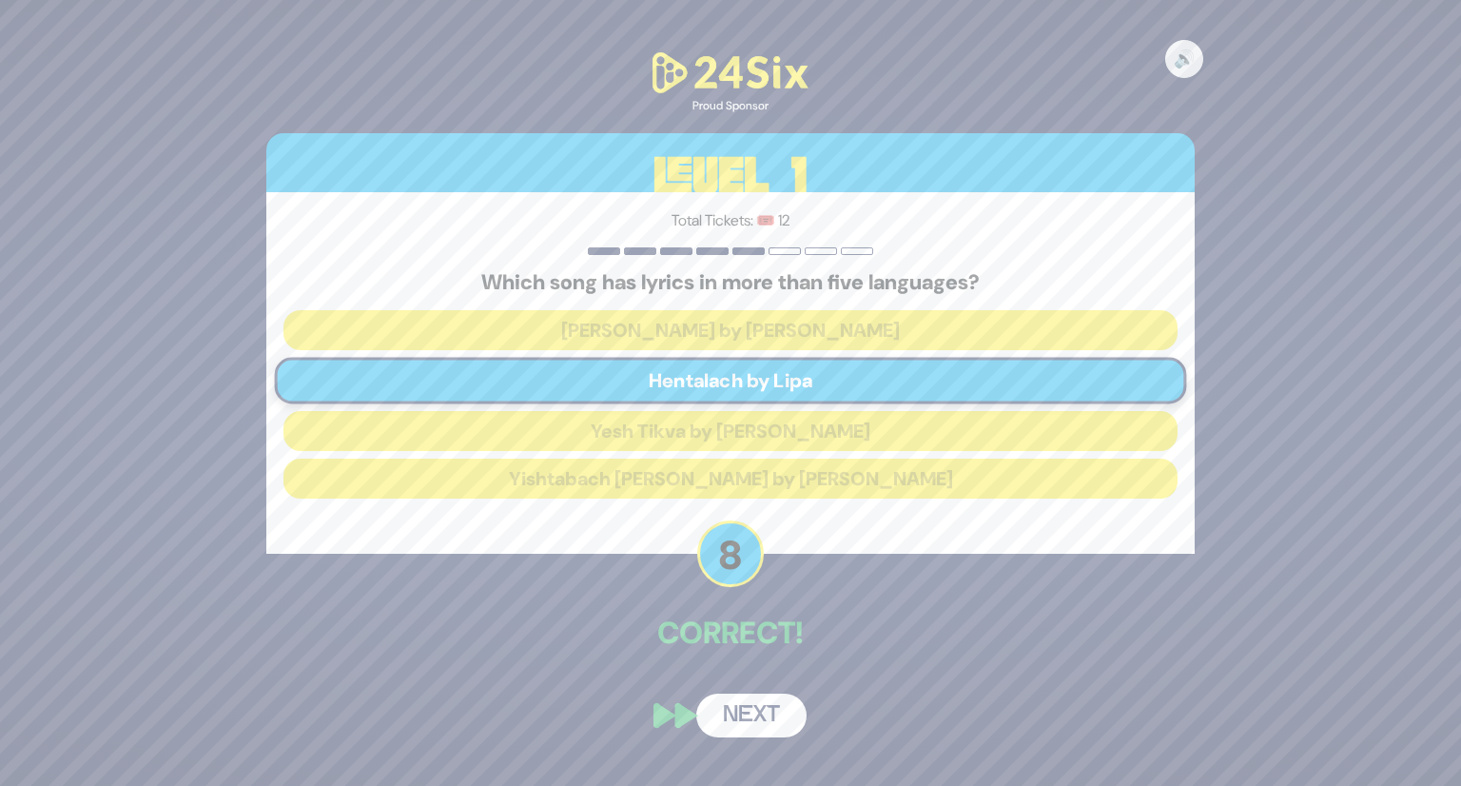
click at [760, 705] on button "Next" at bounding box center [751, 716] width 110 height 44
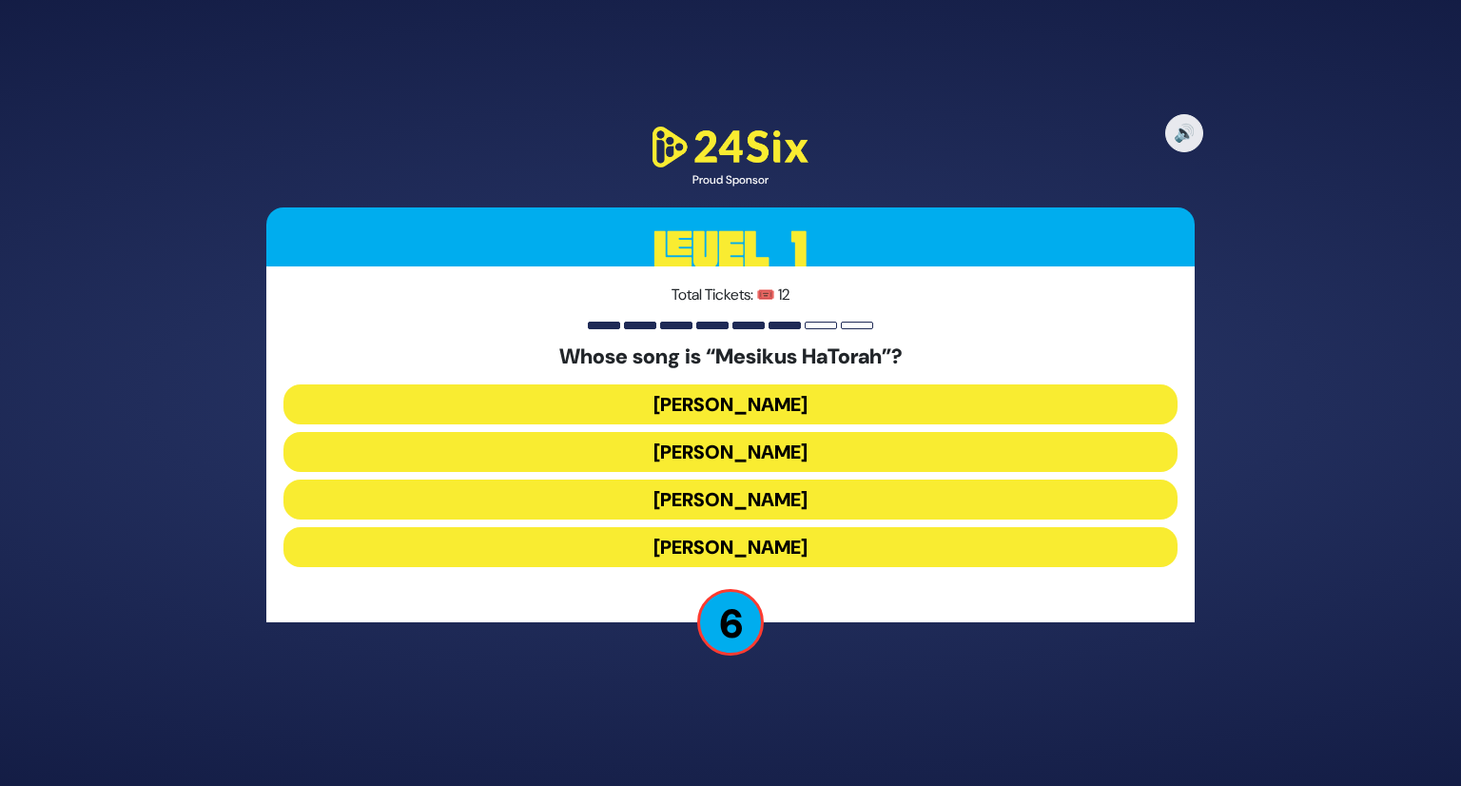
click at [755, 501] on button "[PERSON_NAME]" at bounding box center [731, 499] width 894 height 40
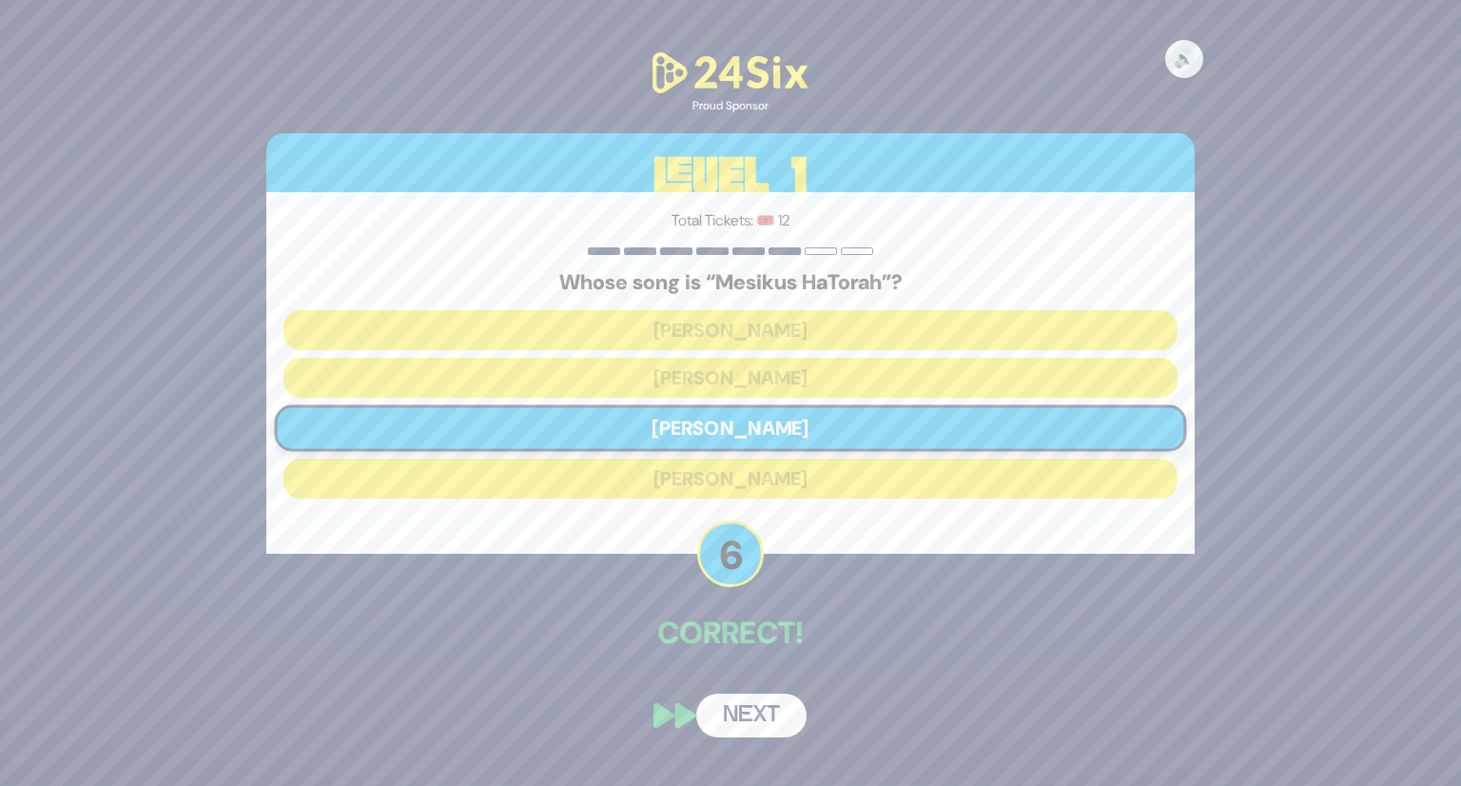
click at [741, 715] on button "Next" at bounding box center [751, 716] width 110 height 44
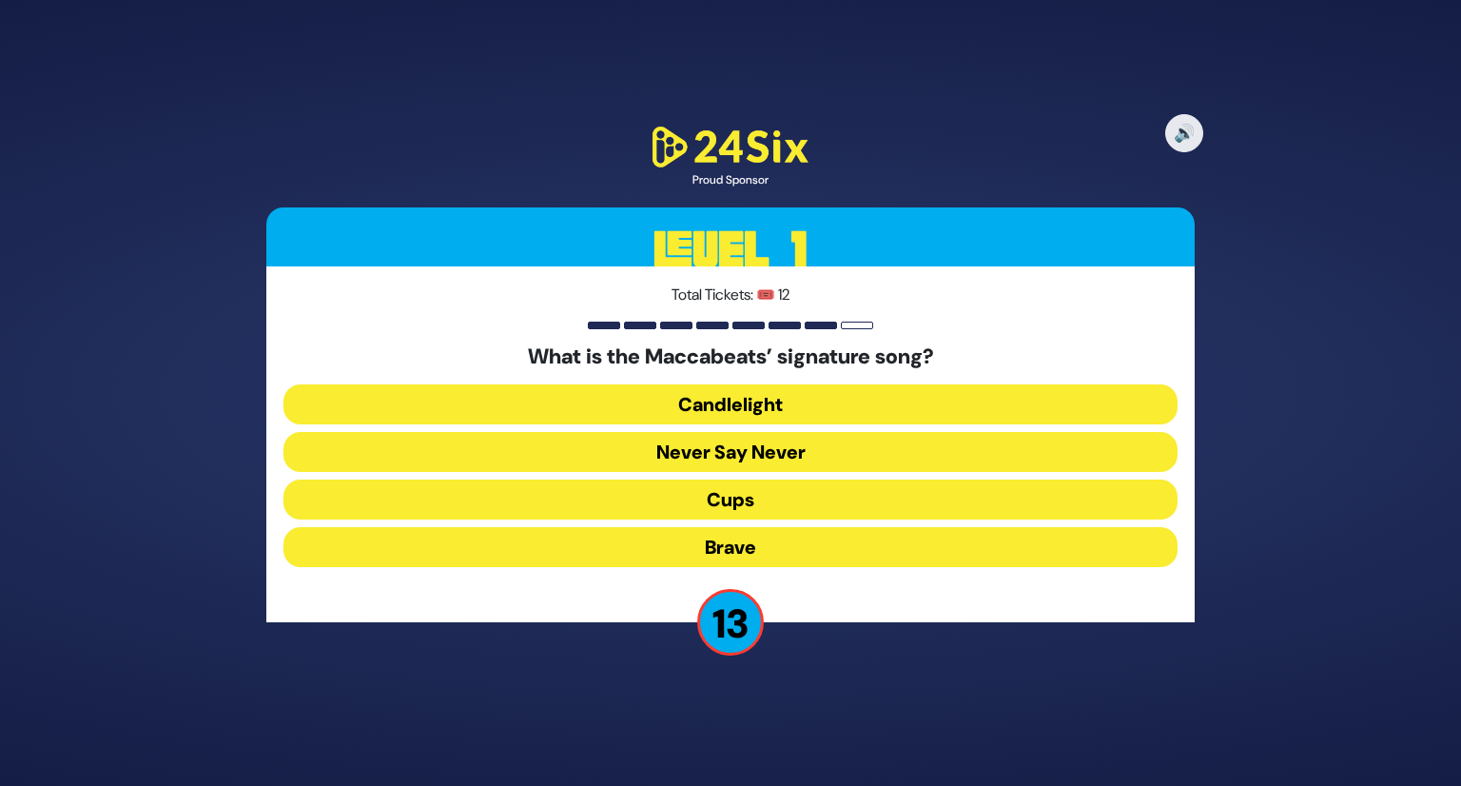
click at [795, 407] on button "Candlelight" at bounding box center [731, 404] width 894 height 40
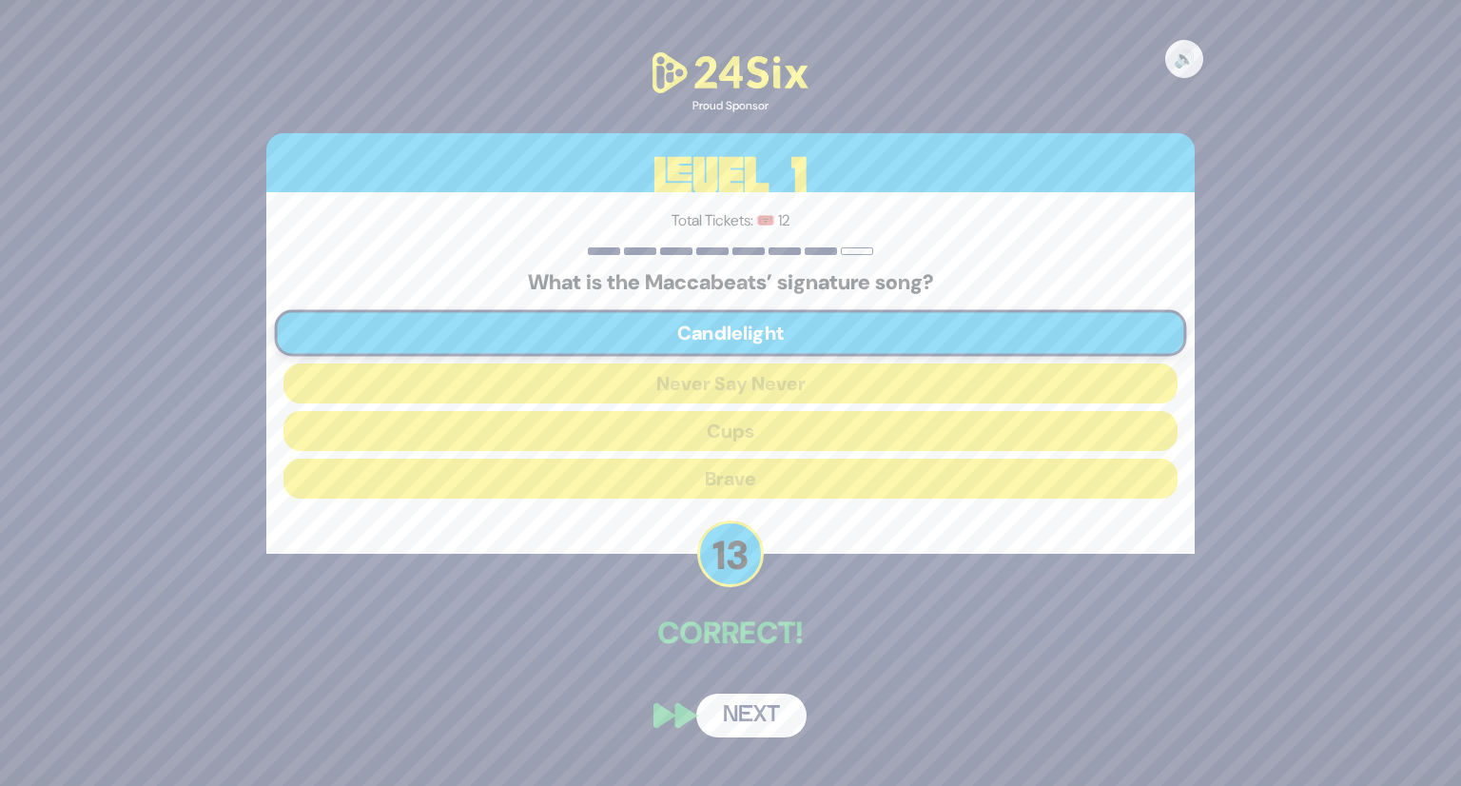
click at [741, 708] on button "Next" at bounding box center [751, 716] width 110 height 44
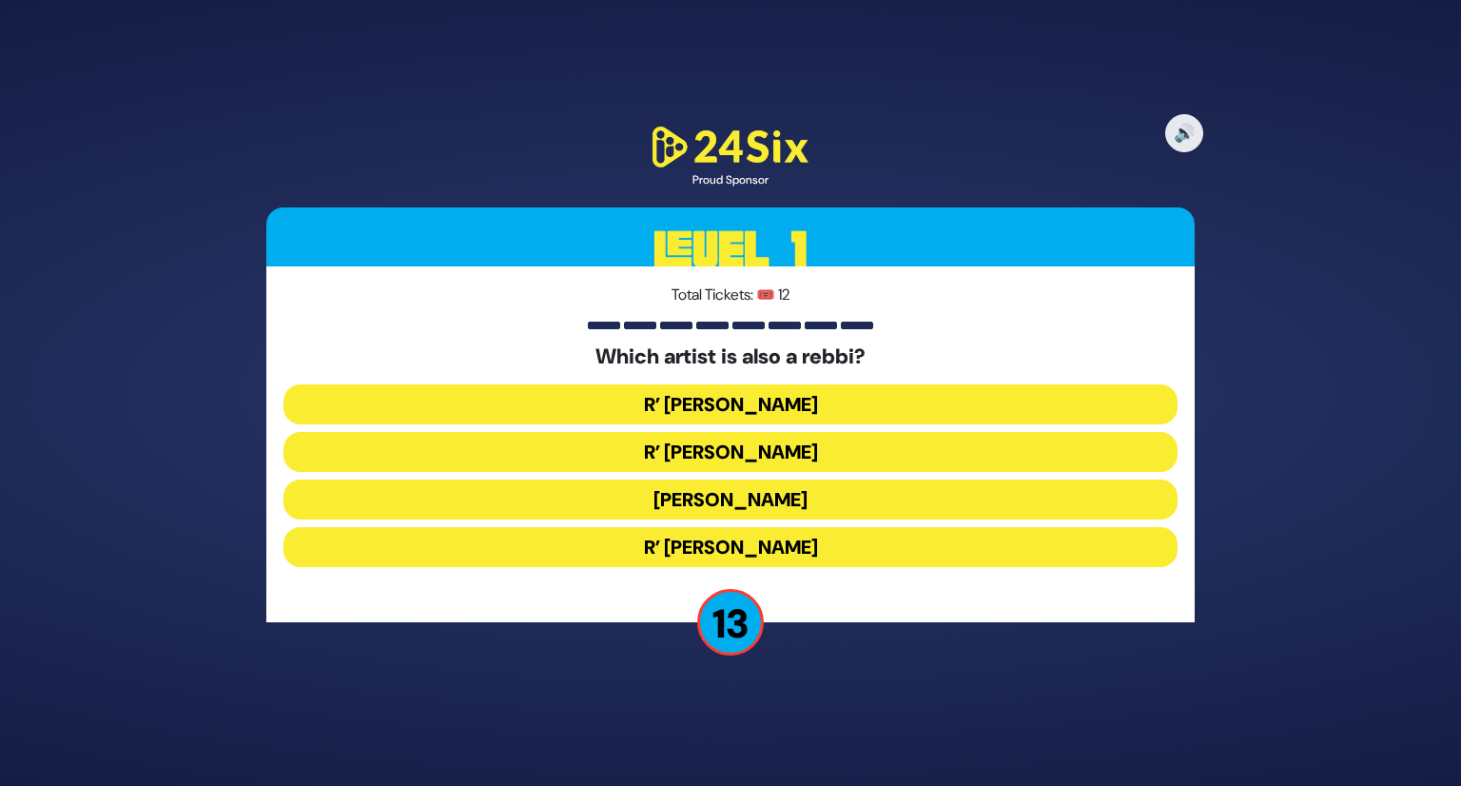
click at [734, 557] on button "R’ [PERSON_NAME]" at bounding box center [731, 547] width 894 height 40
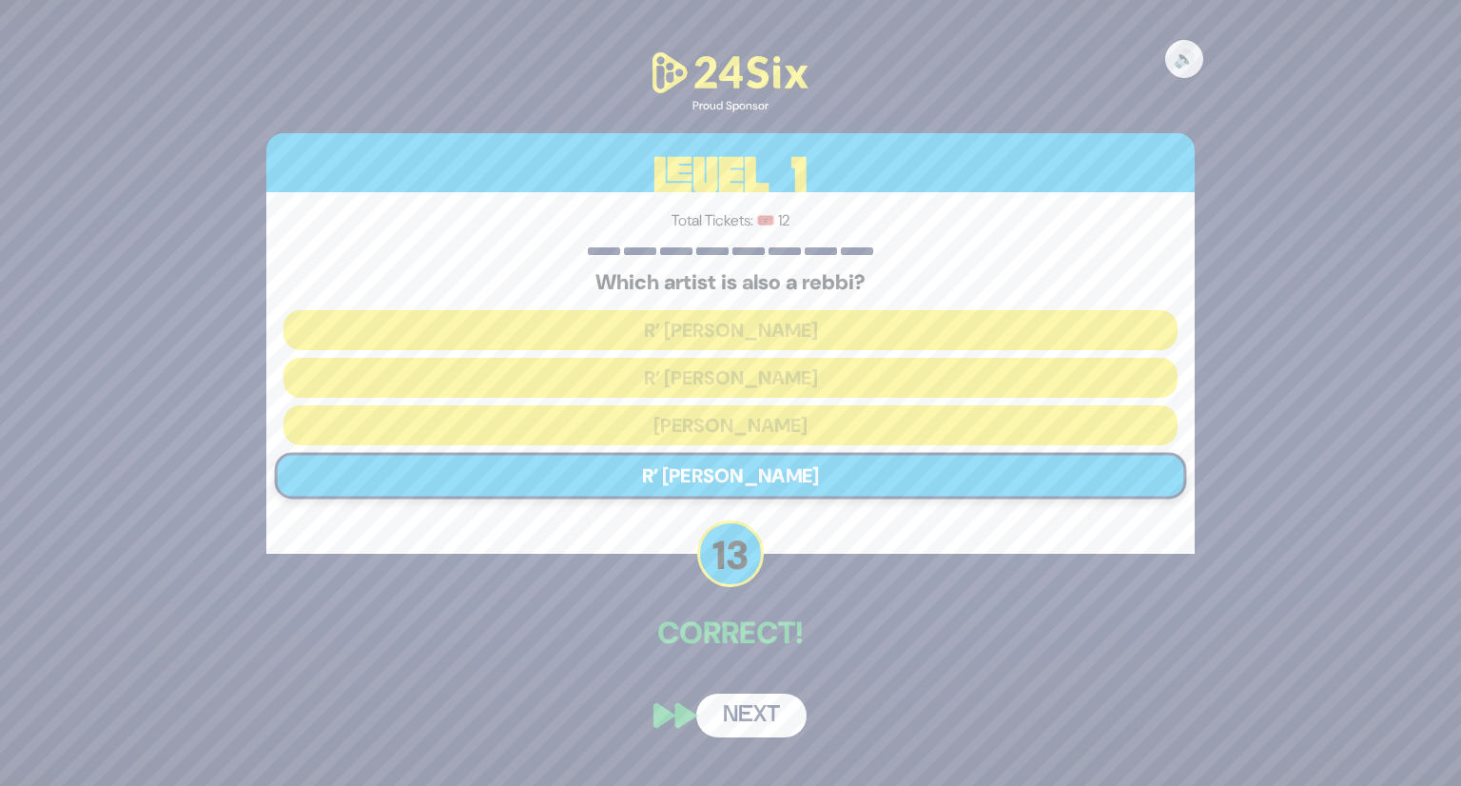
click at [750, 673] on div "🔊 Proud Sponsor Level 1 Total Tickets: 🎟️ 12 Which artist is also a rebbi? R’ […" at bounding box center [731, 393] width 974 height 734
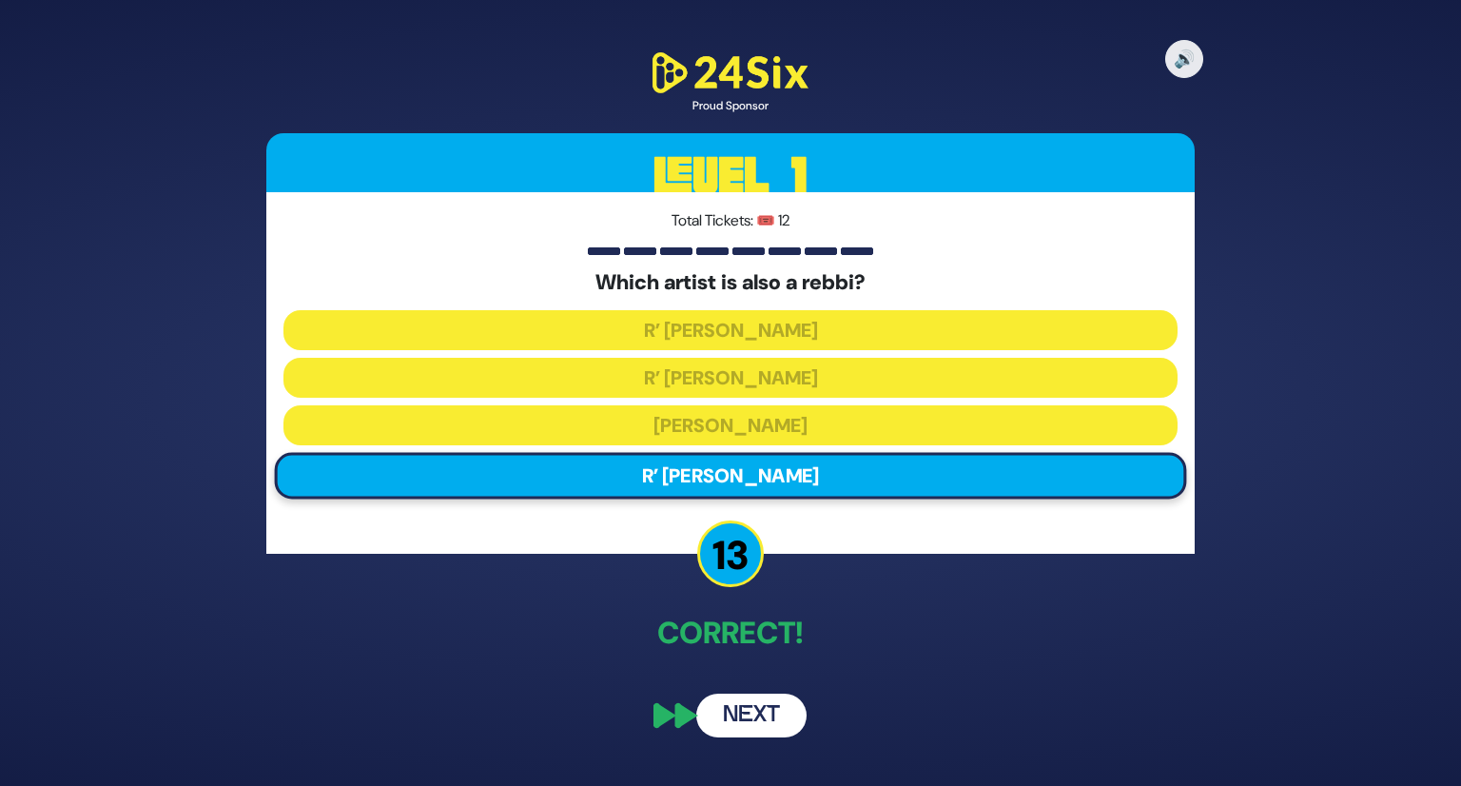
click at [761, 711] on button "Next" at bounding box center [751, 716] width 110 height 44
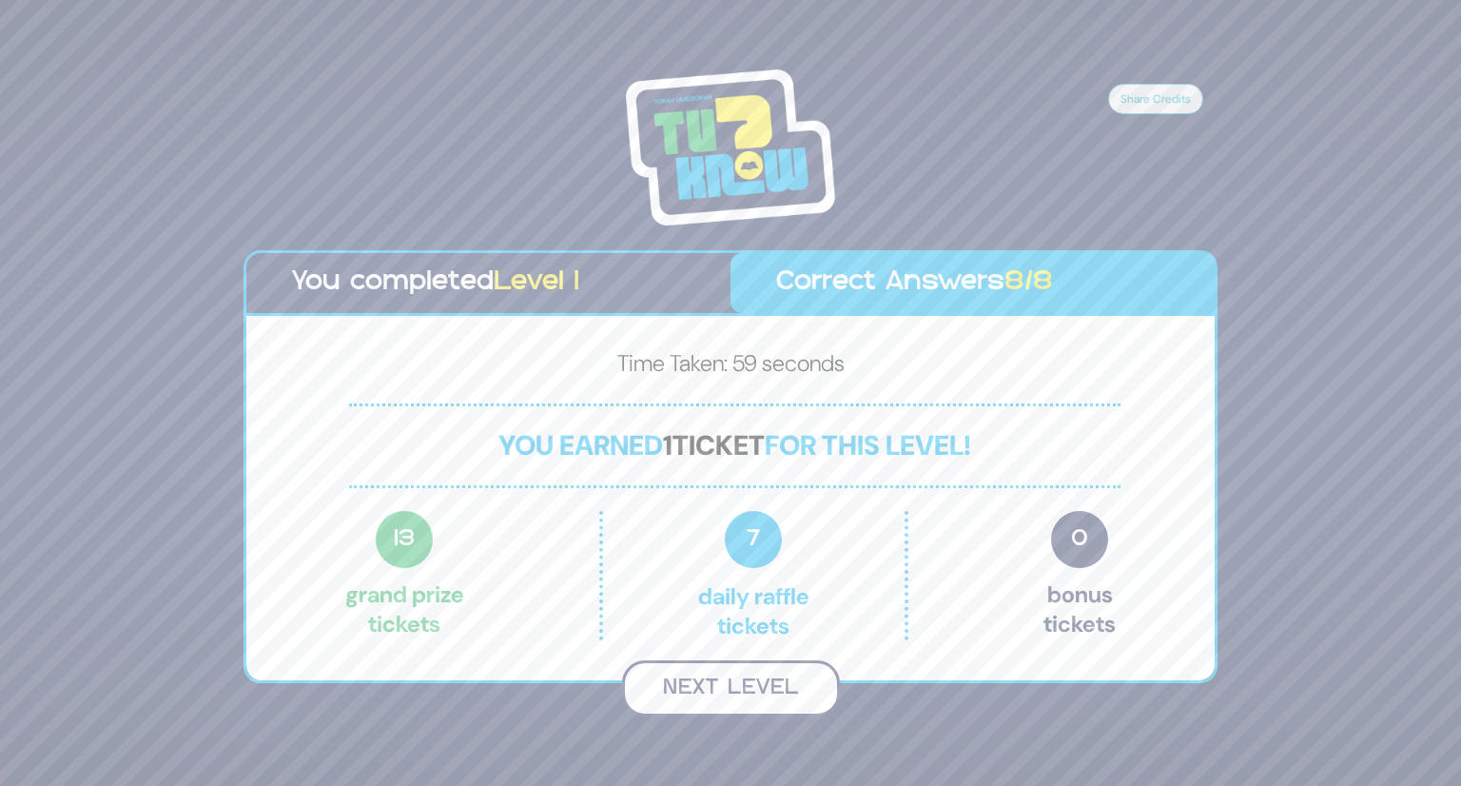
click at [742, 690] on button "Next Level" at bounding box center [731, 688] width 218 height 56
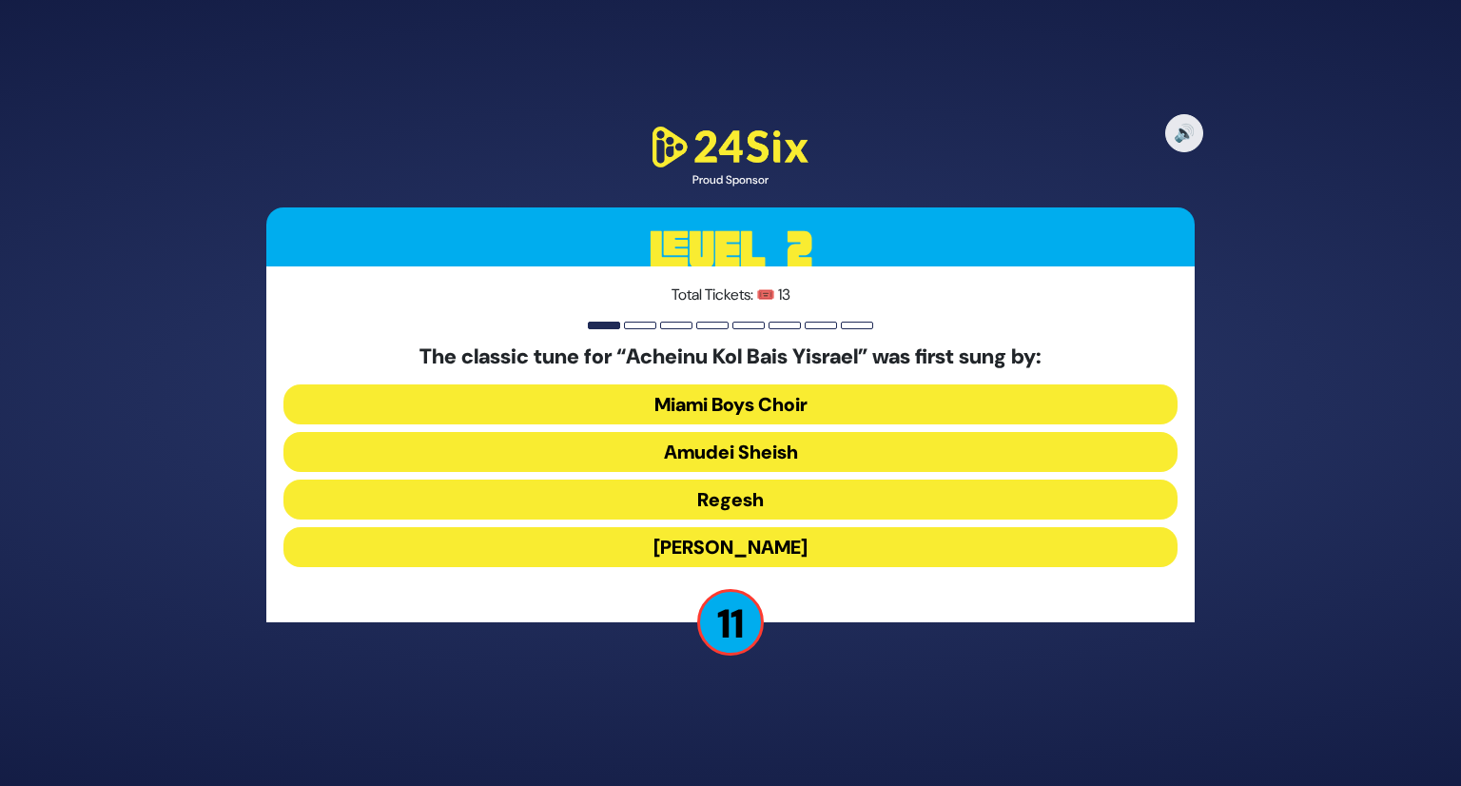
click at [754, 458] on button "Amudei Sheish" at bounding box center [731, 452] width 894 height 40
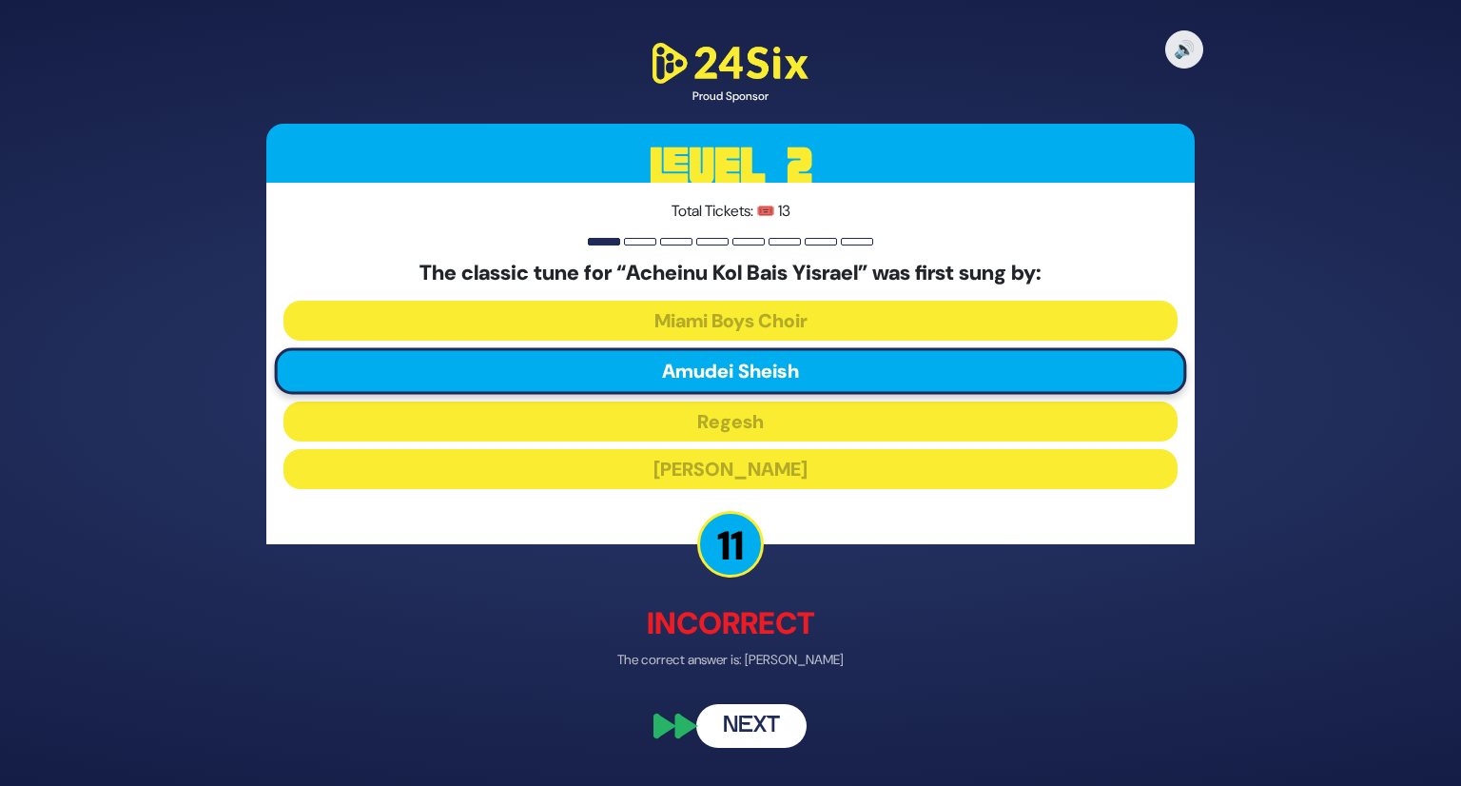
click at [771, 731] on button "Next" at bounding box center [751, 725] width 110 height 44
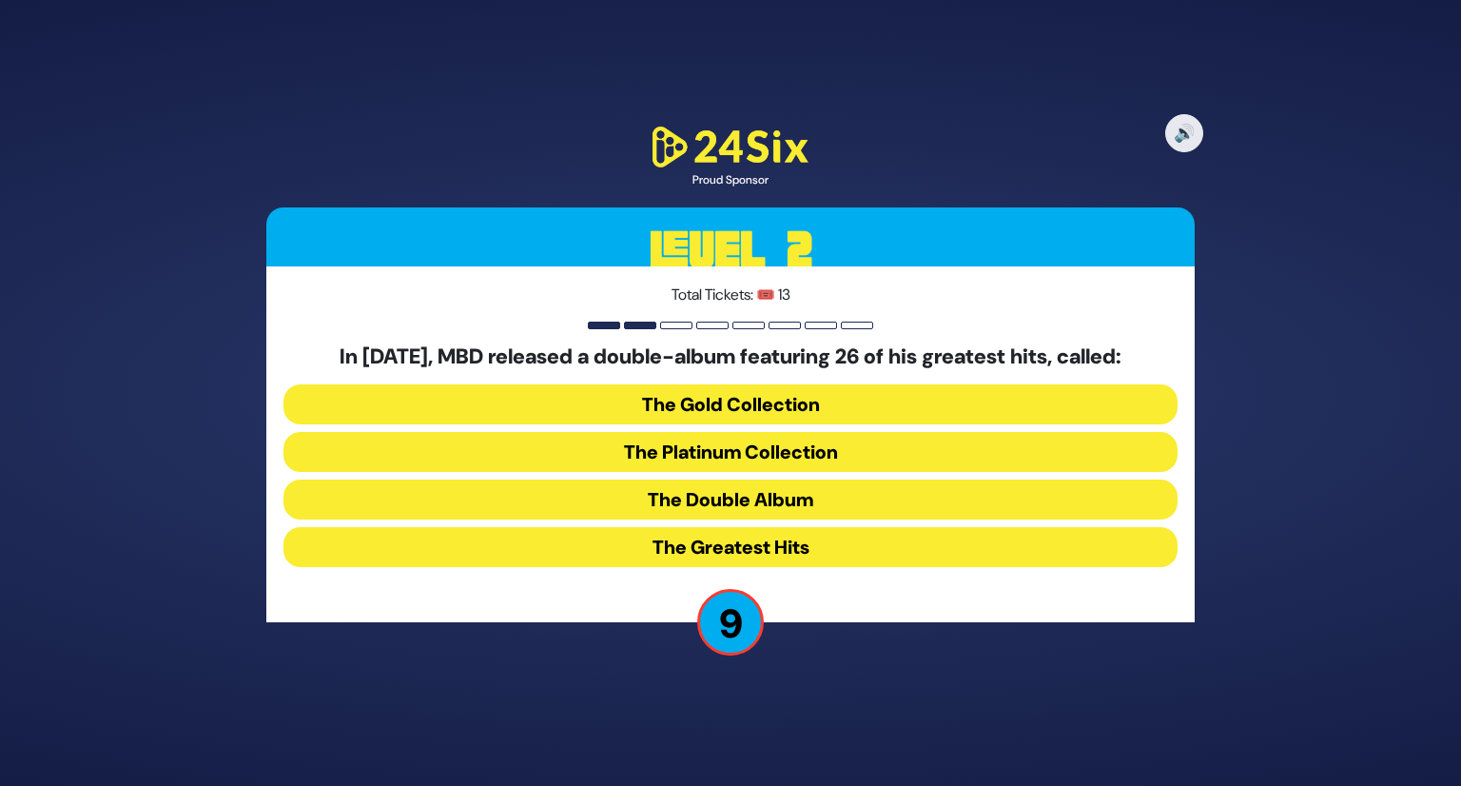
click at [798, 549] on button "The Greatest Hits" at bounding box center [731, 547] width 894 height 40
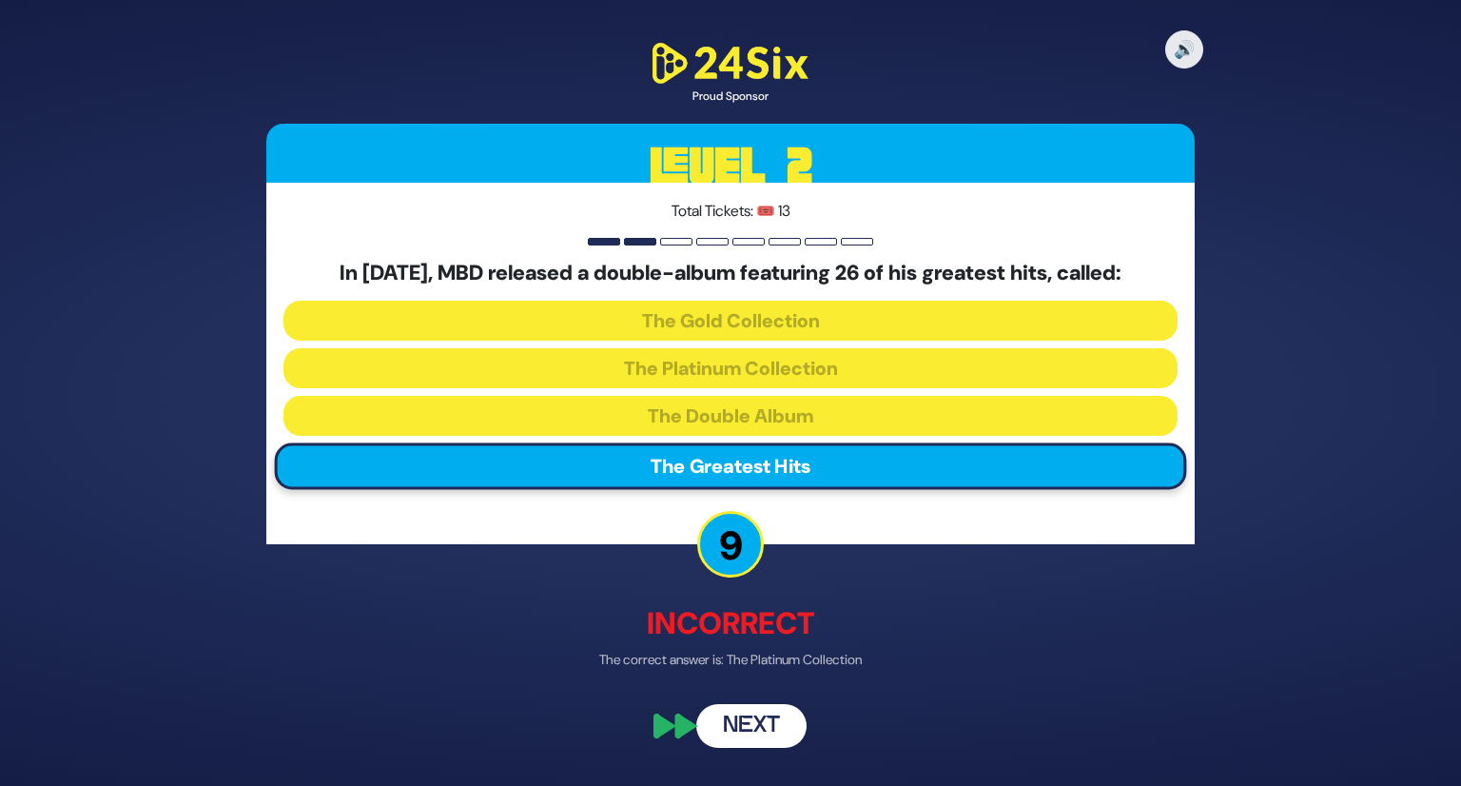
click at [759, 718] on button "Next" at bounding box center [751, 725] width 110 height 44
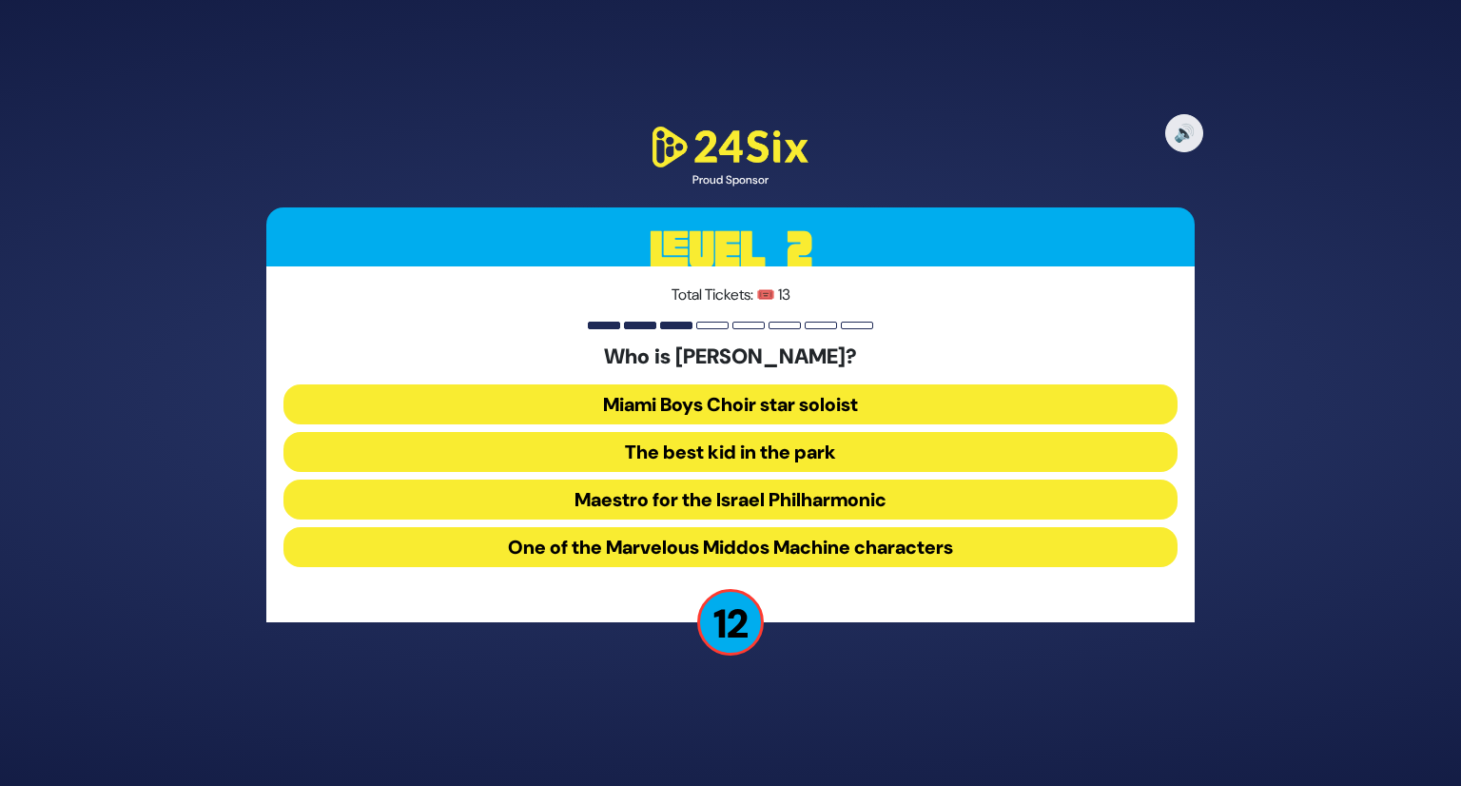
click at [751, 462] on button "The best kid in the park" at bounding box center [731, 452] width 894 height 40
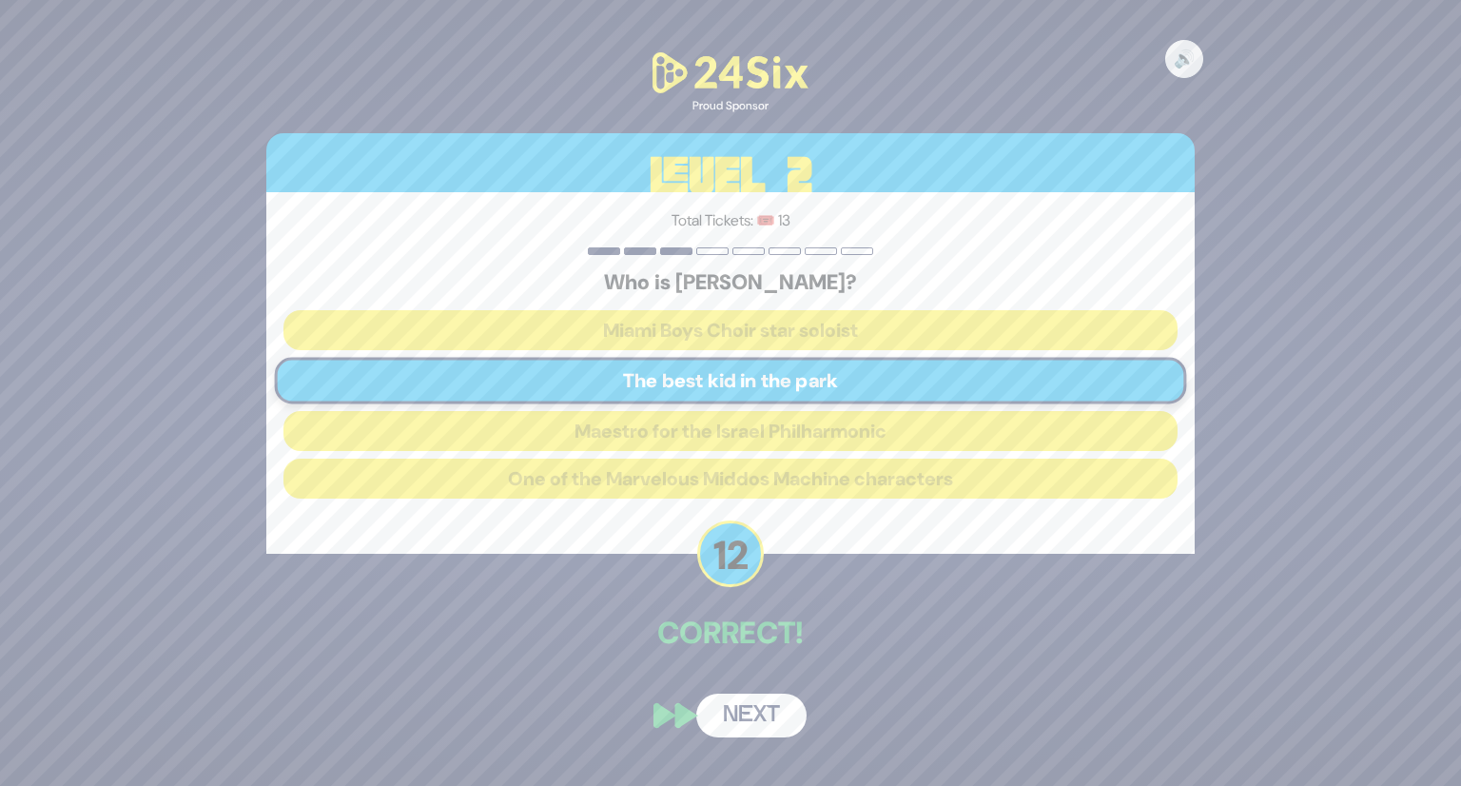
click at [737, 726] on button "Next" at bounding box center [751, 716] width 110 height 44
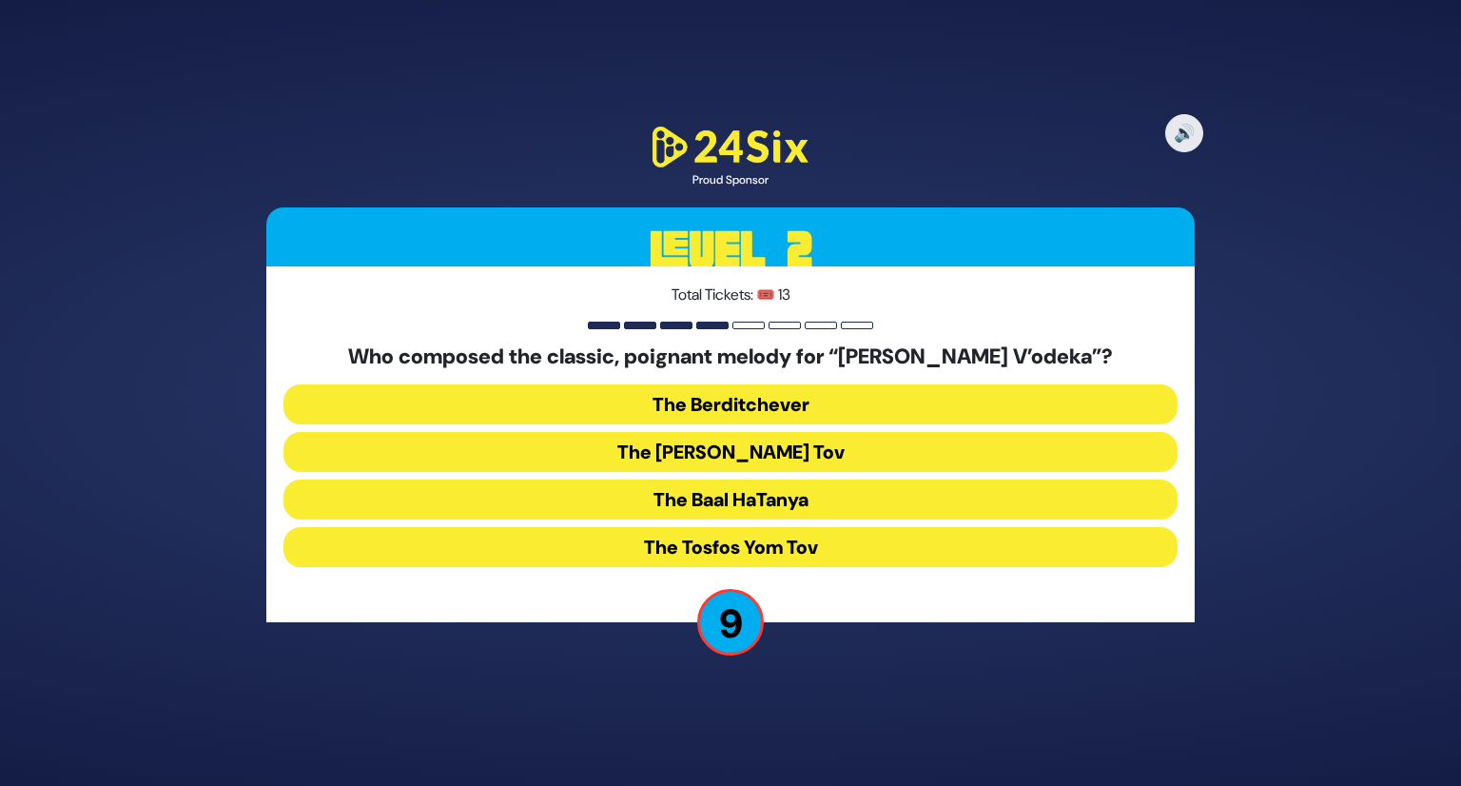
click at [732, 401] on button "The Berditchever" at bounding box center [731, 404] width 894 height 40
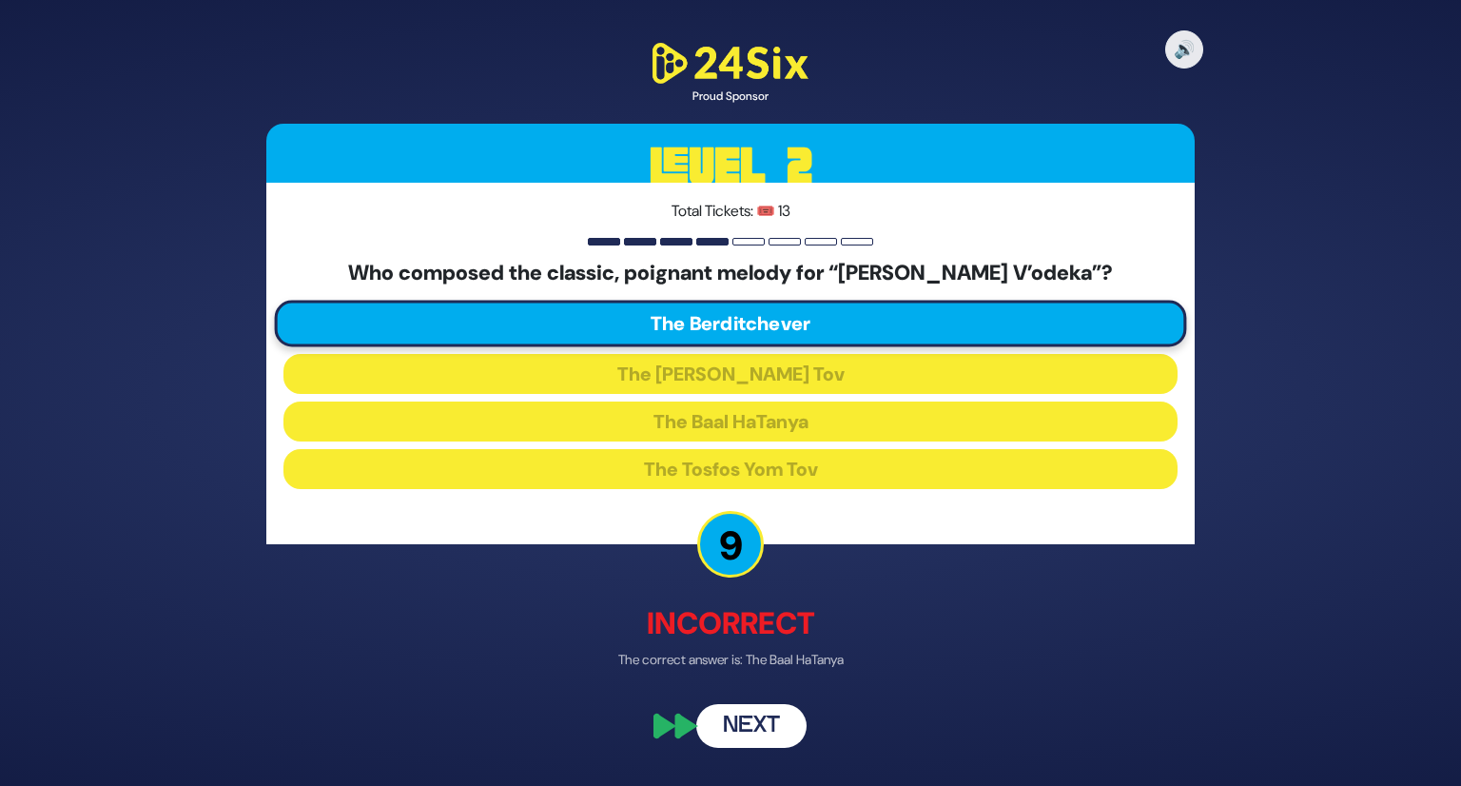
click at [745, 735] on button "Next" at bounding box center [751, 725] width 110 height 44
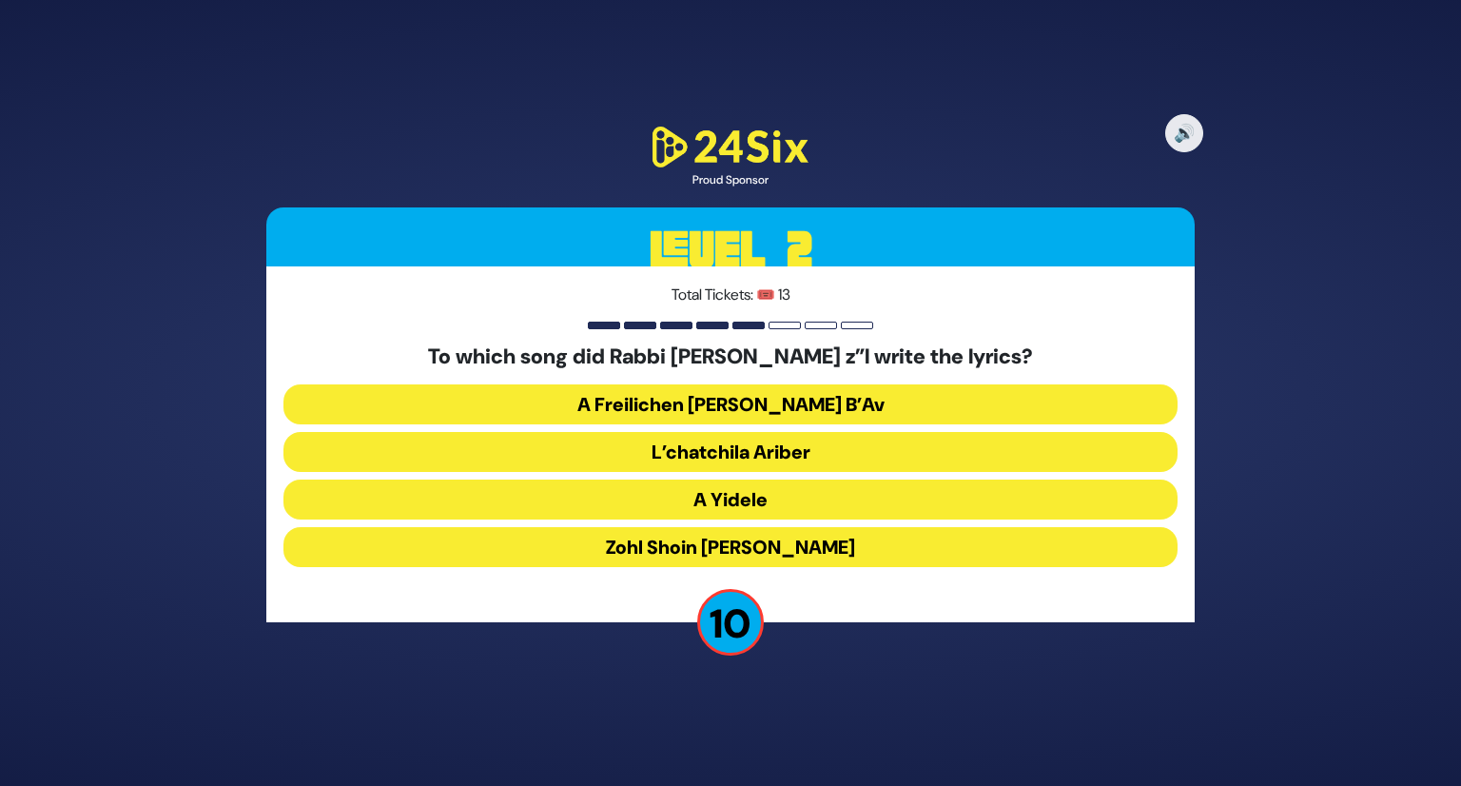
drag, startPoint x: 773, startPoint y: 534, endPoint x: 808, endPoint y: 549, distance: 38.4
click at [808, 549] on button "Zohl Shoin [PERSON_NAME]" at bounding box center [731, 547] width 894 height 40
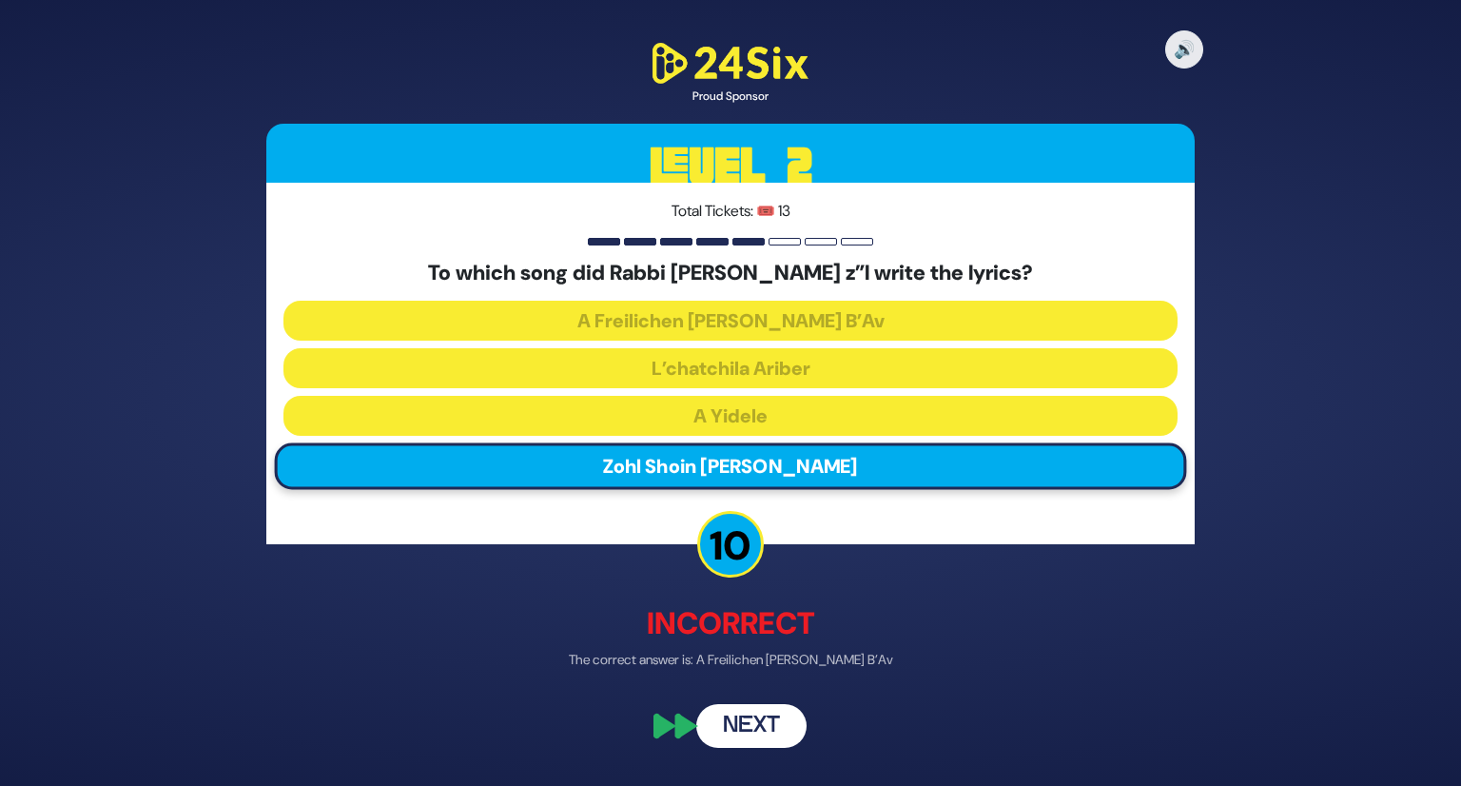
click at [765, 729] on button "Next" at bounding box center [751, 725] width 110 height 44
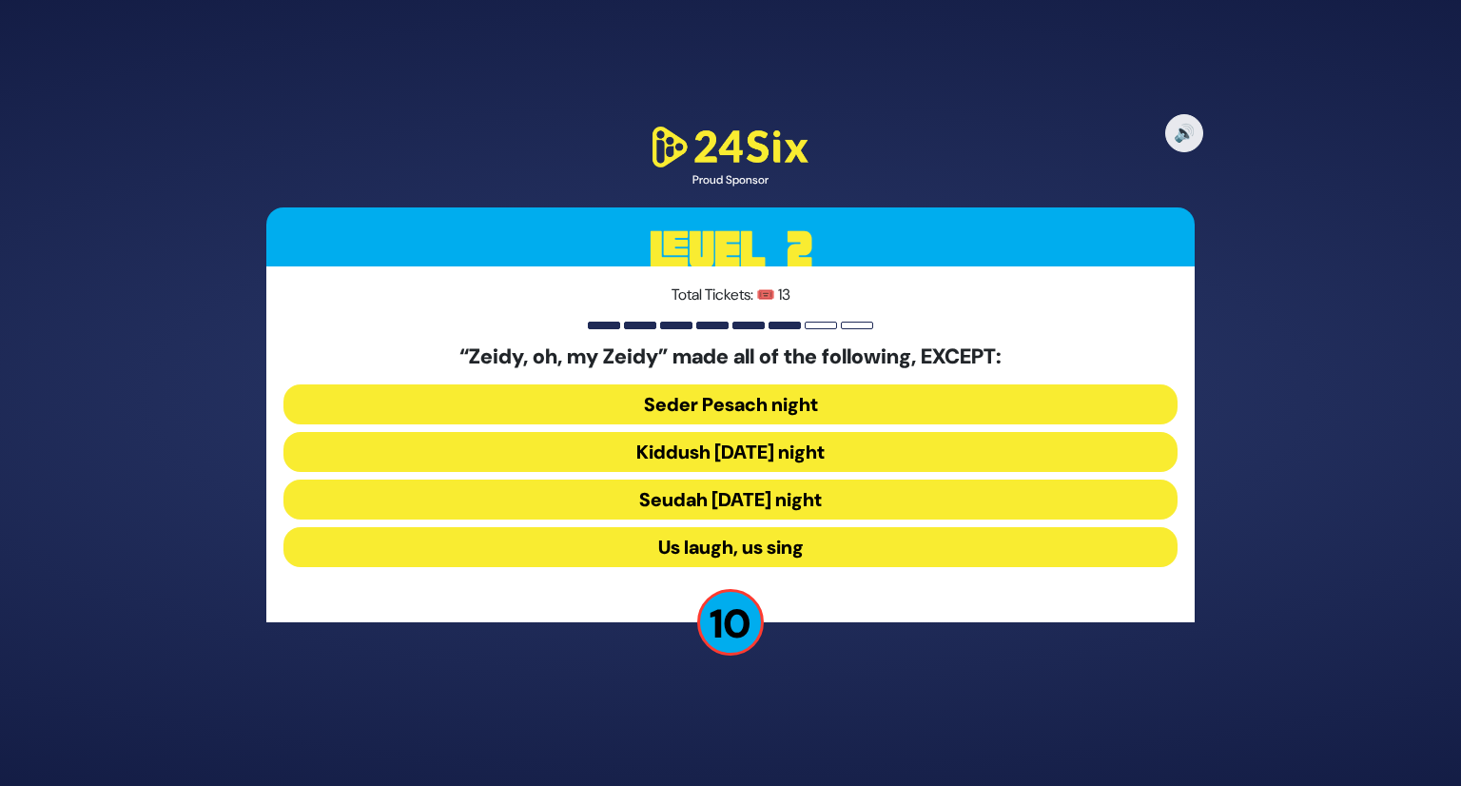
click at [772, 522] on div "“[PERSON_NAME], oh, my Zeidy” made all of the following, EXCEPT: Seder Pesach n…" at bounding box center [731, 459] width 894 height 230
click at [772, 507] on button "Seudah [DATE] night" at bounding box center [731, 499] width 894 height 40
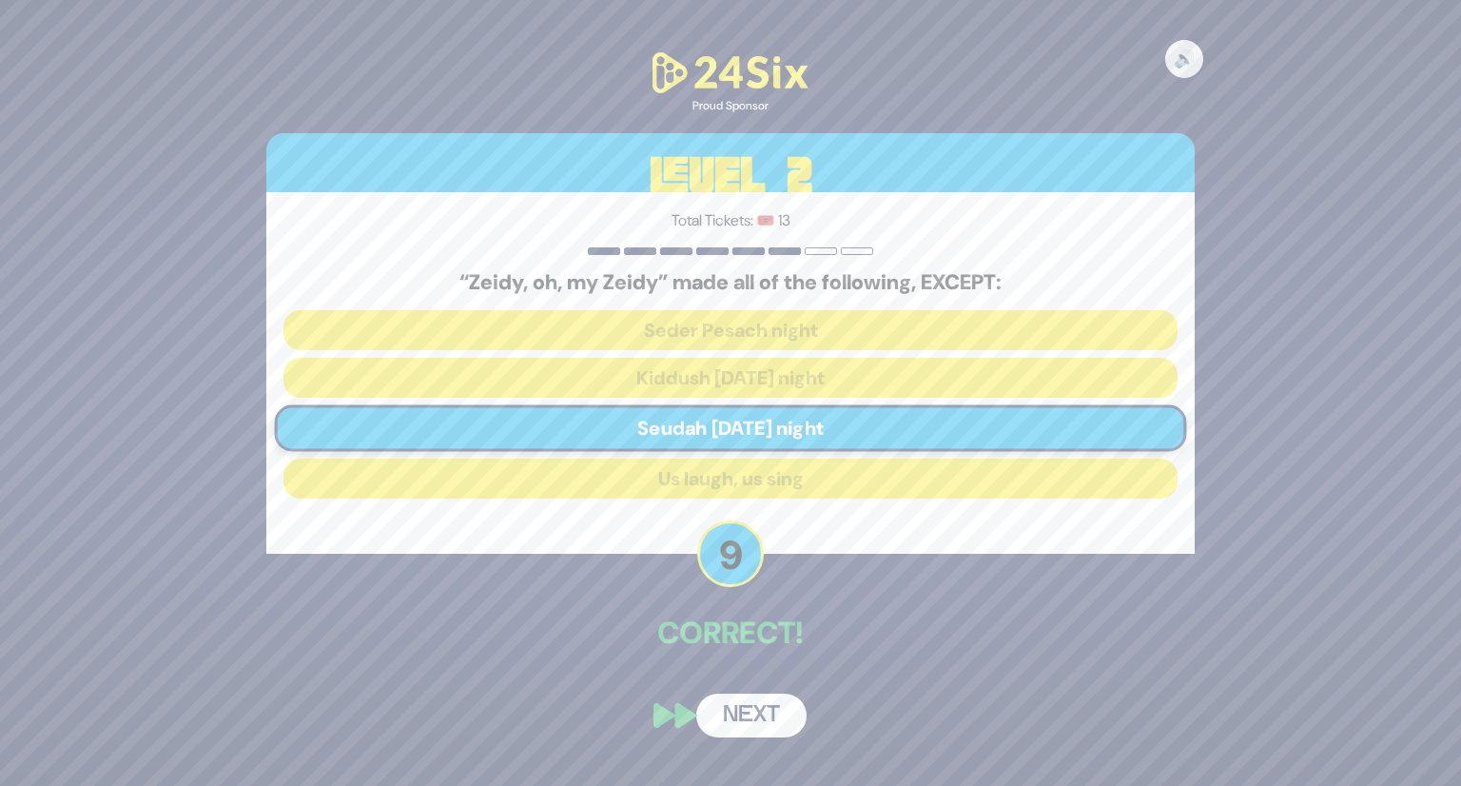
click at [755, 720] on button "Next" at bounding box center [751, 716] width 110 height 44
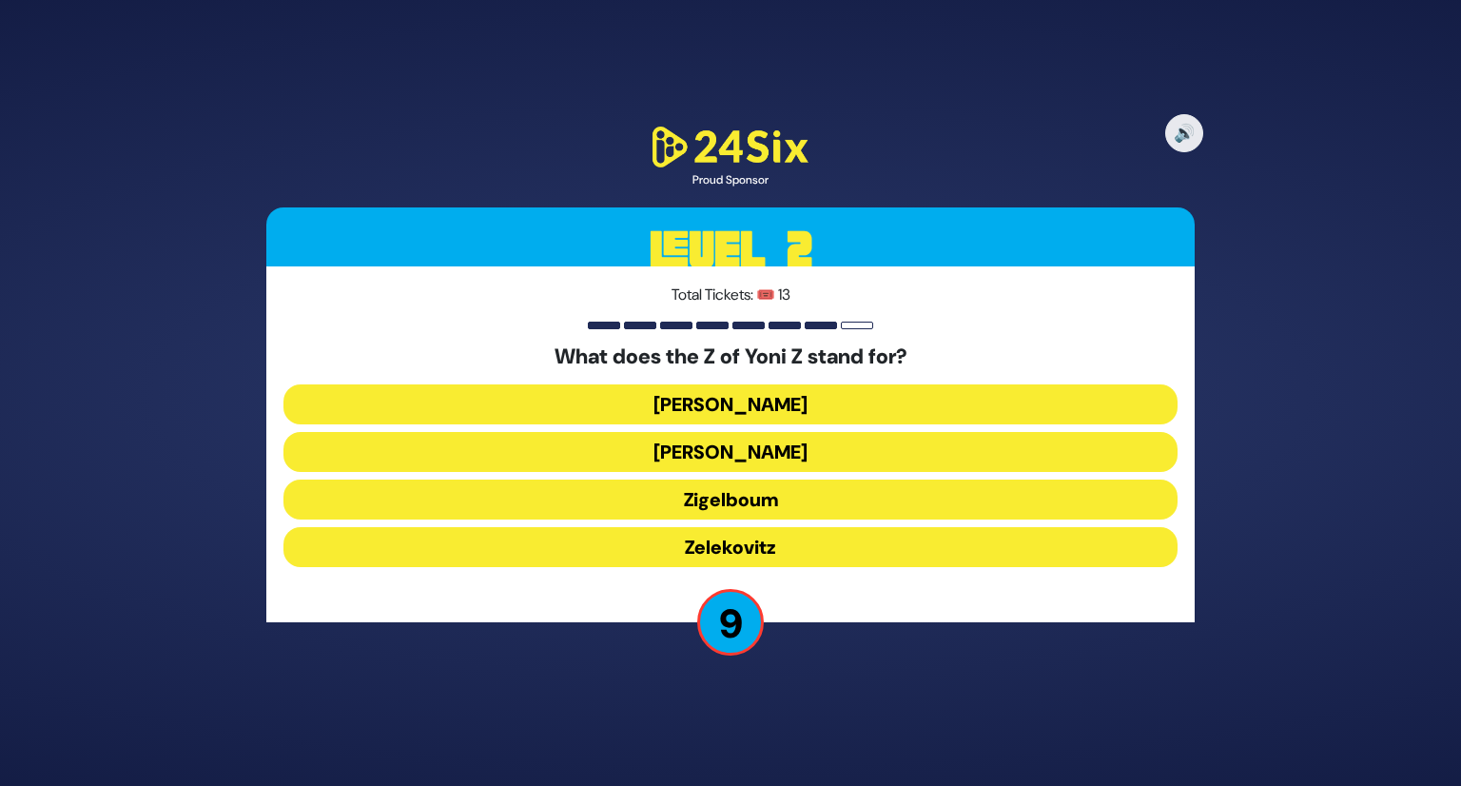
click at [748, 501] on button "Zigelboum" at bounding box center [731, 499] width 894 height 40
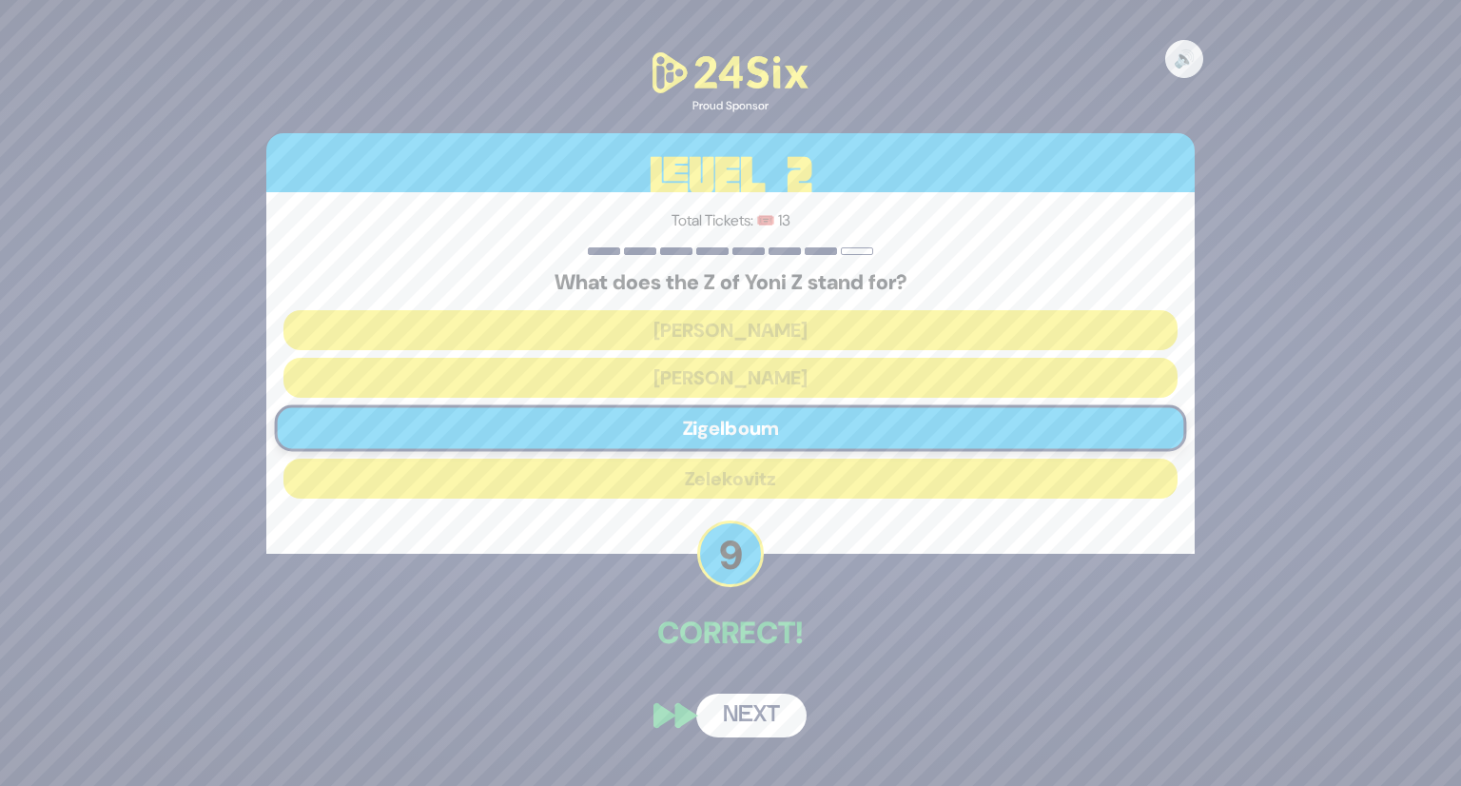
click at [748, 714] on button "Next" at bounding box center [751, 716] width 110 height 44
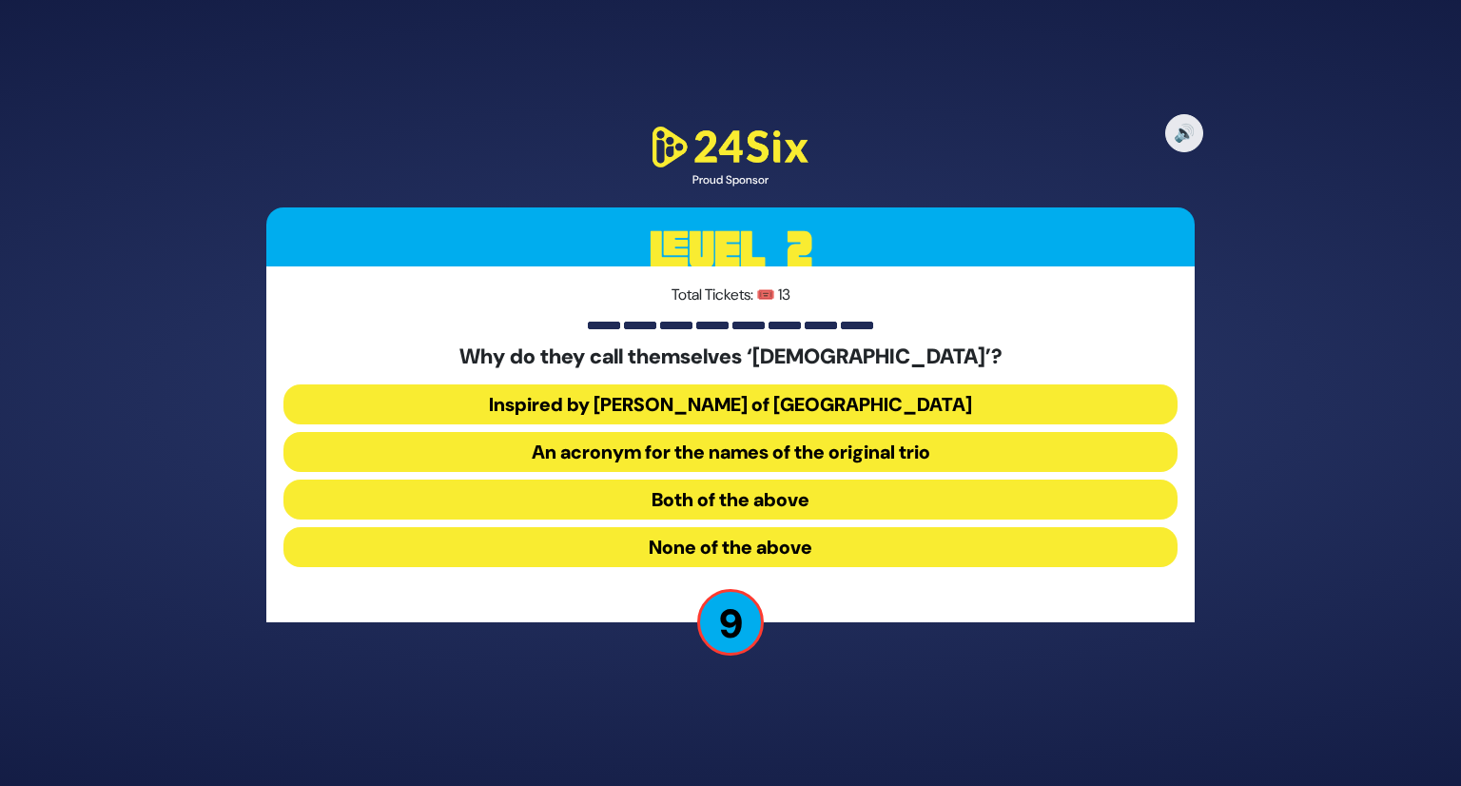
click at [834, 499] on button "Both of the above" at bounding box center [731, 499] width 894 height 40
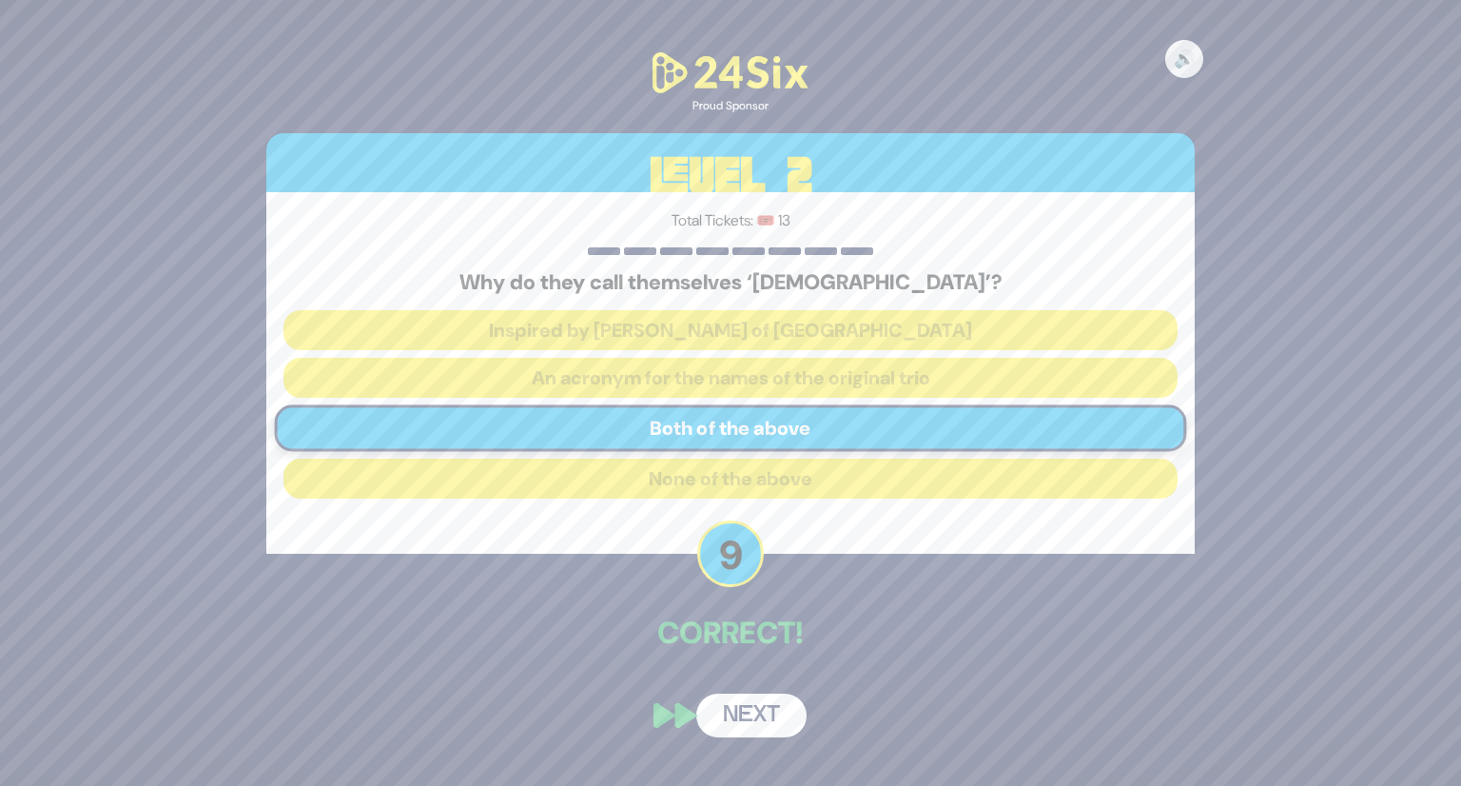
click at [744, 713] on button "Next" at bounding box center [751, 716] width 110 height 44
